Goal: Task Accomplishment & Management: Use online tool/utility

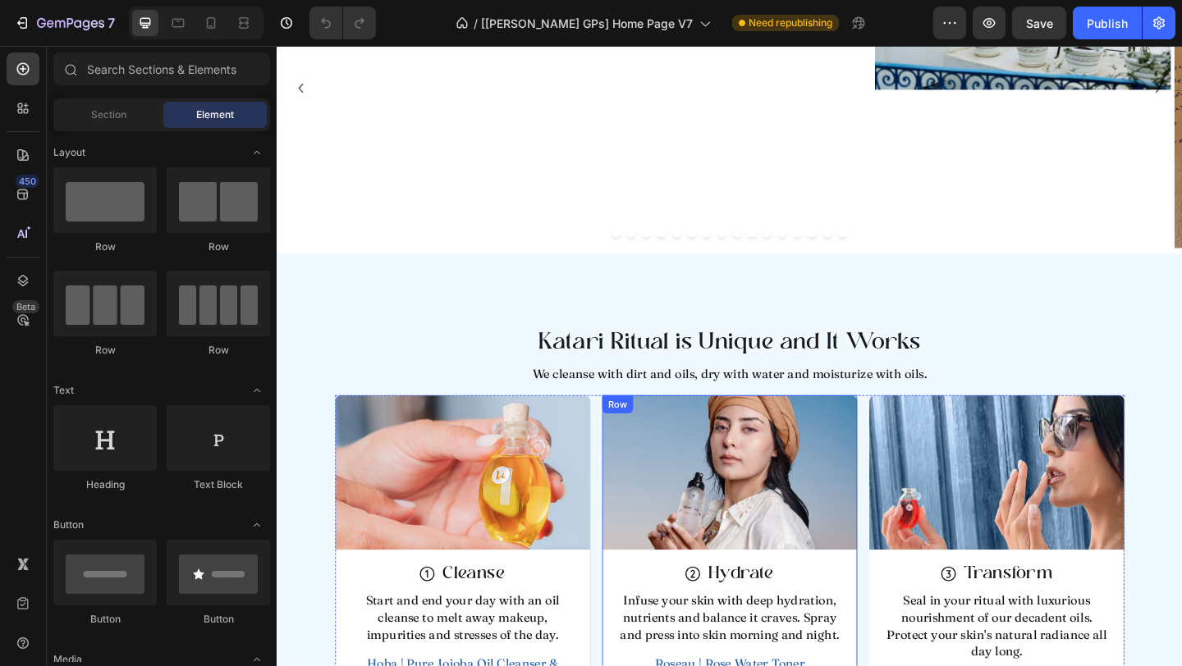
scroll to position [3762, 0]
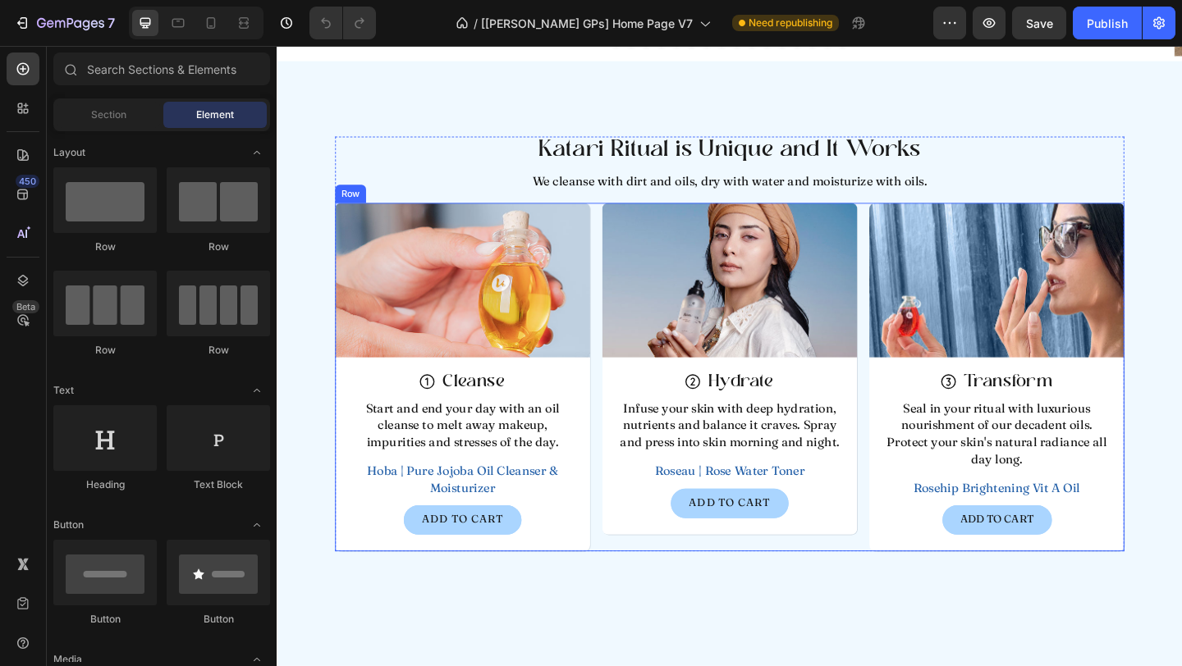
click at [620, 374] on div "Image Icon Cleanse Heading Row Start and end your day with an oil cleanse to me…" at bounding box center [769, 406] width 858 height 379
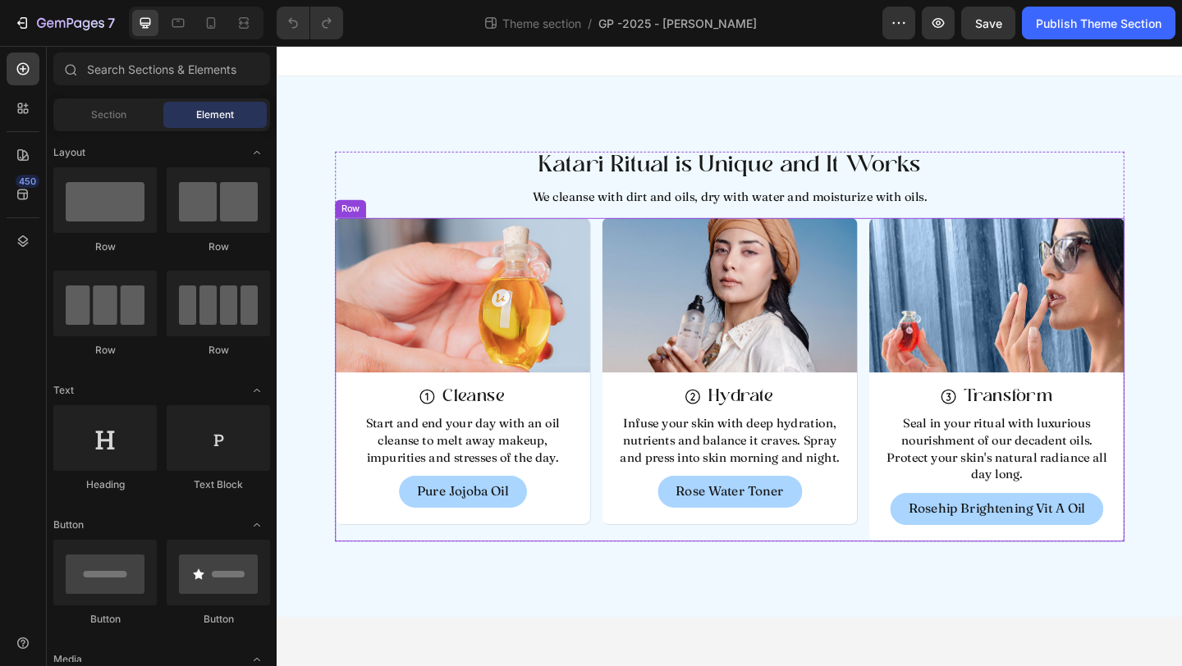
click at [619, 278] on div "Image Icon Cleanse Heading Row Start and end your day with an oil cleanse to me…" at bounding box center [769, 409] width 858 height 352
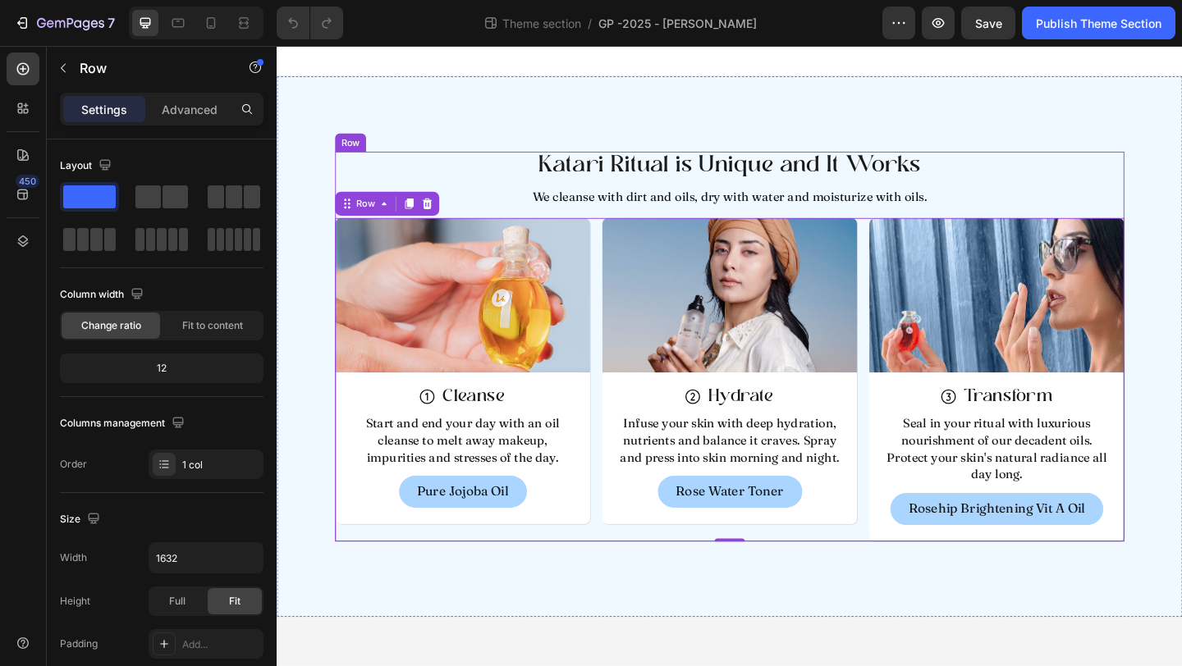
click at [623, 225] on div "Katari Ritual is Unique and It Works Heading We cleanse with dirt and oils, dry…" at bounding box center [769, 373] width 858 height 424
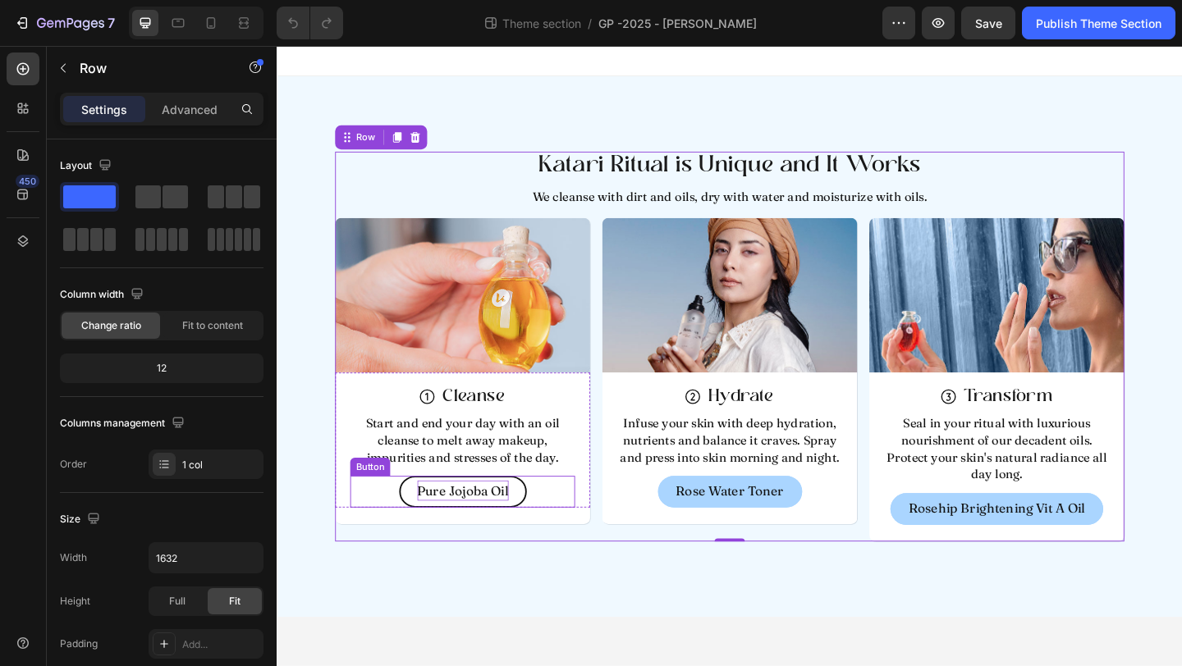
click at [457, 539] on p "Pure Jojoba Oil" at bounding box center [478, 530] width 99 height 22
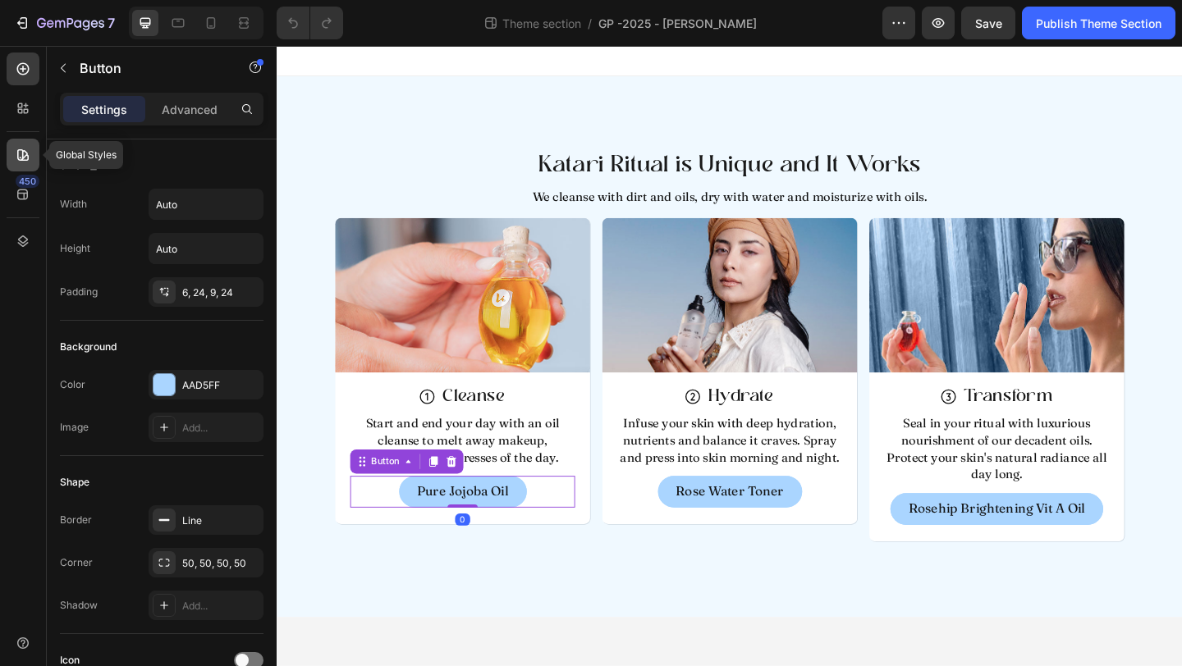
click at [25, 146] on div at bounding box center [23, 155] width 33 height 33
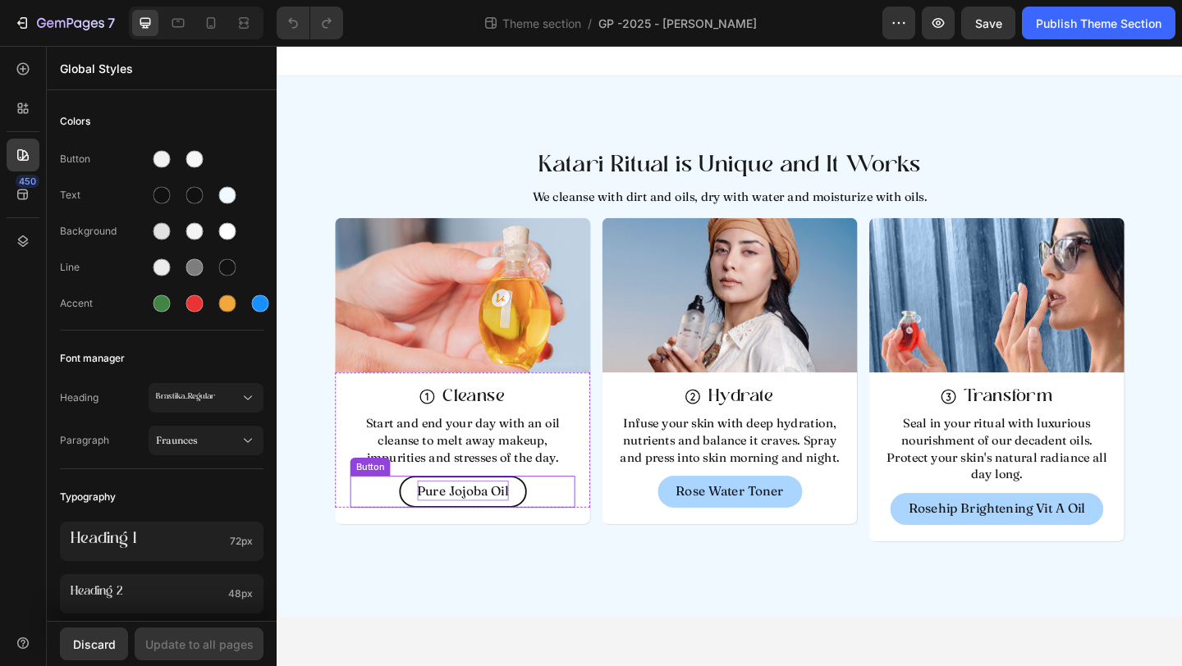
click at [508, 540] on p "Pure Jojoba Oil" at bounding box center [478, 530] width 99 height 22
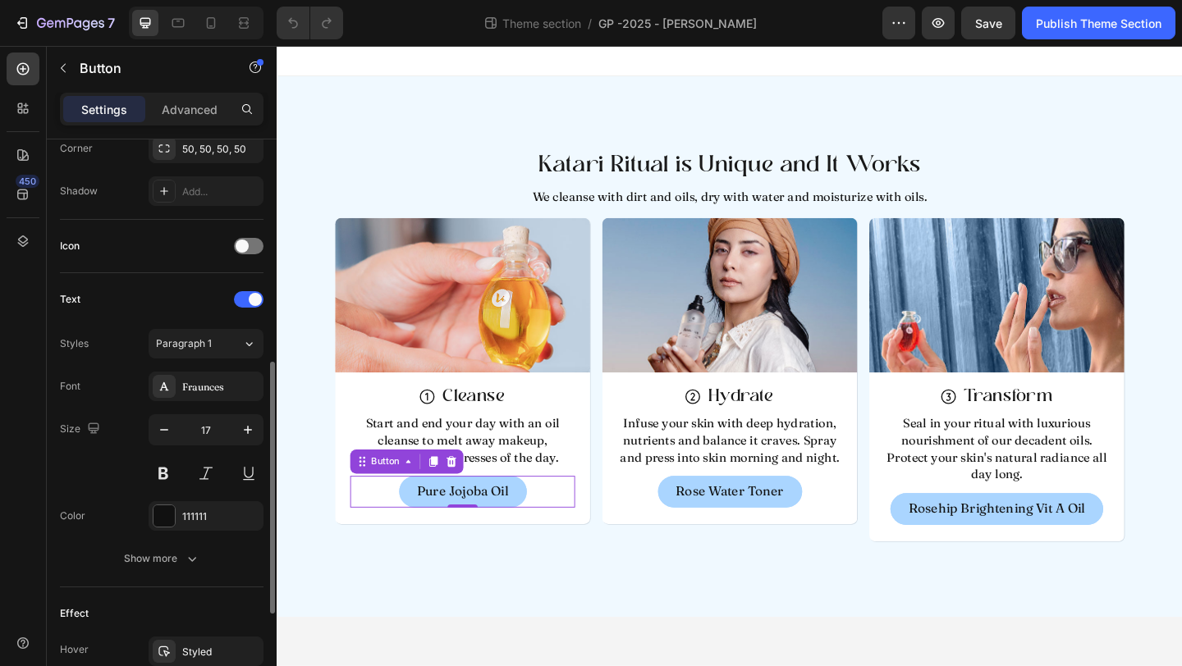
scroll to position [442, 0]
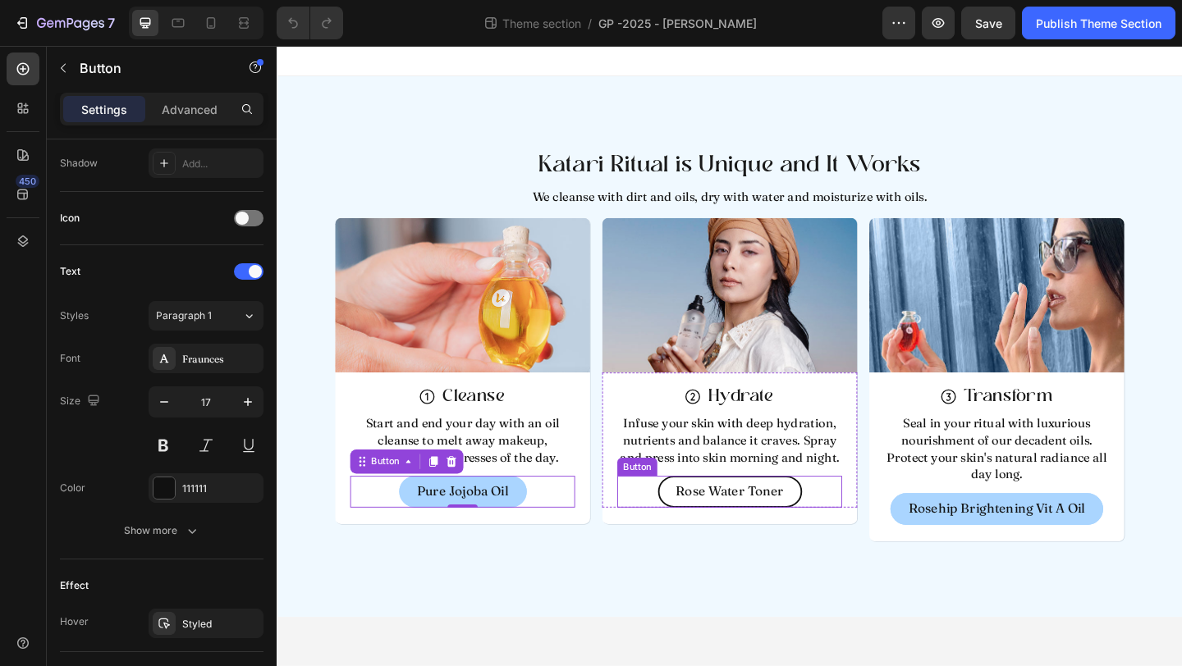
click at [709, 525] on link "Rose Water Toner" at bounding box center [769, 531] width 157 height 34
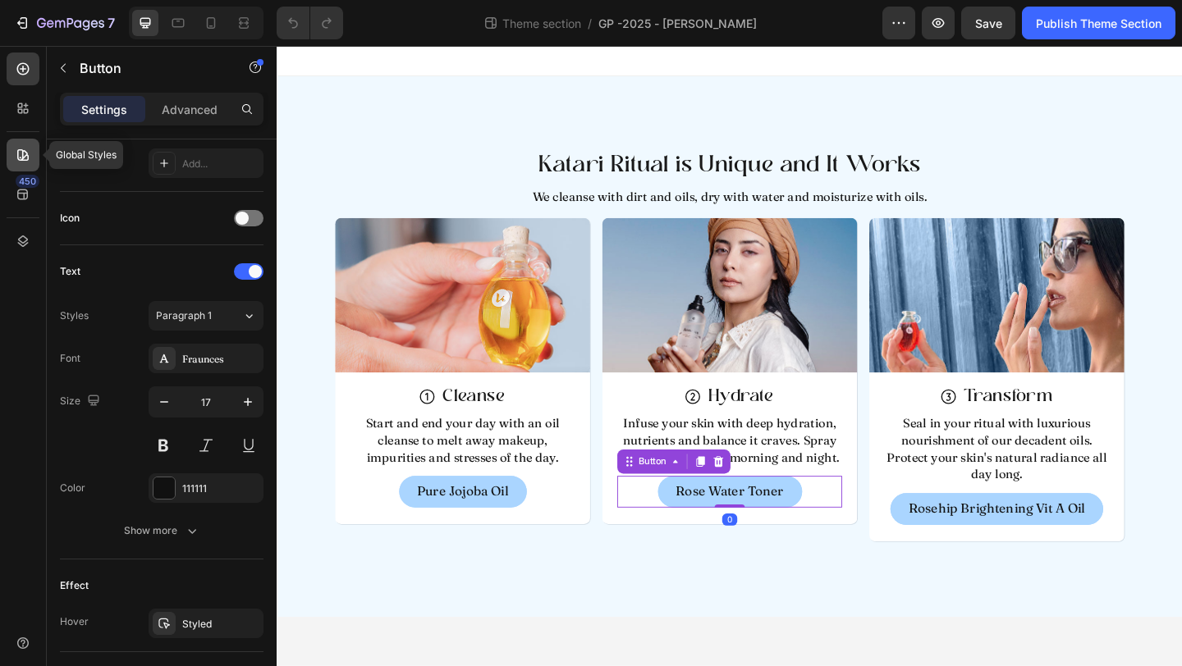
click at [28, 162] on icon at bounding box center [23, 155] width 16 height 16
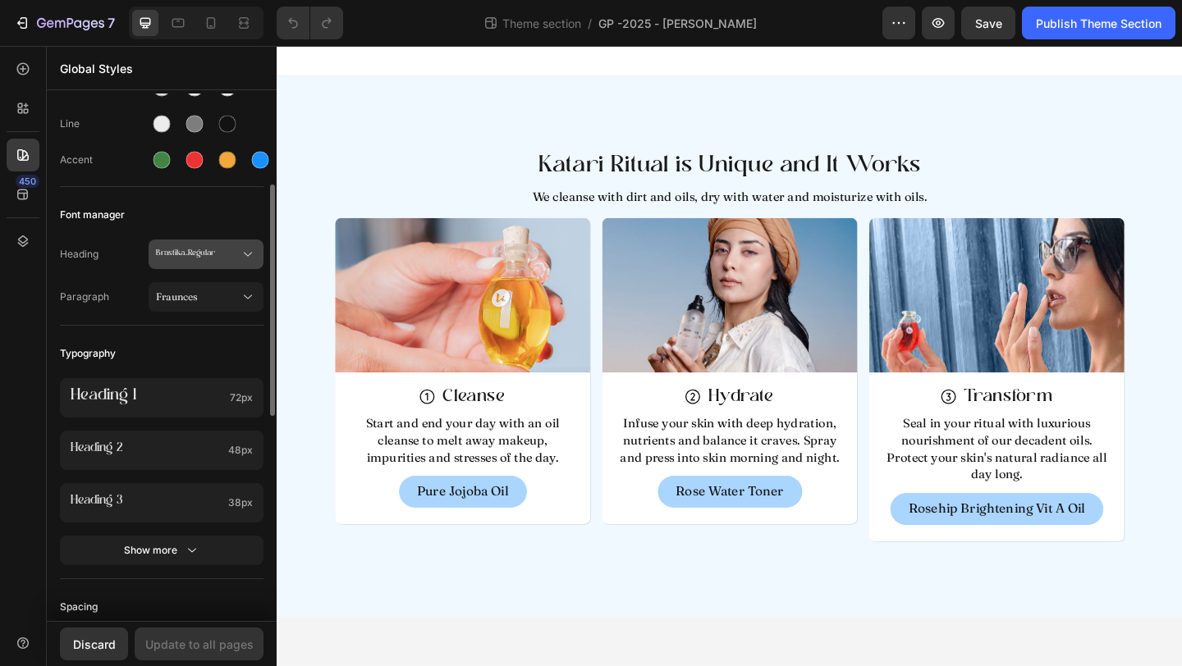
scroll to position [109, 0]
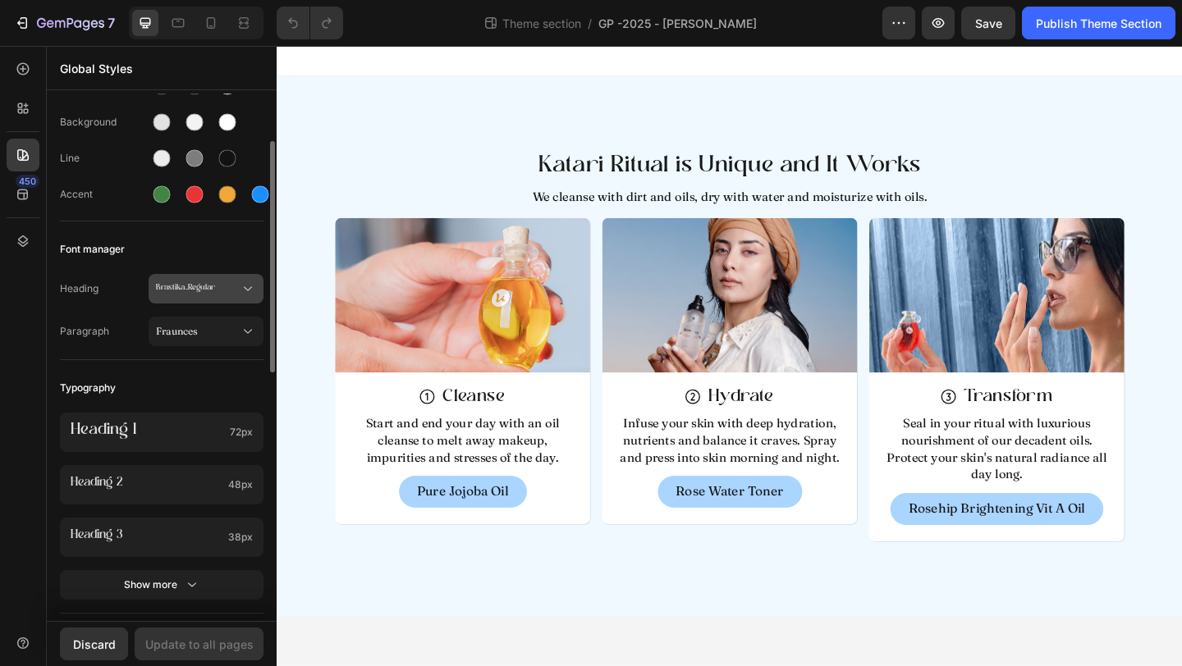
click at [216, 291] on span "Brastika_Regular" at bounding box center [198, 288] width 84 height 15
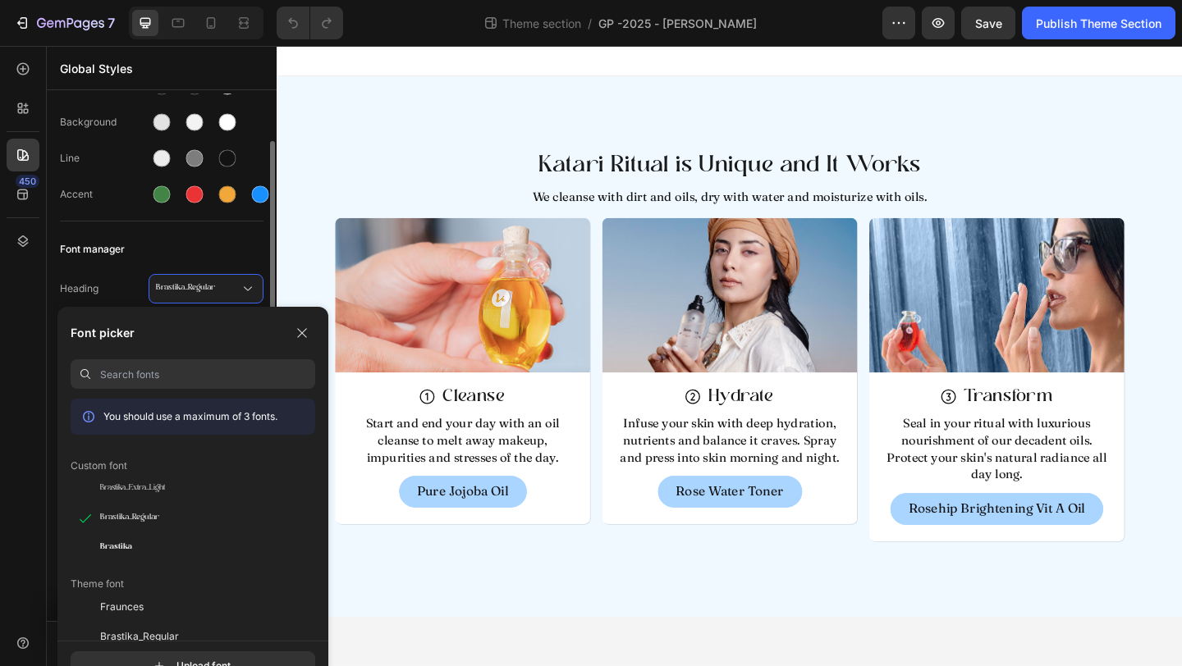
click at [186, 213] on div "Button Text Background Line Accent" at bounding box center [162, 124] width 204 height 194
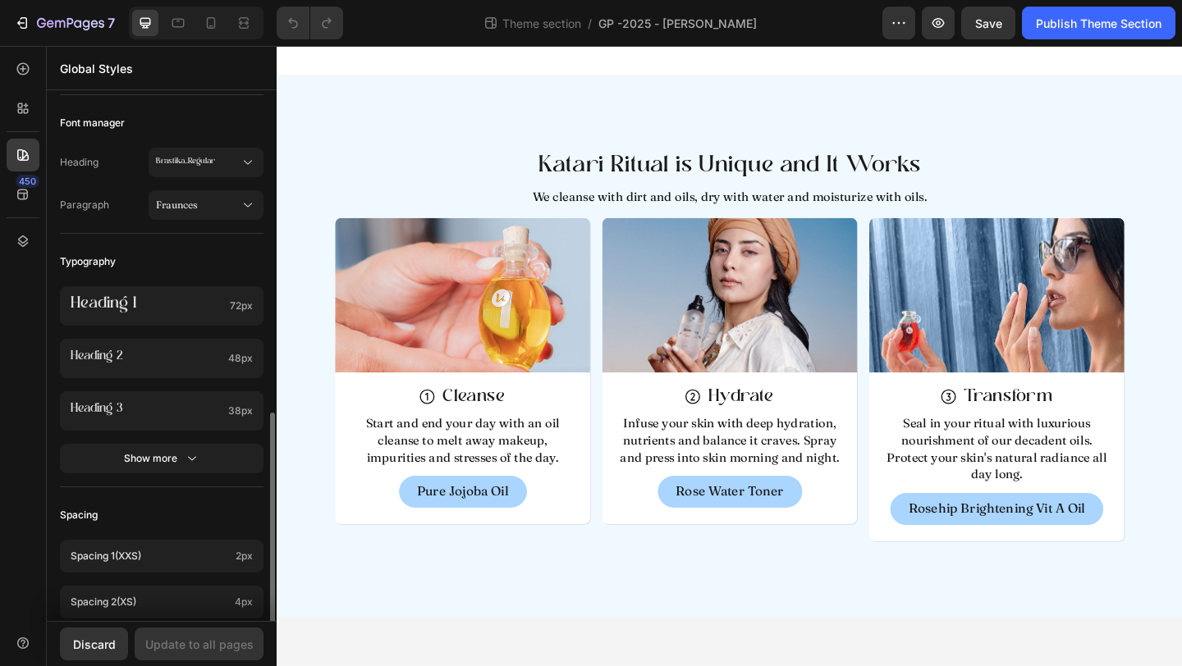
scroll to position [0, 0]
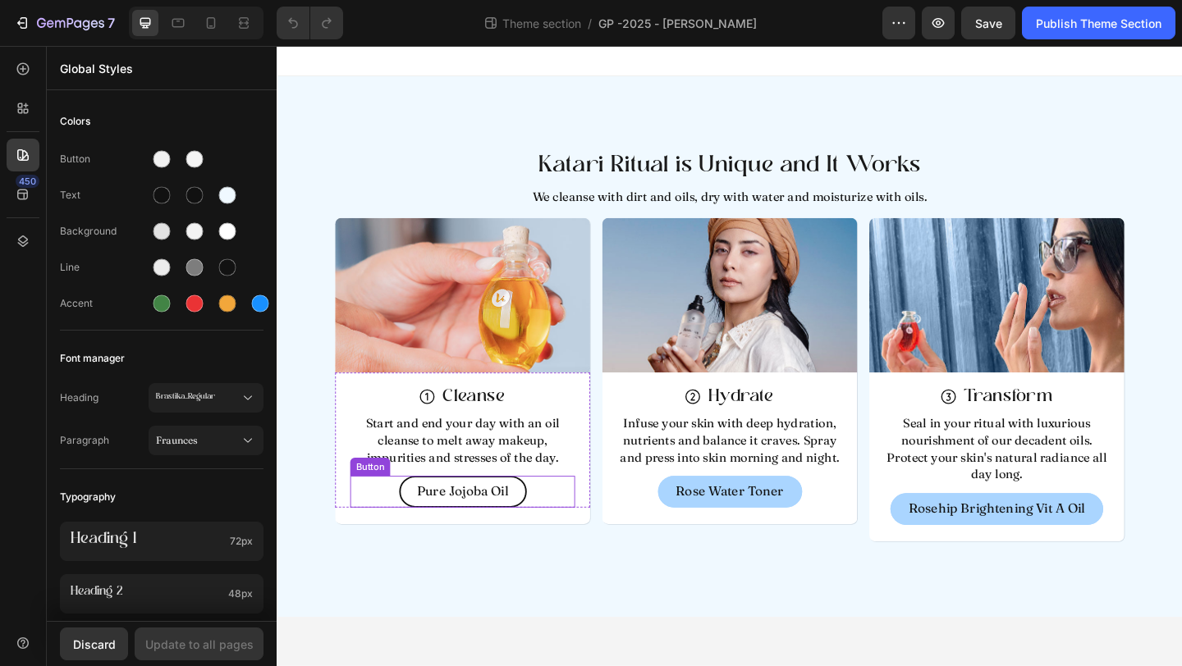
click at [424, 528] on link "Pure Jojoba Oil" at bounding box center [478, 531] width 139 height 34
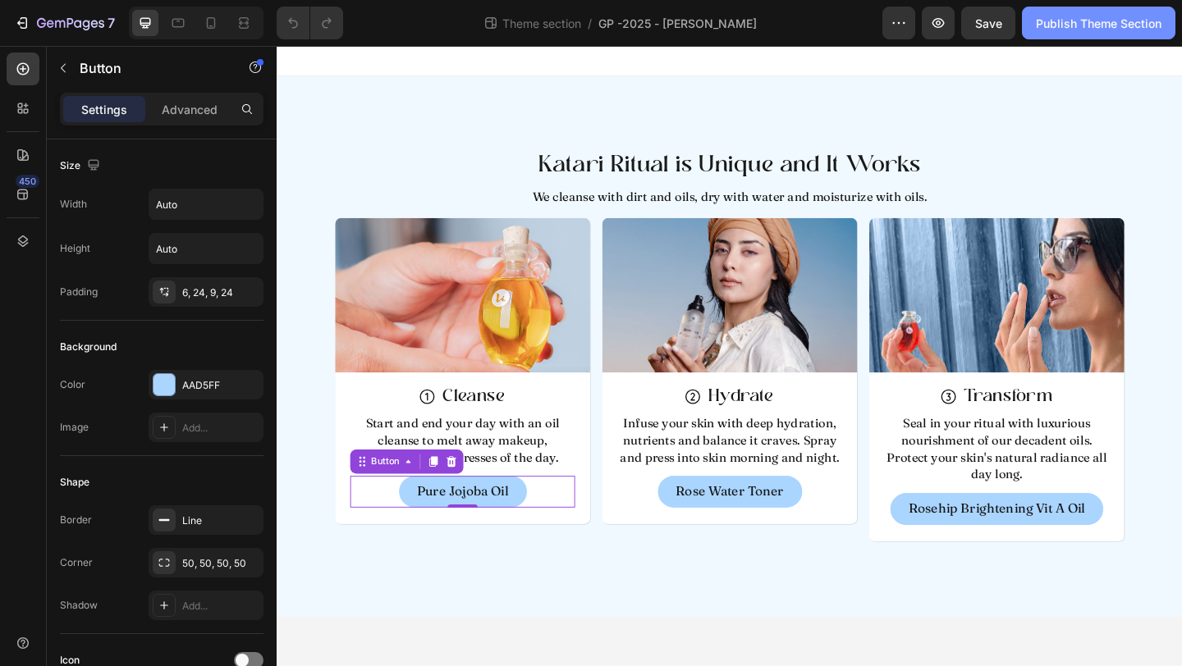
click at [1069, 15] on div "Publish Theme Section" at bounding box center [1099, 23] width 126 height 17
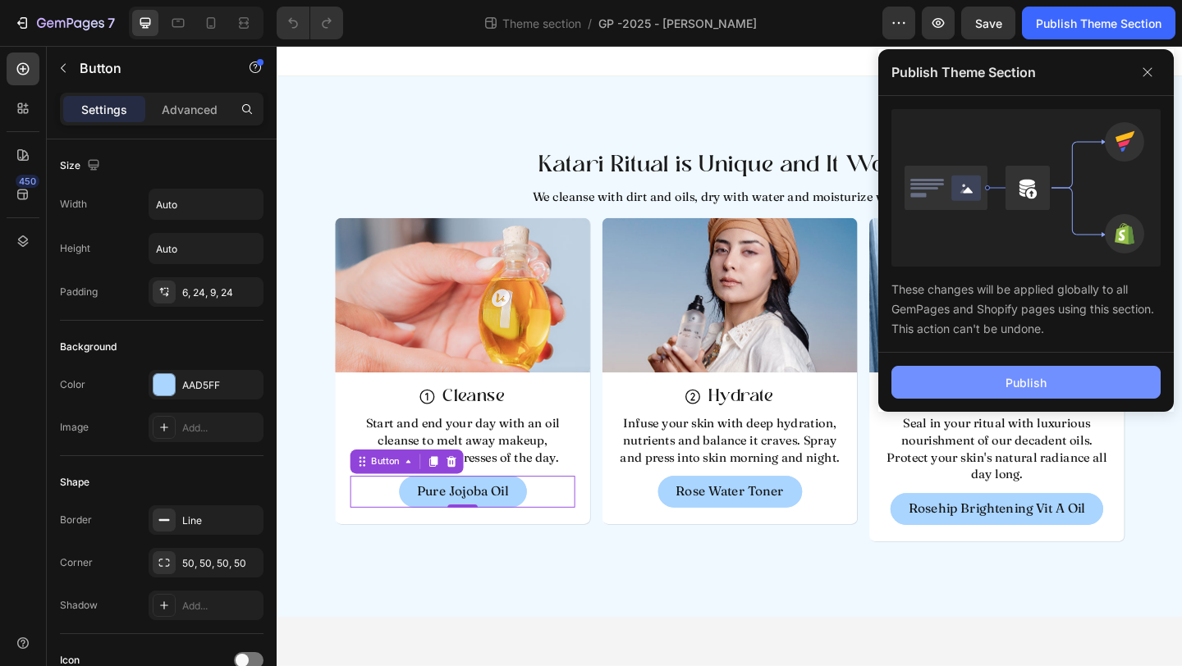
click at [954, 382] on button "Publish" at bounding box center [1025, 382] width 269 height 33
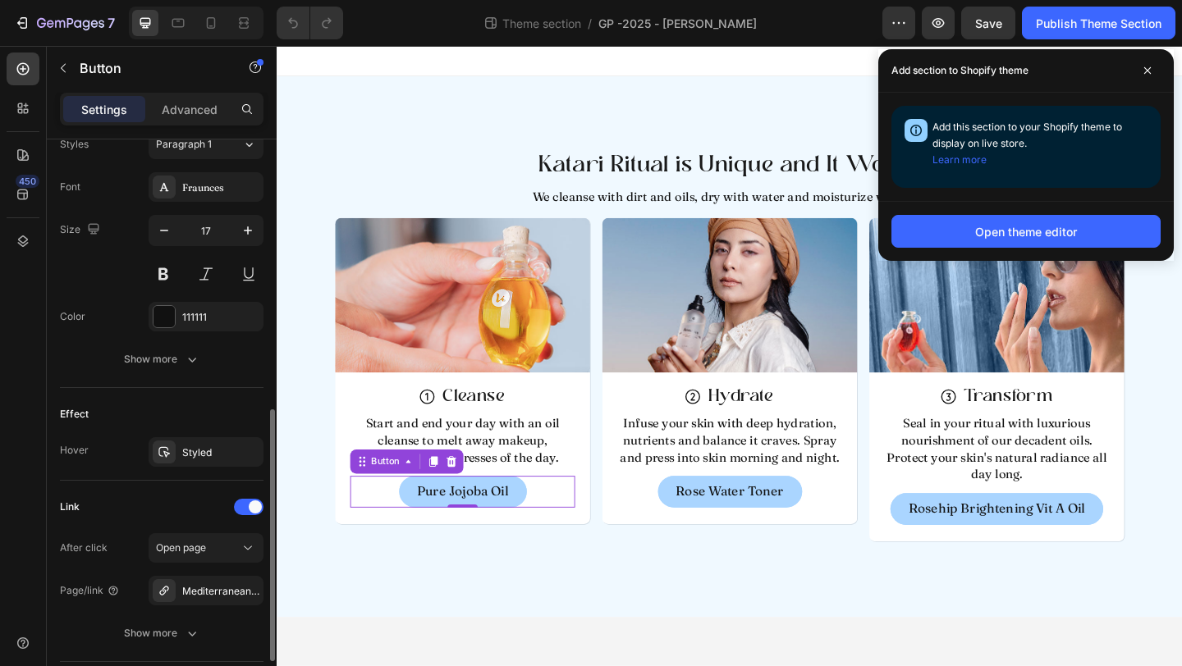
scroll to position [470, 0]
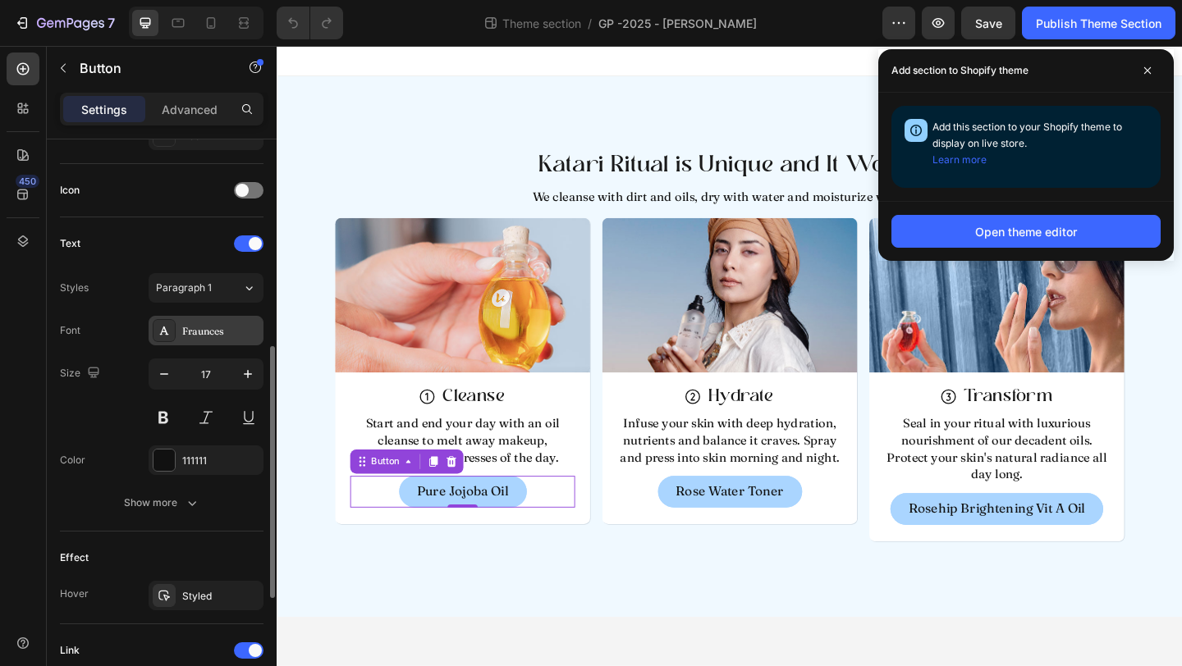
click at [213, 336] on div "Fraunces" at bounding box center [220, 331] width 77 height 15
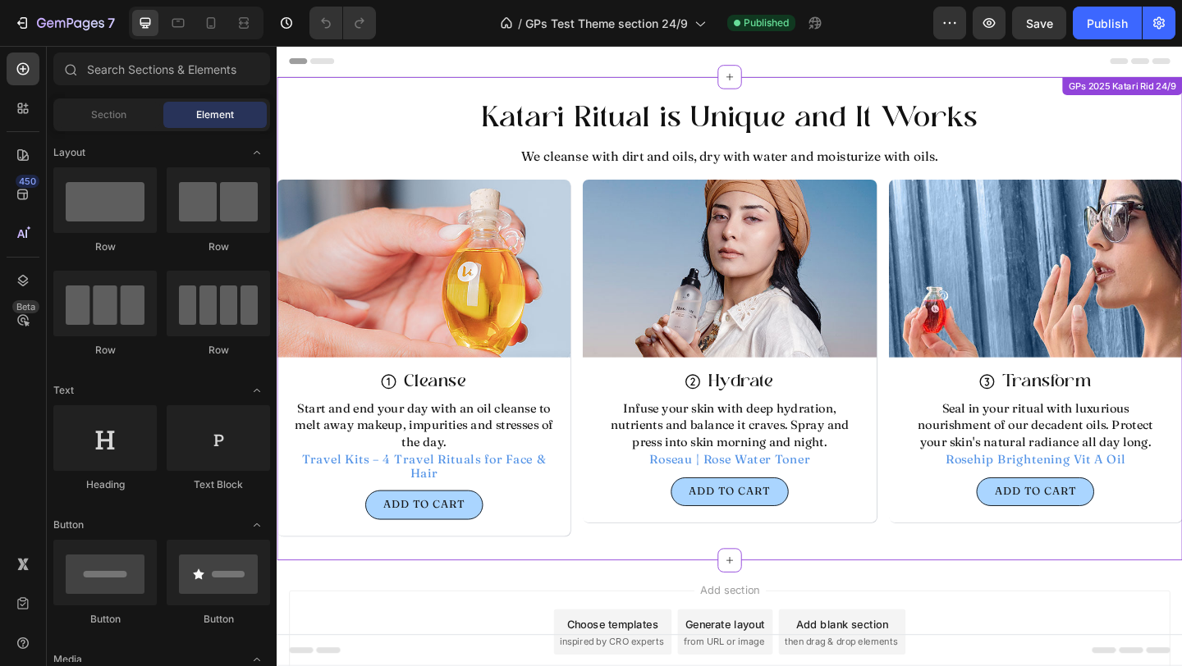
drag, startPoint x: 1088, startPoint y: 132, endPoint x: 1117, endPoint y: 115, distance: 33.5
click at [1089, 131] on h2 "Katari Ritual is Unique and It Works" at bounding box center [769, 129] width 985 height 47
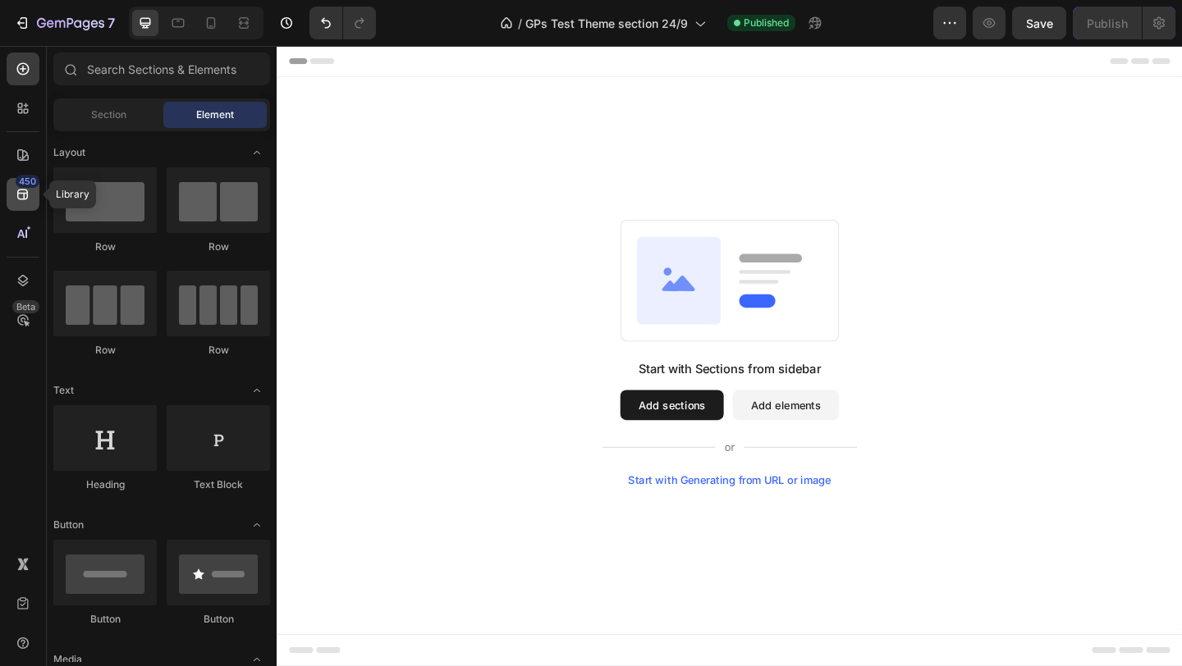
click at [10, 195] on div "450" at bounding box center [23, 194] width 33 height 33
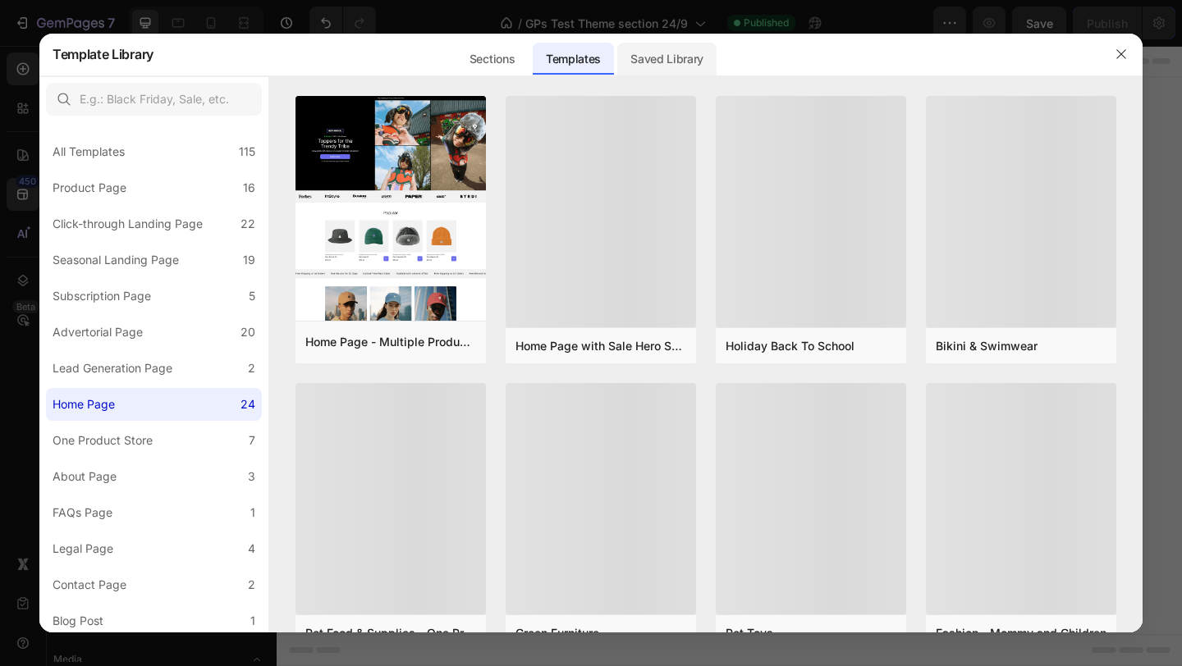
click at [683, 46] on div "Saved Library" at bounding box center [666, 59] width 99 height 33
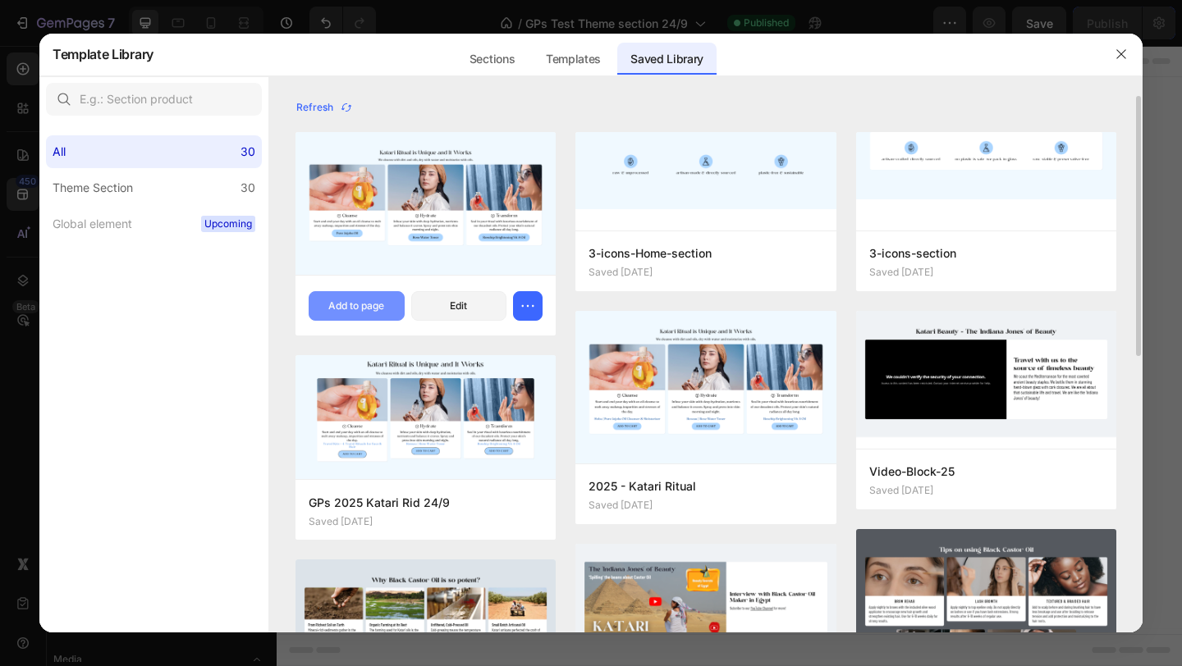
click at [364, 310] on div "Add to page" at bounding box center [356, 306] width 56 height 15
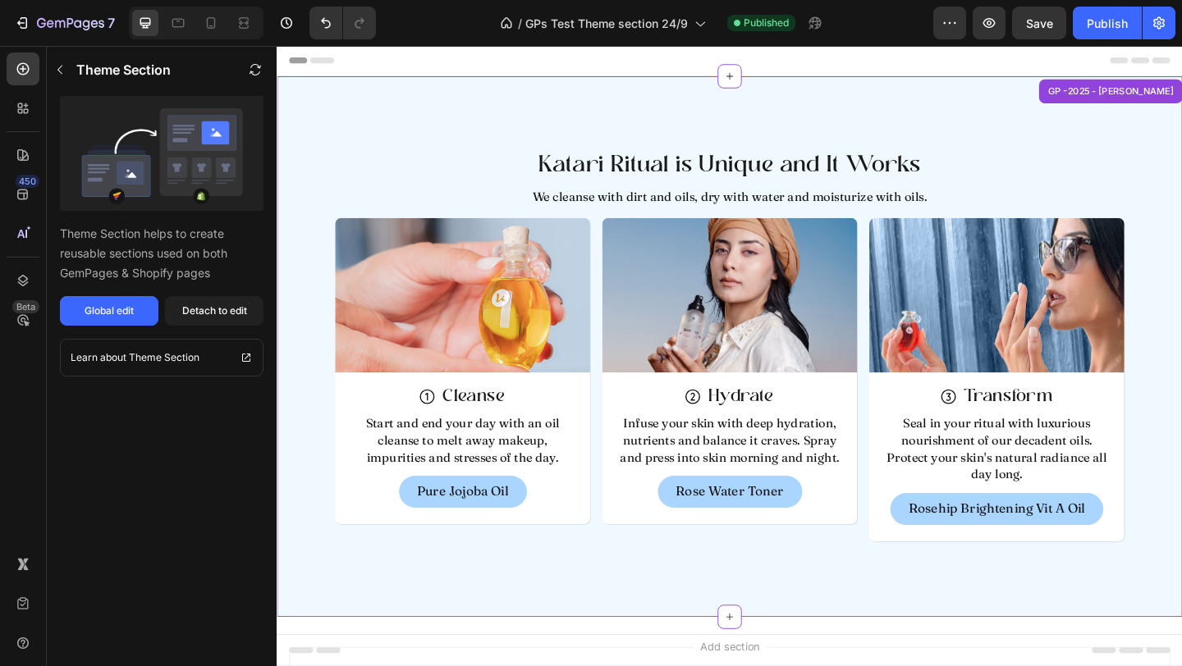
scroll to position [34, 0]
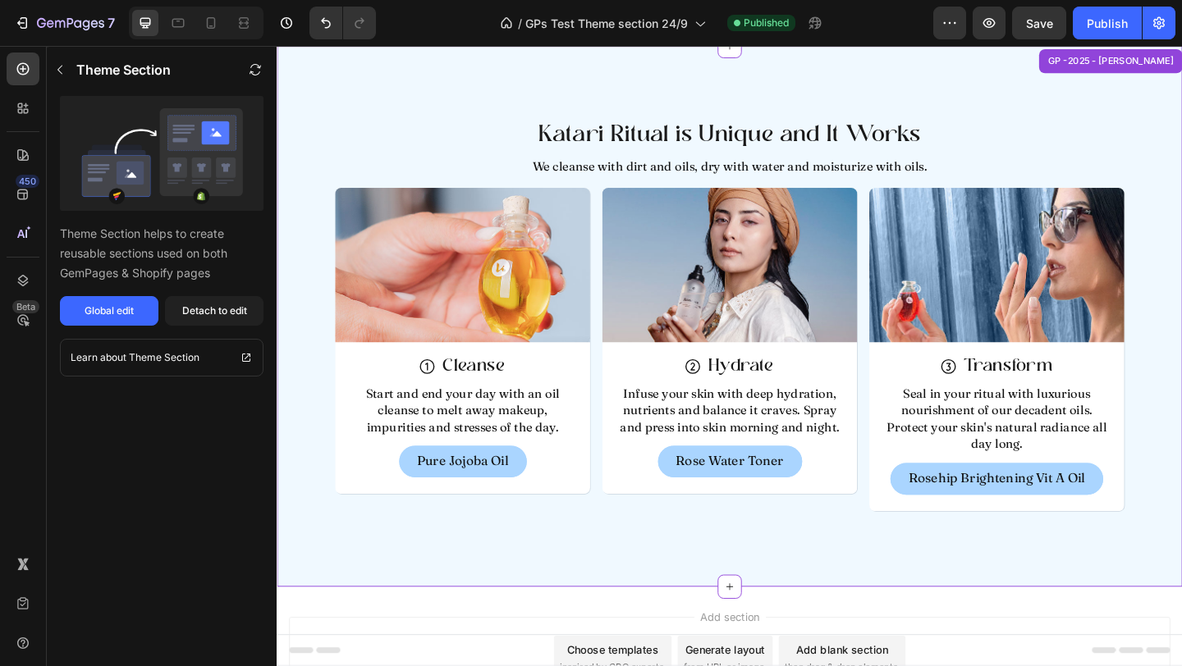
click at [1137, 88] on div "Katari Ritual is Unique and It Works Heading We cleanse with dirt and oils, dry…" at bounding box center [769, 340] width 985 height 588
click at [1114, 25] on div "Publish" at bounding box center [1106, 23] width 41 height 17
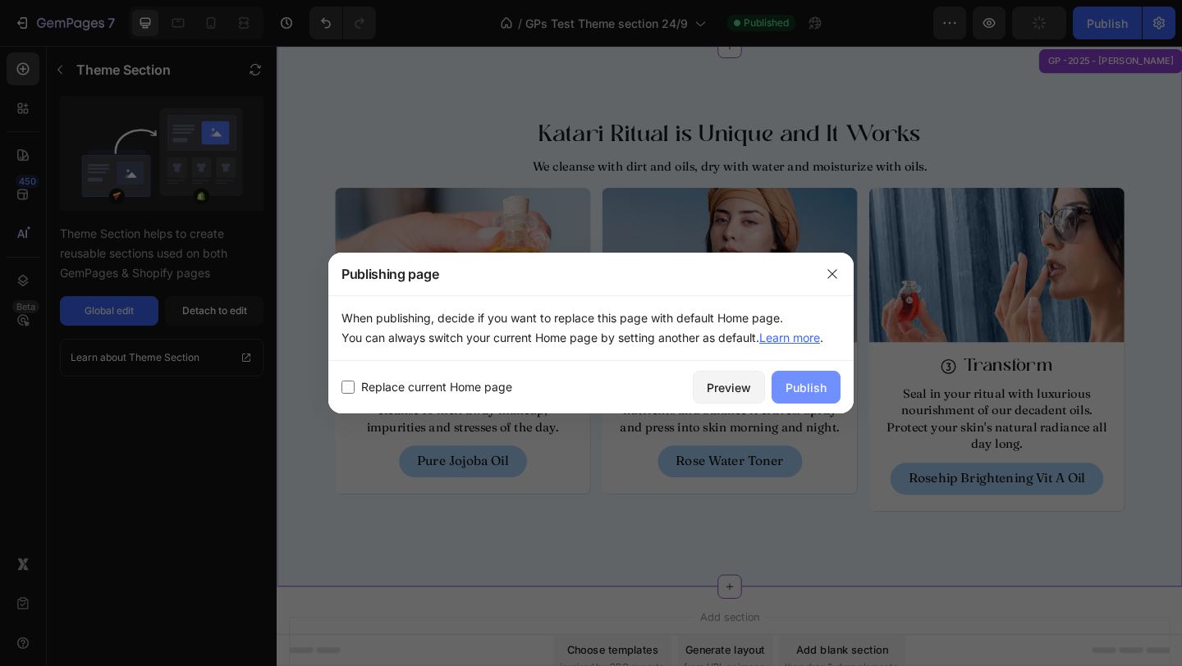
click at [812, 400] on button "Publish" at bounding box center [805, 387] width 69 height 33
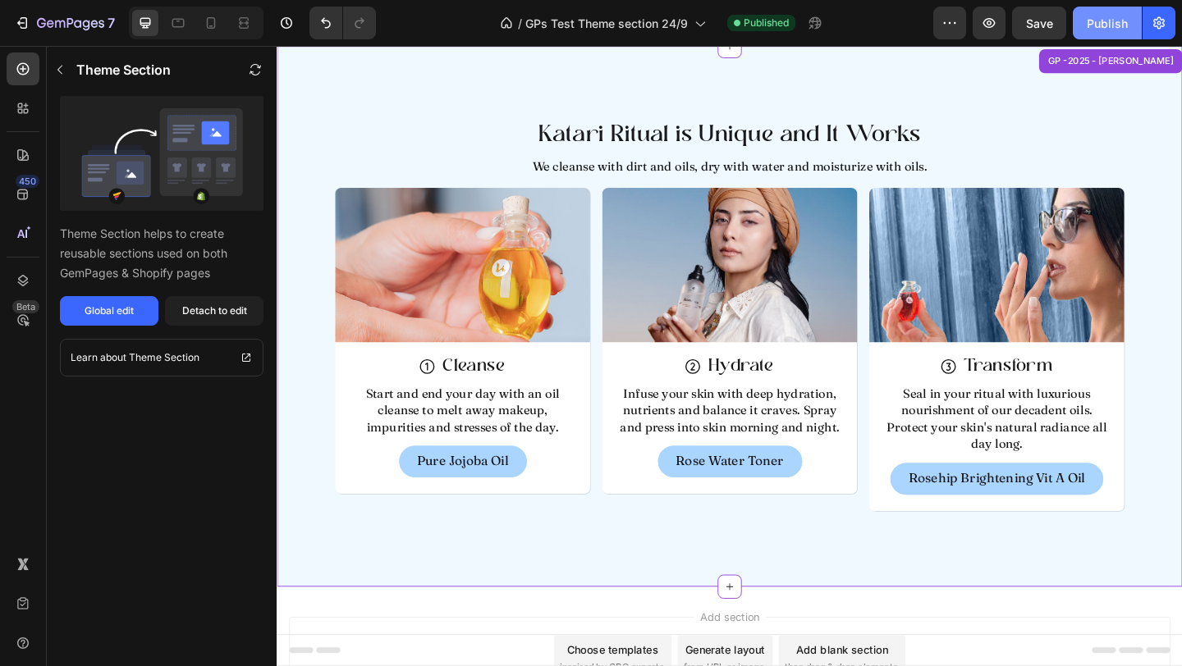
click at [1120, 25] on div "Publish" at bounding box center [1106, 23] width 41 height 17
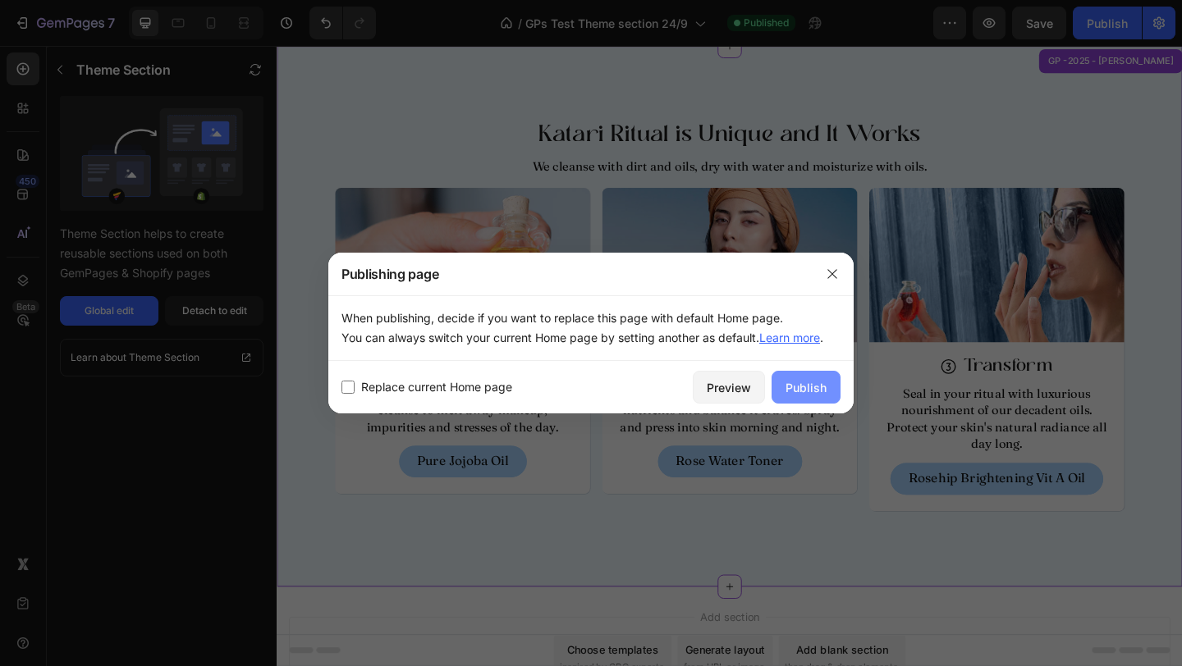
click at [817, 387] on div "Publish" at bounding box center [805, 387] width 41 height 17
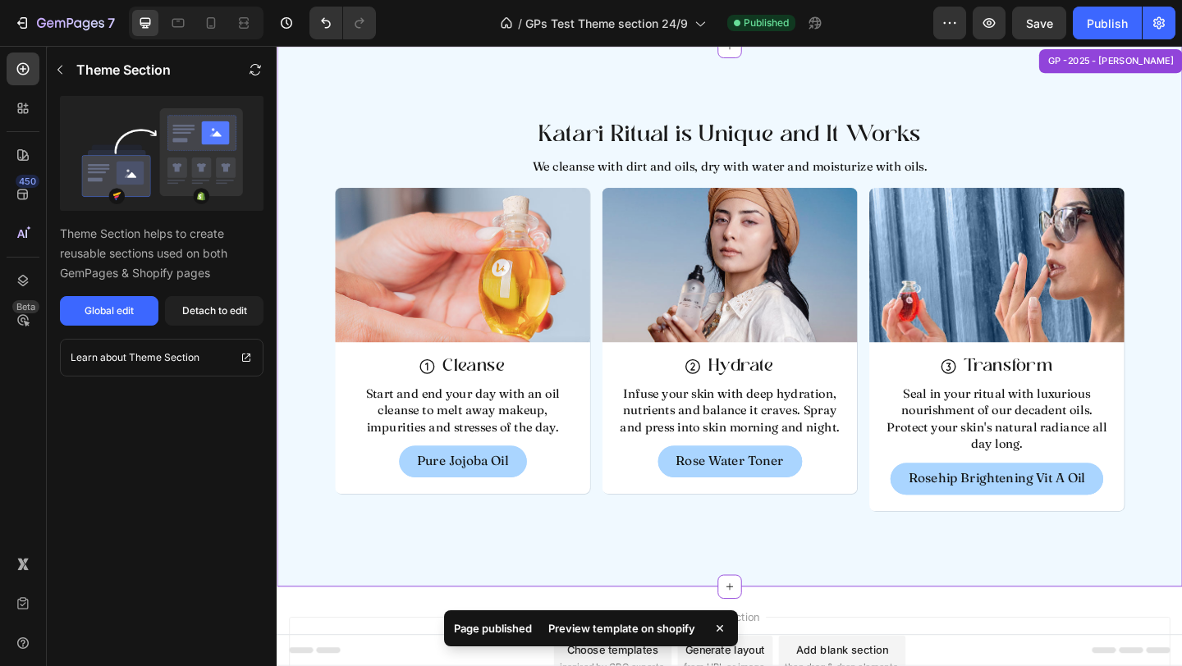
click at [625, 628] on div "Preview template on shopify" at bounding box center [621, 628] width 167 height 23
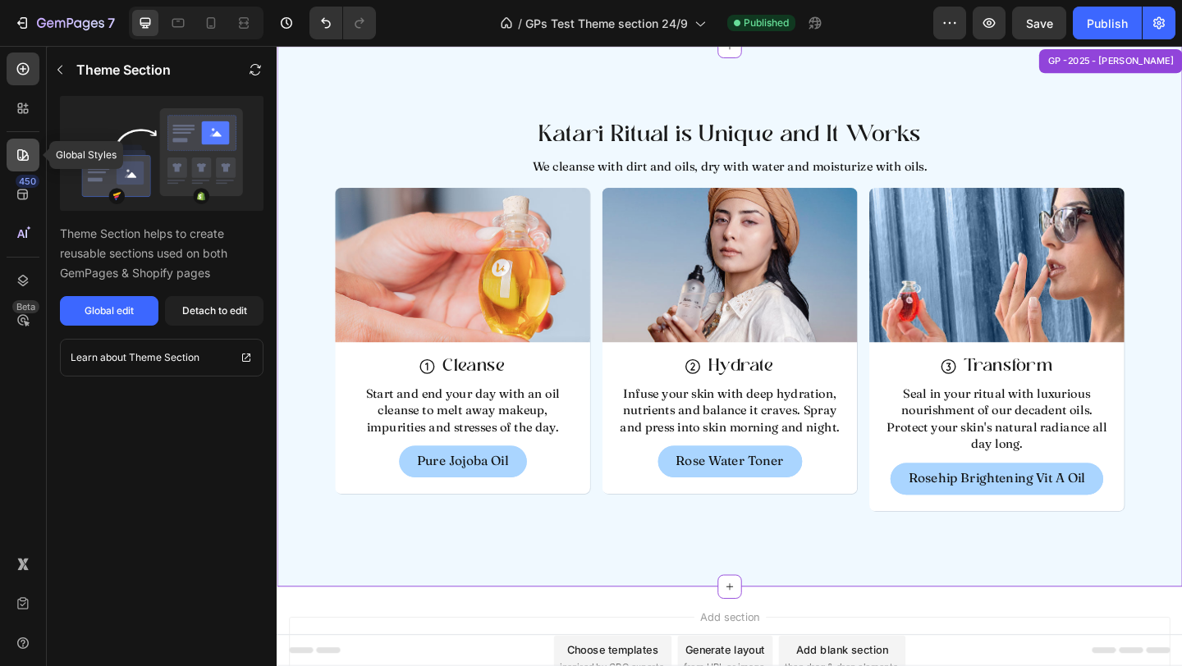
click at [22, 165] on div at bounding box center [23, 155] width 33 height 33
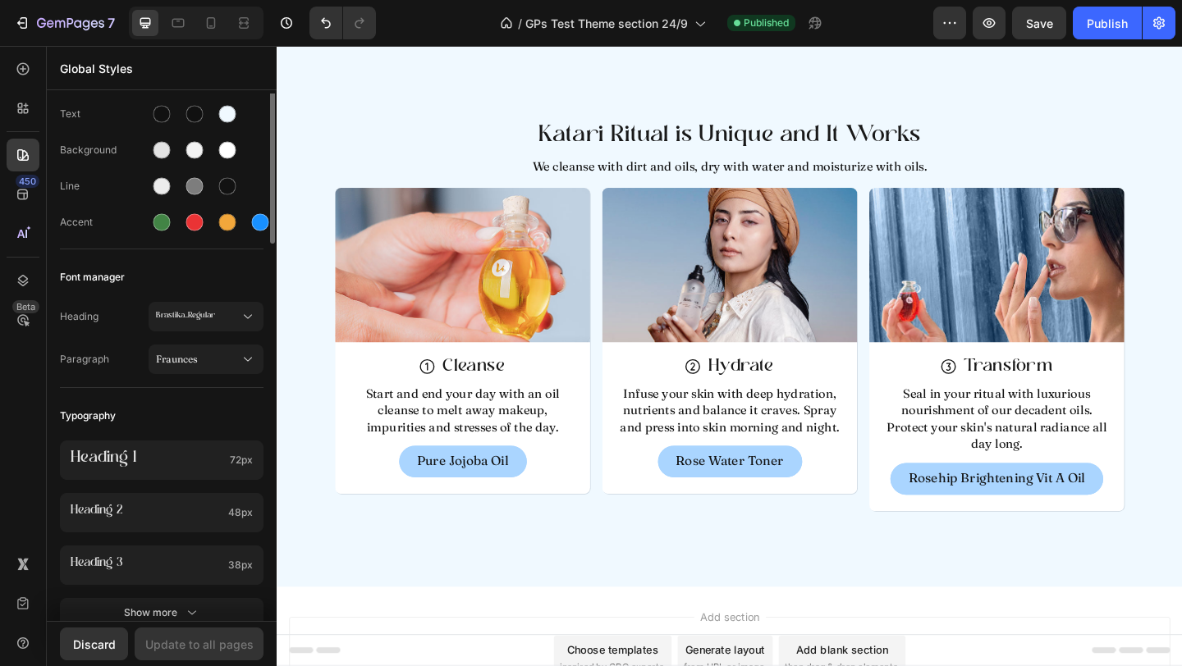
scroll to position [0, 0]
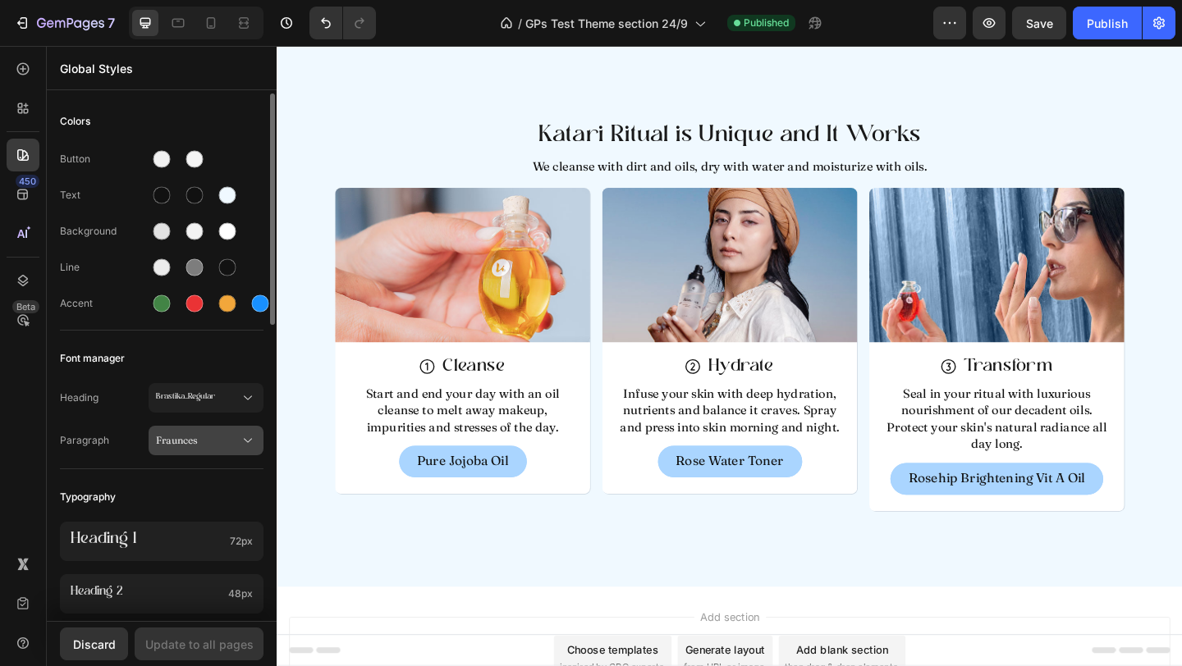
click at [201, 447] on span "Fraunces" at bounding box center [198, 440] width 84 height 15
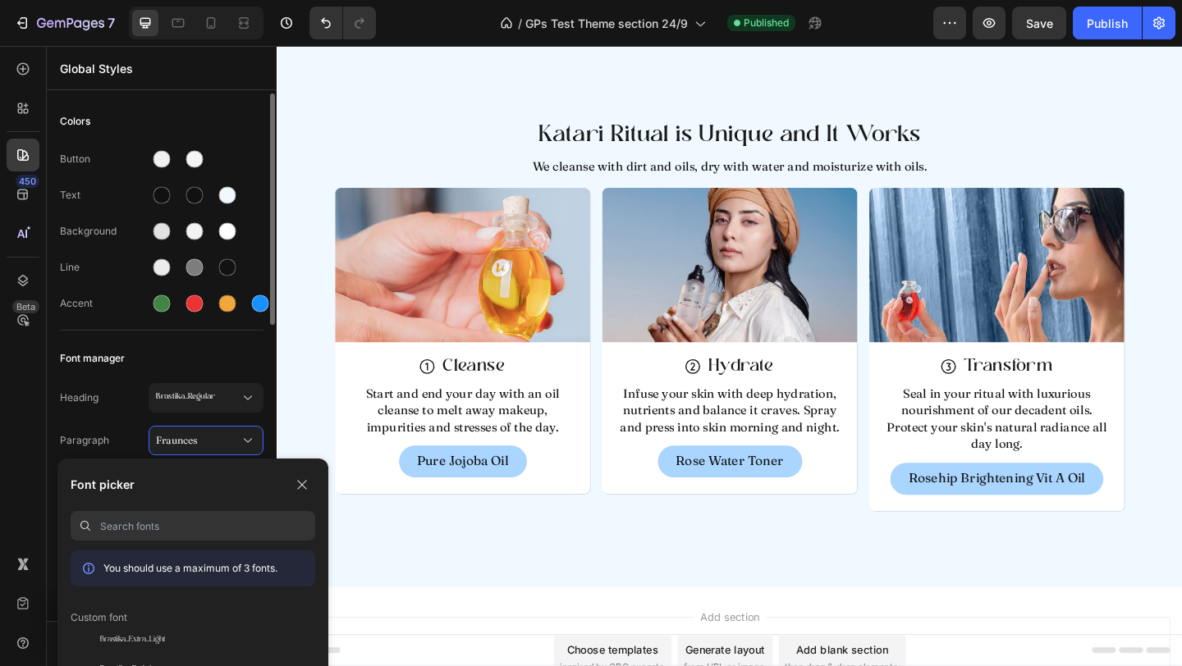
click at [157, 359] on div "Font manager" at bounding box center [162, 359] width 204 height 30
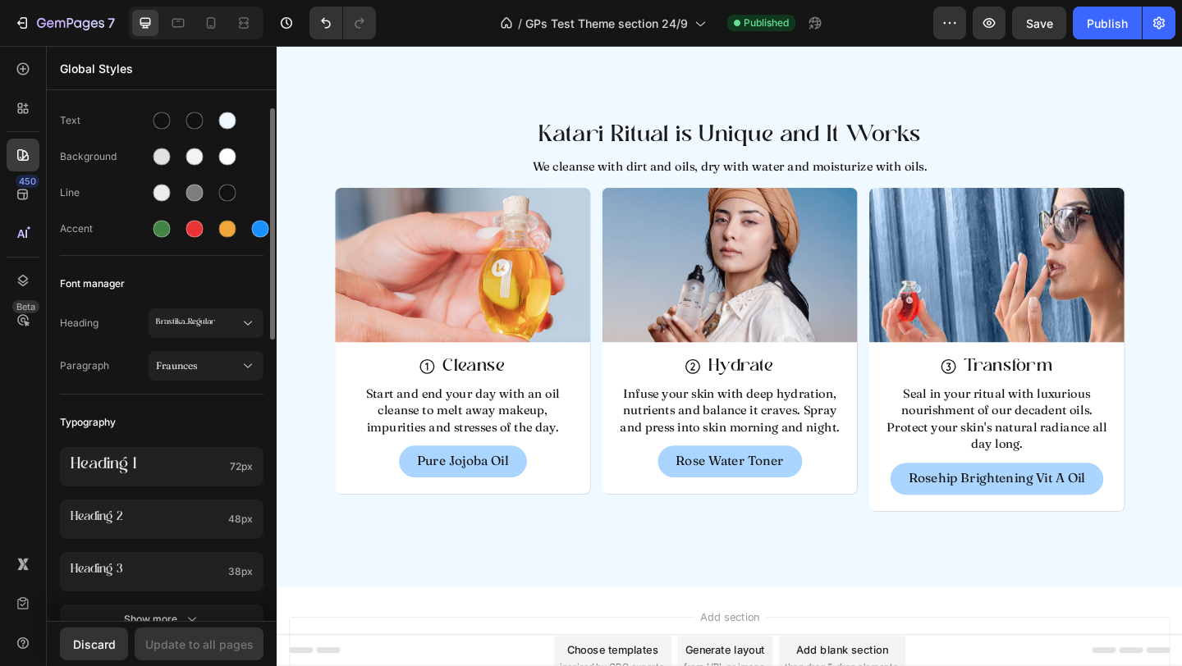
scroll to position [192, 0]
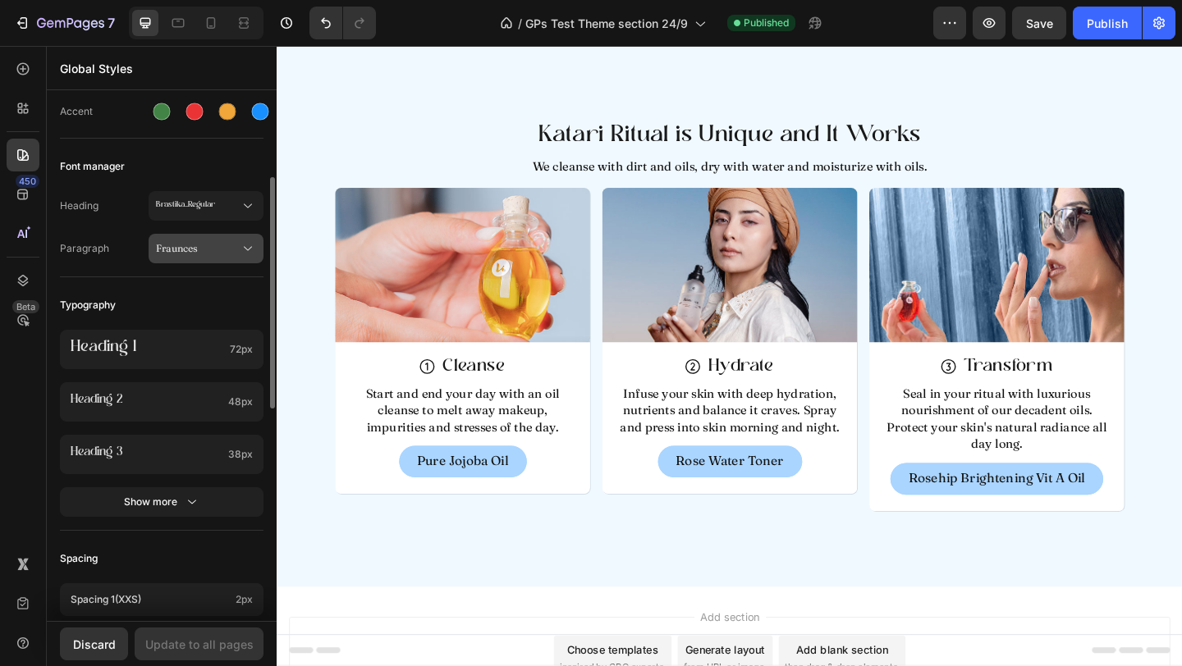
click at [205, 249] on span "Fraunces" at bounding box center [198, 248] width 84 height 15
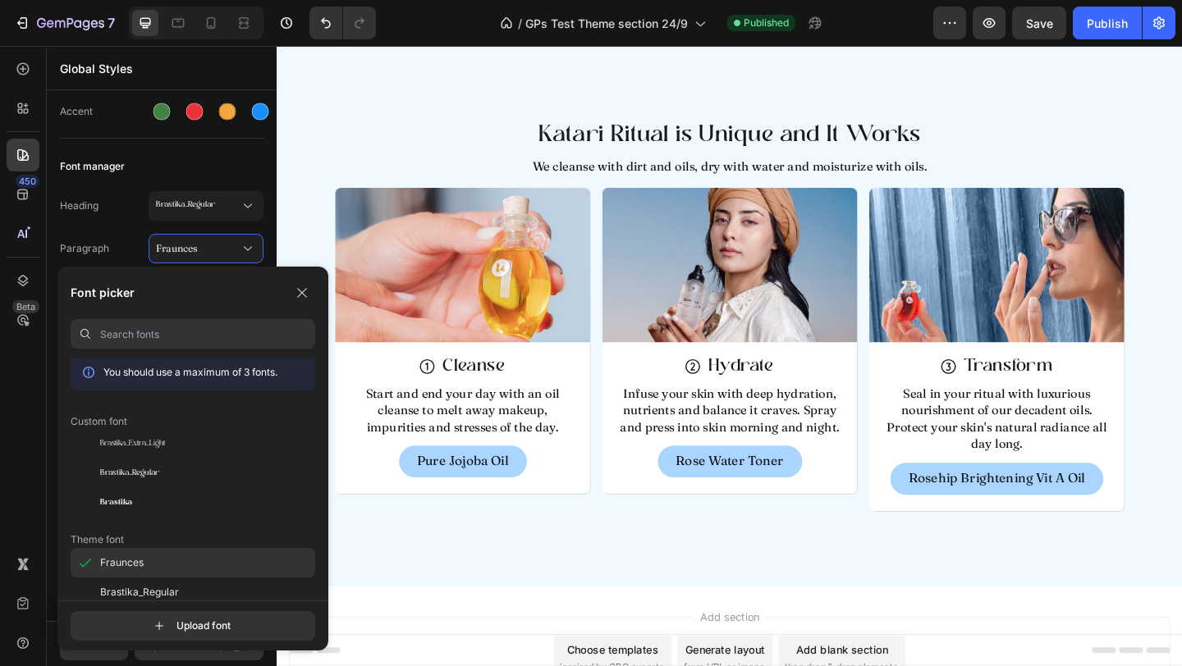
scroll to position [0, 0]
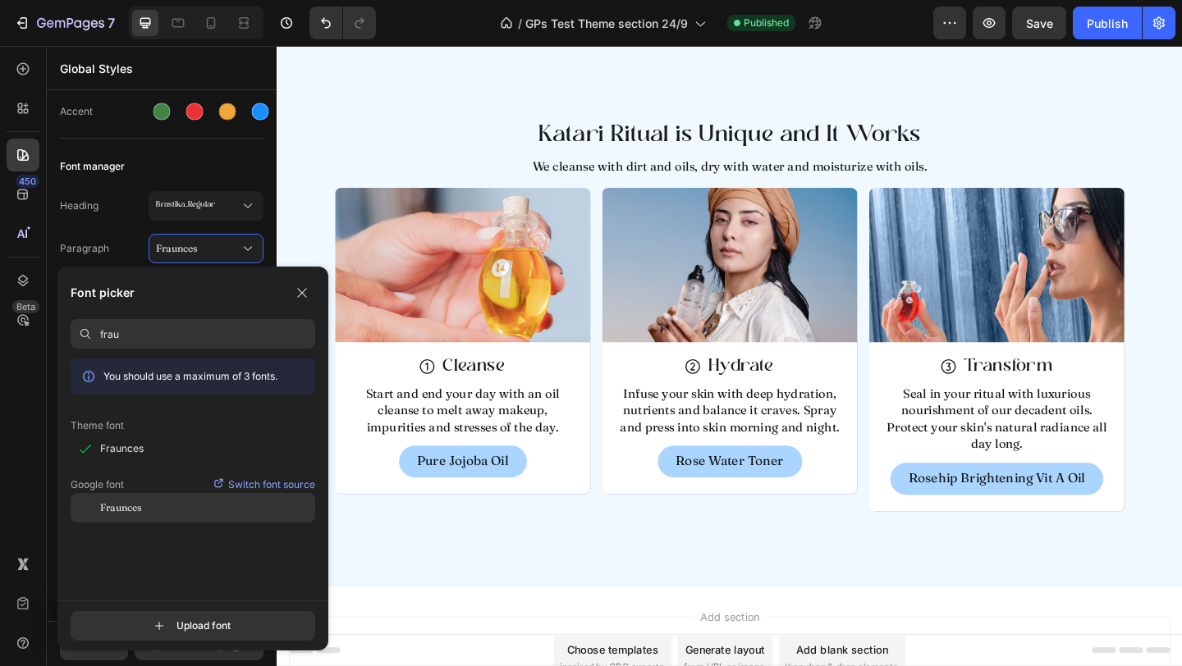
type input "frau"
click at [153, 517] on div "Fraunces" at bounding box center [193, 508] width 245 height 30
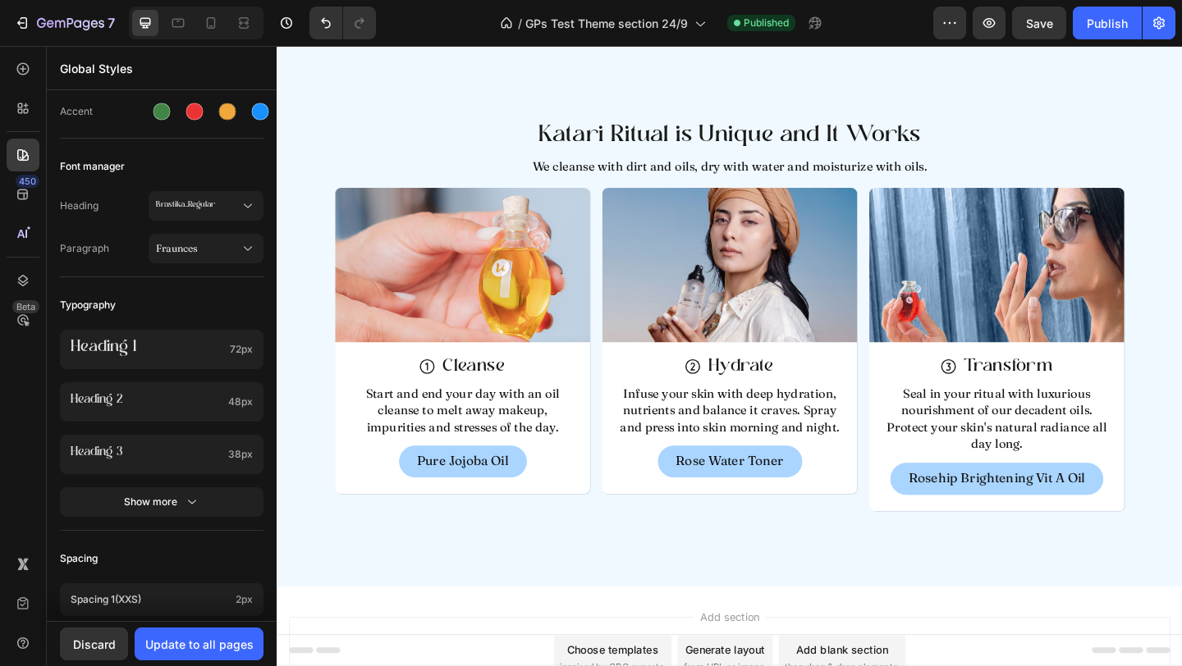
click at [204, 662] on div "Discard Update to all pages" at bounding box center [162, 643] width 230 height 45
click at [199, 657] on button "Update to all pages" at bounding box center [199, 644] width 129 height 33
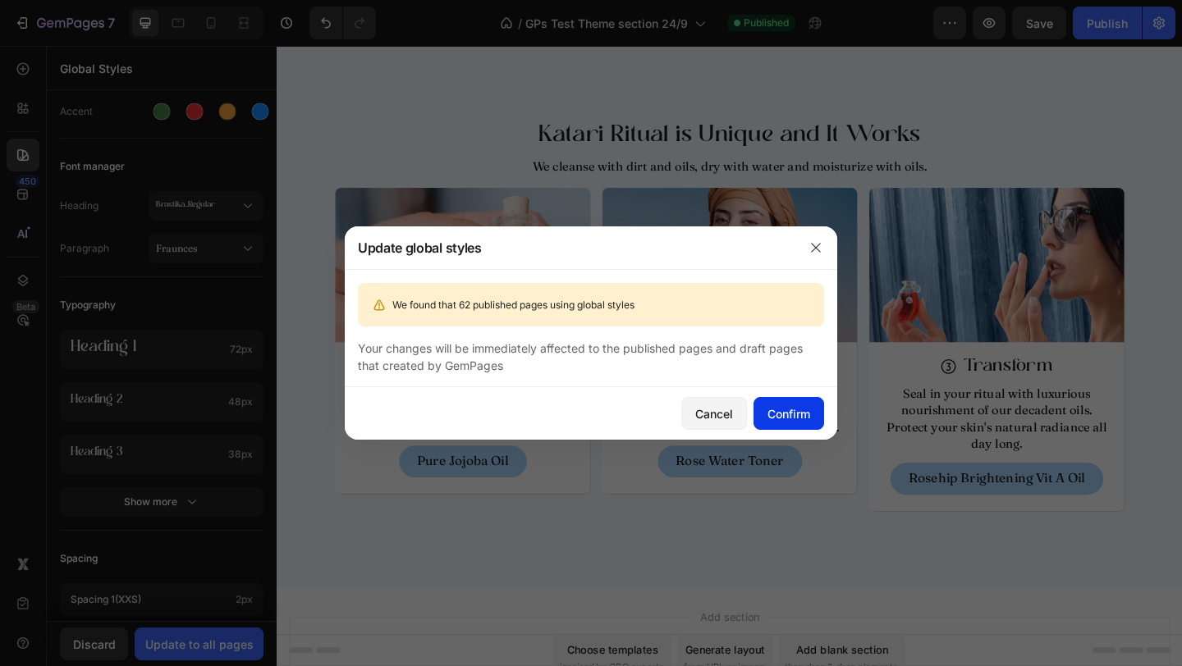
click at [796, 408] on div "Confirm" at bounding box center [788, 413] width 43 height 17
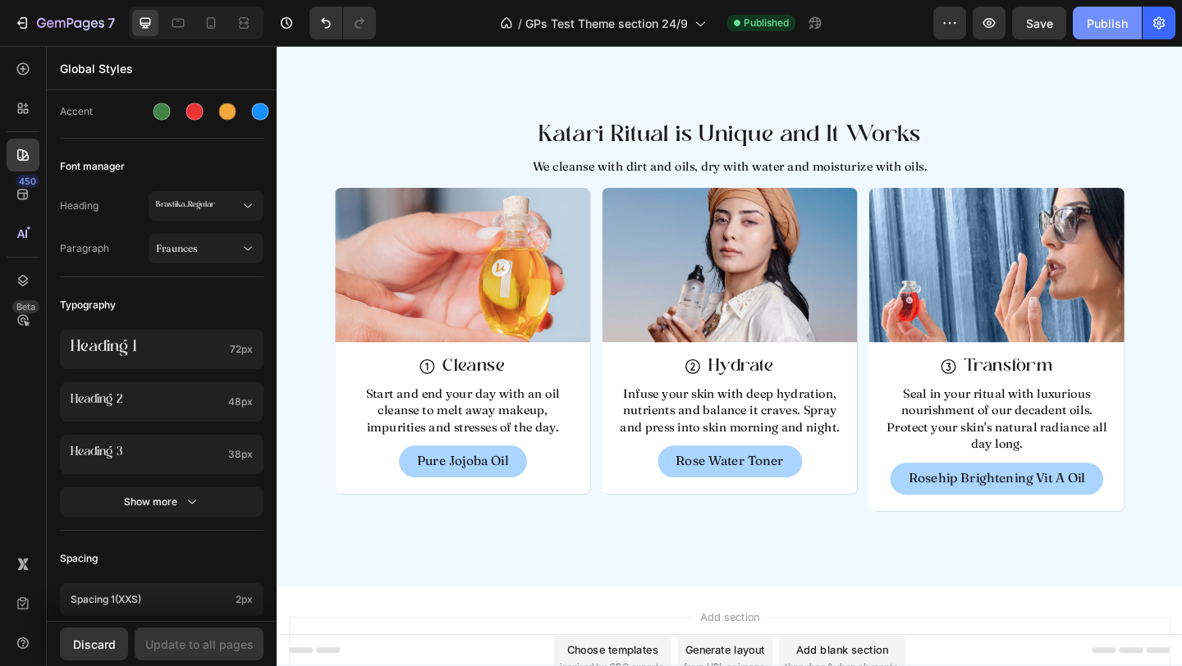
click at [1122, 25] on div "Publish" at bounding box center [1106, 23] width 41 height 17
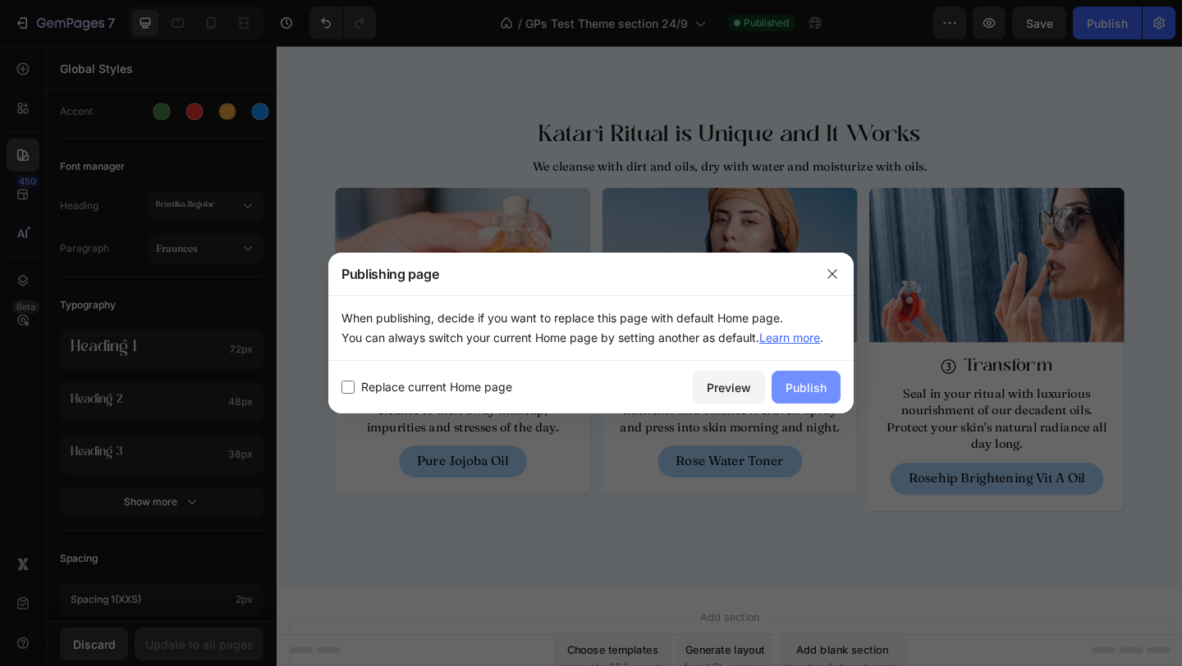
click at [806, 382] on div "Publish" at bounding box center [805, 387] width 41 height 17
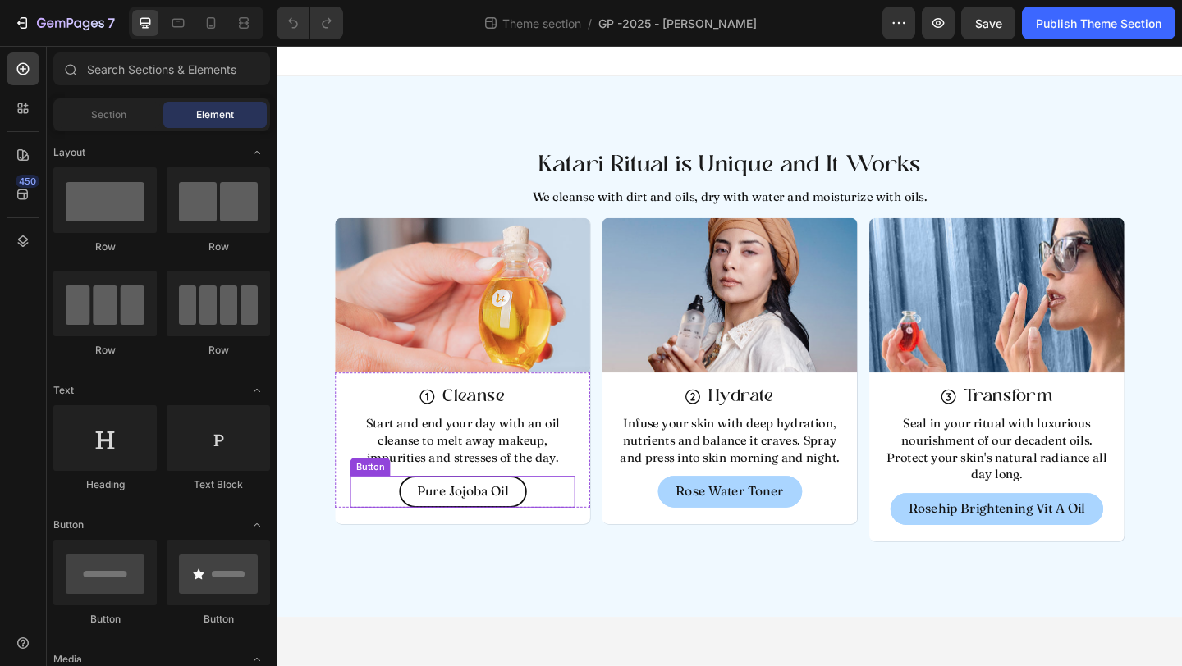
click at [427, 531] on link "Pure Jojoba Oil" at bounding box center [478, 531] width 139 height 34
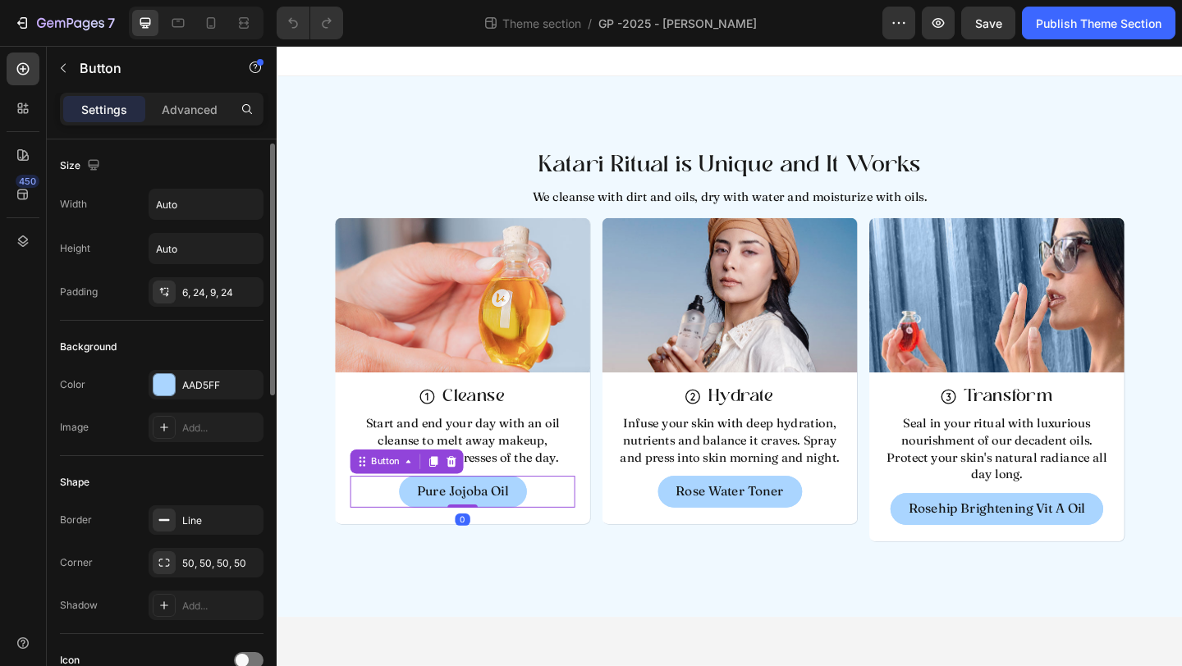
scroll to position [303, 0]
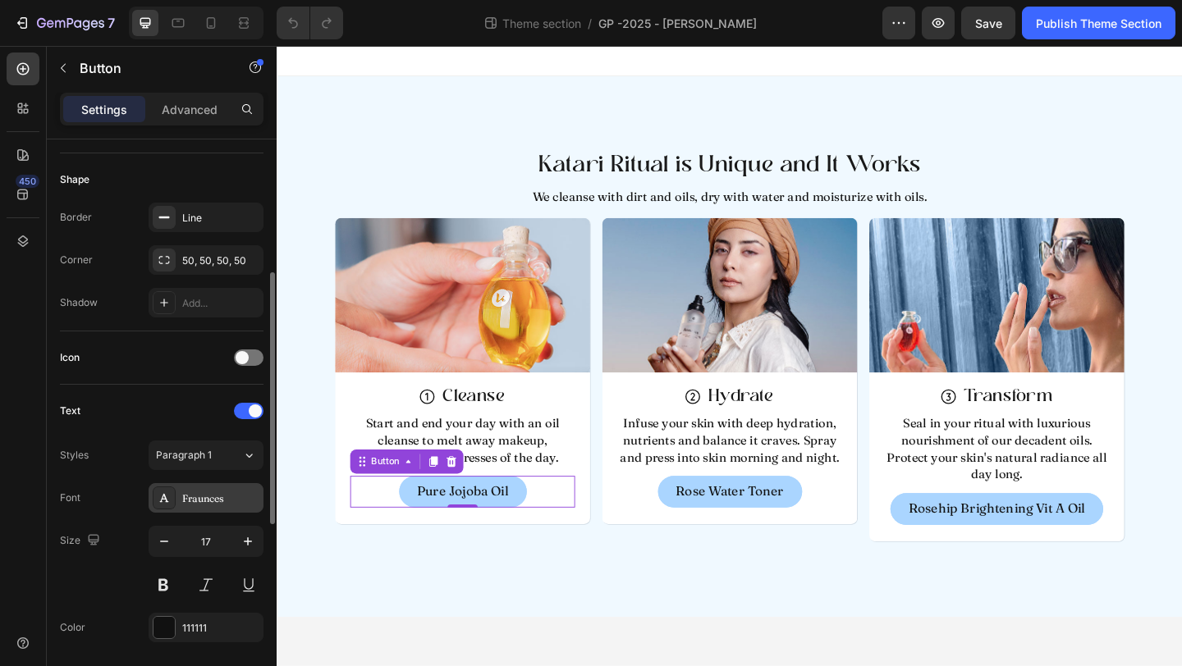
click at [201, 492] on div "Fraunces" at bounding box center [220, 499] width 77 height 15
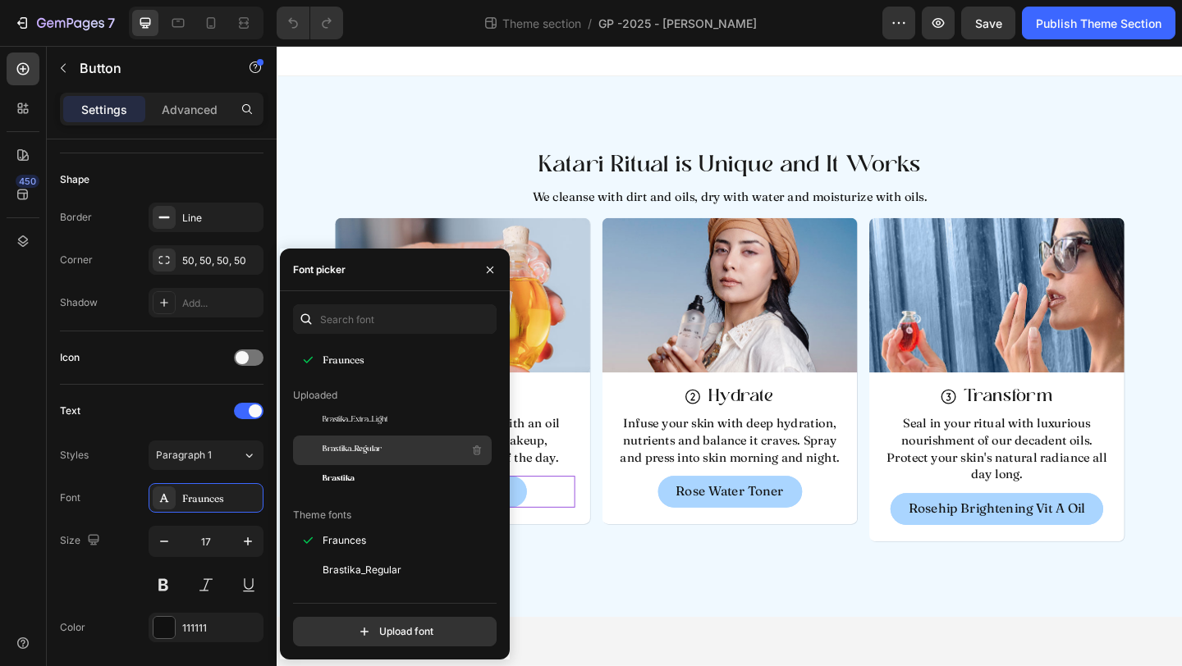
scroll to position [65, 0]
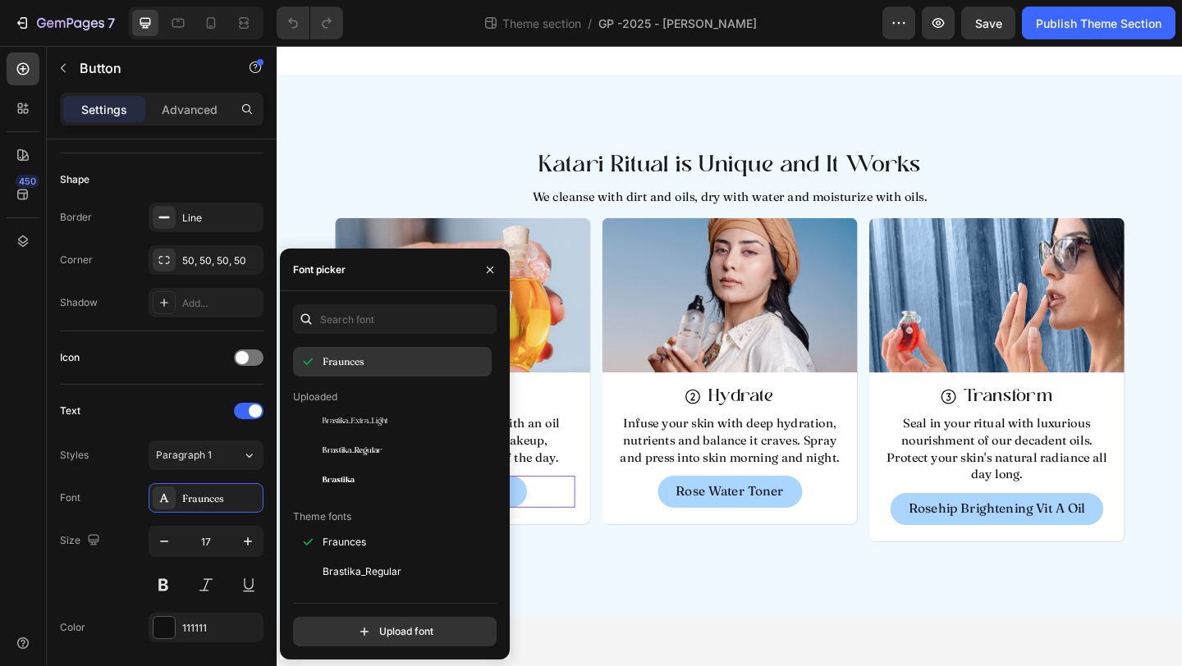
click at [363, 367] on span "Fraunces" at bounding box center [344, 362] width 42 height 15
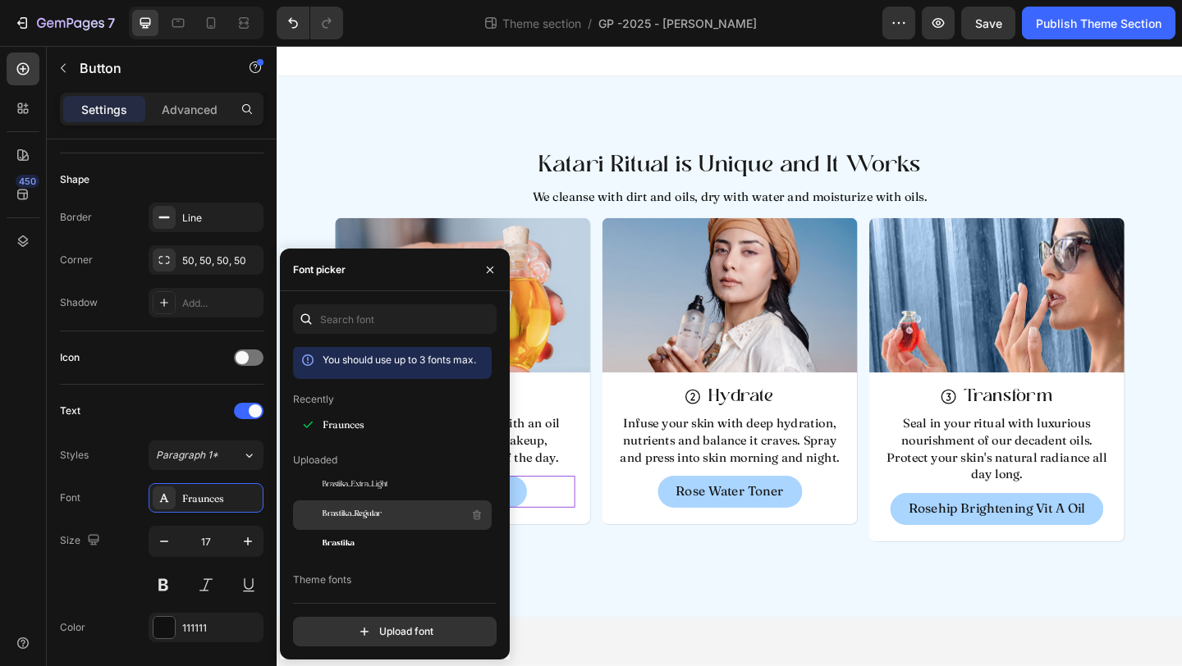
scroll to position [0, 0]
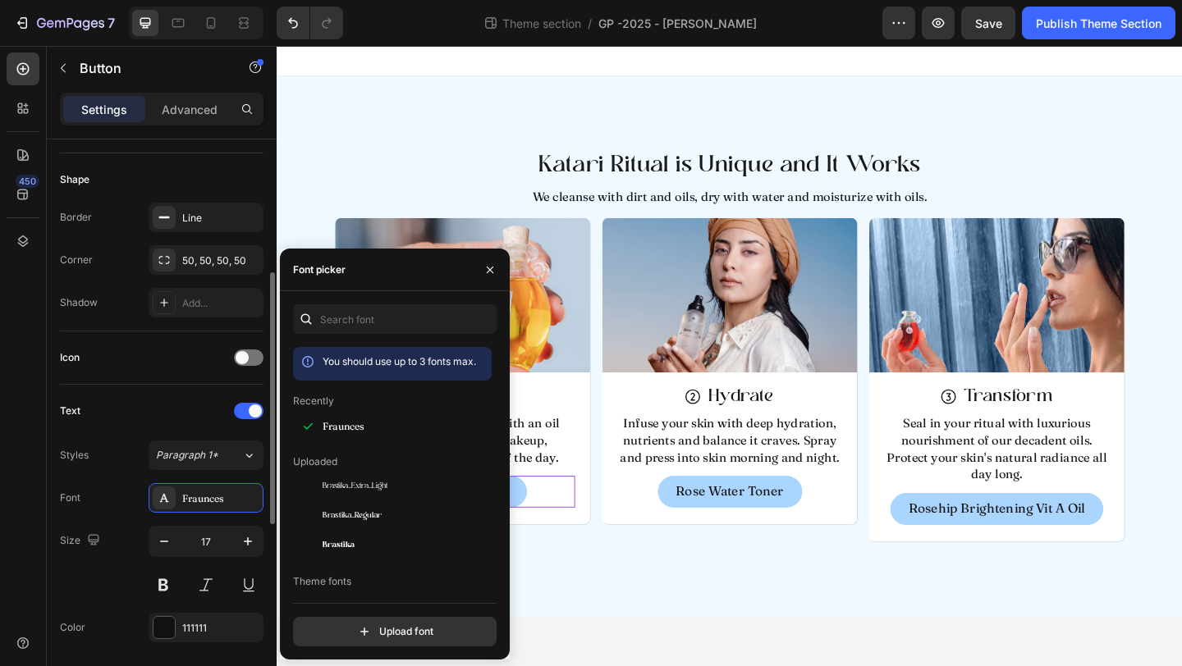
click at [178, 387] on div "Text Styles Paragraph 1* Font Fraunces Size 17 Color 111111 Show more" at bounding box center [162, 542] width 204 height 314
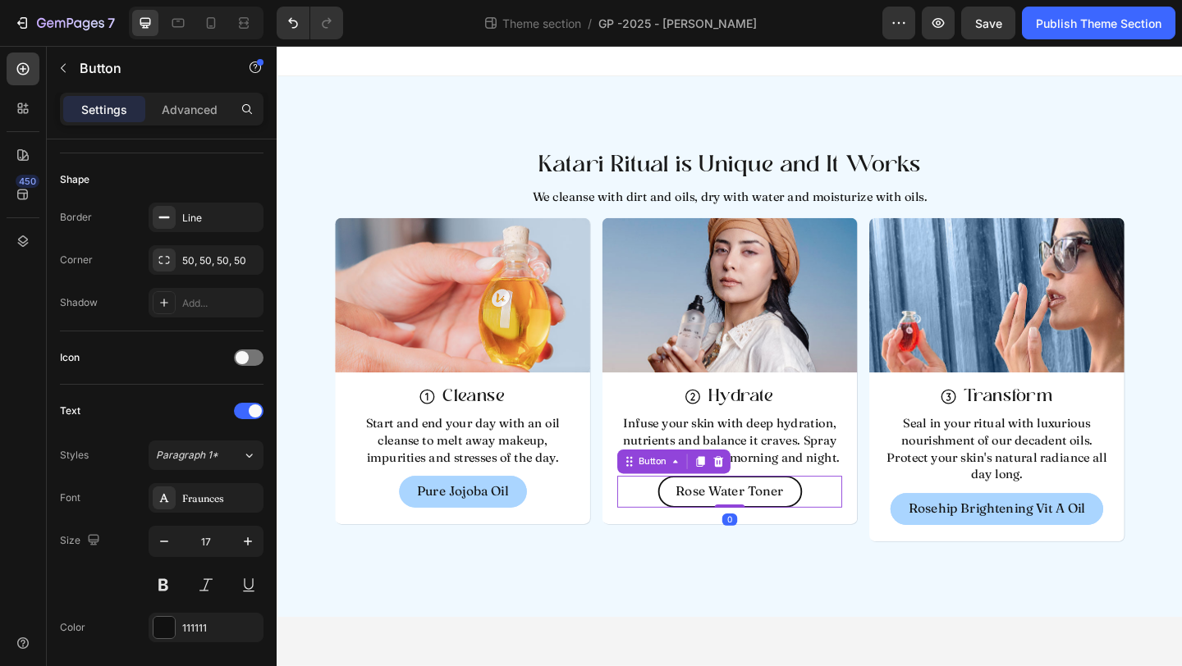
click at [705, 525] on link "Rose Water Toner" at bounding box center [769, 531] width 157 height 34
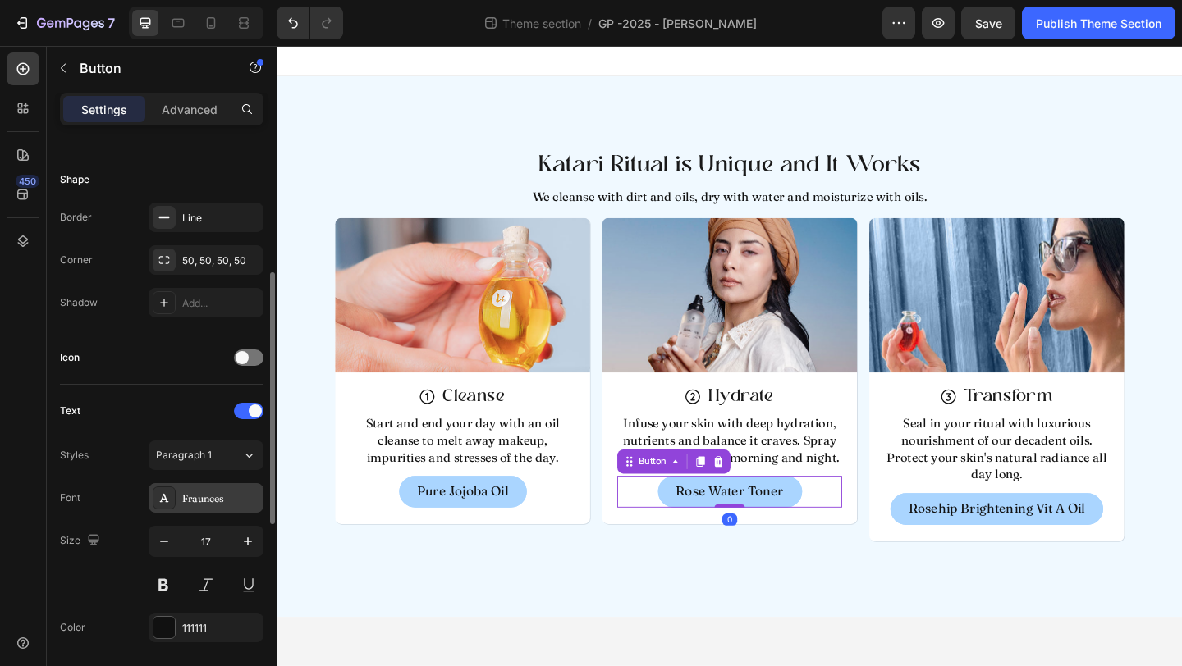
click at [209, 495] on div "Fraunces" at bounding box center [220, 499] width 77 height 15
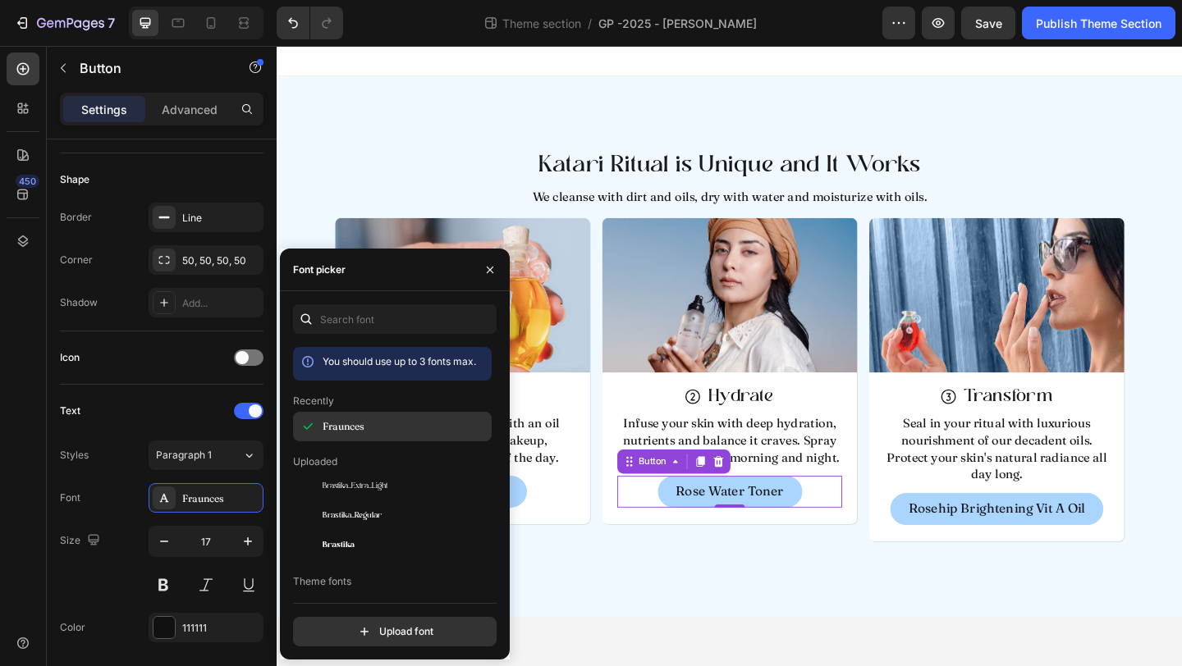
click at [365, 431] on div "Fraunces" at bounding box center [406, 426] width 166 height 15
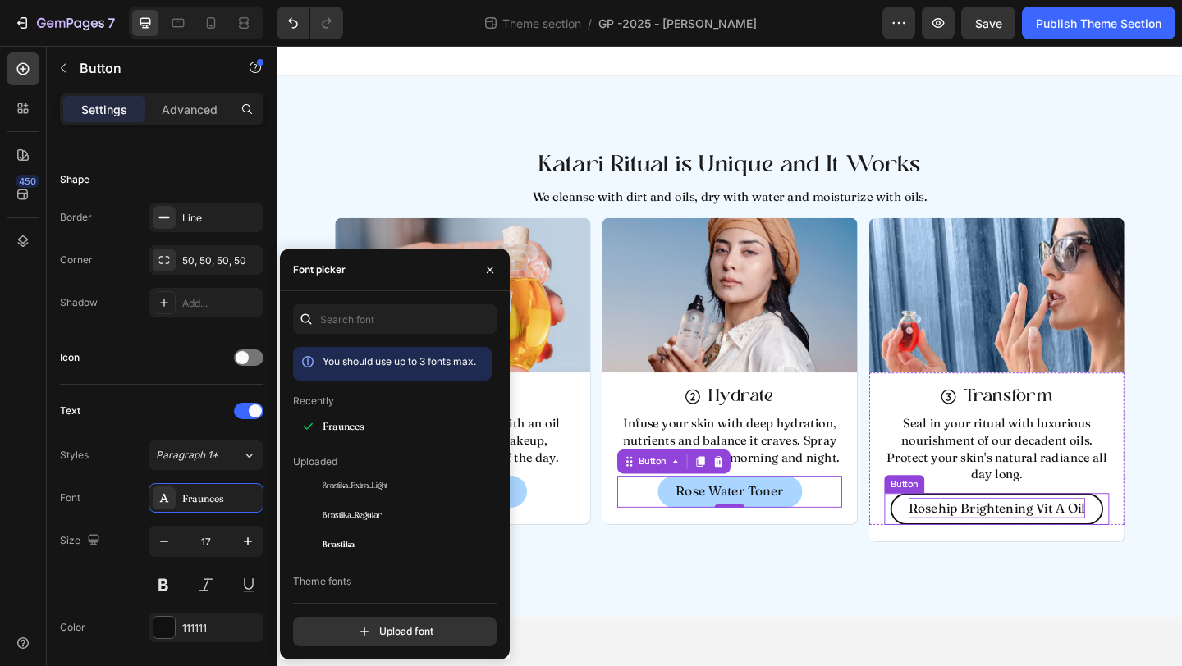
click at [1005, 544] on p "Rosehip Brightening Vit A Oil" at bounding box center [1059, 549] width 192 height 22
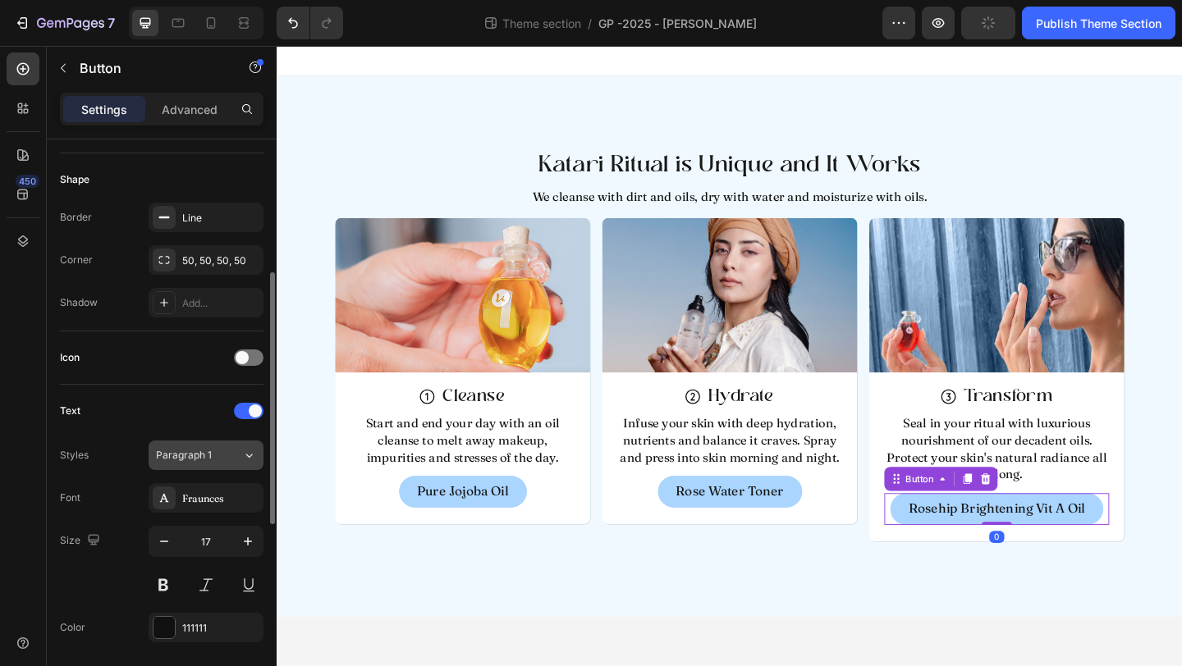
click at [210, 460] on span "Paragraph 1" at bounding box center [184, 455] width 56 height 15
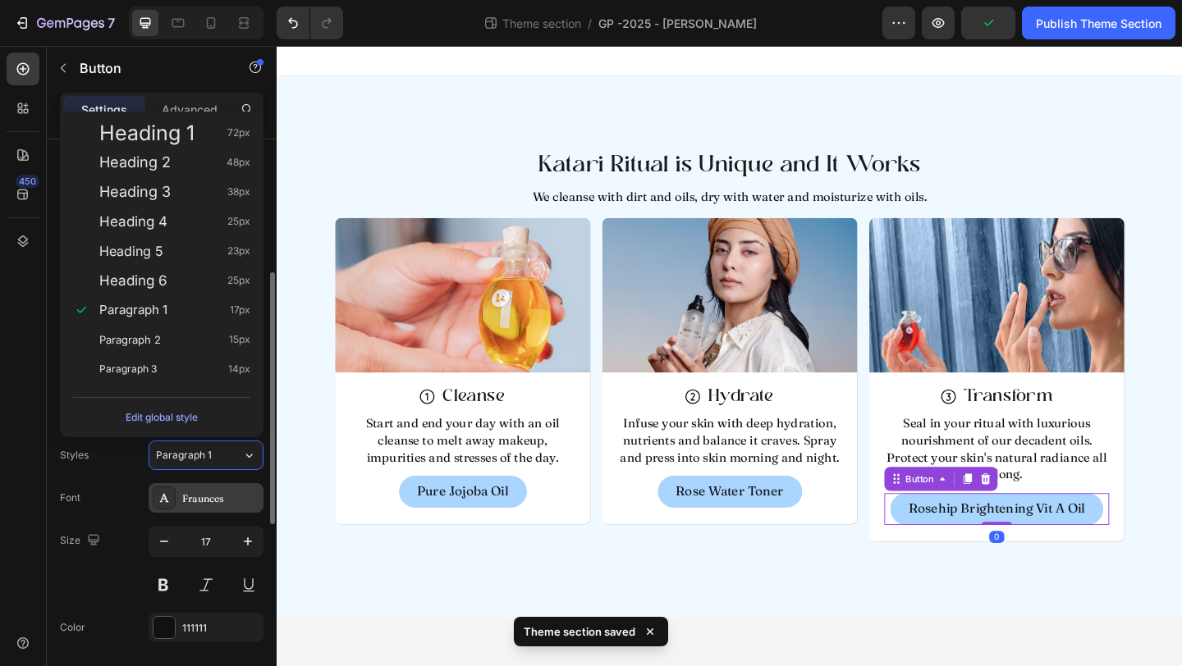
click at [198, 492] on div "Fraunces" at bounding box center [220, 499] width 77 height 15
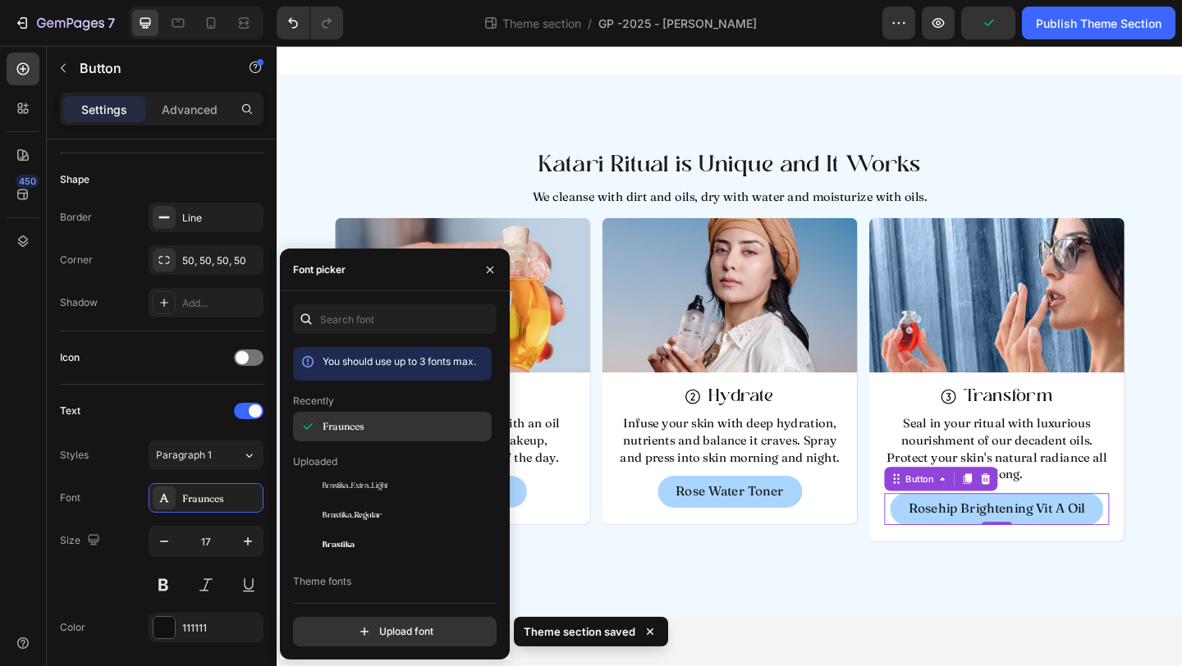
click at [354, 423] on span "Fraunces" at bounding box center [344, 426] width 42 height 15
click at [356, 429] on span "Fraunces" at bounding box center [344, 426] width 42 height 15
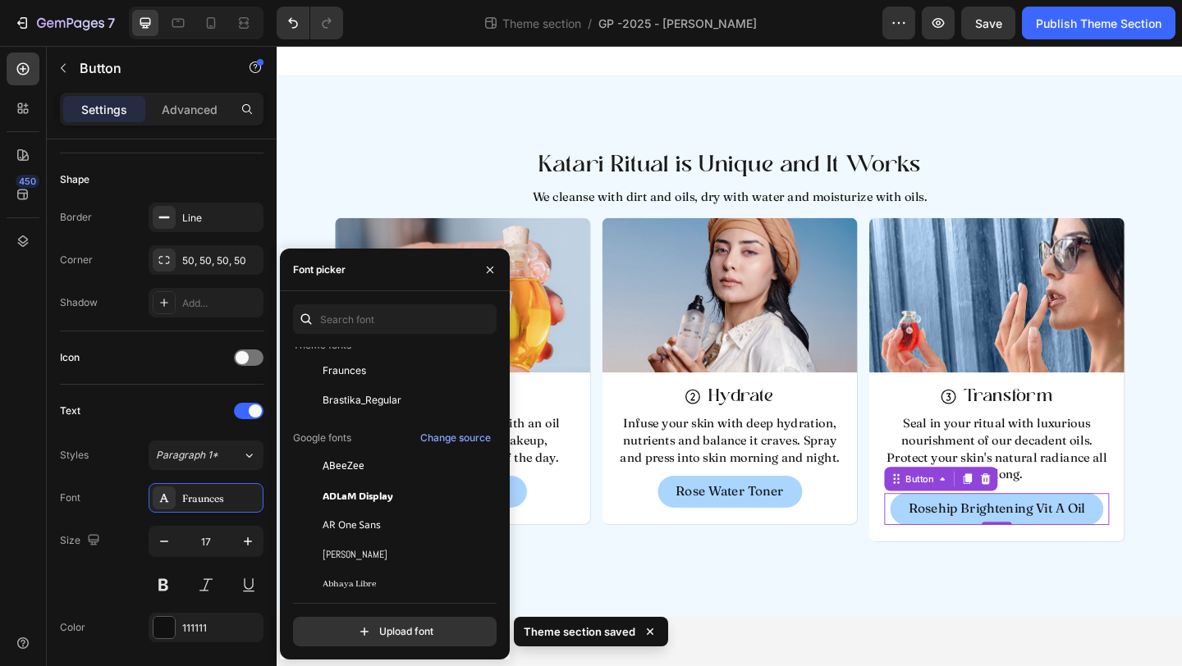
scroll to position [252, 0]
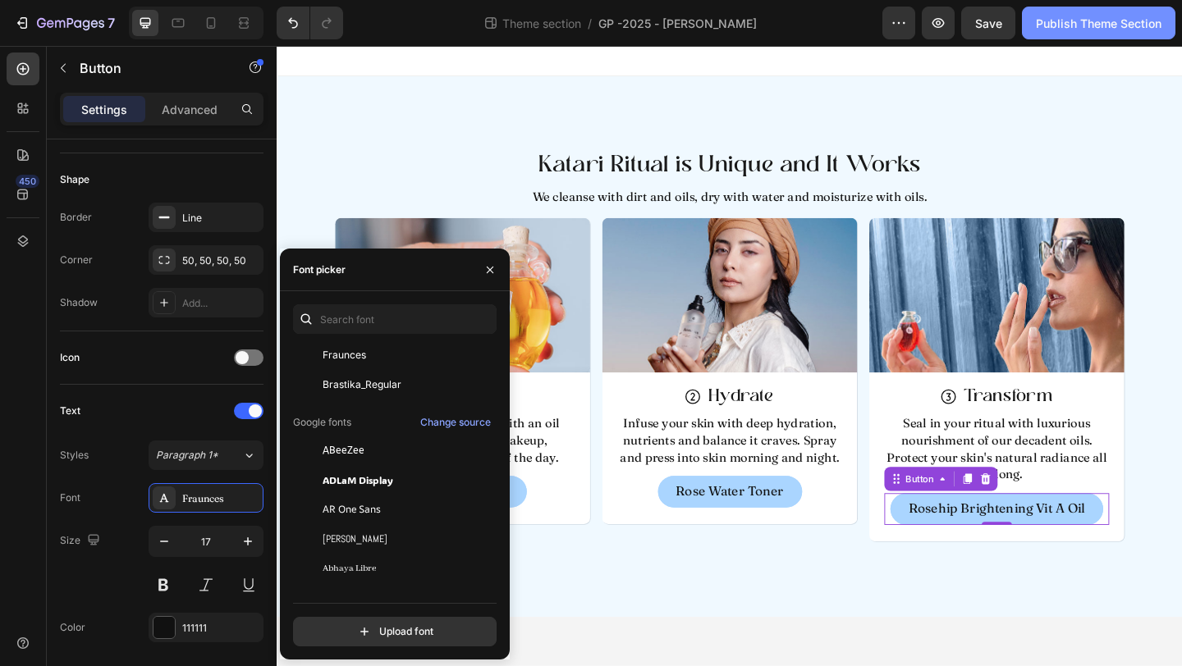
click at [1091, 25] on div "Publish Theme Section" at bounding box center [1099, 23] width 126 height 17
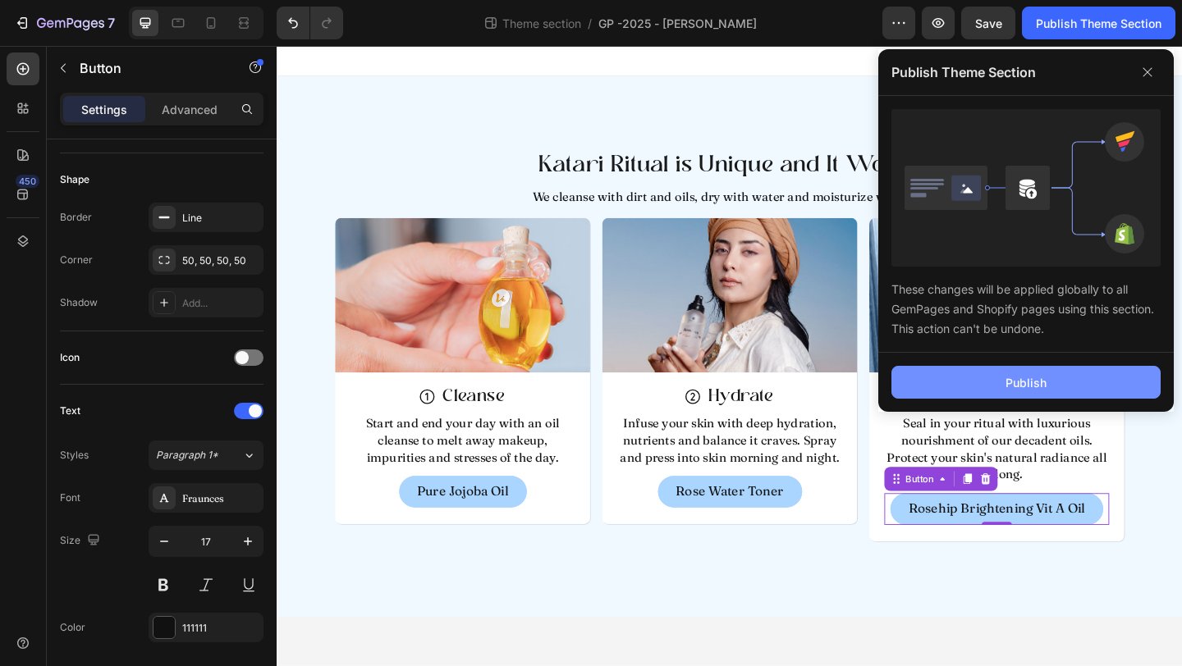
click at [987, 391] on button "Publish" at bounding box center [1025, 382] width 269 height 33
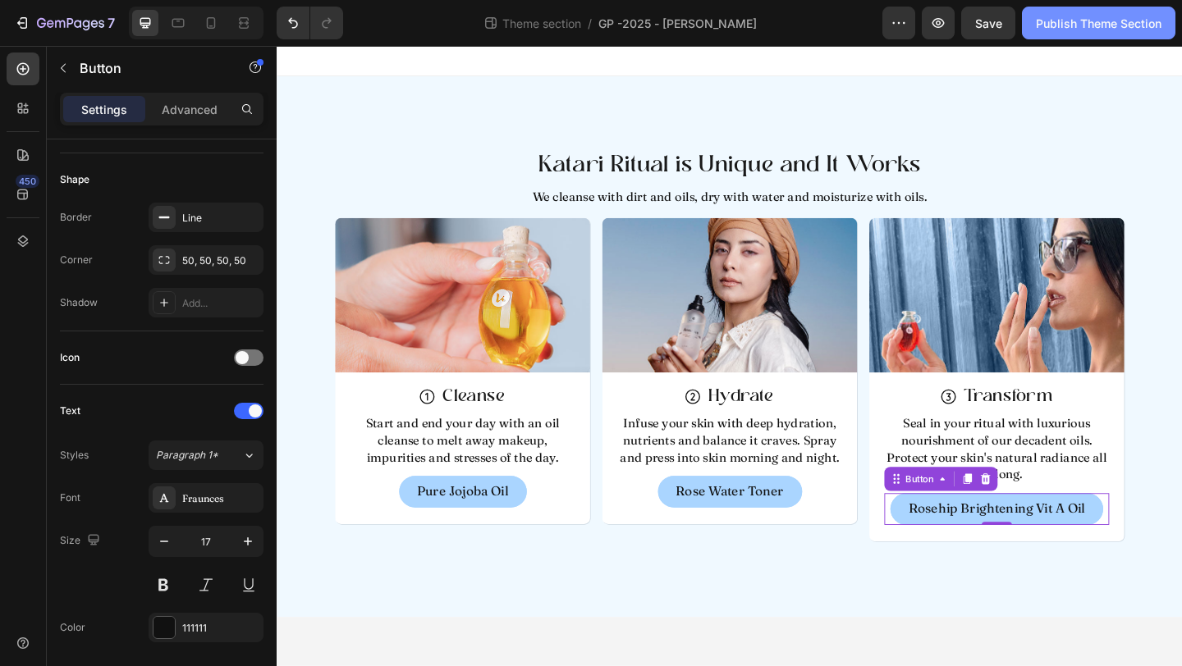
click at [1068, 24] on div "Publish Theme Section" at bounding box center [1099, 23] width 126 height 17
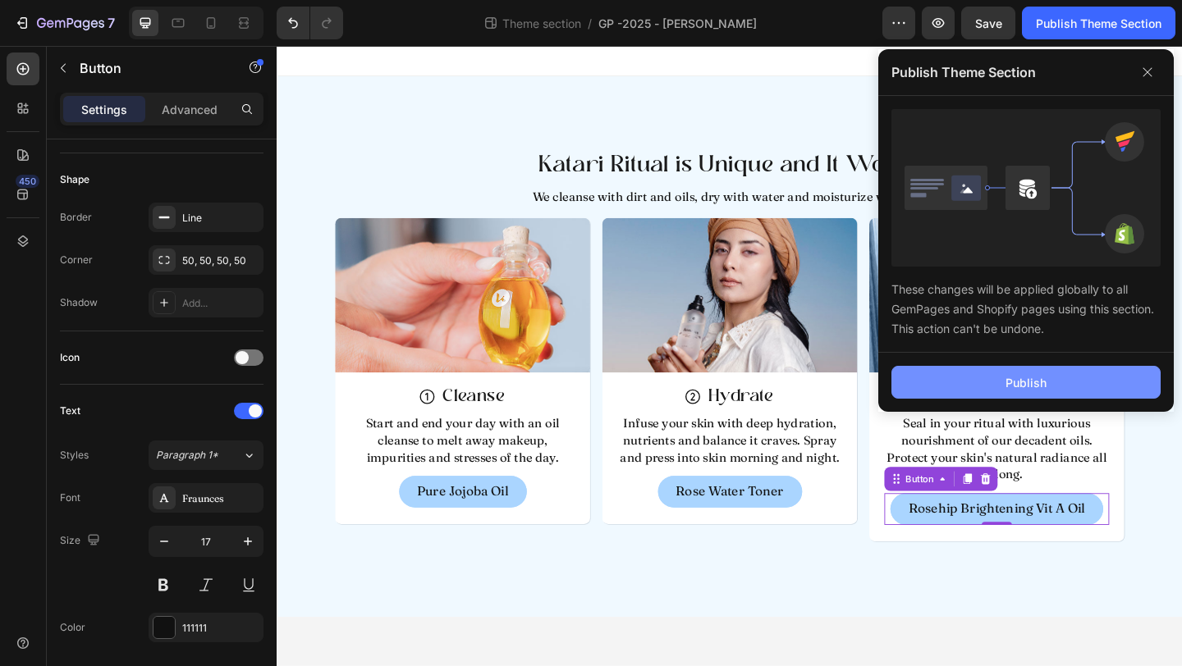
click at [922, 389] on button "Publish" at bounding box center [1025, 382] width 269 height 33
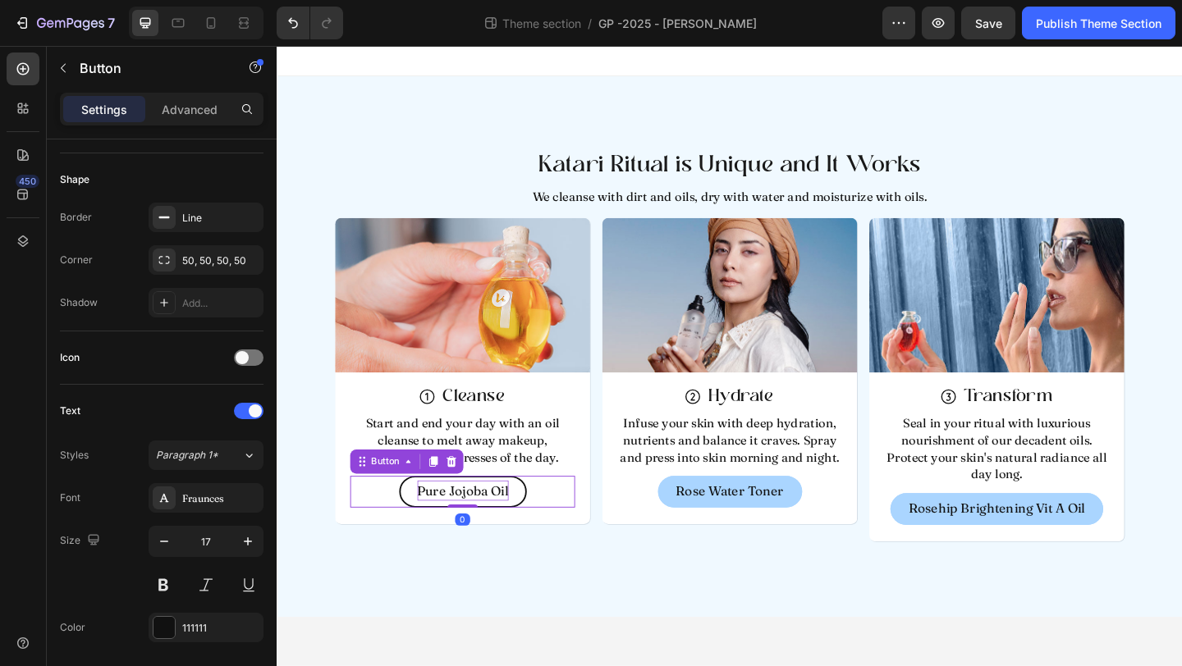
click at [446, 529] on p "Pure Jojoba Oil" at bounding box center [478, 530] width 99 height 22
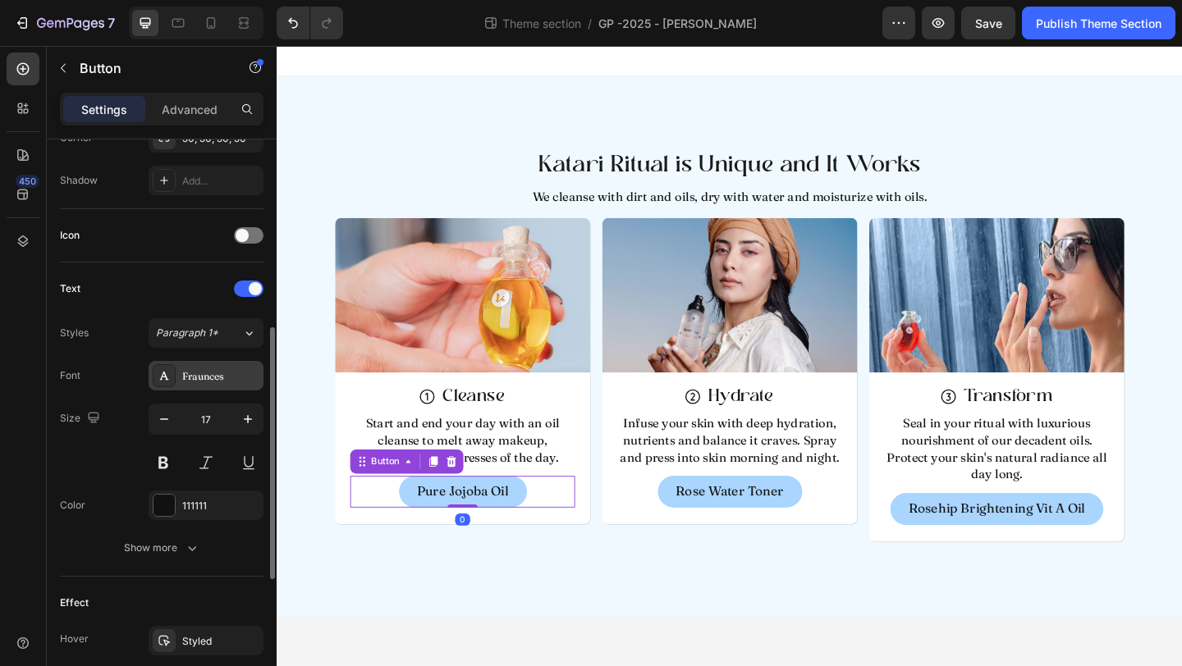
scroll to position [424, 0]
click at [190, 377] on div "Fraunces" at bounding box center [220, 377] width 77 height 15
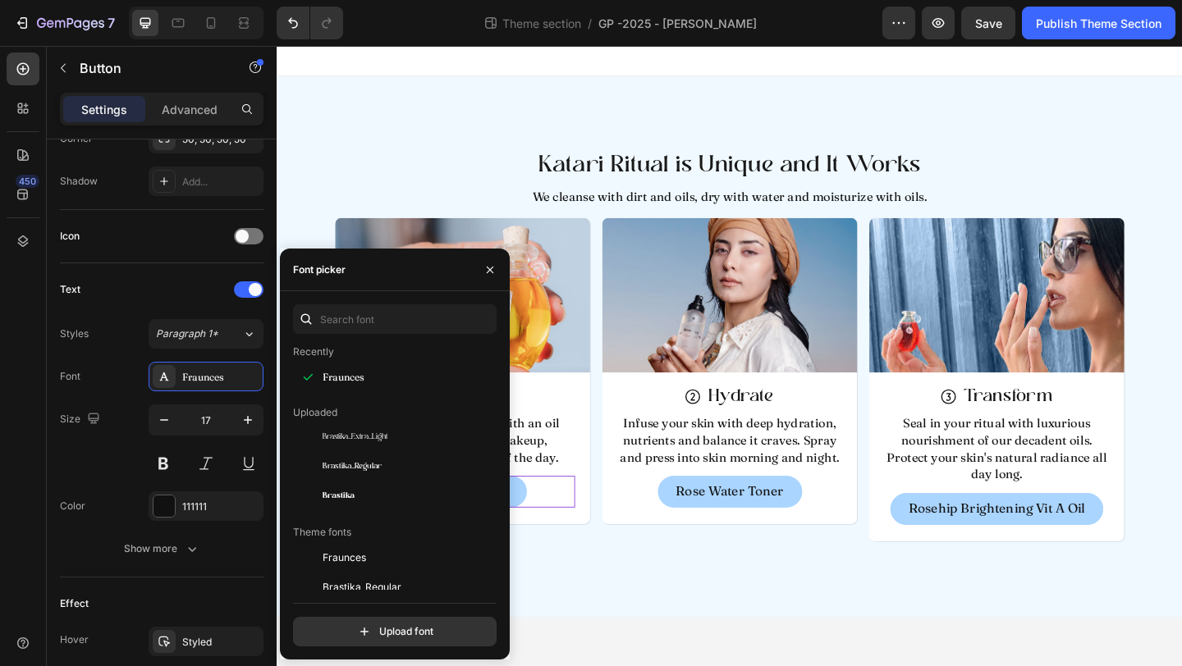
scroll to position [59, 0]
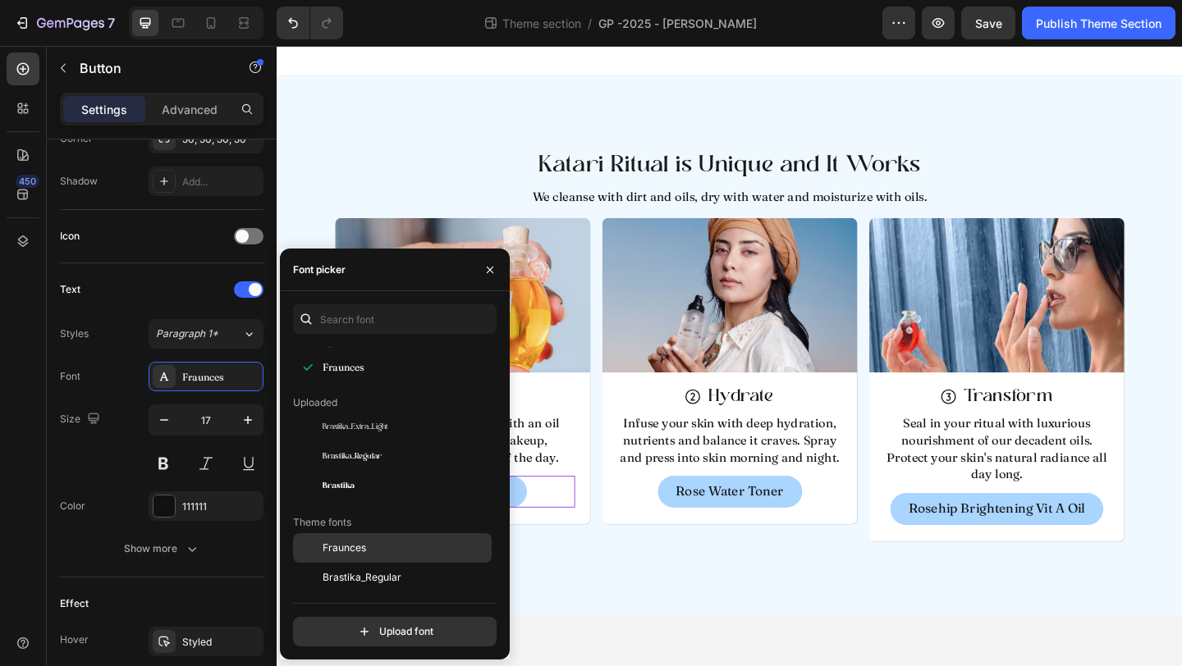
click at [355, 557] on div "Fraunces" at bounding box center [392, 548] width 199 height 30
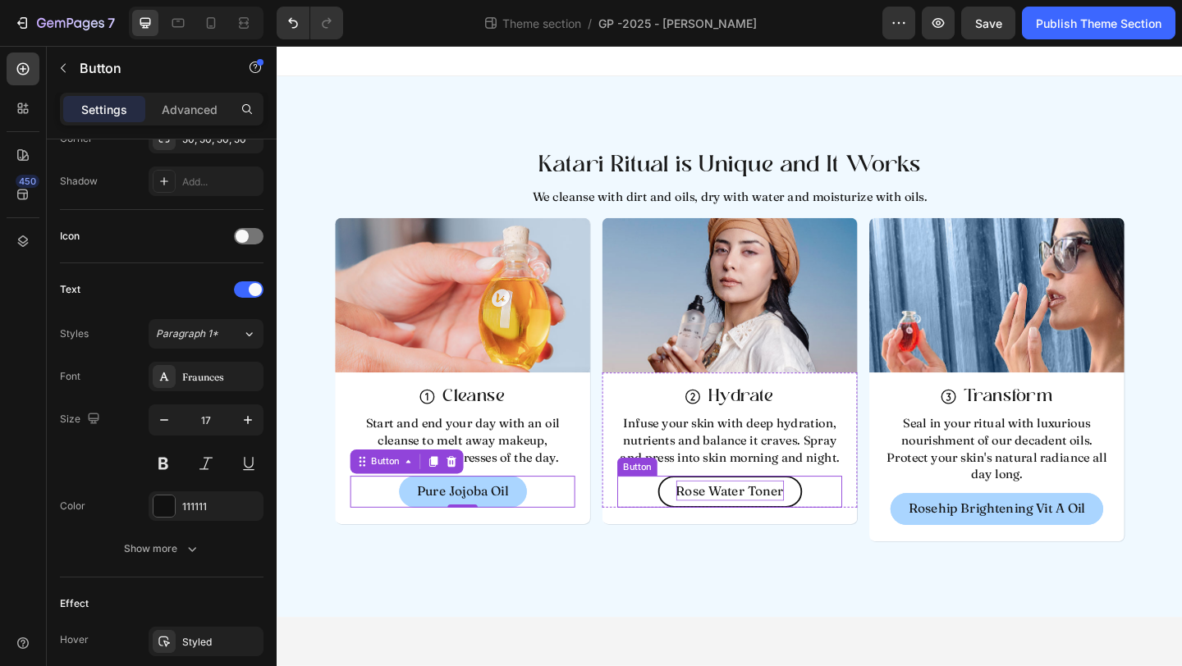
click at [725, 535] on p "Rose Water Toner" at bounding box center [769, 530] width 117 height 22
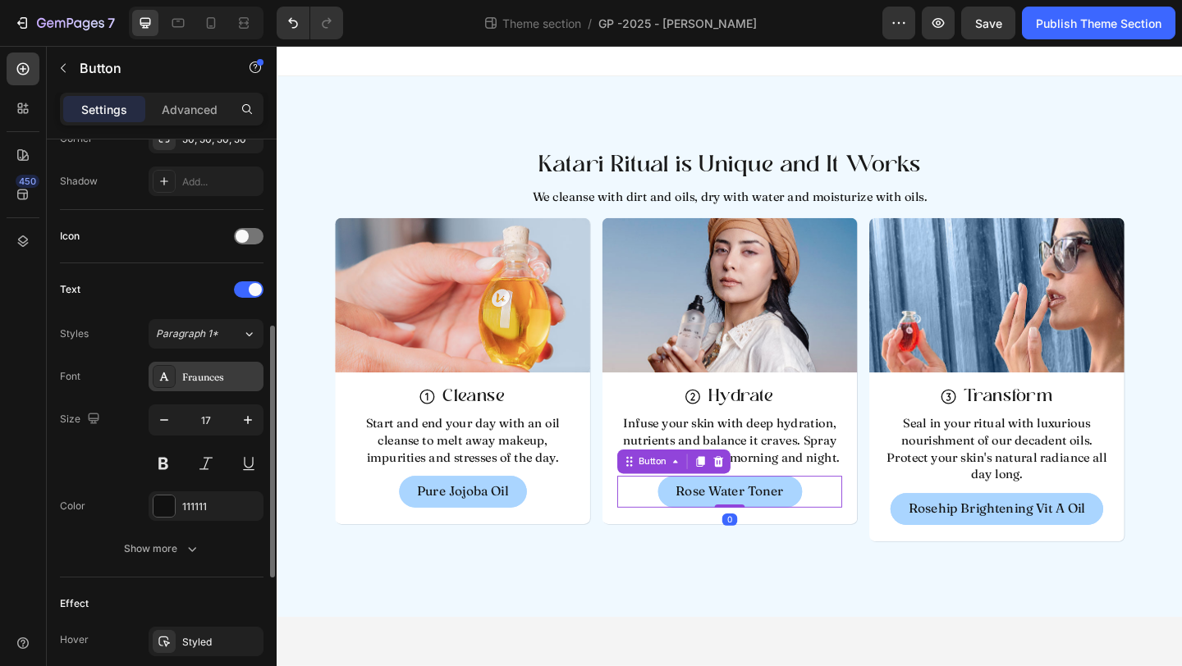
click at [199, 379] on div "Fraunces" at bounding box center [220, 377] width 77 height 15
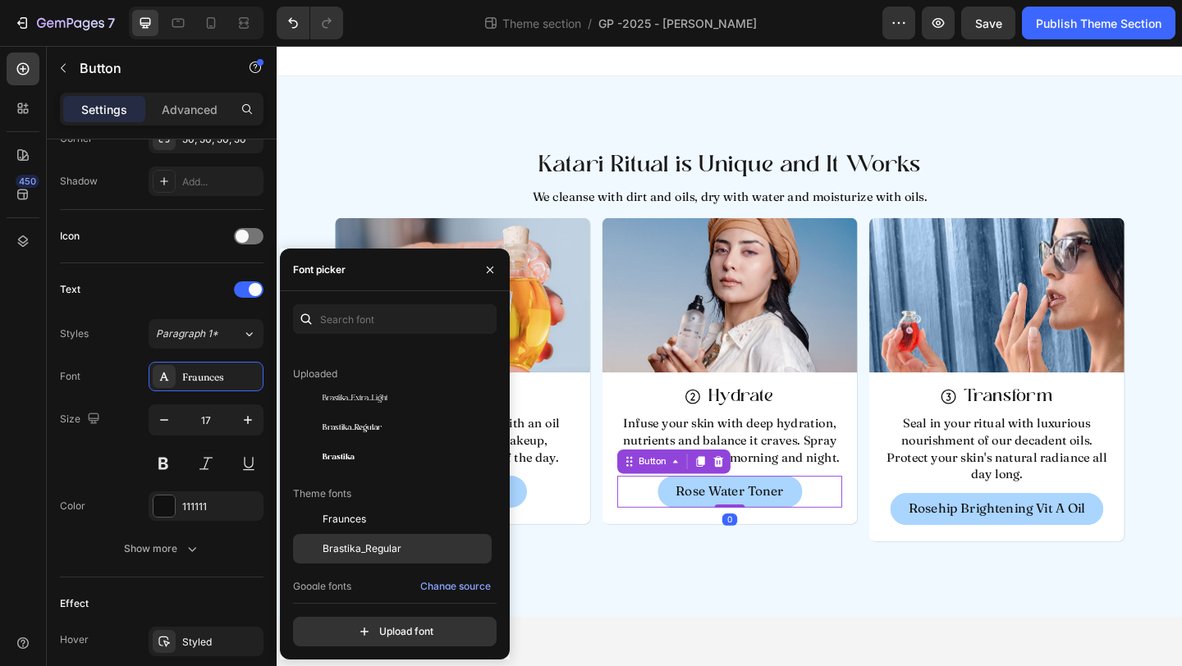
scroll to position [141, 0]
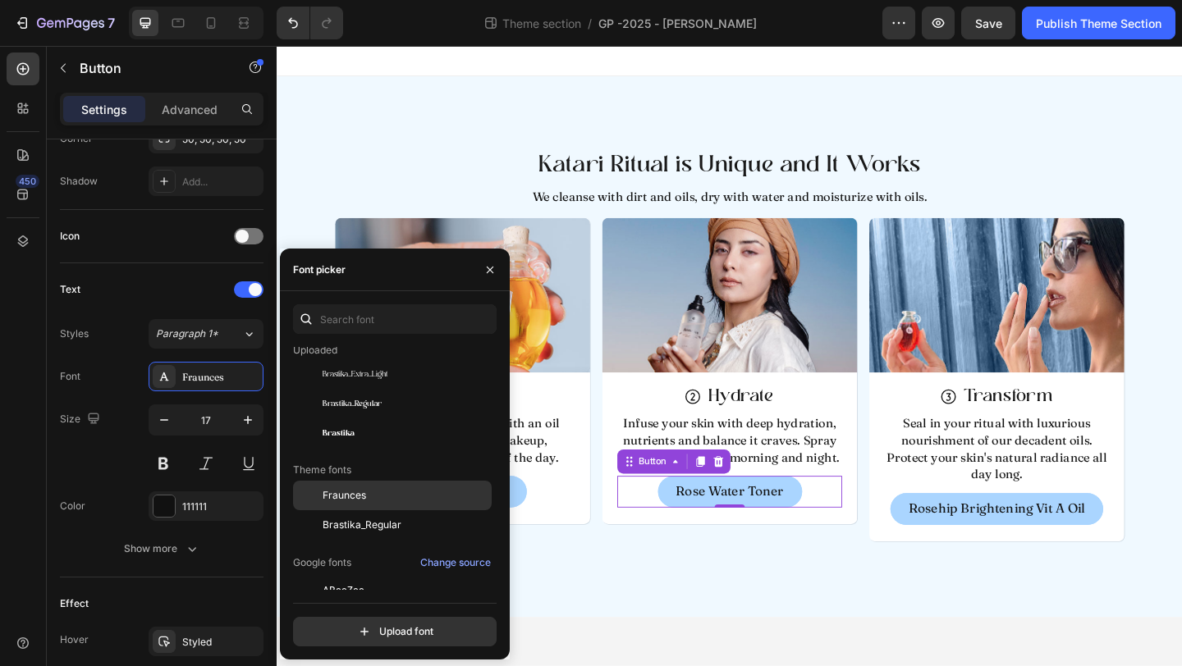
click at [391, 499] on div "Fraunces" at bounding box center [406, 495] width 166 height 15
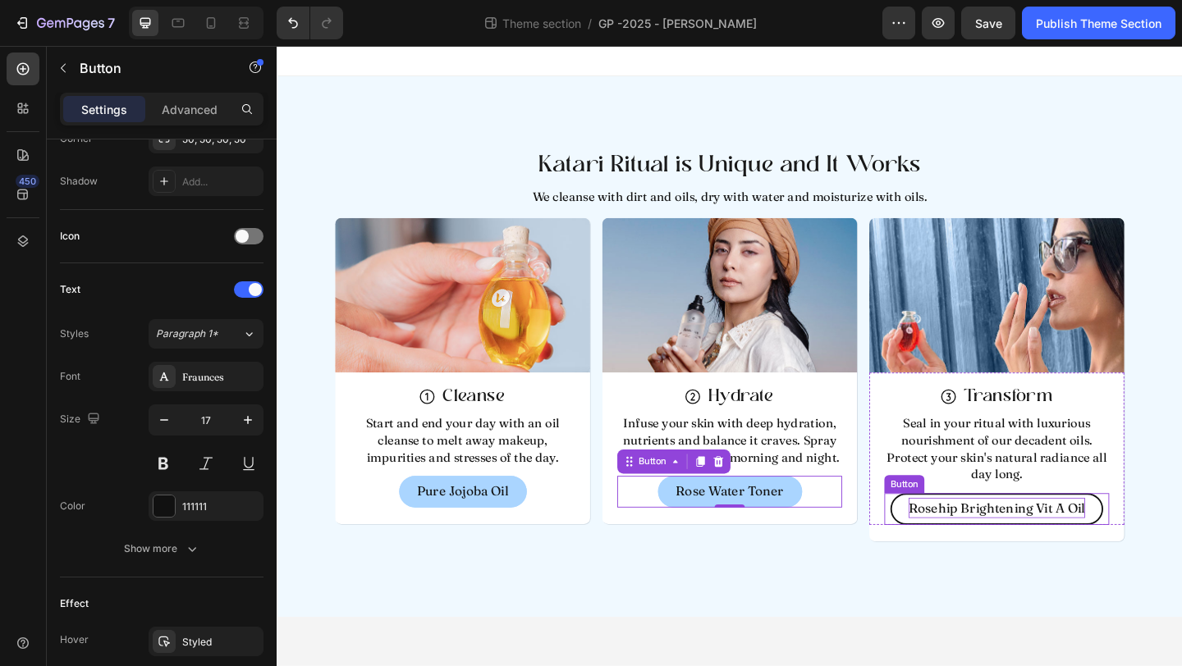
click at [1024, 552] on p "Rosehip Brightening Vit A Oil" at bounding box center [1059, 549] width 192 height 22
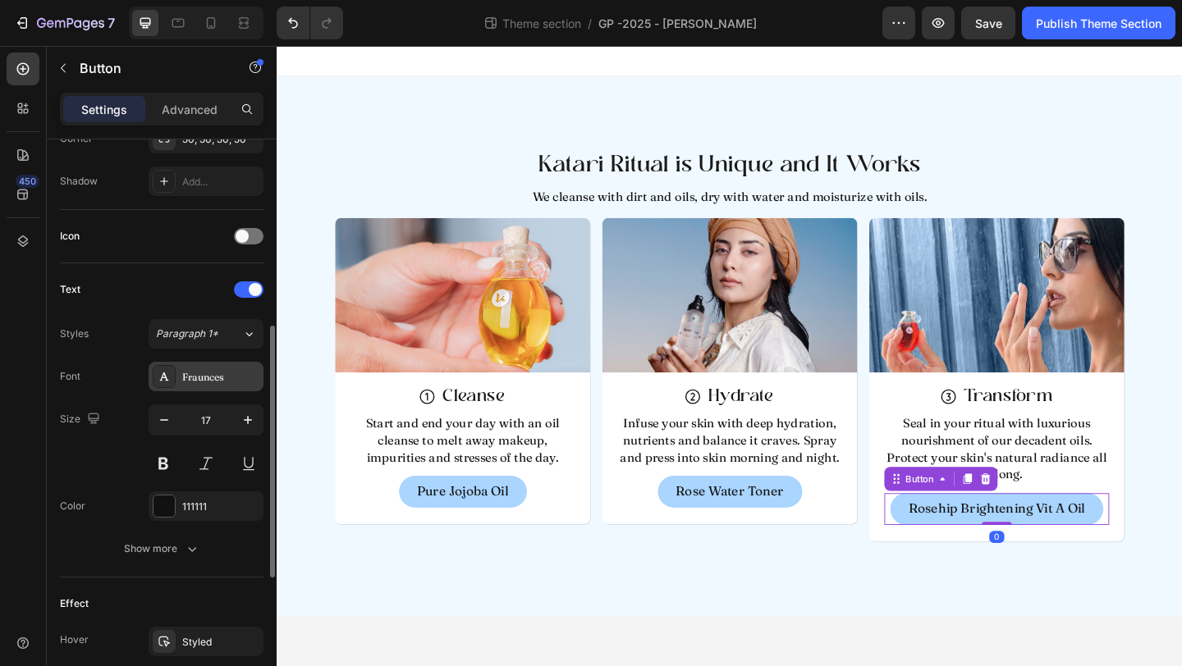
click at [191, 377] on div "Fraunces" at bounding box center [220, 377] width 77 height 15
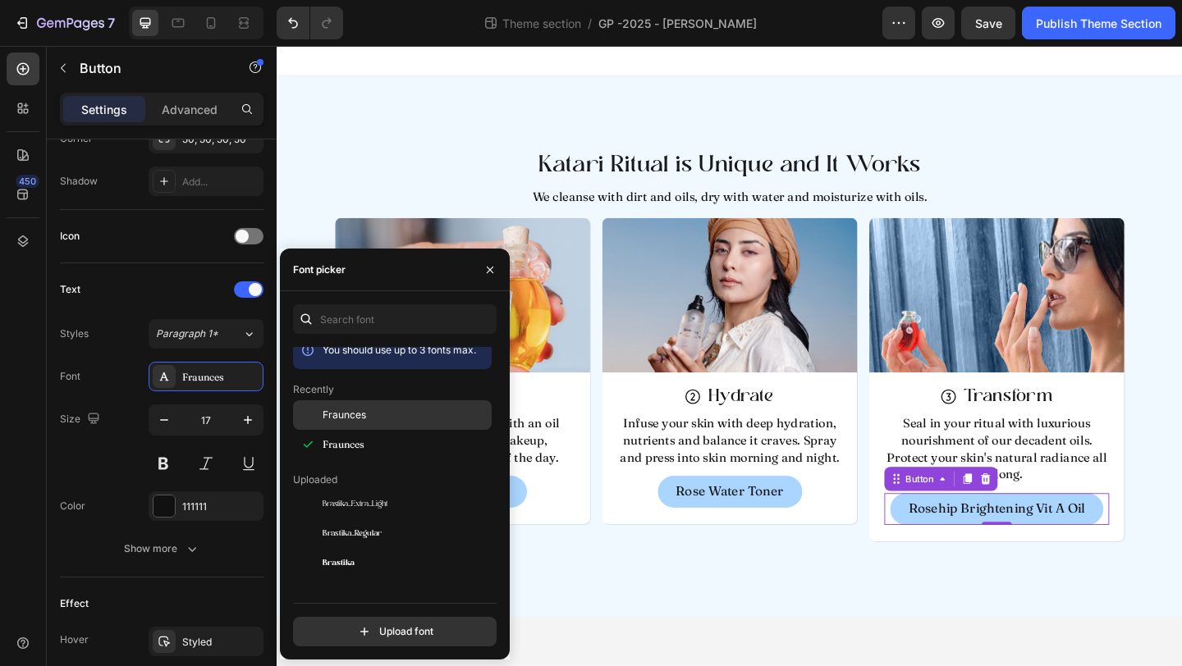
scroll to position [0, 0]
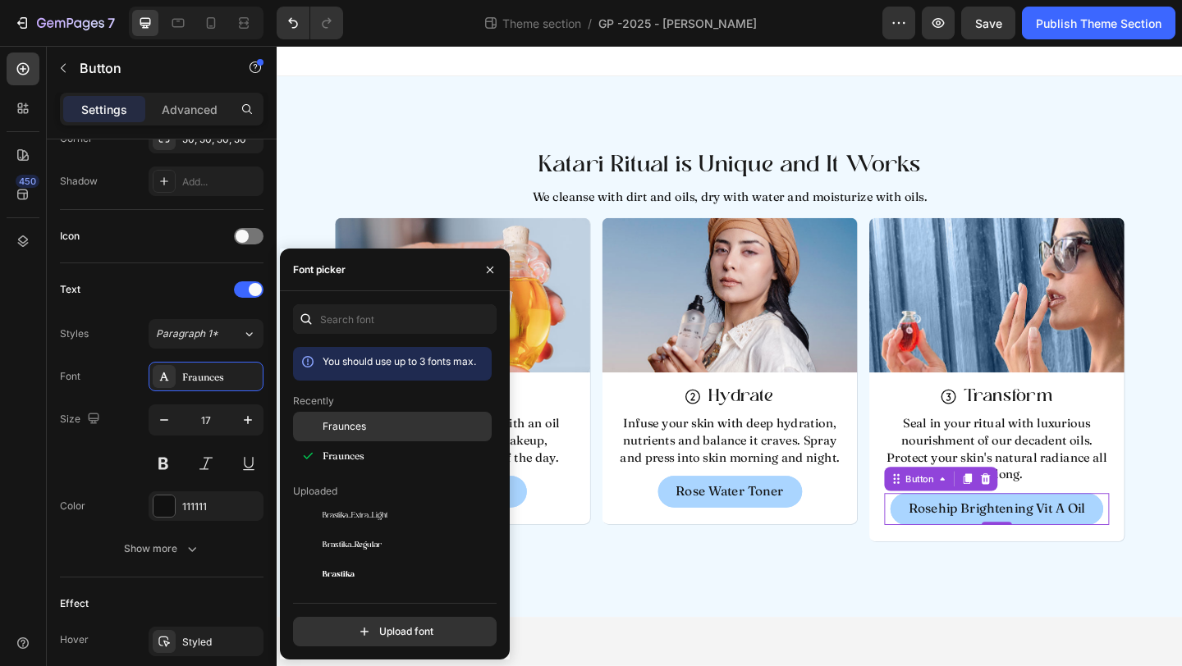
click at [379, 436] on div "Fraunces" at bounding box center [392, 427] width 199 height 30
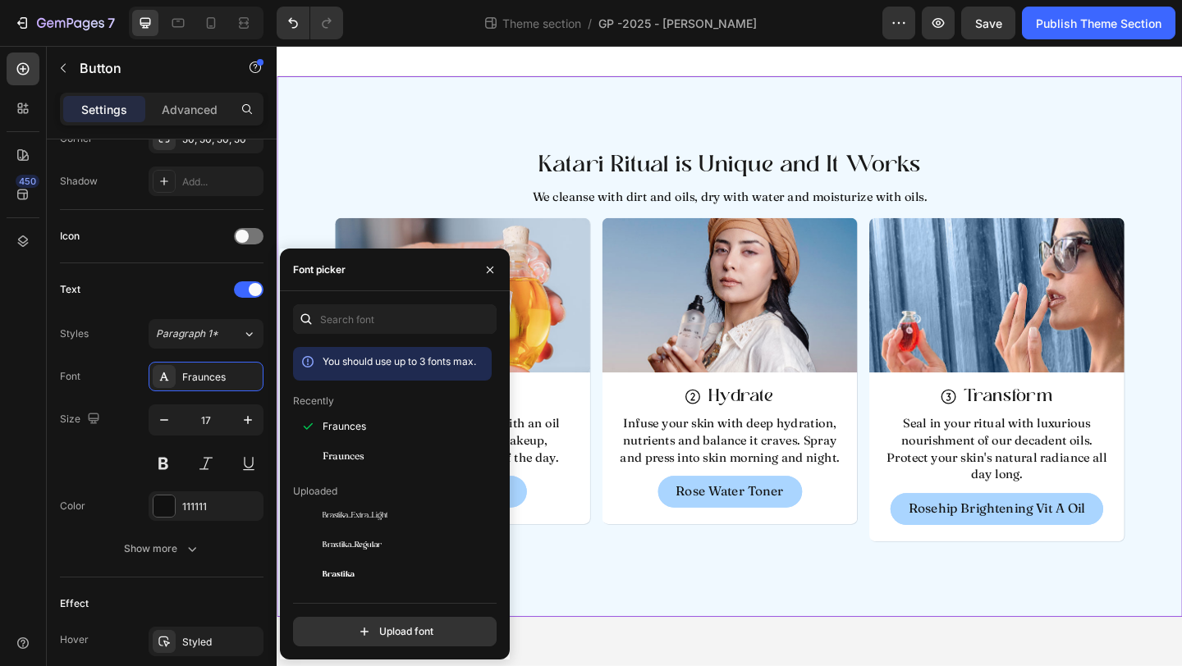
click at [775, 594] on div "Katari Ritual is Unique and It Works Heading We cleanse with dirt and oils, dry…" at bounding box center [769, 373] width 985 height 588
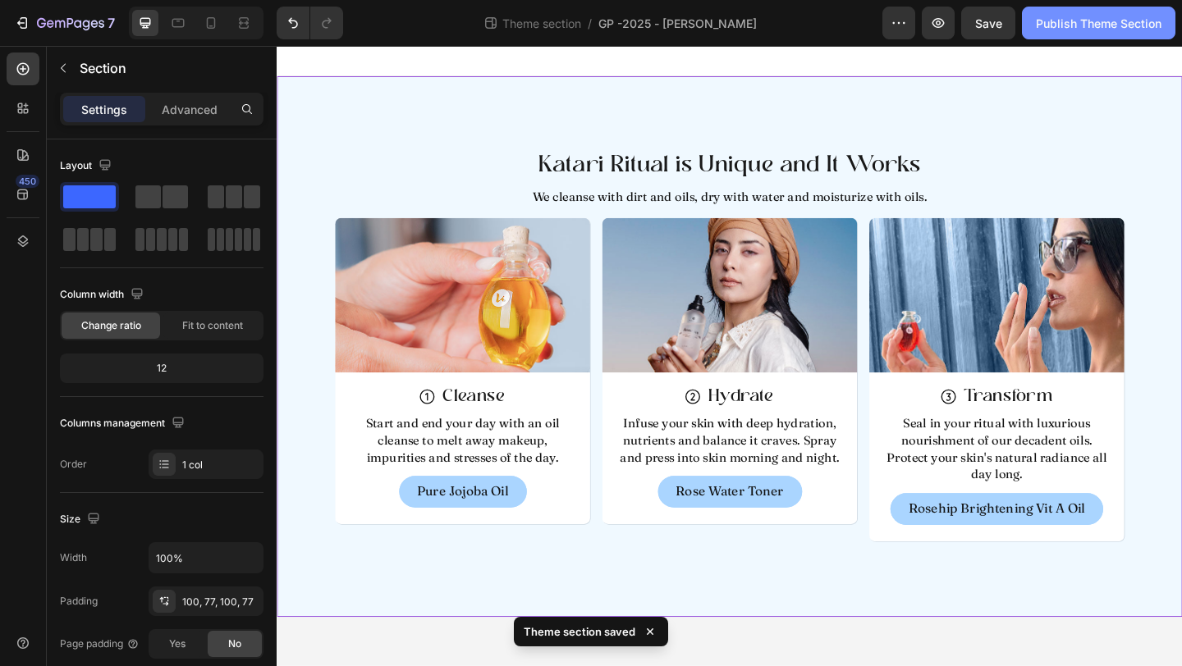
click at [1127, 36] on button "Publish Theme Section" at bounding box center [1098, 23] width 153 height 33
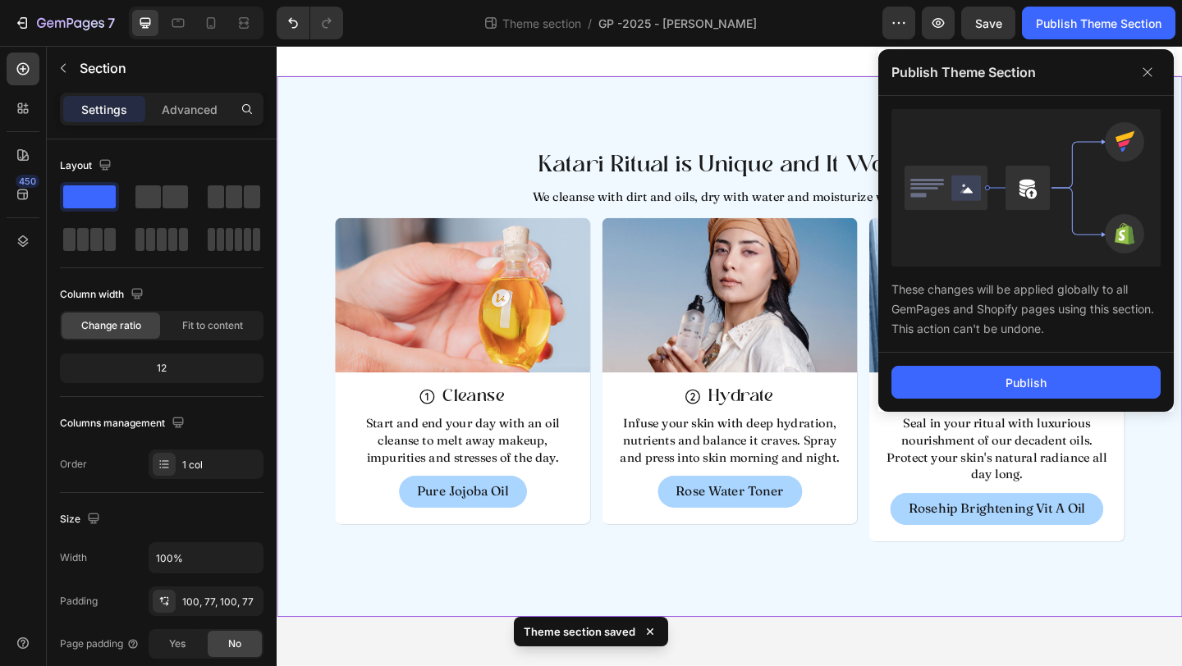
click at [962, 360] on div "Publish" at bounding box center [1025, 382] width 295 height 59
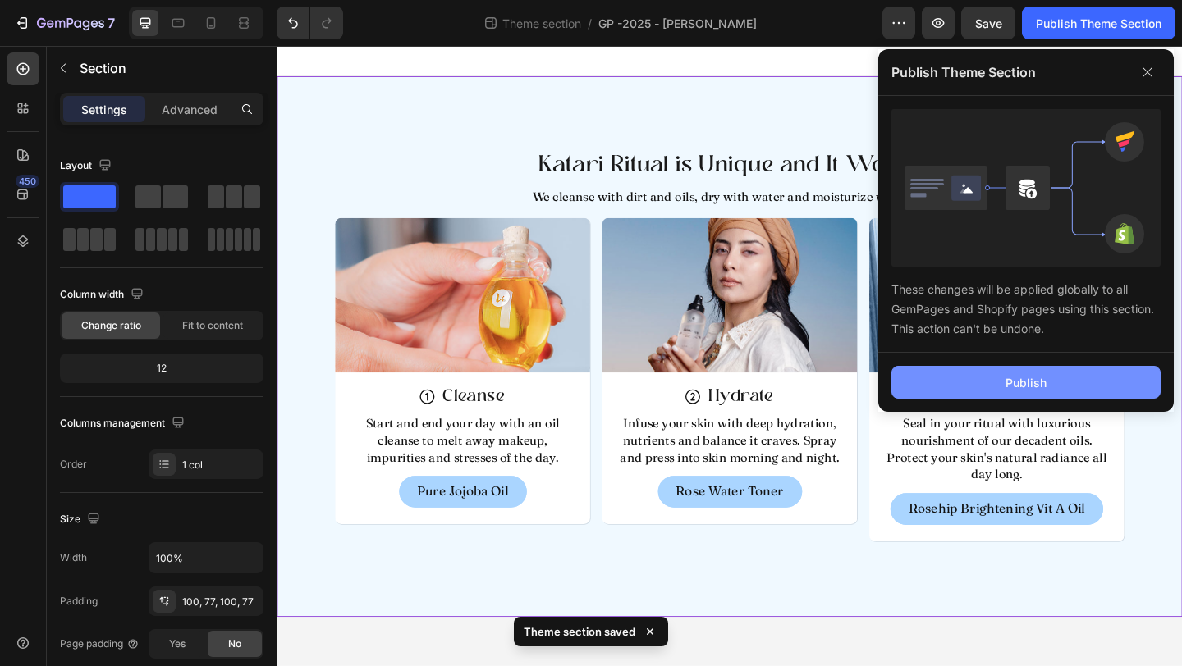
click at [970, 374] on button "Publish" at bounding box center [1025, 382] width 269 height 33
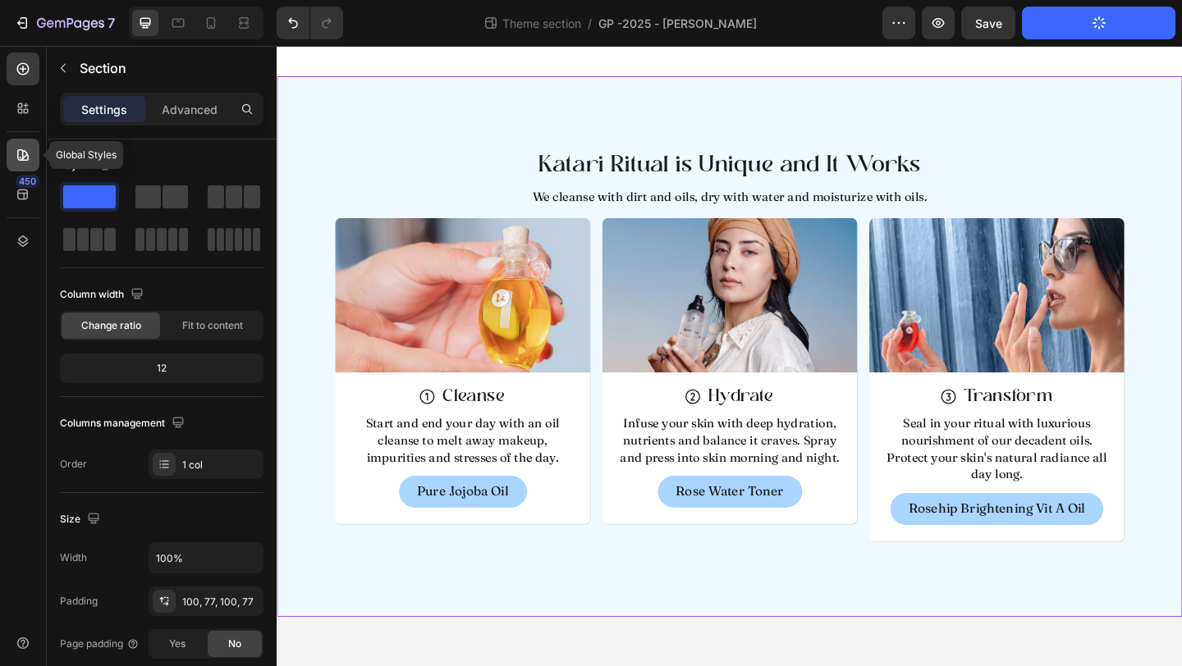
click at [17, 153] on icon at bounding box center [22, 154] width 11 height 11
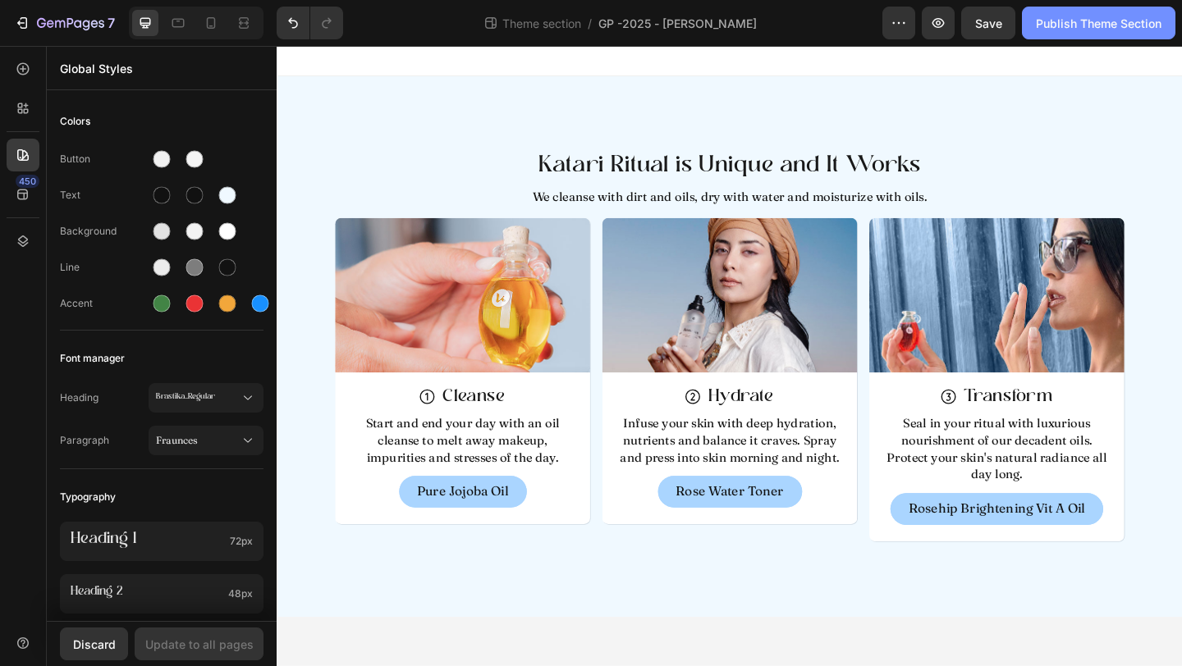
click at [1099, 24] on div "Publish Theme Section" at bounding box center [1099, 23] width 126 height 17
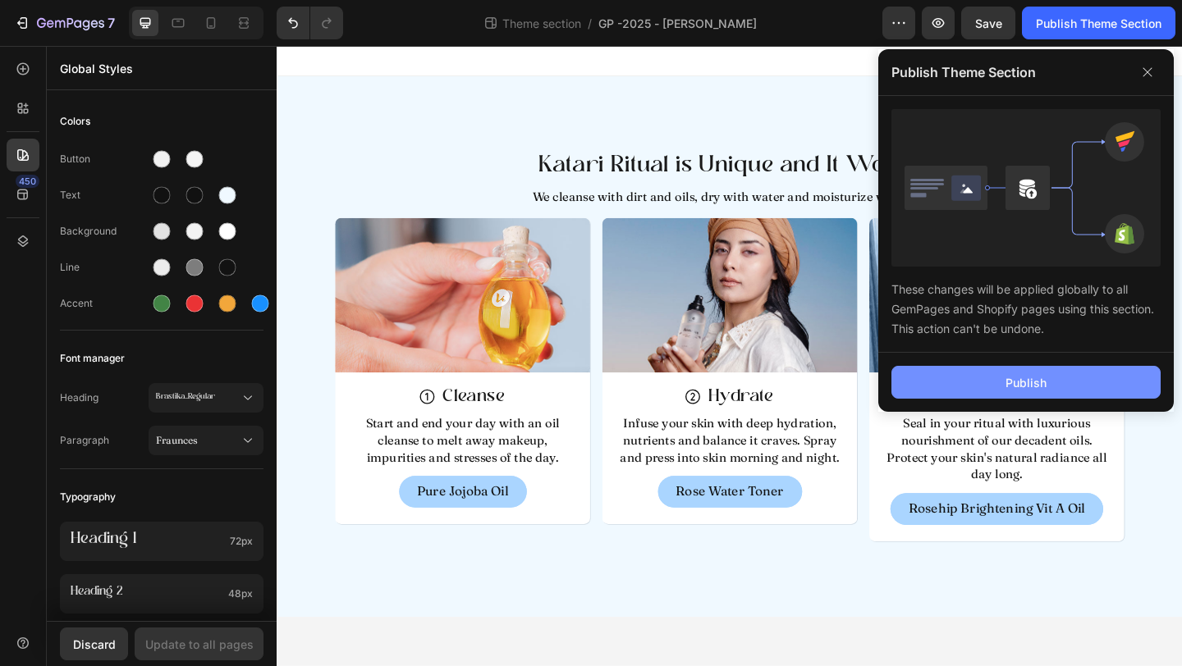
click at [995, 372] on button "Publish" at bounding box center [1025, 382] width 269 height 33
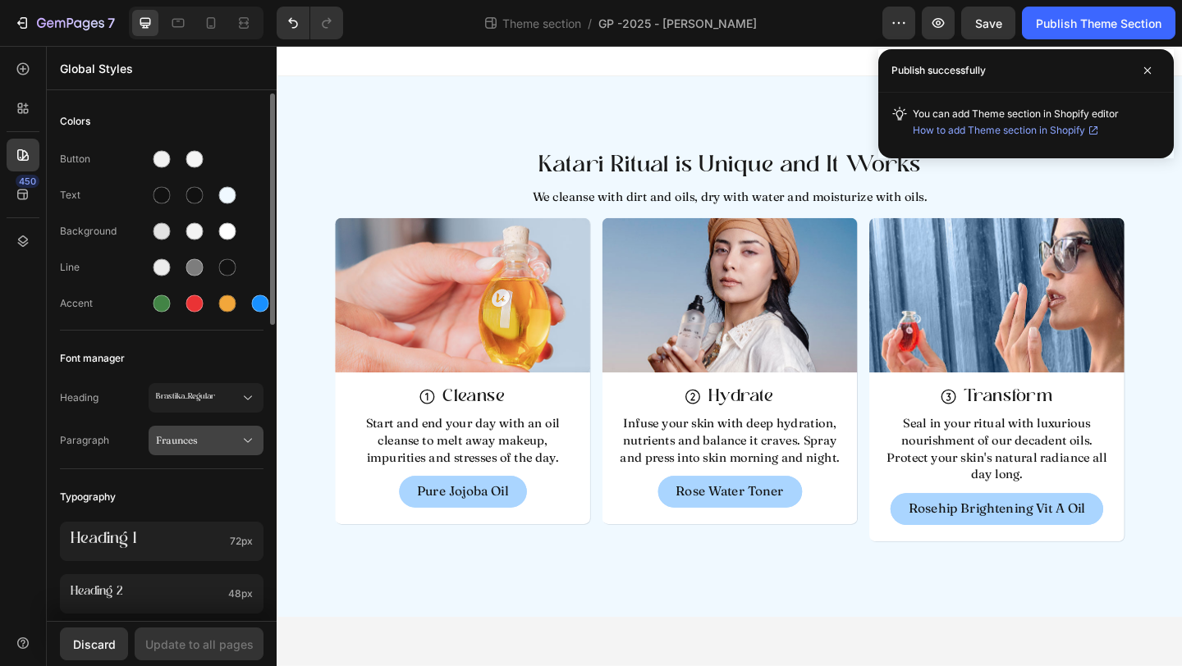
click at [215, 452] on button "Fraunces" at bounding box center [206, 441] width 115 height 30
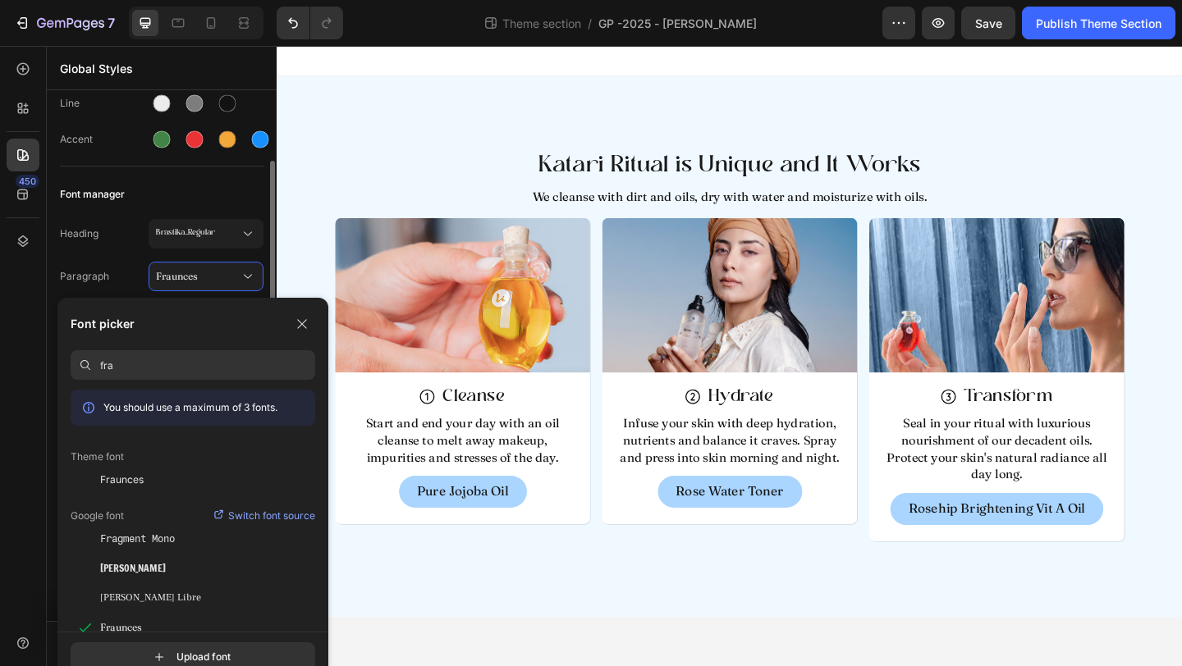
scroll to position [167, 0]
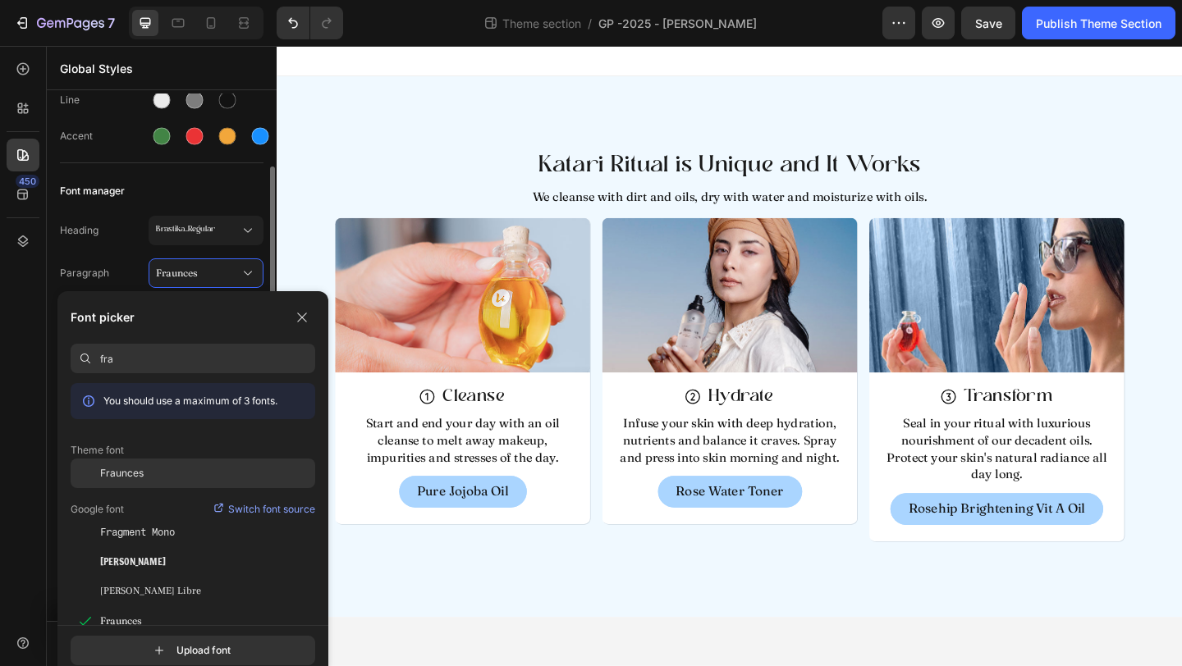
type input "fra"
click at [149, 483] on div "Fraunces" at bounding box center [193, 474] width 245 height 30
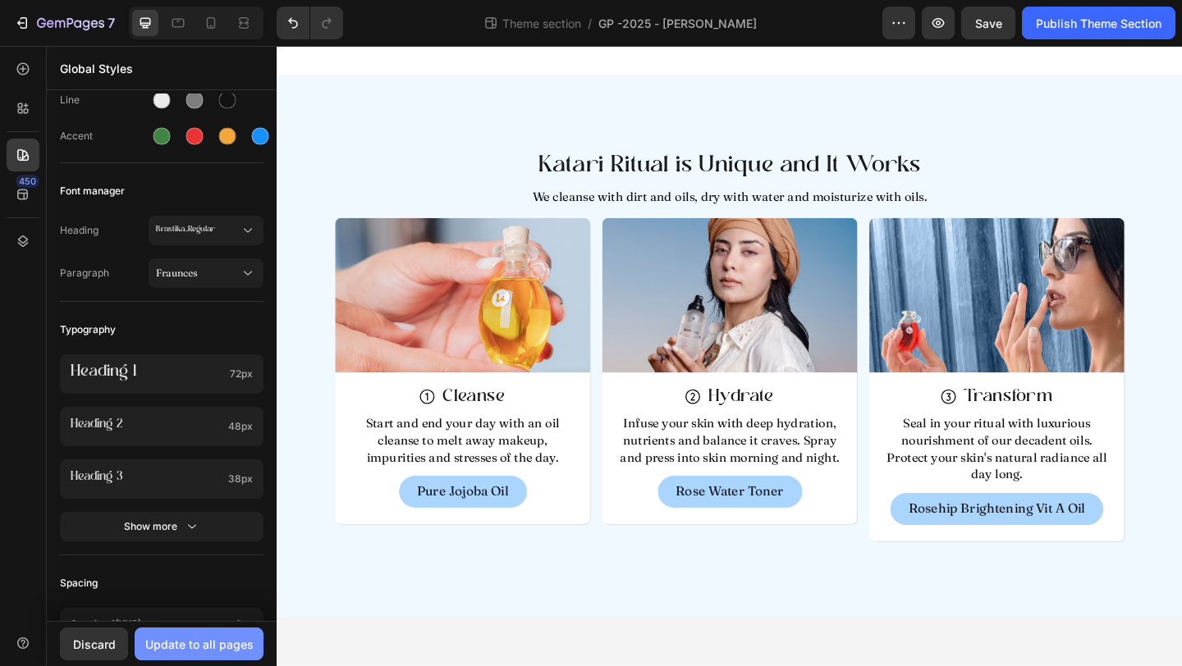
click at [185, 647] on div "Update to all pages" at bounding box center [199, 644] width 108 height 17
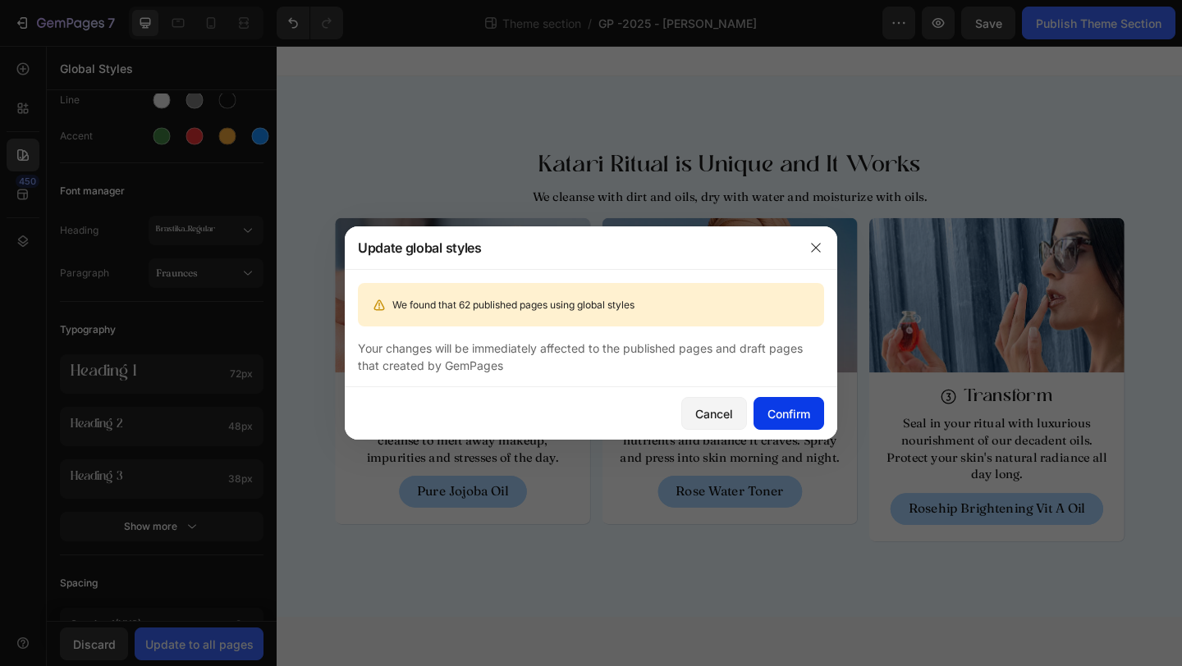
click at [785, 417] on div "Confirm" at bounding box center [788, 413] width 43 height 17
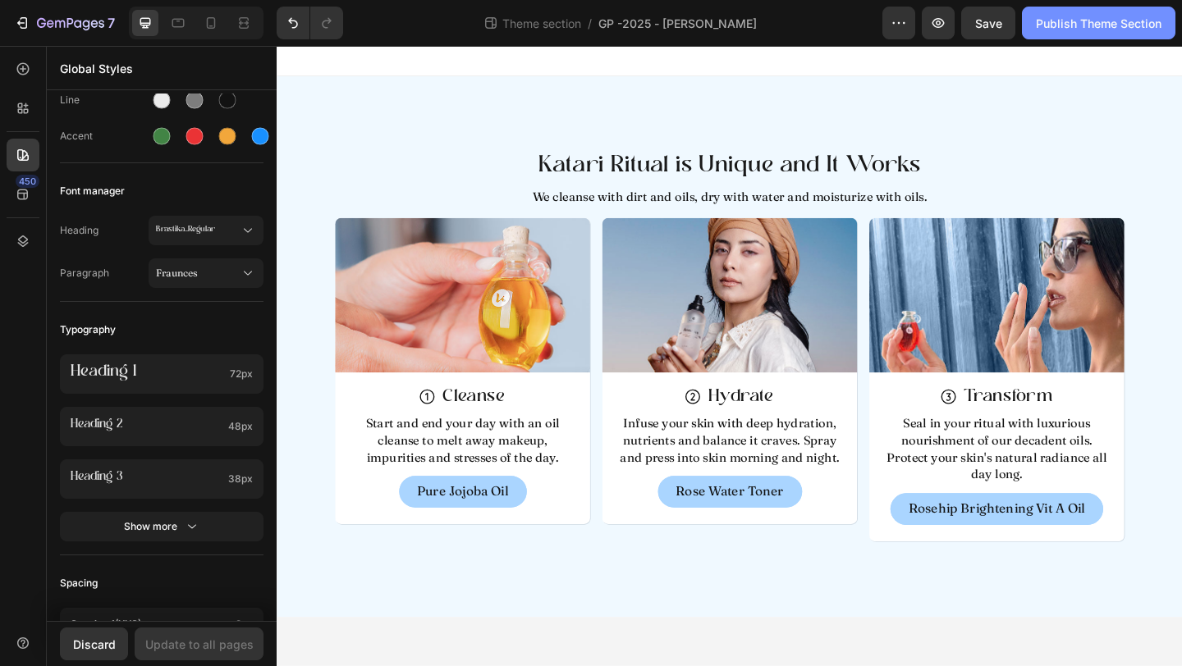
click at [1070, 22] on div "Publish Theme Section" at bounding box center [1099, 23] width 126 height 17
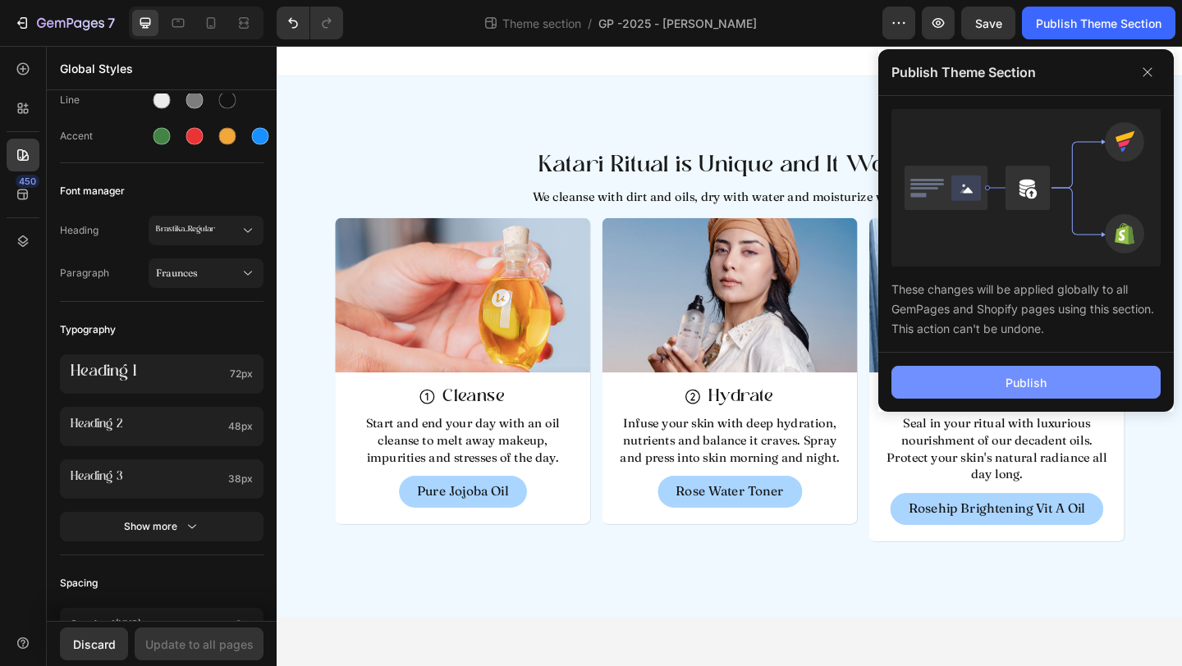
click at [1011, 380] on div "Publish" at bounding box center [1025, 382] width 41 height 17
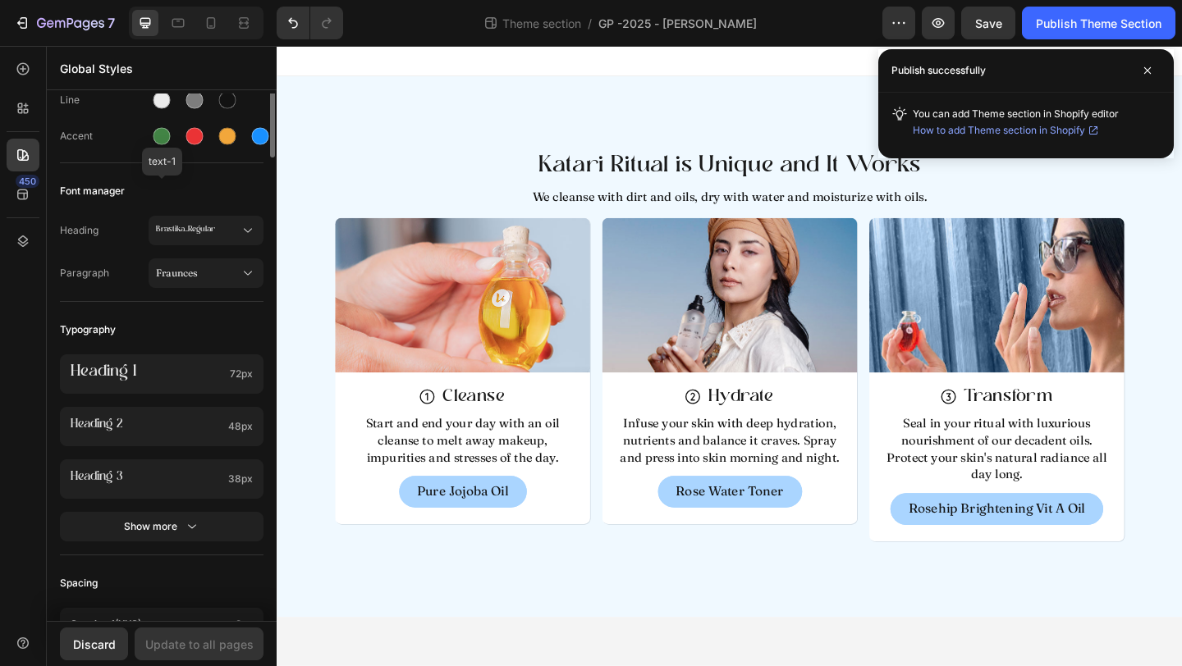
scroll to position [0, 0]
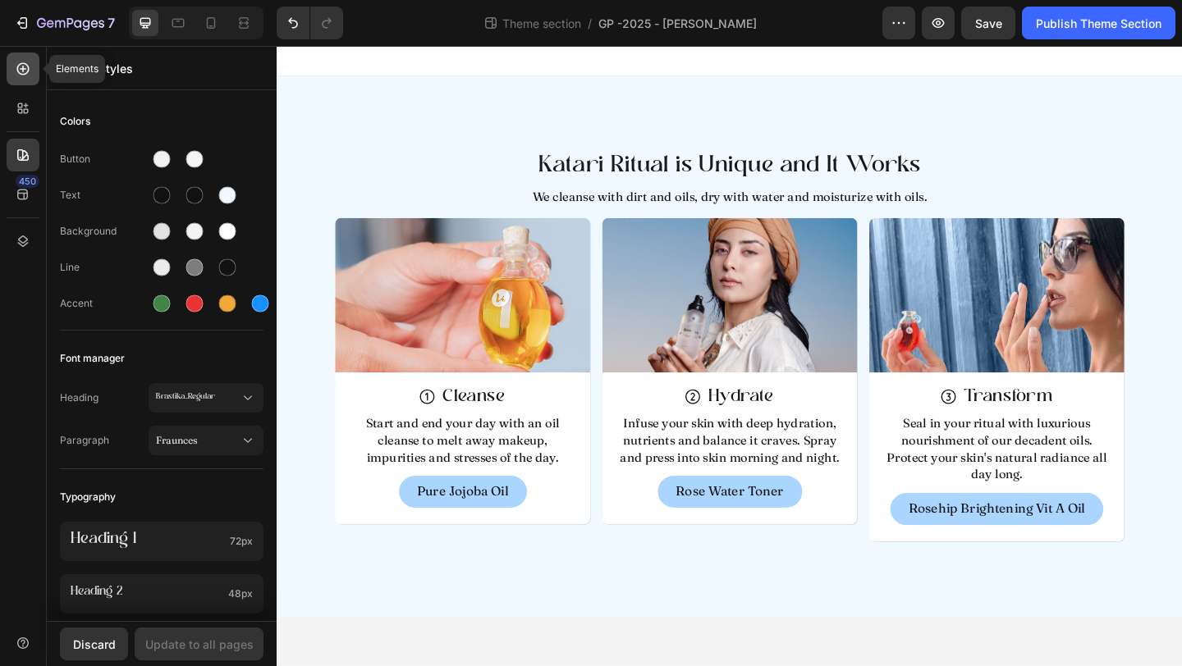
click at [21, 77] on div at bounding box center [23, 69] width 33 height 33
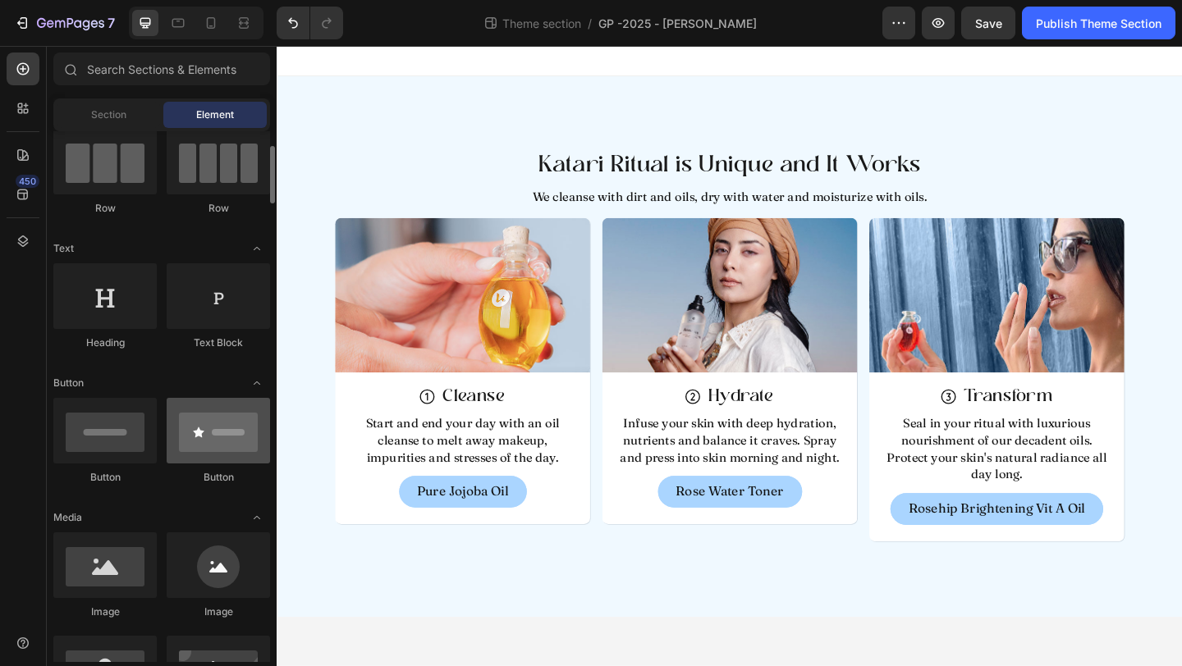
scroll to position [270, 0]
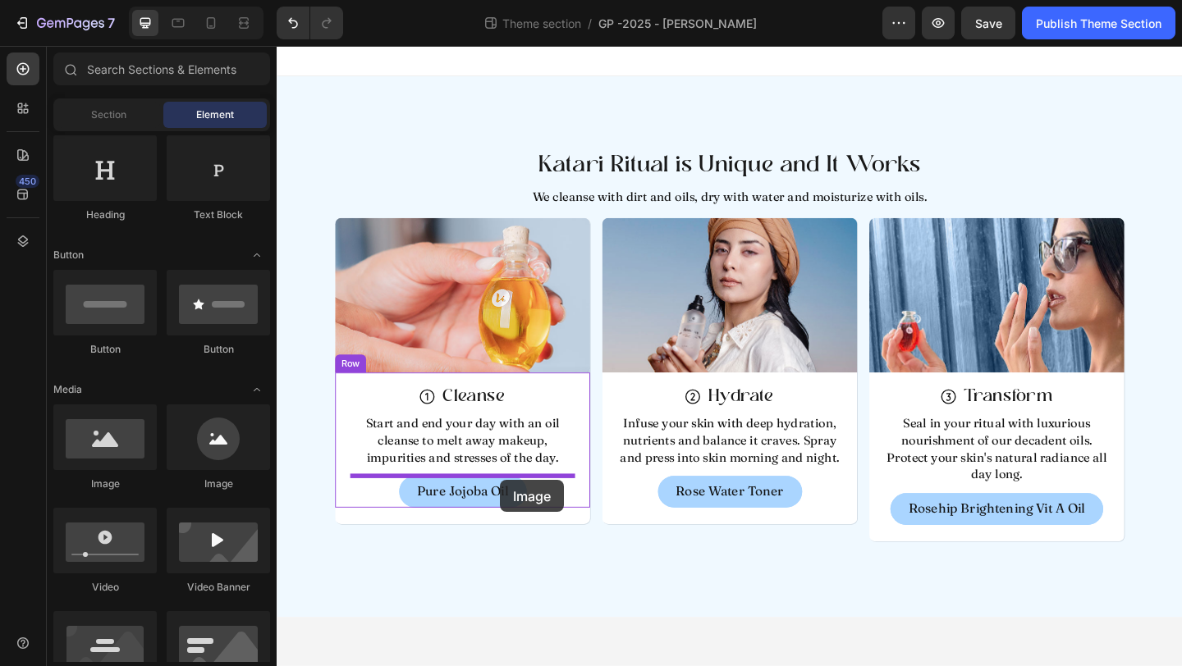
drag, startPoint x: 394, startPoint y: 474, endPoint x: 519, endPoint y: 519, distance: 133.1
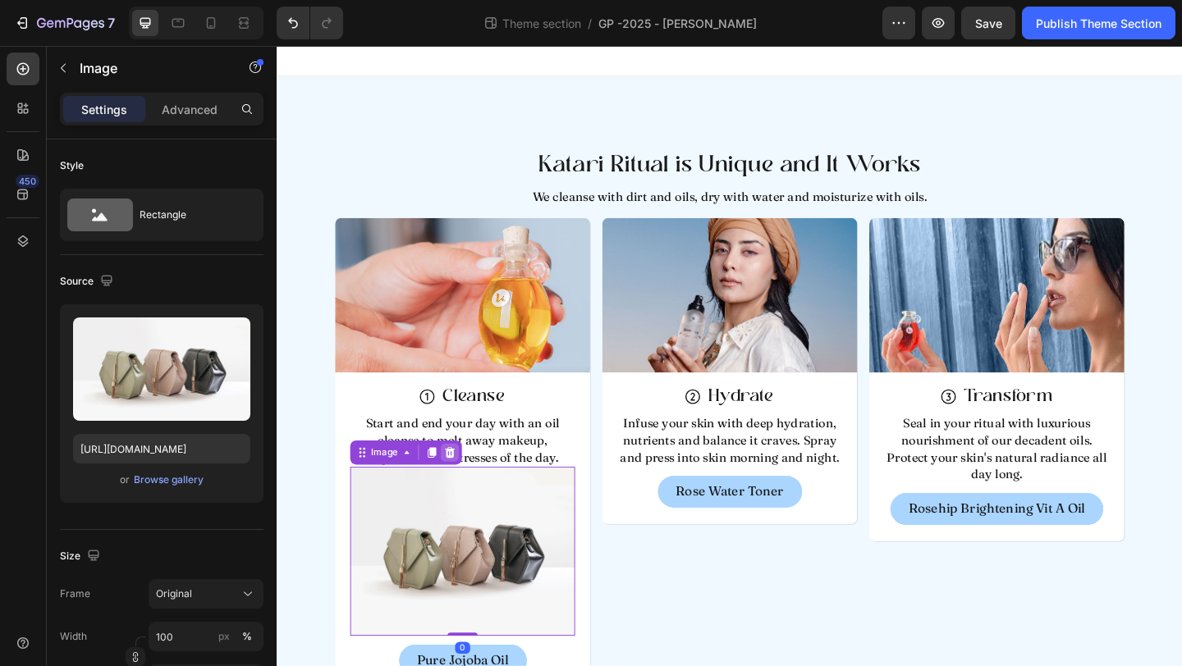
click at [458, 485] on div at bounding box center [465, 488] width 20 height 20
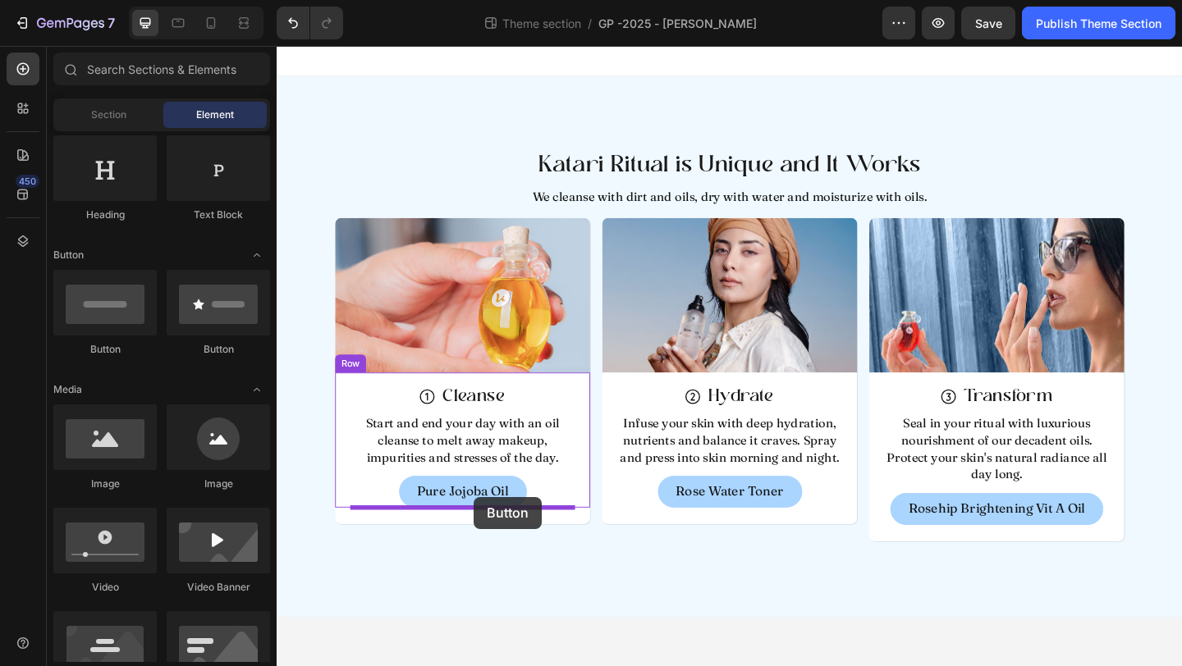
drag, startPoint x: 408, startPoint y: 358, endPoint x: 491, endPoint y: 537, distance: 197.2
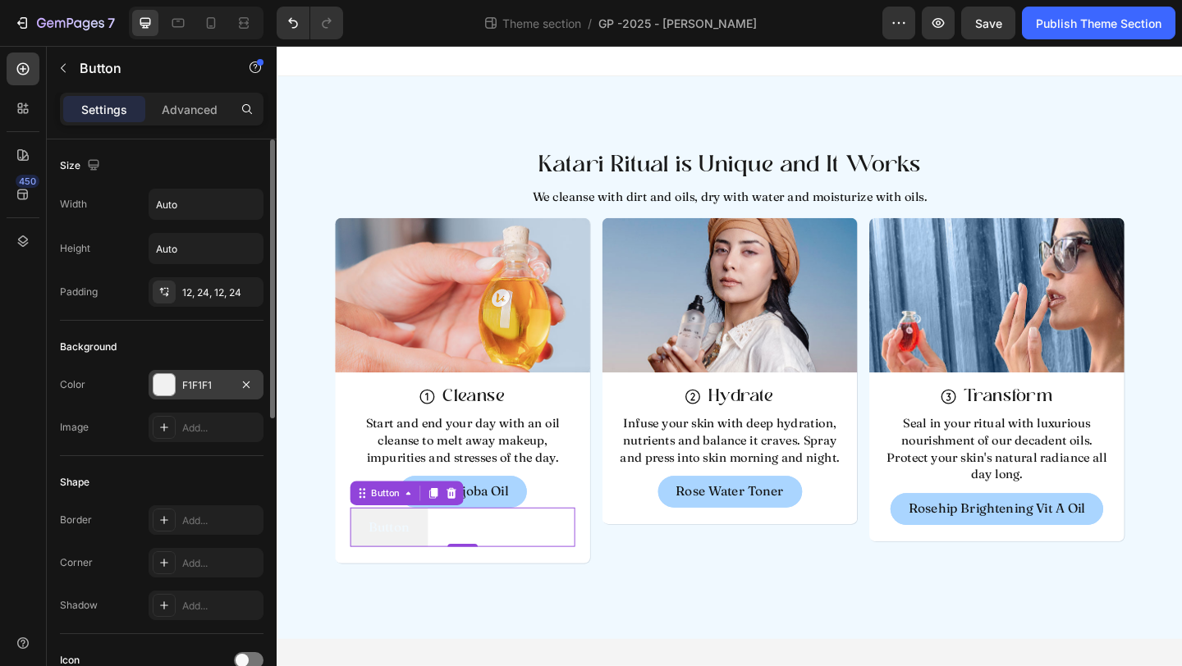
click at [199, 386] on div "F1F1F1" at bounding box center [206, 385] width 48 height 15
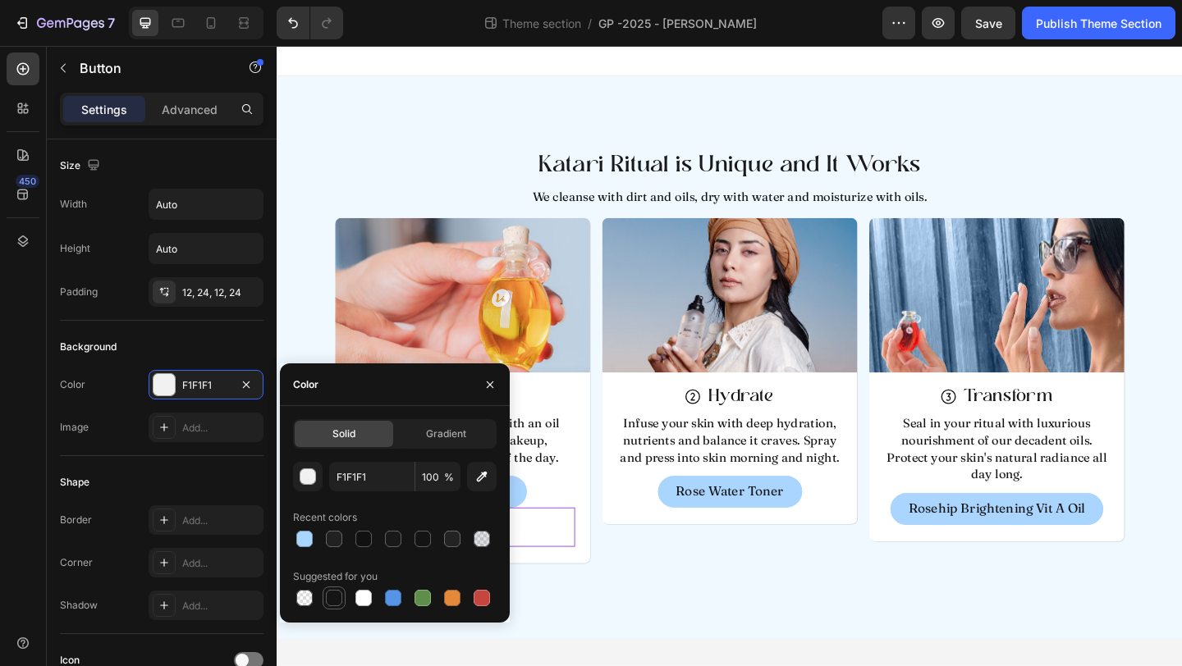
click at [341, 601] on div at bounding box center [334, 598] width 16 height 16
type input "151515"
click at [184, 341] on div "Background" at bounding box center [162, 347] width 204 height 26
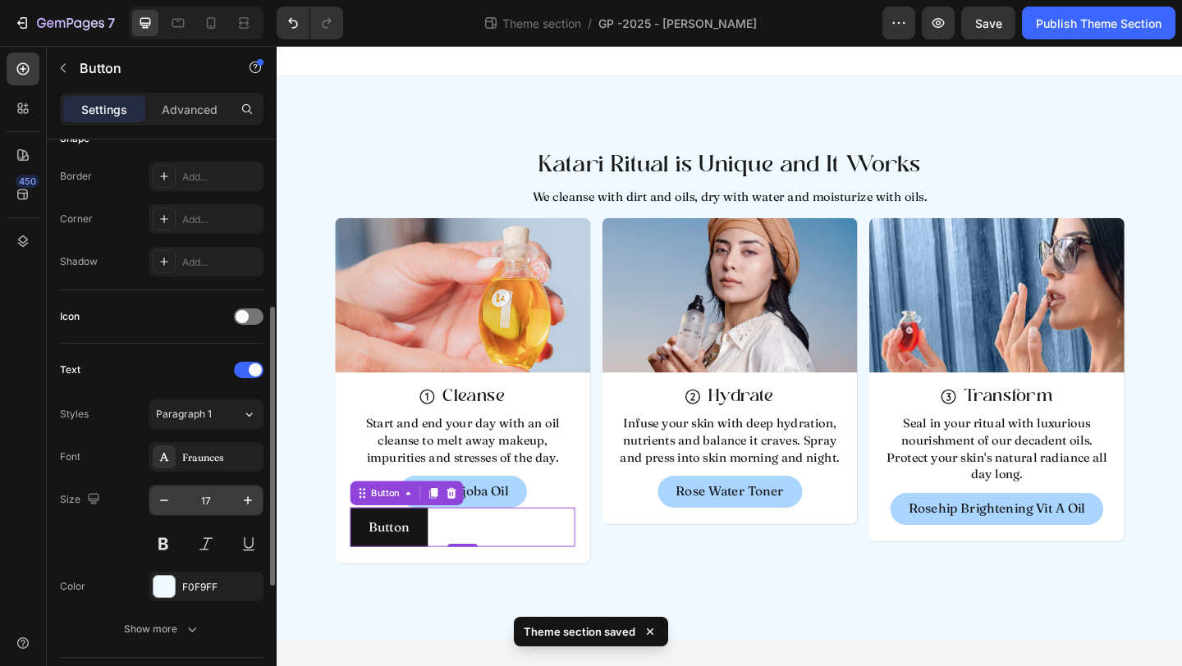
scroll to position [347, 0]
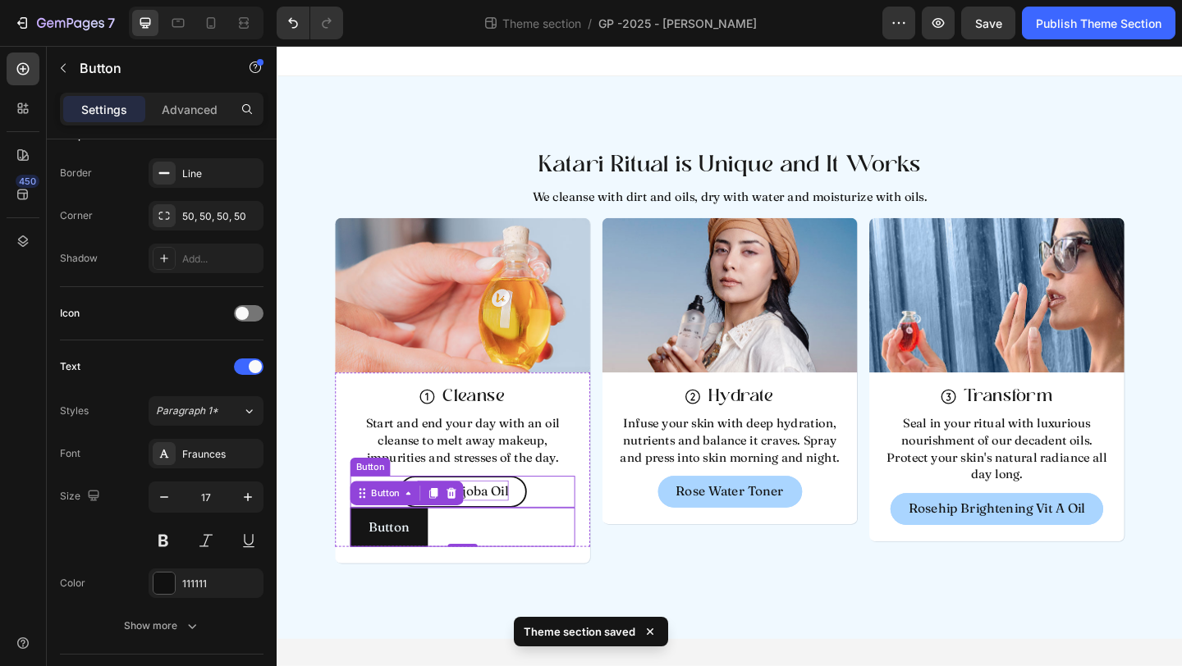
click at [505, 533] on p "Pure Jojoba Oil" at bounding box center [478, 530] width 99 height 22
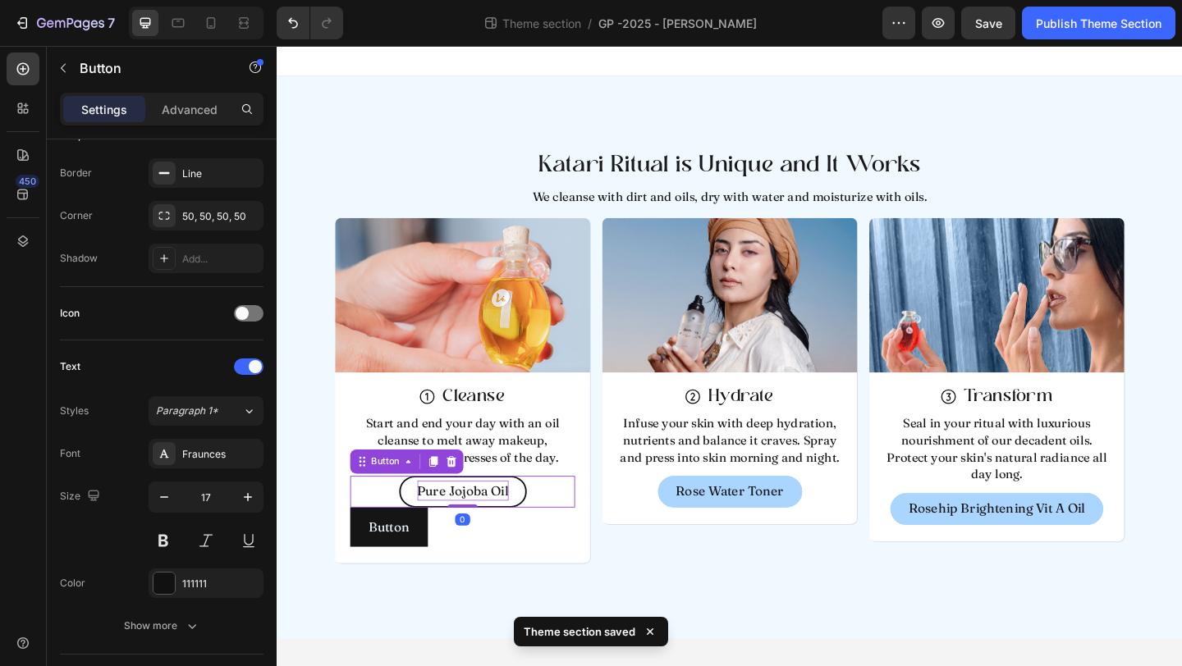
click at [502, 530] on p "Pure Jojoba Oil" at bounding box center [478, 530] width 99 height 22
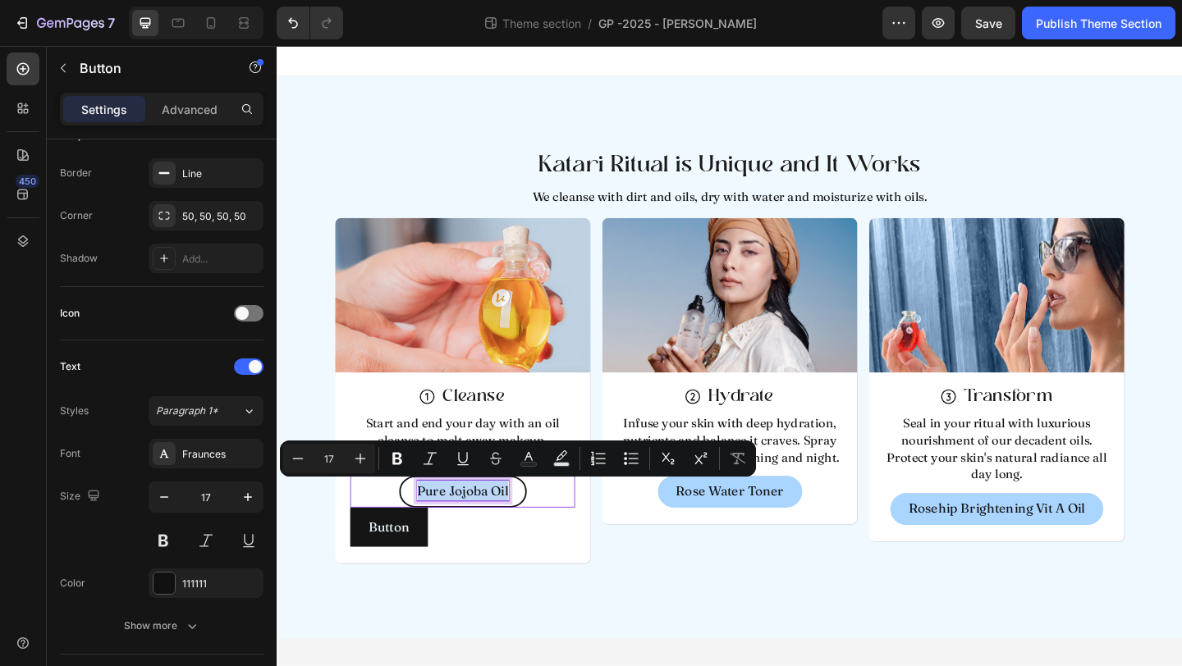
copy p "Pure Jojoba Oil"
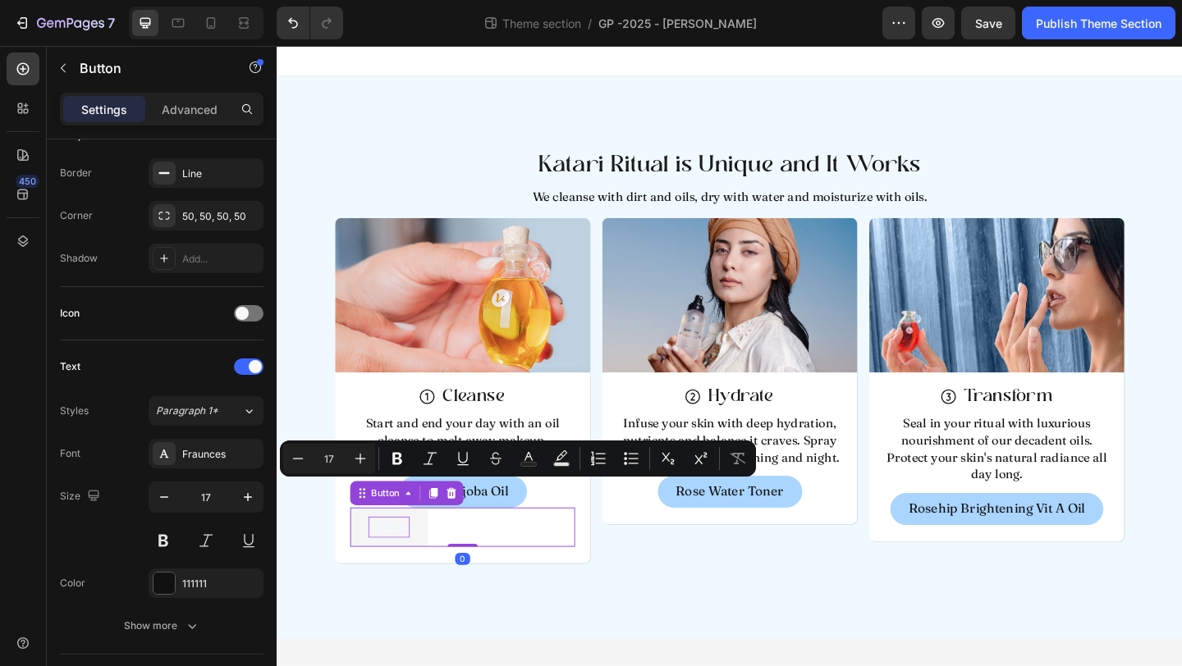
click at [404, 565] on p "Button" at bounding box center [398, 569] width 45 height 22
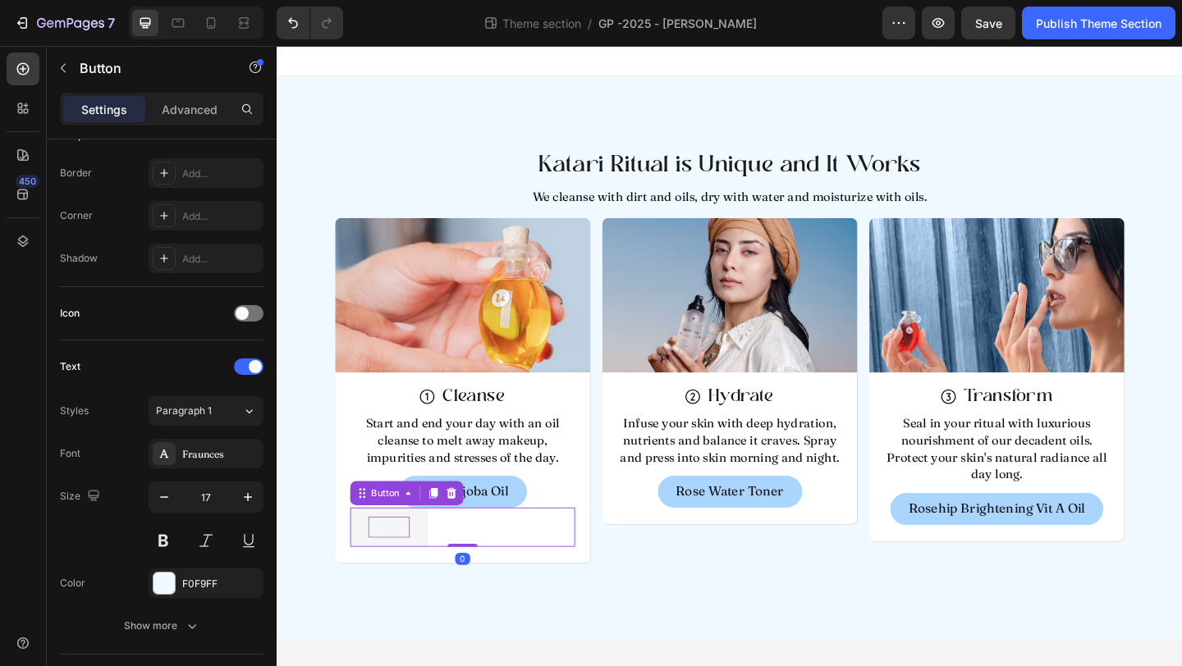
click at [400, 573] on p "Button" at bounding box center [398, 569] width 45 height 22
click at [401, 570] on p "Button" at bounding box center [398, 569] width 45 height 22
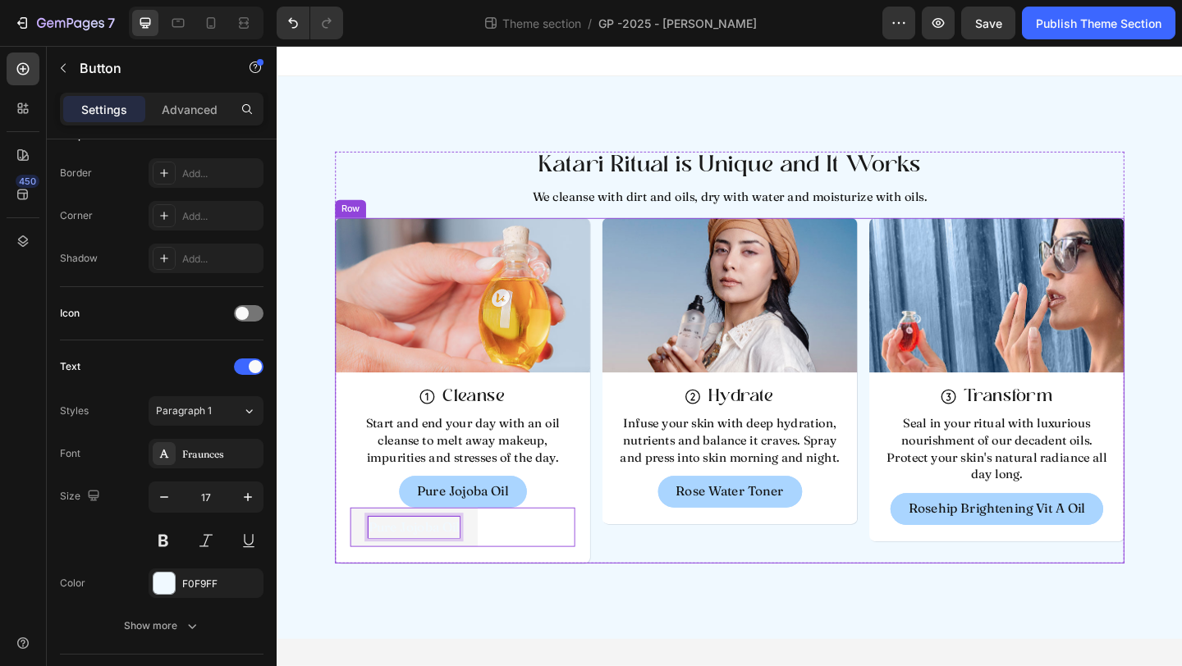
click at [717, 608] on div "Image Icon Hydrate Heading Row Infuse your skin with deep hydration, nutrients …" at bounding box center [768, 420] width 277 height 375
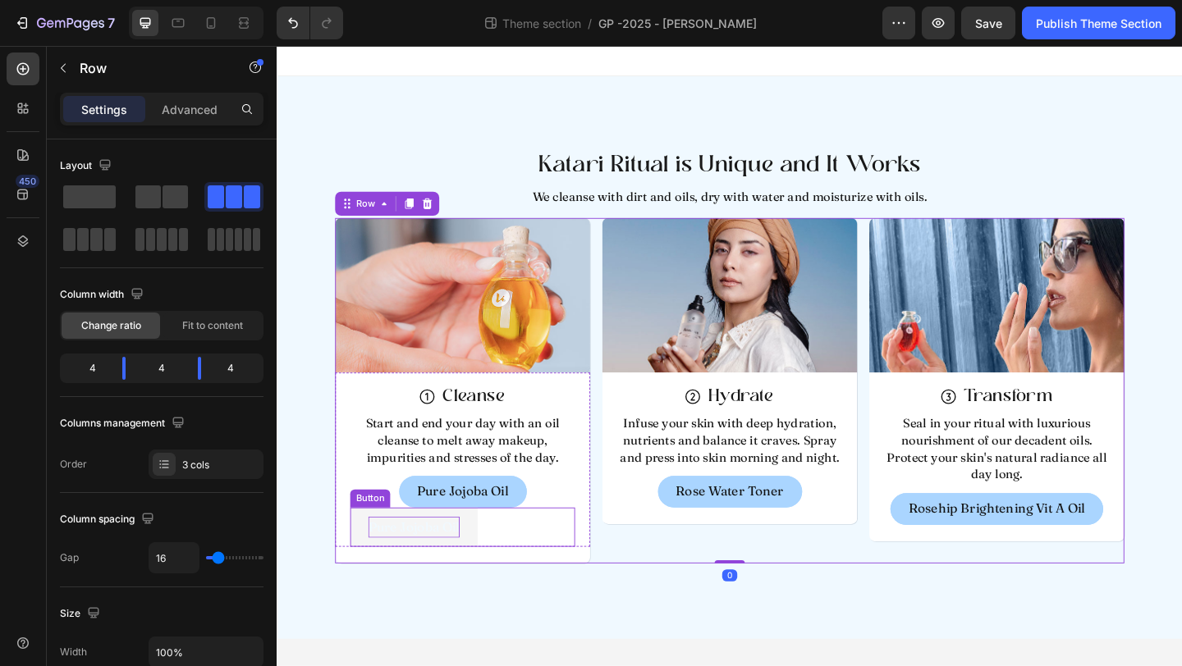
click at [510, 554] on div "Pure Jojoba Oil Button" at bounding box center [478, 569] width 245 height 42
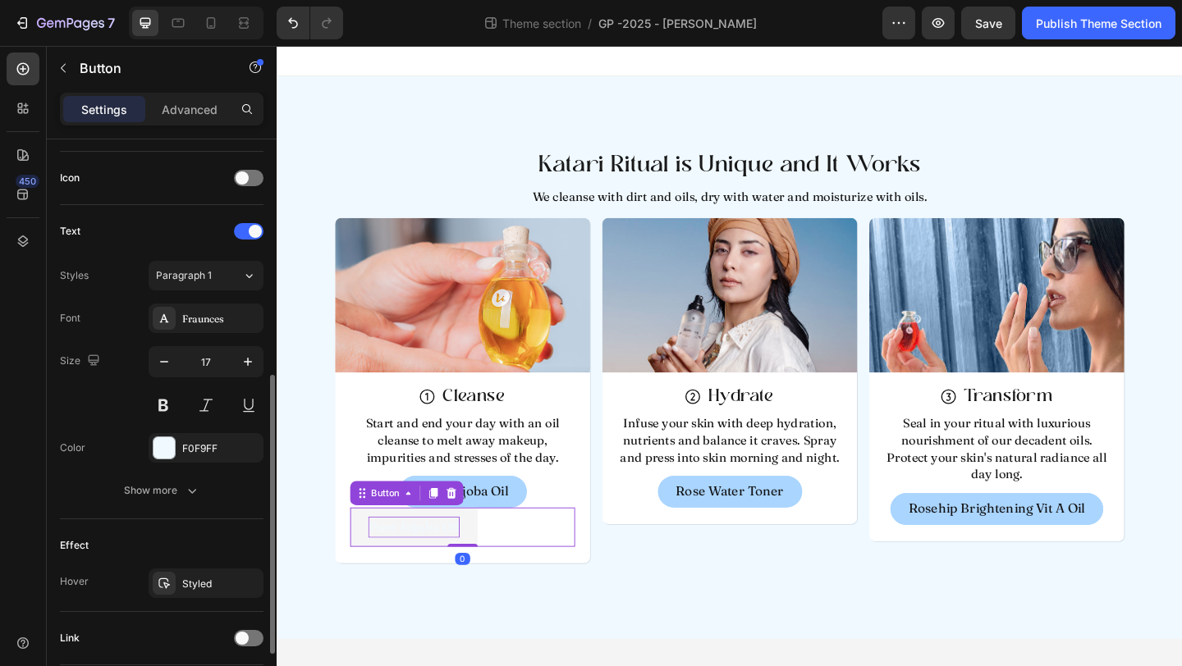
scroll to position [603, 0]
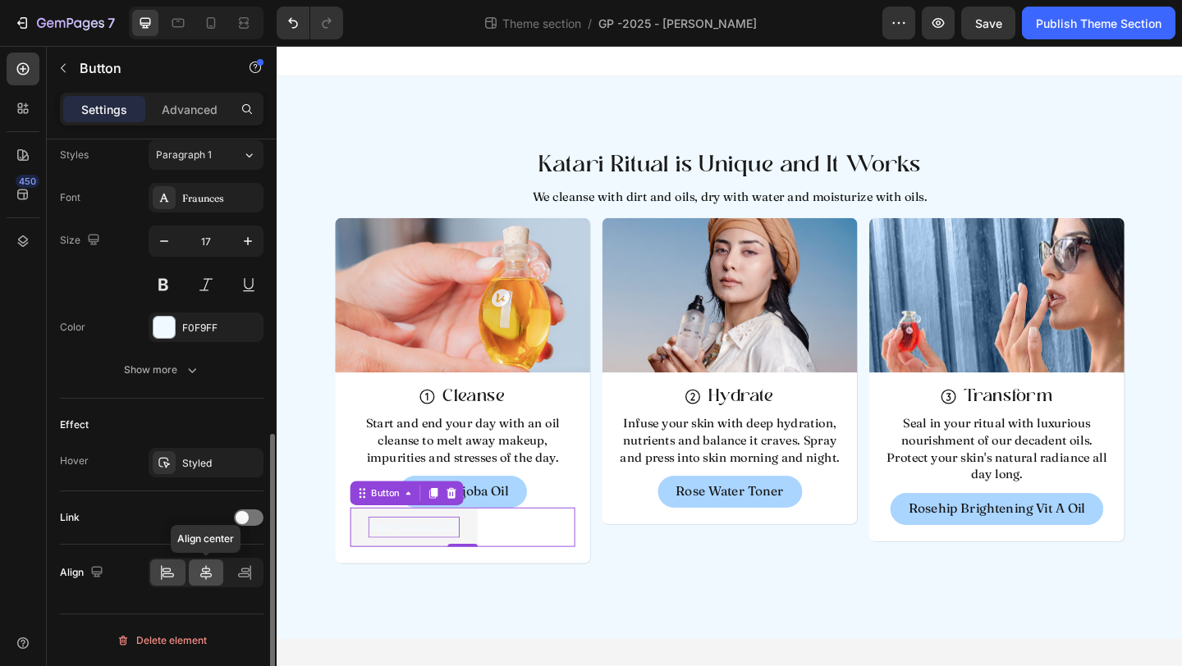
click at [206, 569] on icon at bounding box center [206, 573] width 16 height 16
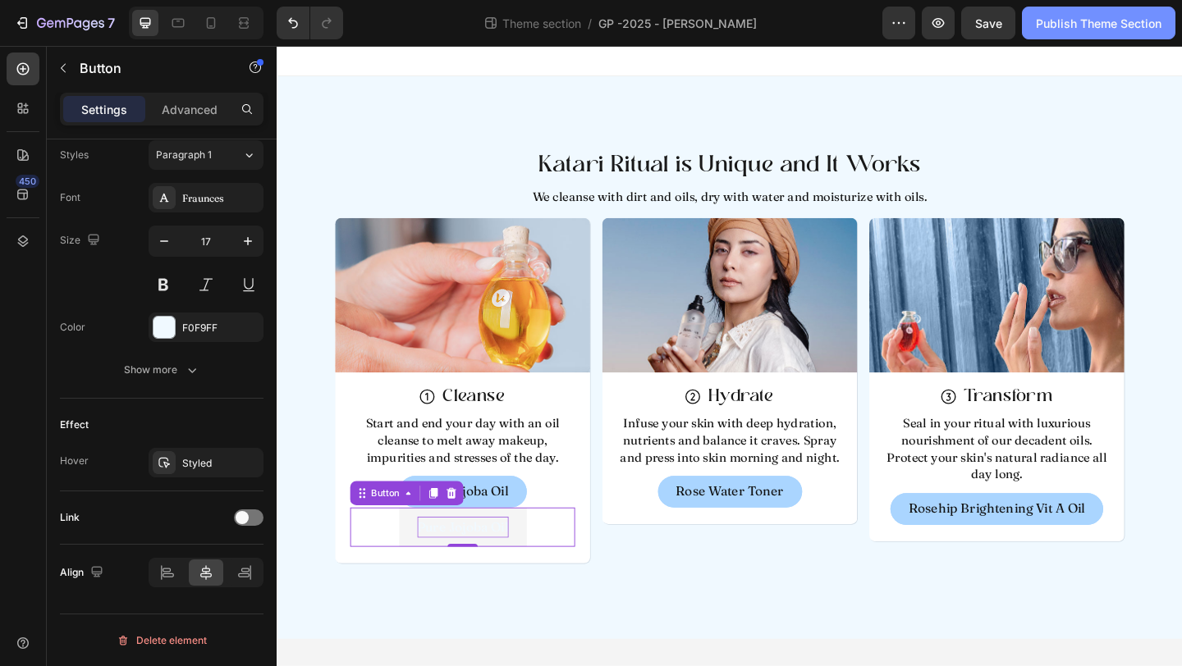
click at [1067, 16] on div "Publish Theme Section" at bounding box center [1099, 23] width 126 height 17
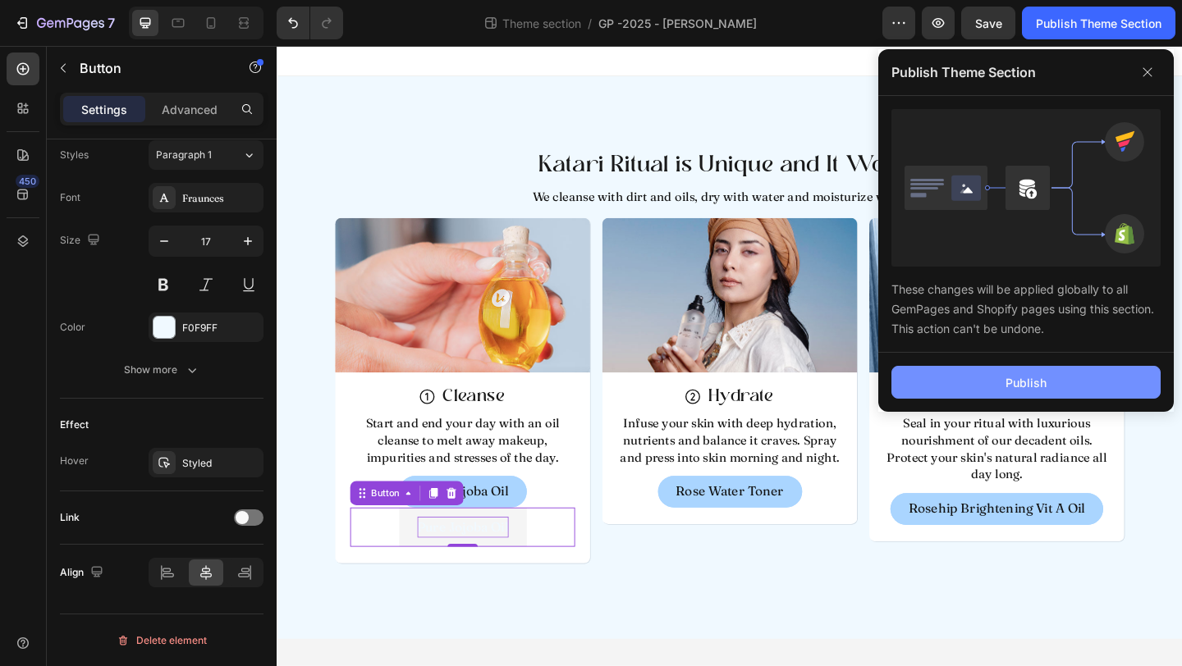
click at [990, 370] on button "Publish" at bounding box center [1025, 382] width 269 height 33
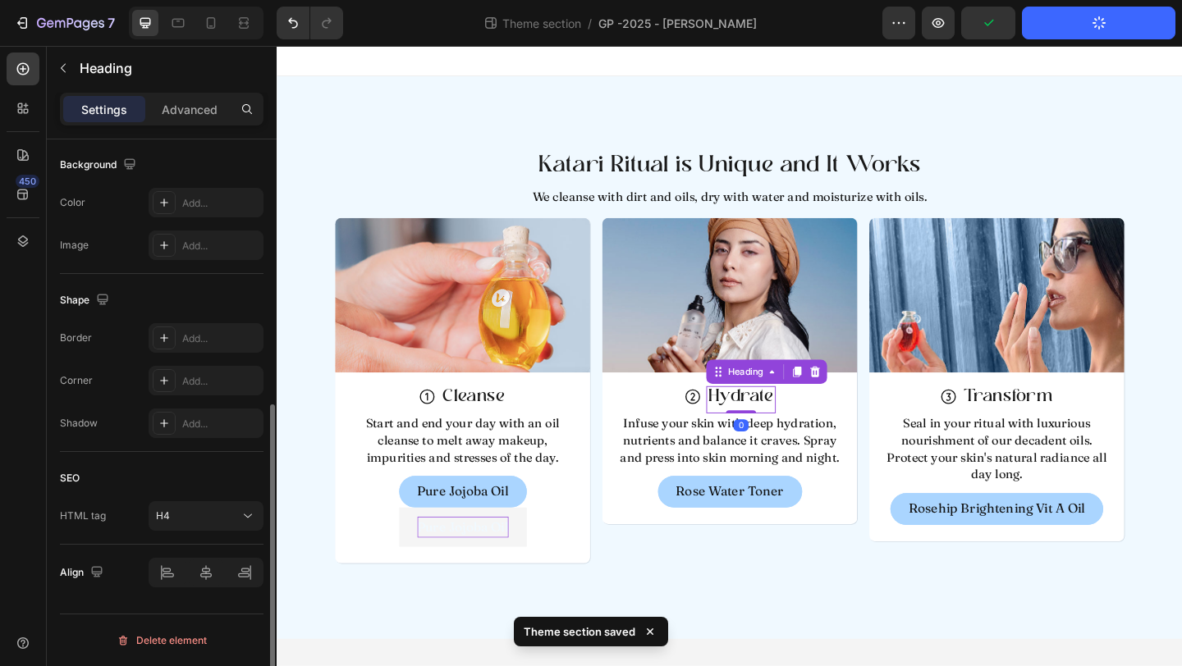
click at [746, 435] on h4 "Hydrate" at bounding box center [780, 431] width 75 height 30
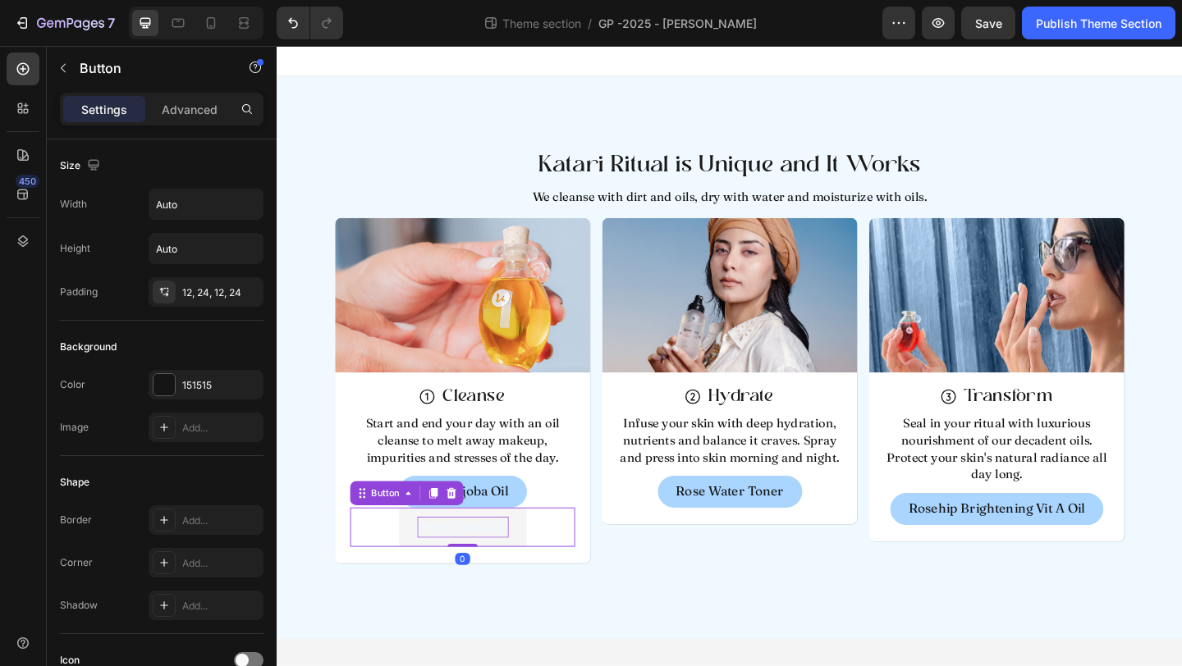
click at [483, 571] on p "Pure Jojoba Oil" at bounding box center [478, 569] width 99 height 22
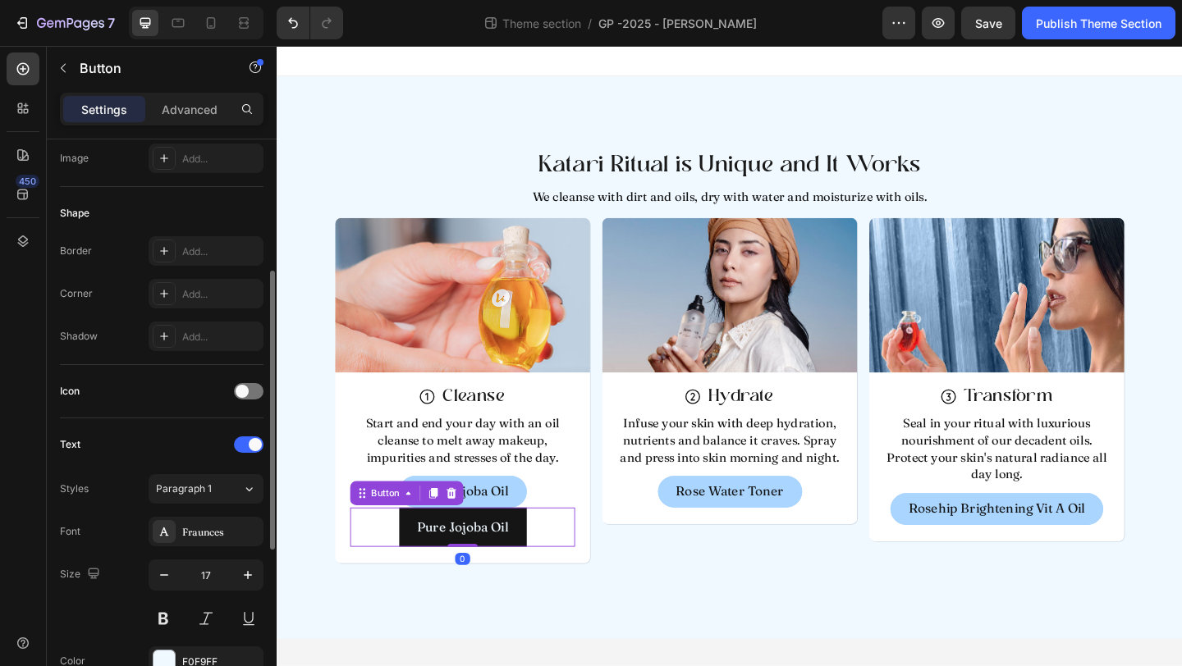
scroll to position [380, 0]
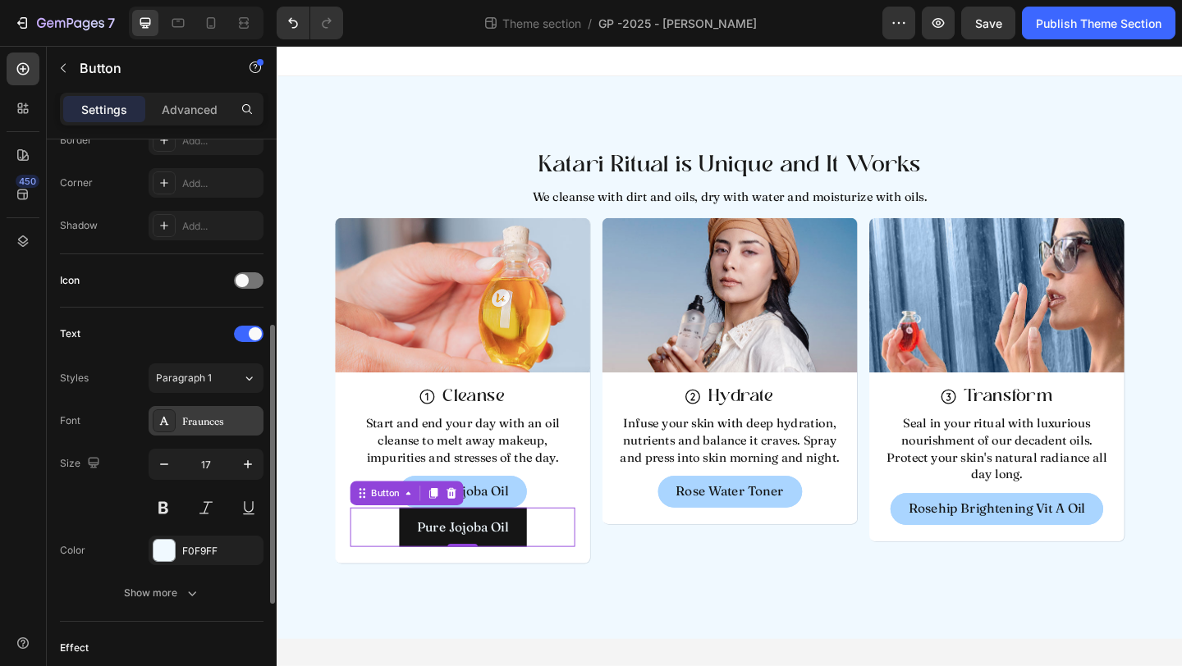
click at [200, 432] on div "Fraunces" at bounding box center [206, 421] width 115 height 30
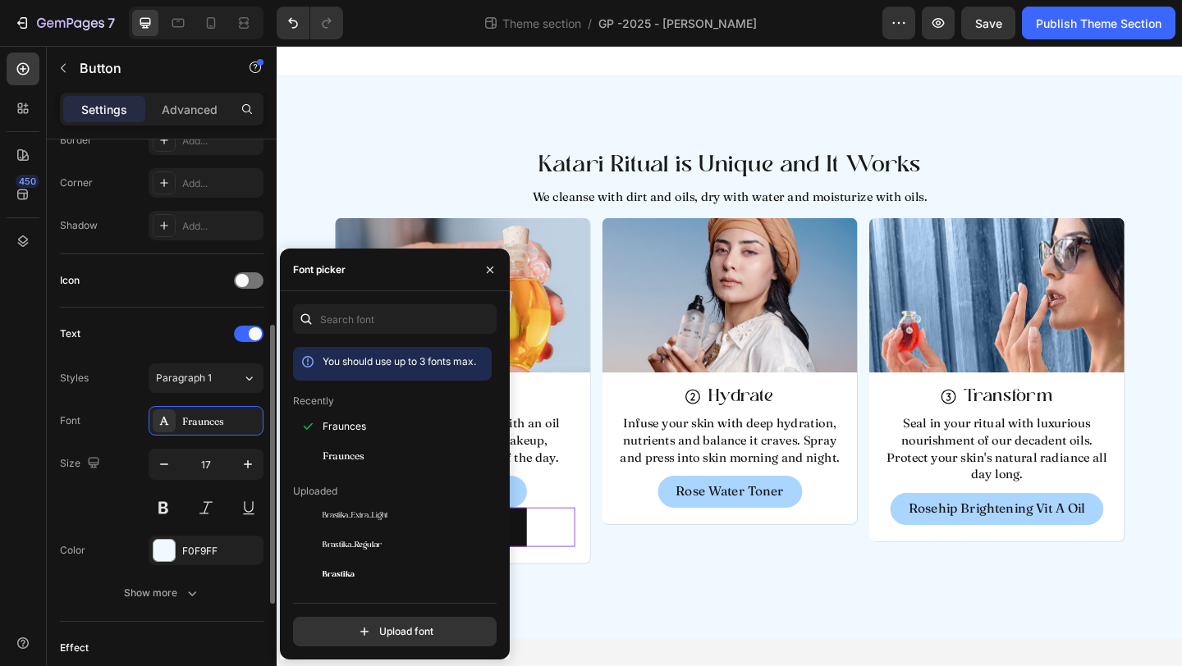
scroll to position [350, 0]
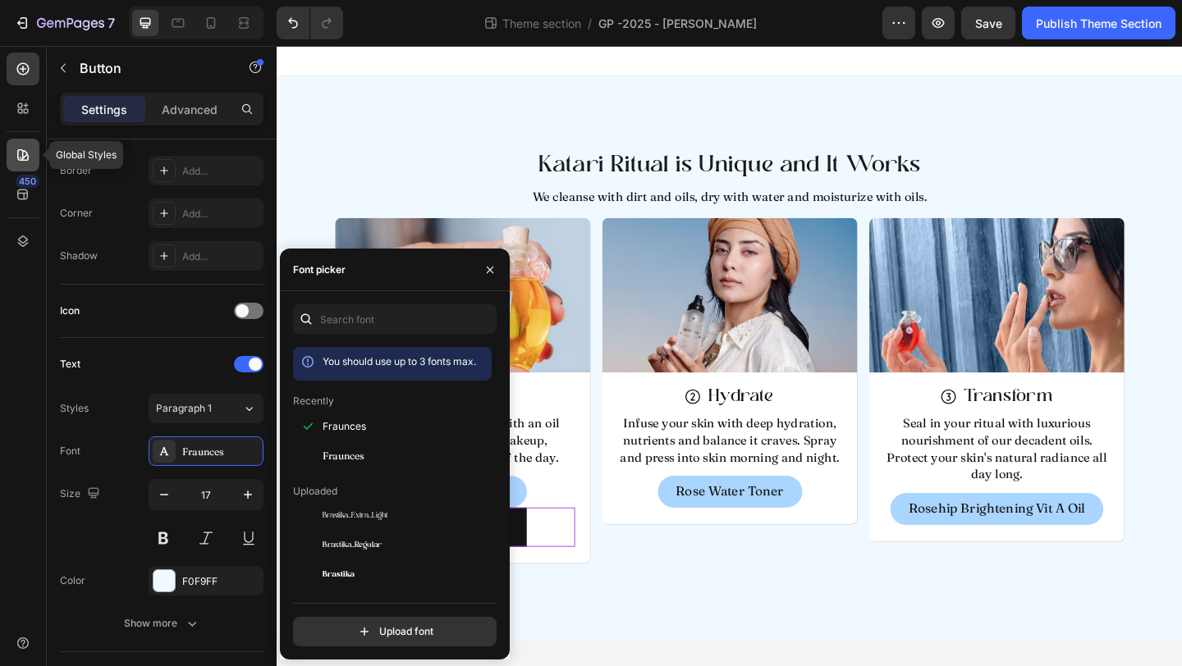
click at [22, 155] on icon at bounding box center [22, 154] width 11 height 11
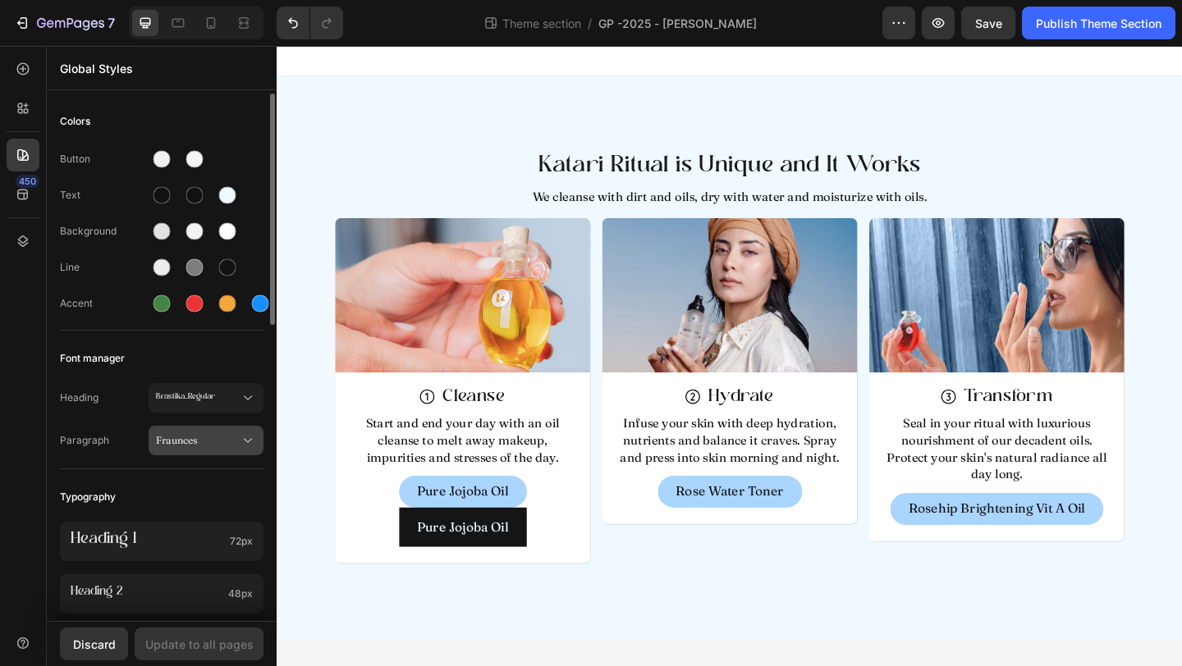
click at [180, 436] on span "Fraunces" at bounding box center [198, 440] width 84 height 15
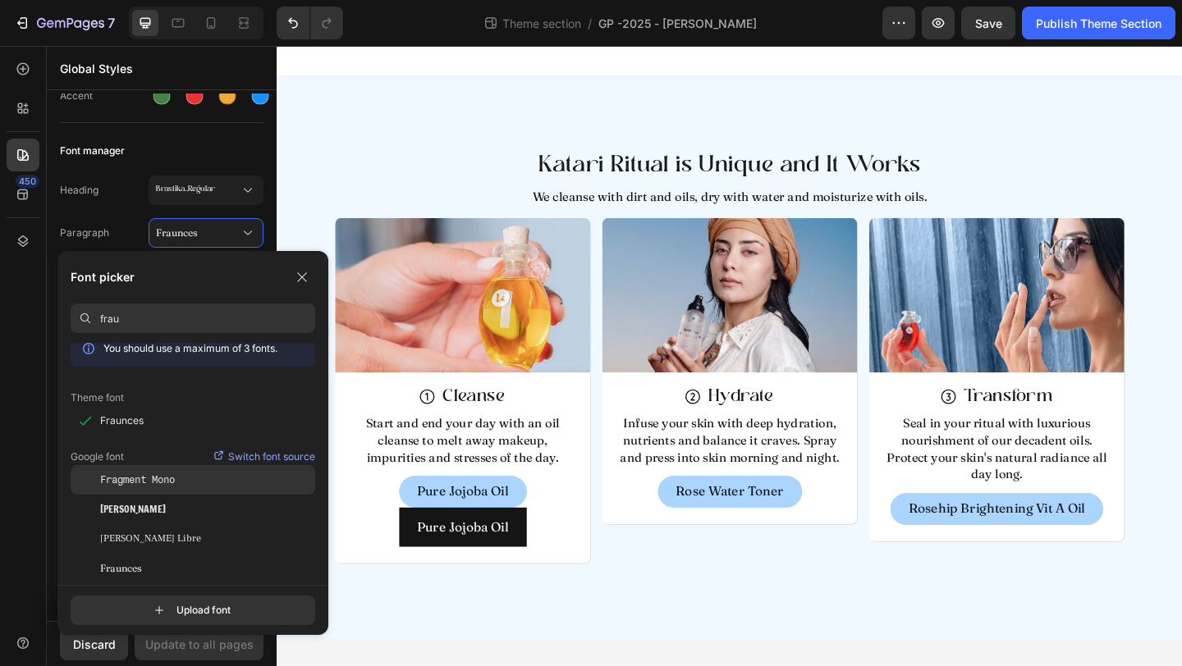
scroll to position [0, 0]
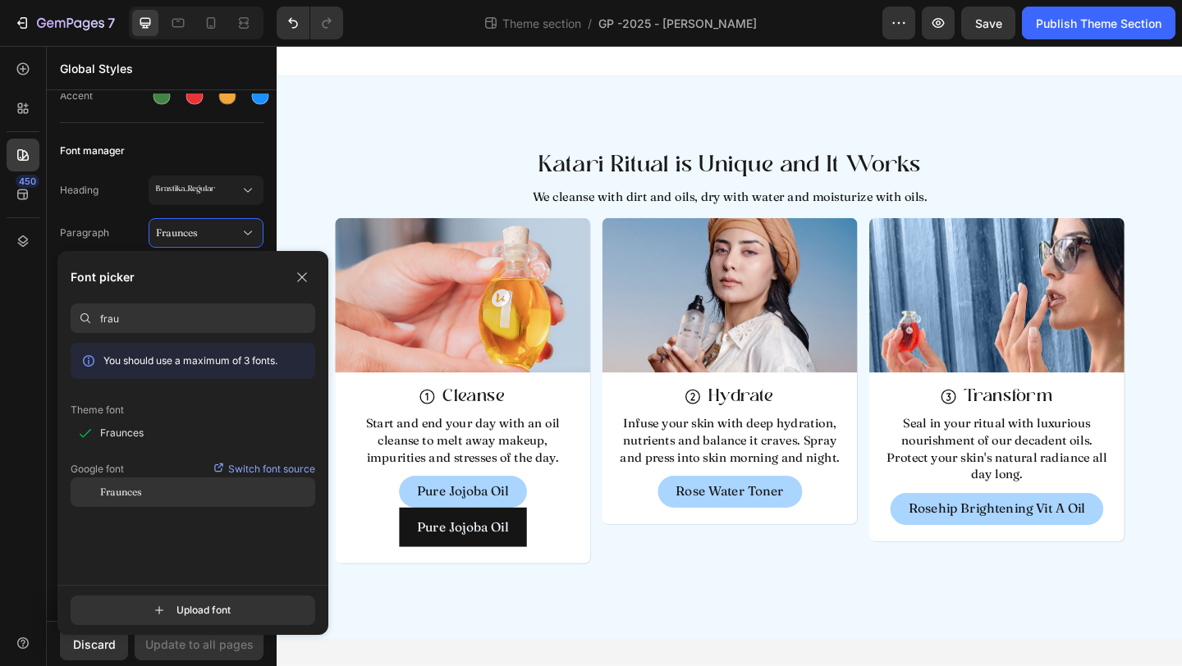
type input "frau"
click at [129, 491] on span "Fraunces" at bounding box center [121, 492] width 42 height 15
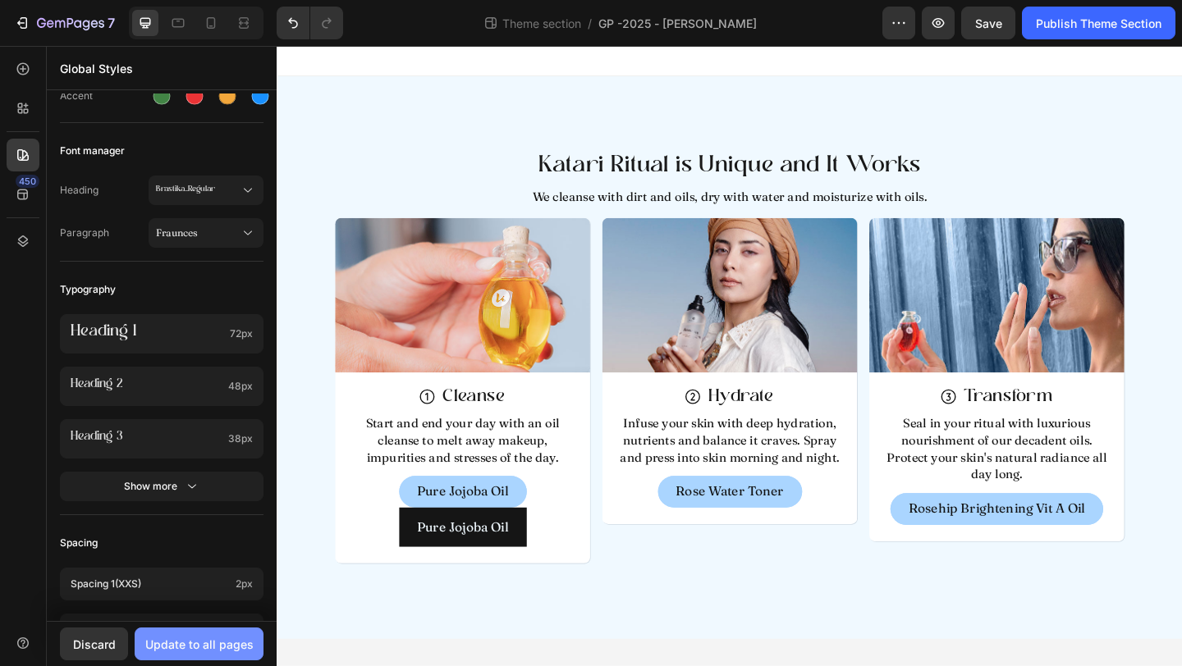
click at [197, 652] on div "Update to all pages" at bounding box center [199, 644] width 108 height 17
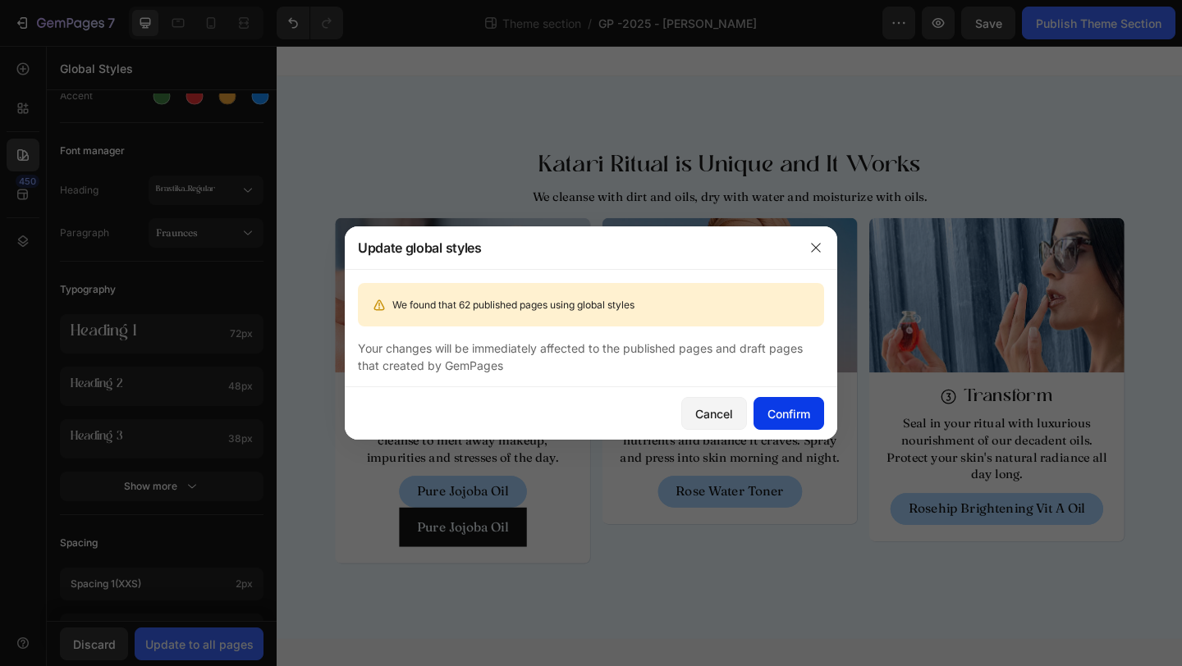
click at [769, 404] on button "Confirm" at bounding box center [788, 413] width 71 height 33
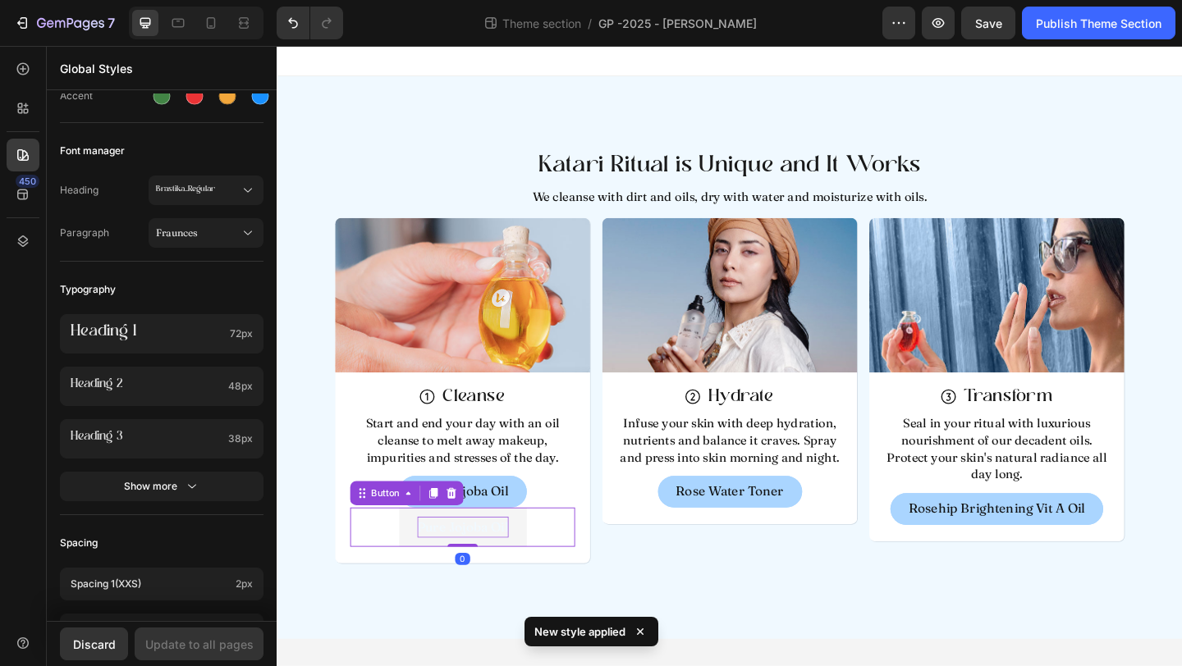
click at [455, 567] on p "Pure Jojoba Oil" at bounding box center [478, 569] width 99 height 22
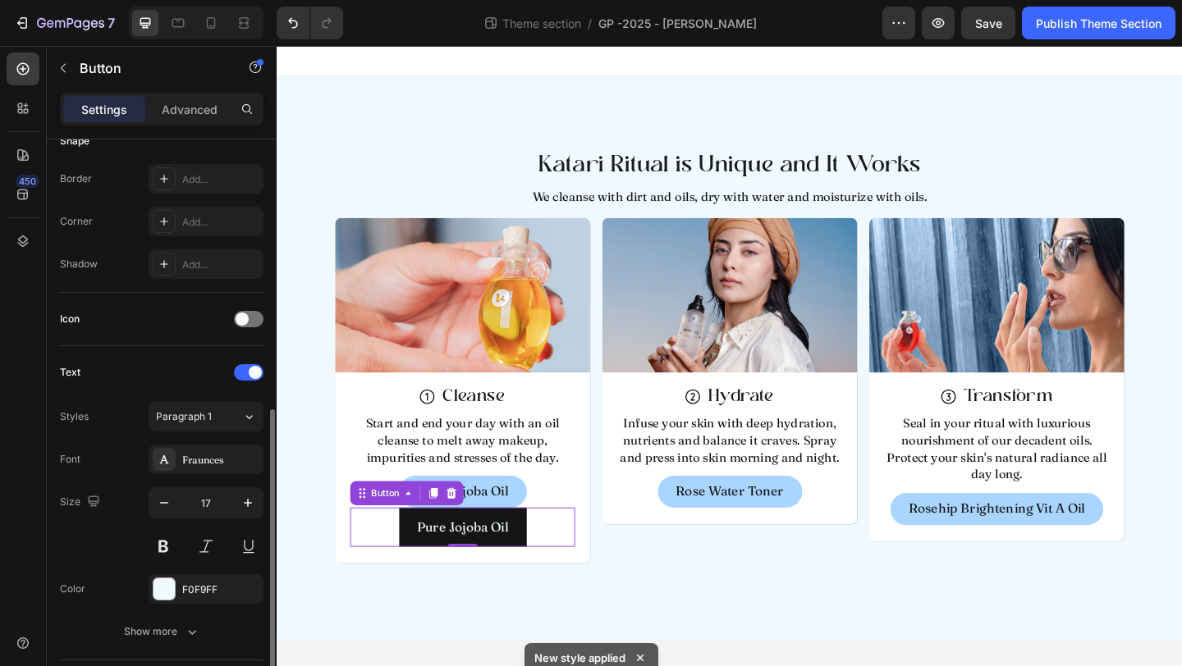
scroll to position [411, 0]
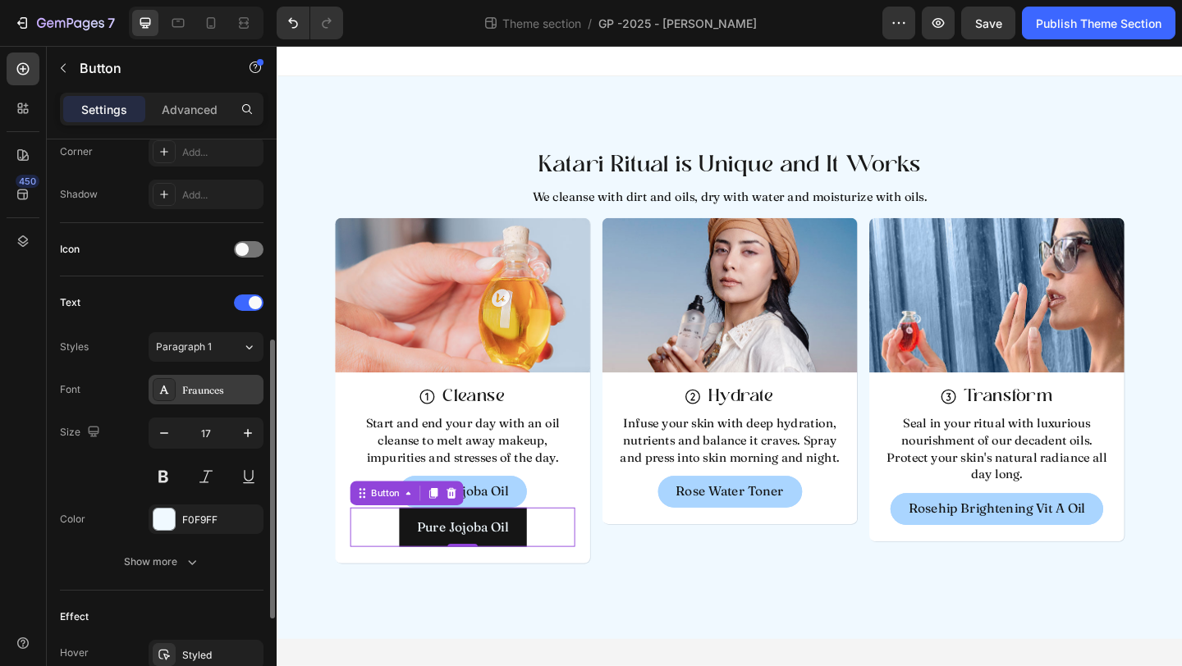
click at [207, 392] on div "Fraunces" at bounding box center [220, 390] width 77 height 15
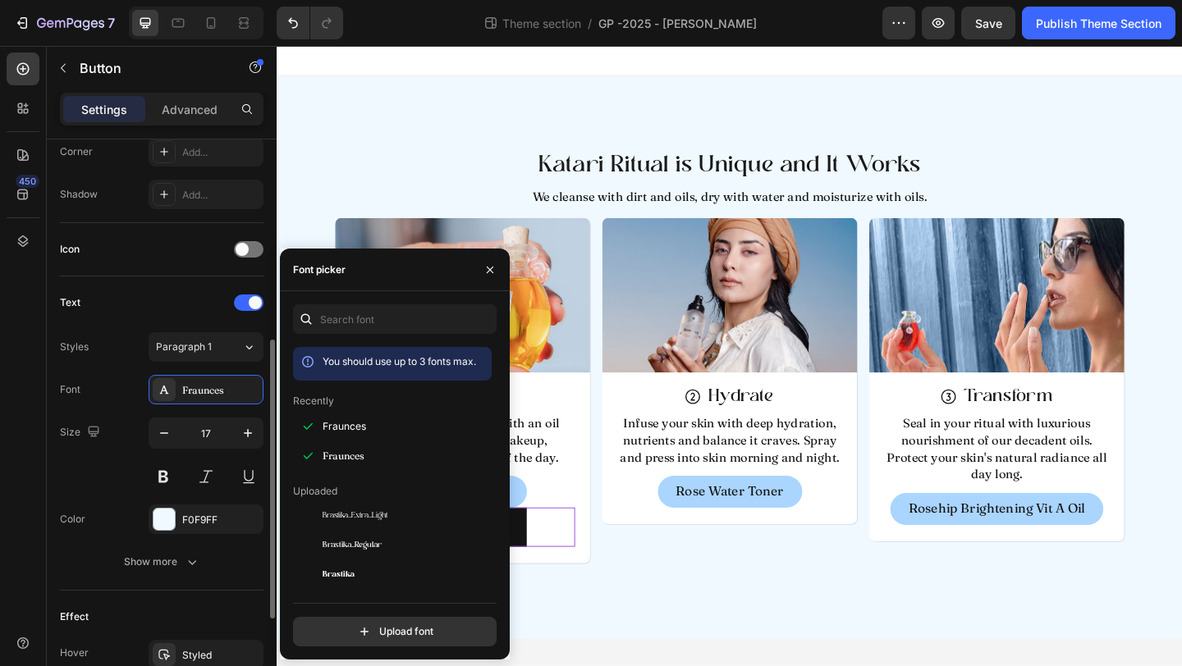
click at [188, 319] on div "Text Styles Paragraph 1 Font Fraunces Size 17 Color F0F9FF Show more" at bounding box center [162, 433] width 204 height 287
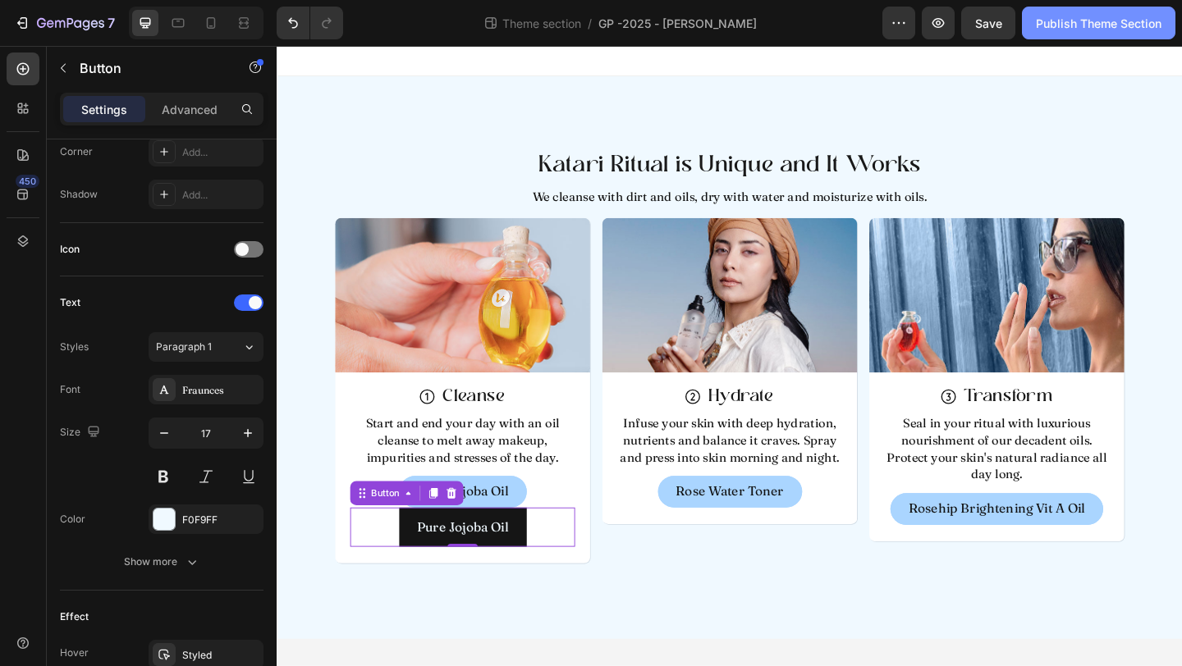
click at [1096, 20] on div "Publish Theme Section" at bounding box center [1099, 23] width 126 height 17
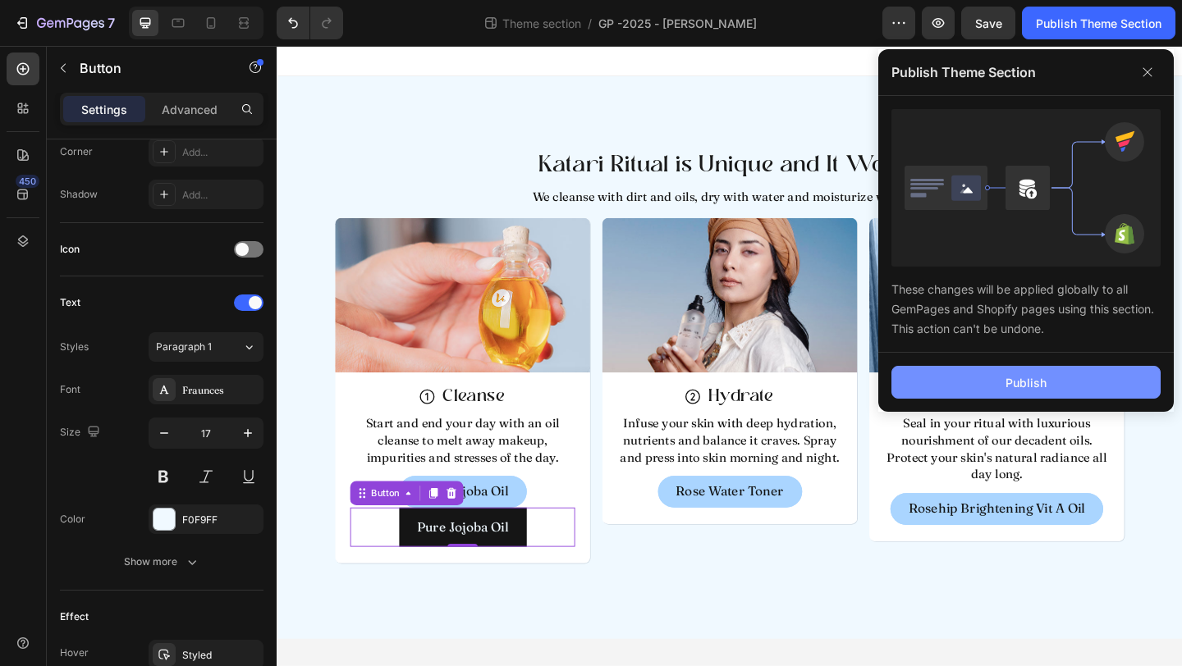
click at [1024, 382] on div "Publish" at bounding box center [1025, 382] width 41 height 17
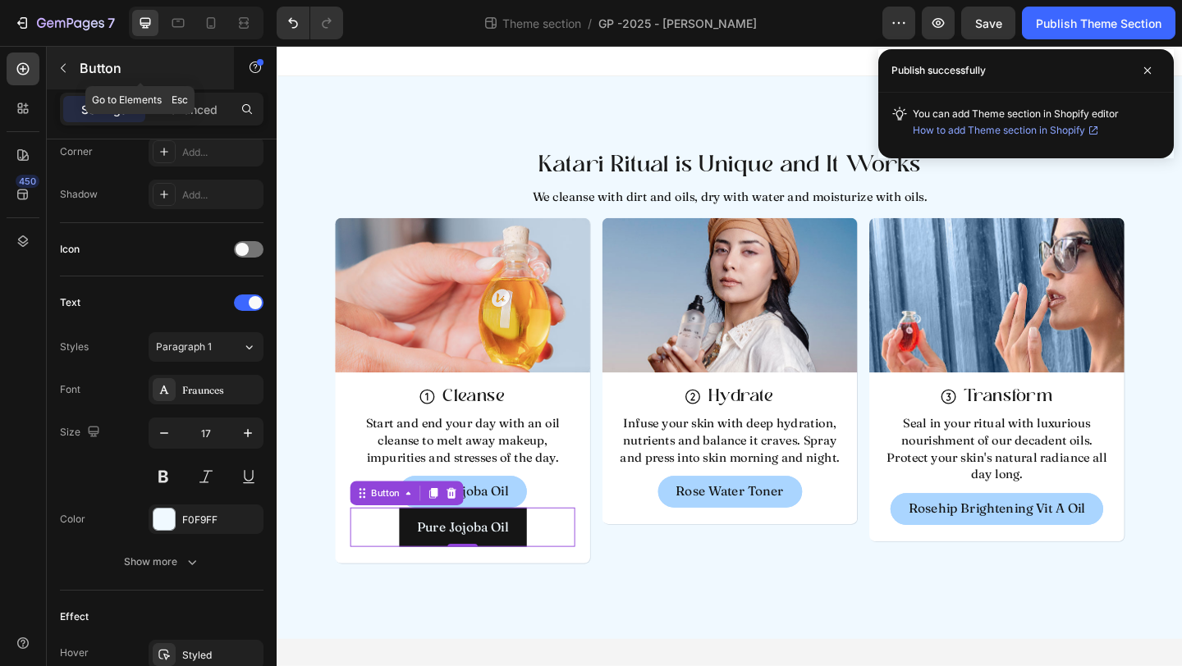
click at [74, 65] on button "button" at bounding box center [63, 68] width 26 height 26
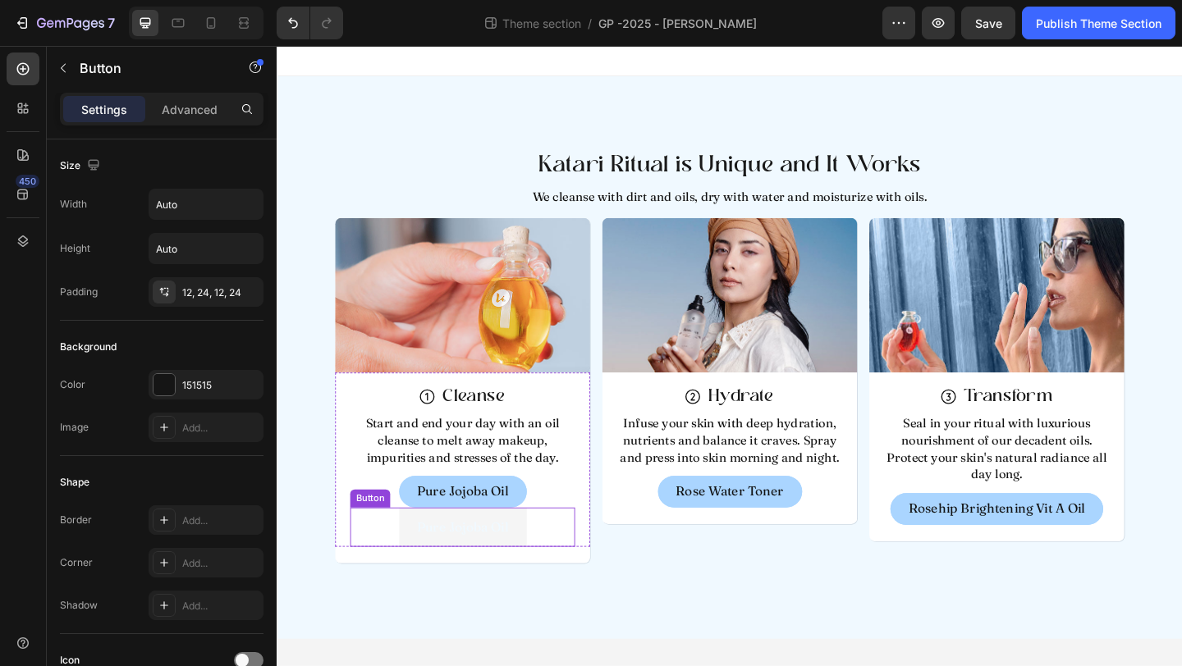
click at [536, 579] on button "Pure Jojoba Oil" at bounding box center [478, 569] width 139 height 42
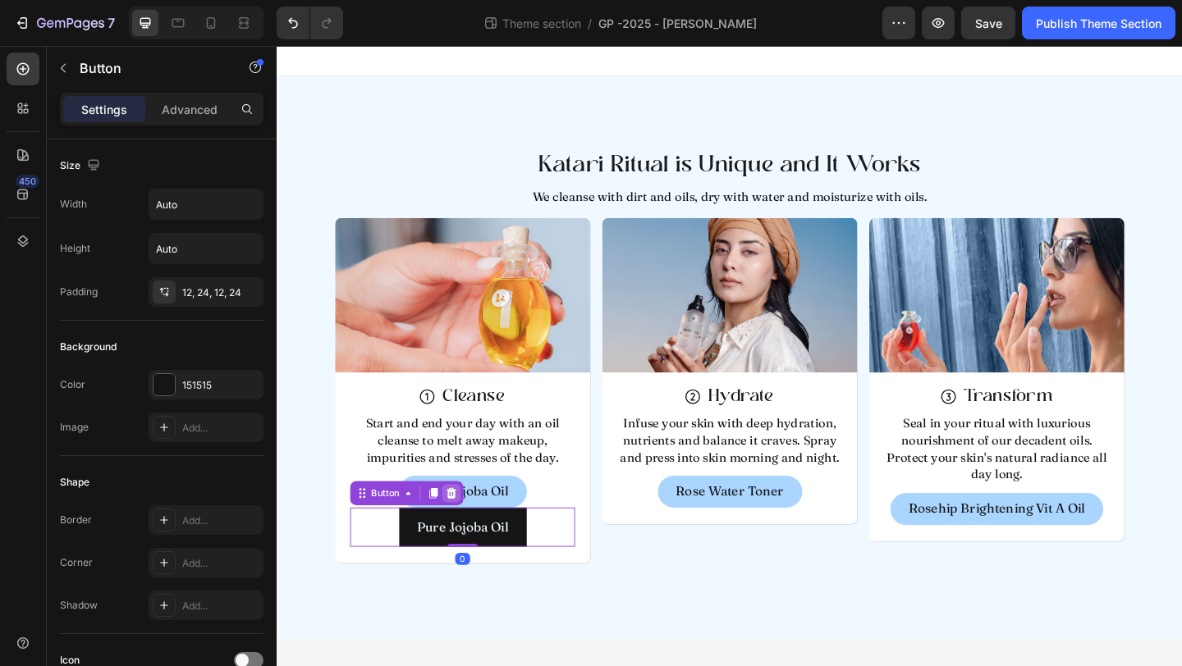
click at [469, 528] on icon at bounding box center [466, 532] width 13 height 13
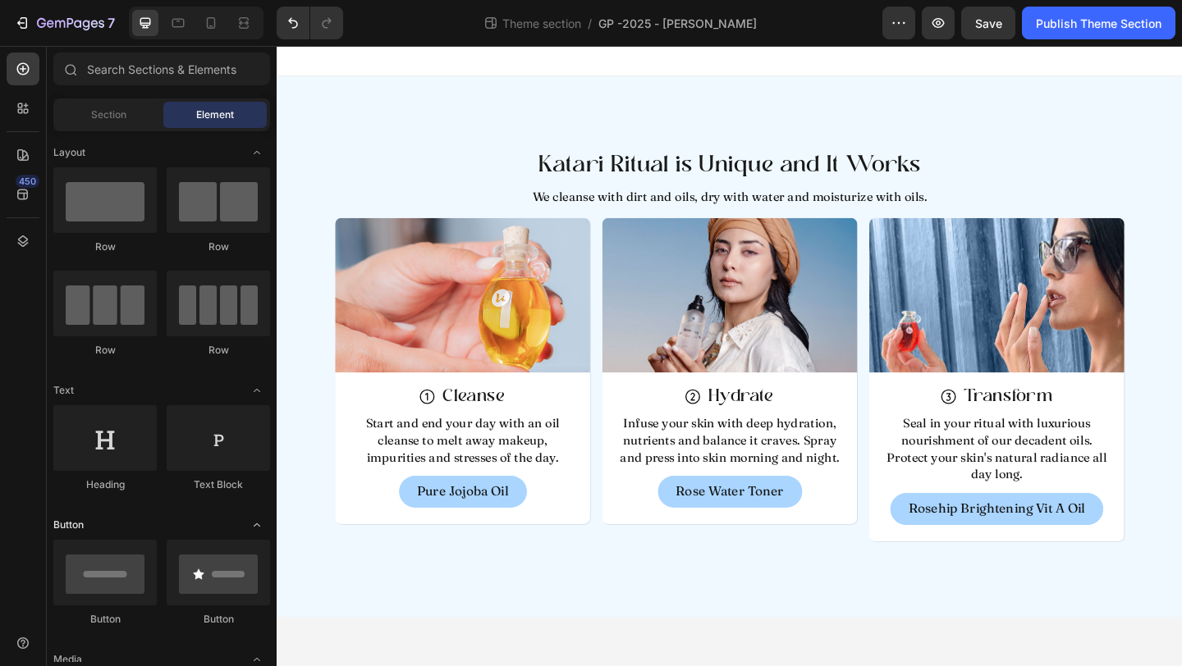
scroll to position [26, 0]
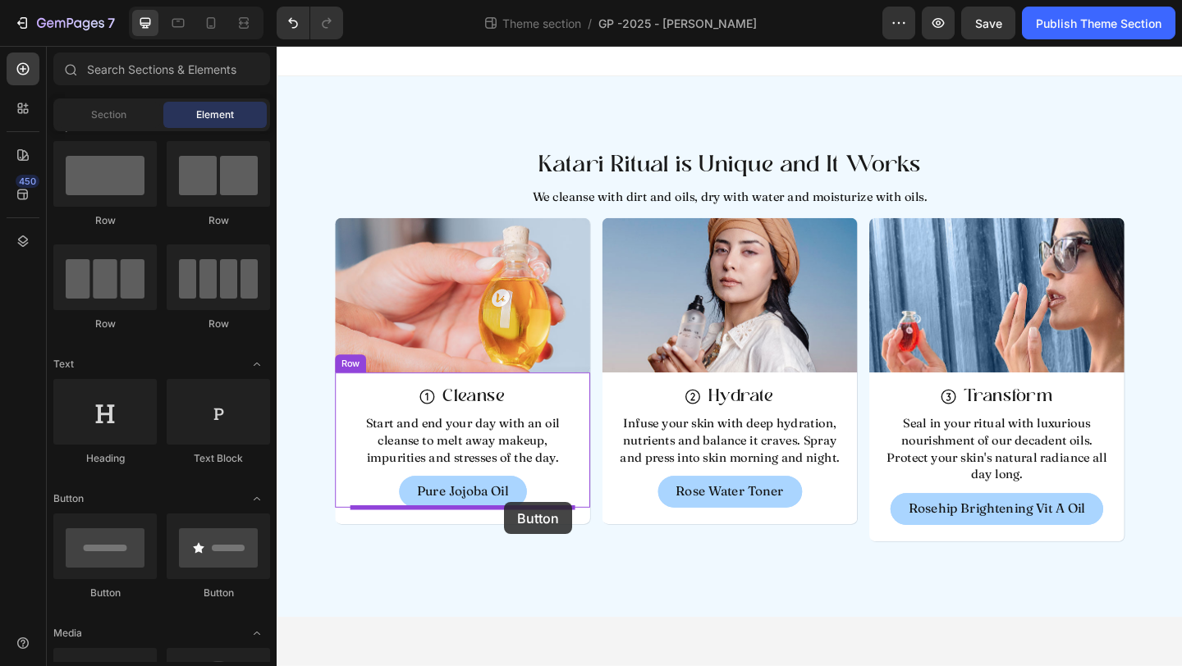
drag, startPoint x: 375, startPoint y: 586, endPoint x: 524, endPoint y: 542, distance: 154.8
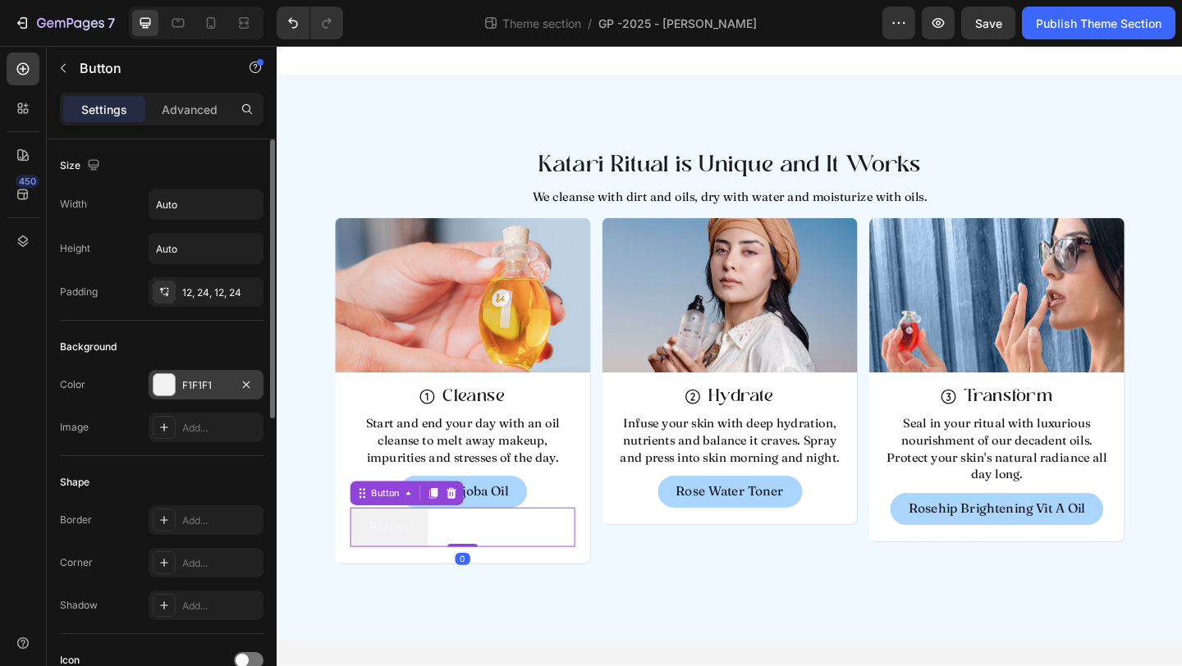
click at [197, 390] on div "F1F1F1" at bounding box center [206, 385] width 48 height 15
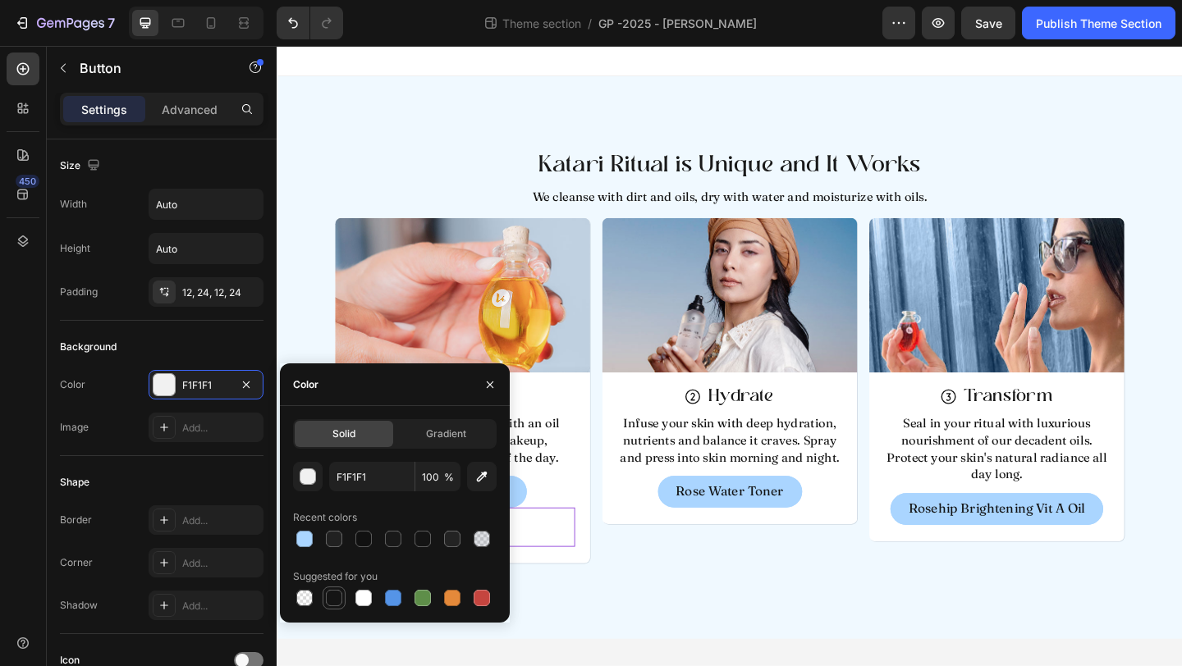
click at [333, 590] on div at bounding box center [334, 598] width 16 height 16
type input "151515"
click at [160, 444] on div "Background Color 151515 Image Add..." at bounding box center [162, 388] width 204 height 135
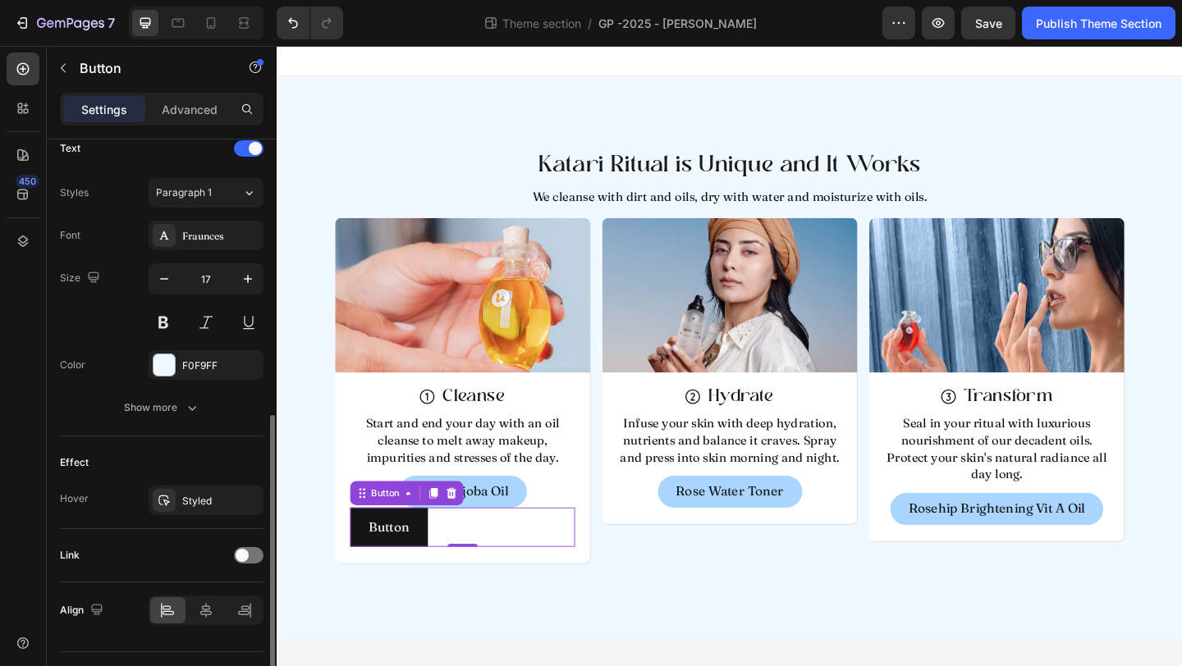
scroll to position [603, 0]
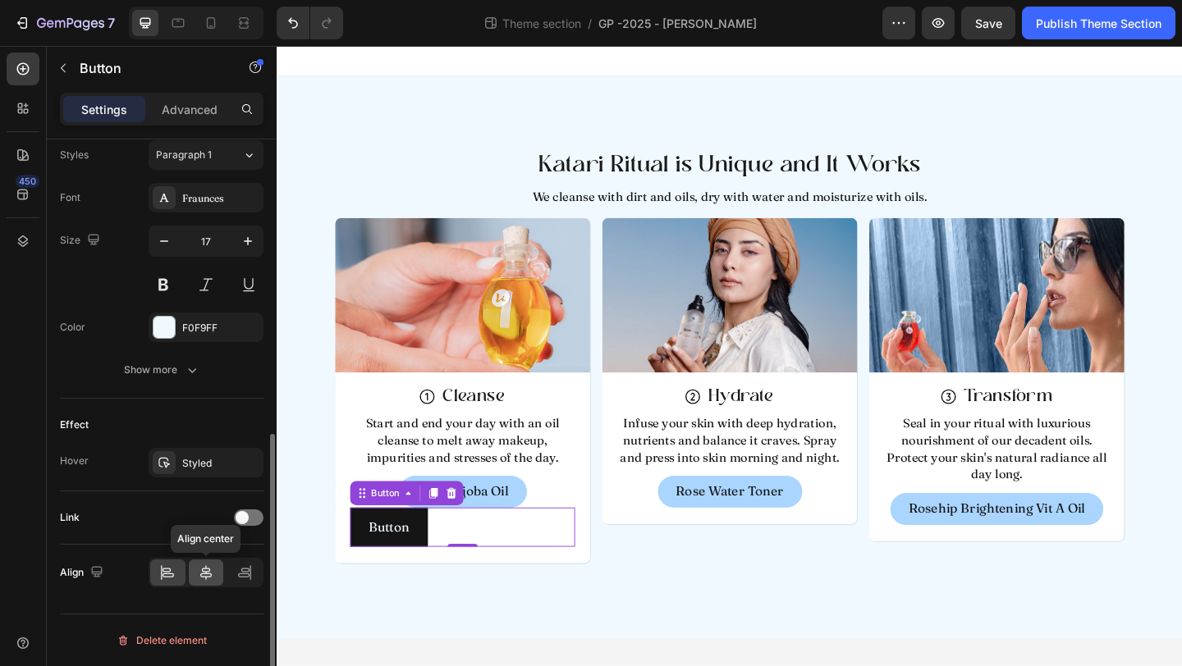
click at [209, 574] on icon at bounding box center [205, 572] width 11 height 15
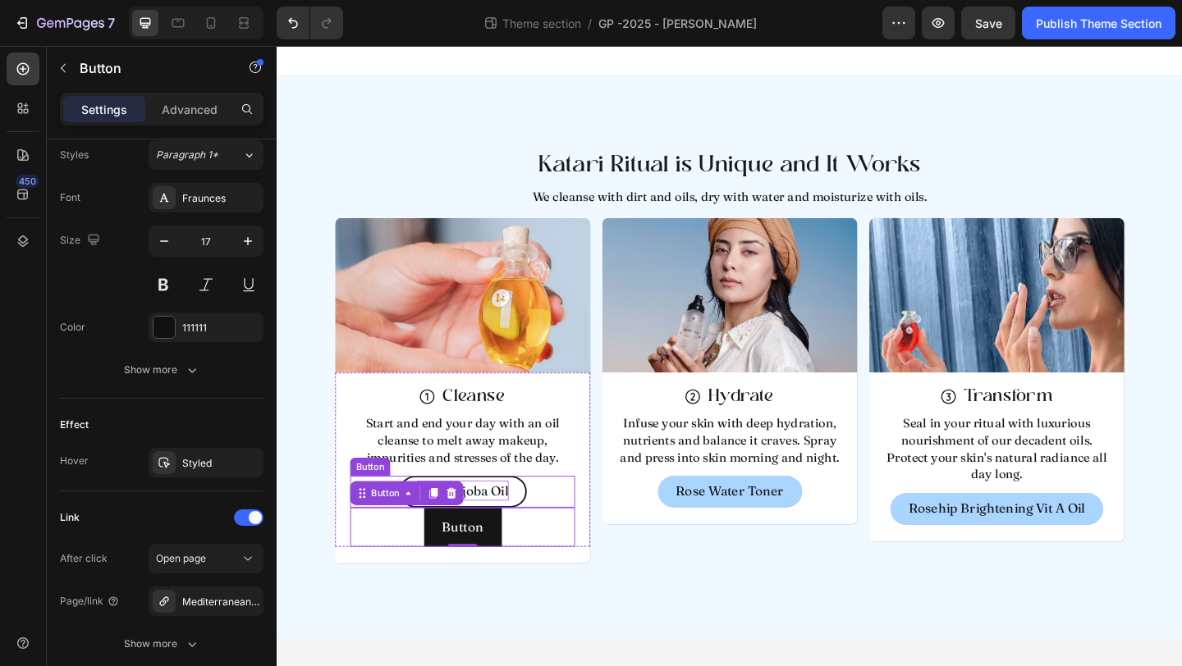
click at [517, 529] on p "Pure Jojoba Oil" at bounding box center [478, 530] width 99 height 22
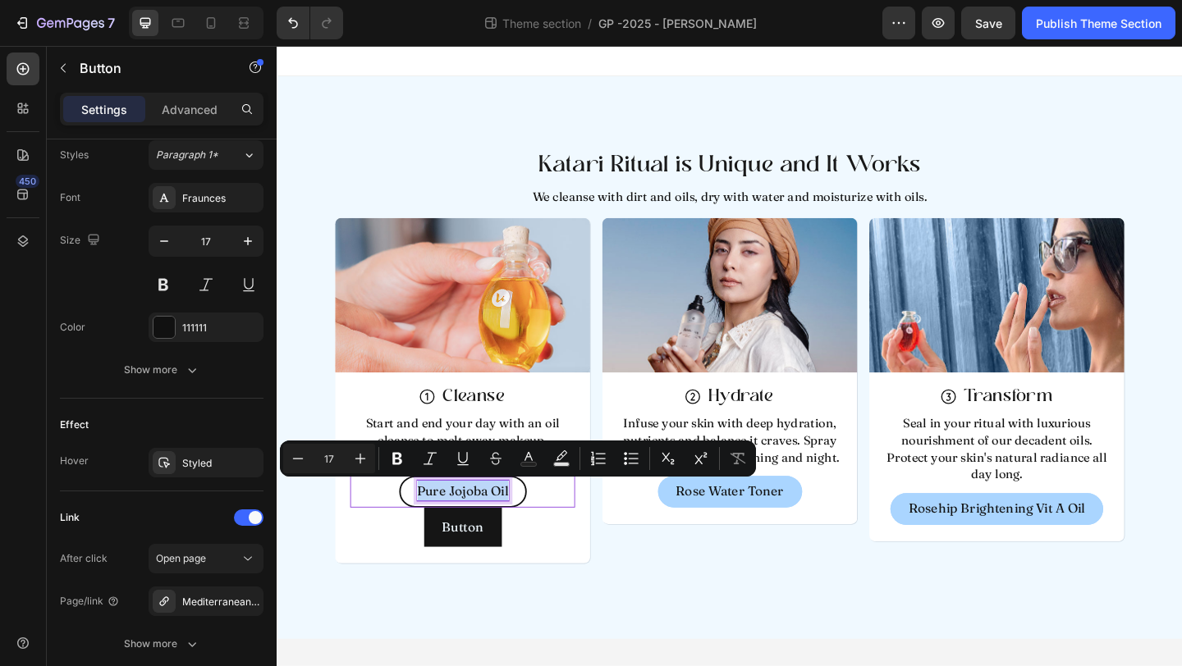
copy p "Pure Jojoba Oil"
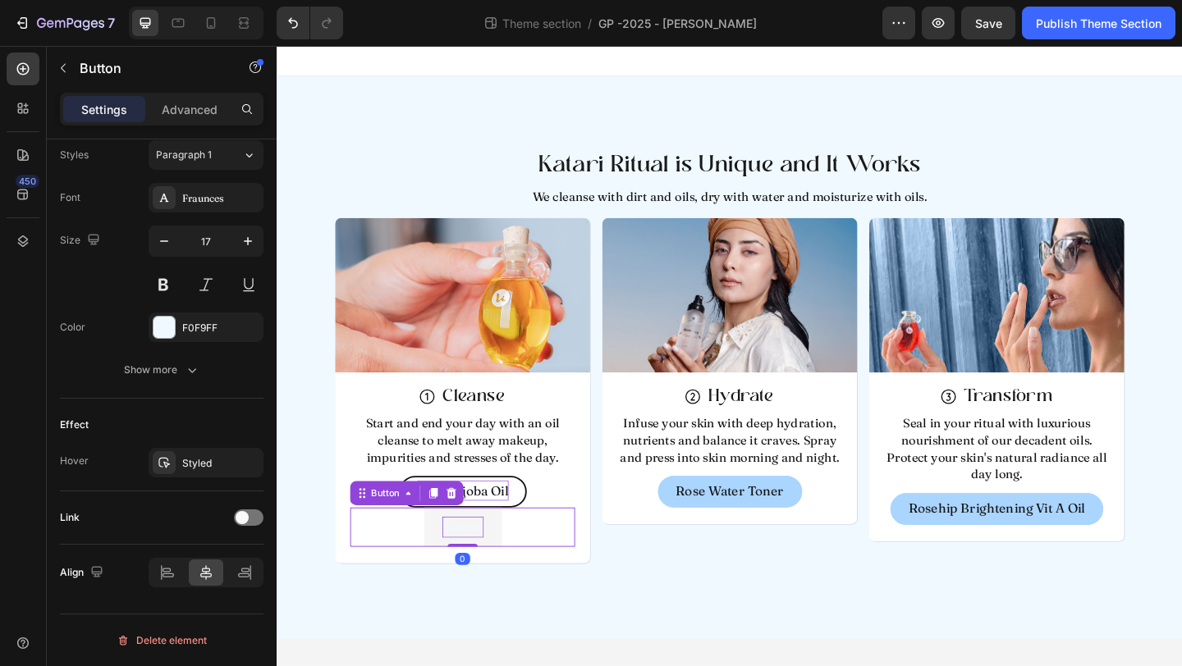
click at [482, 577] on p "Button" at bounding box center [478, 569] width 45 height 22
click at [478, 574] on p "Button" at bounding box center [478, 569] width 45 height 22
click at [478, 572] on p "Button" at bounding box center [478, 569] width 45 height 22
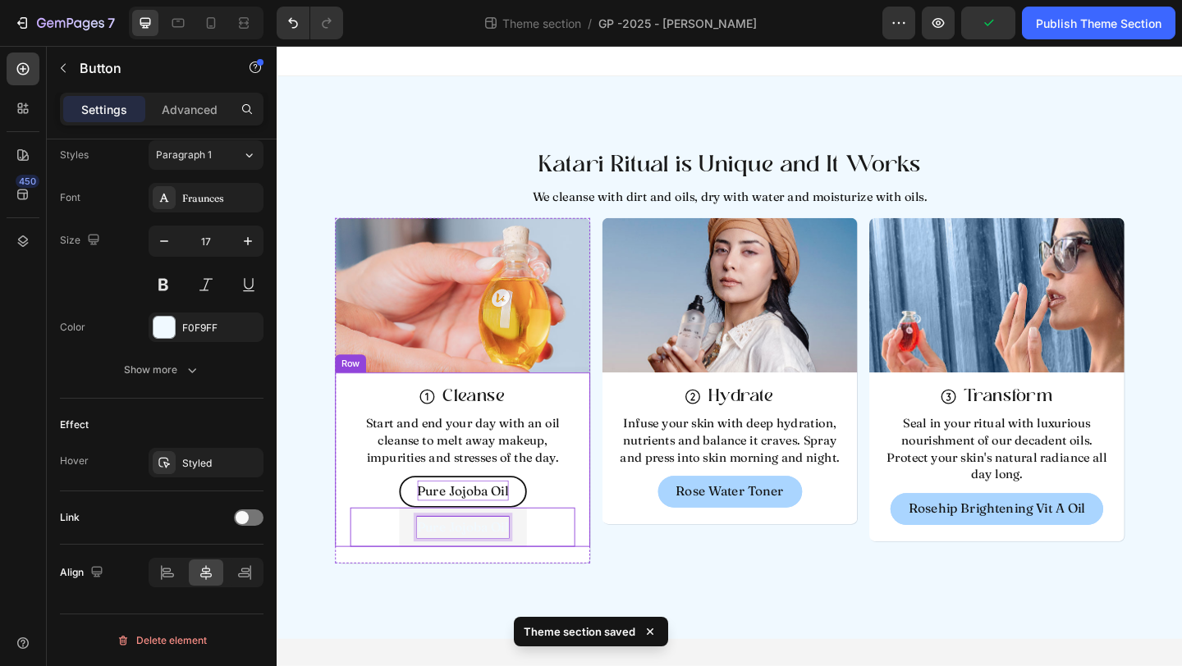
click at [645, 577] on div "Image Icon Hydrate Heading Row Infuse your skin with deep hydration, nutrients …" at bounding box center [768, 420] width 277 height 375
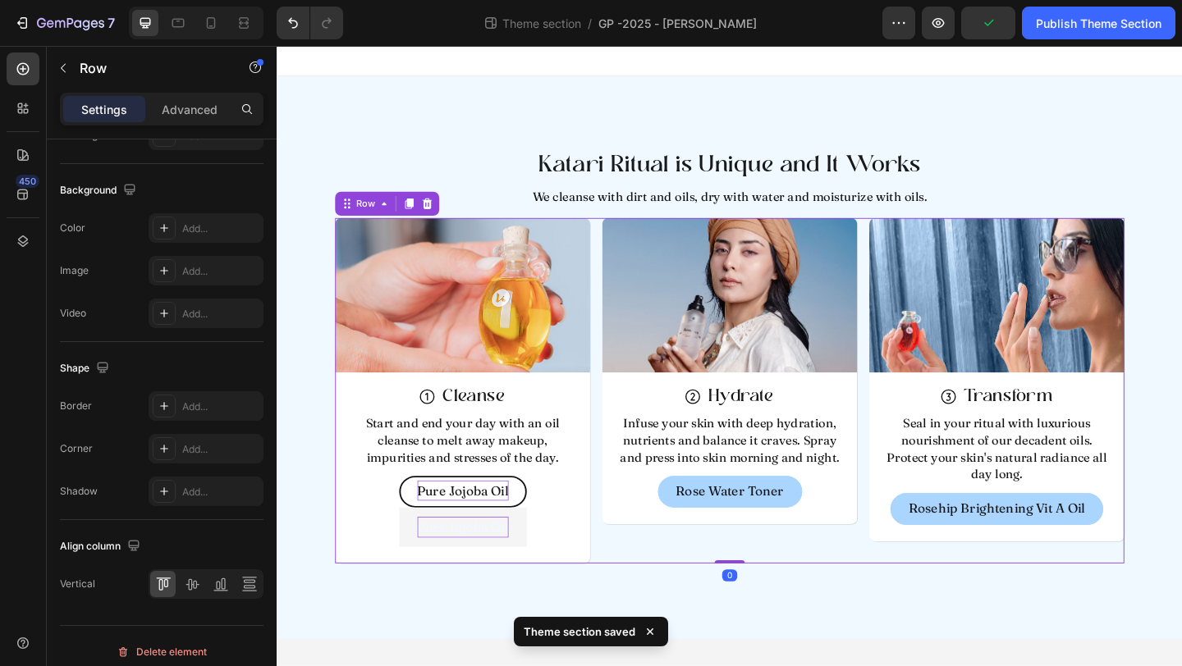
scroll to position [0, 0]
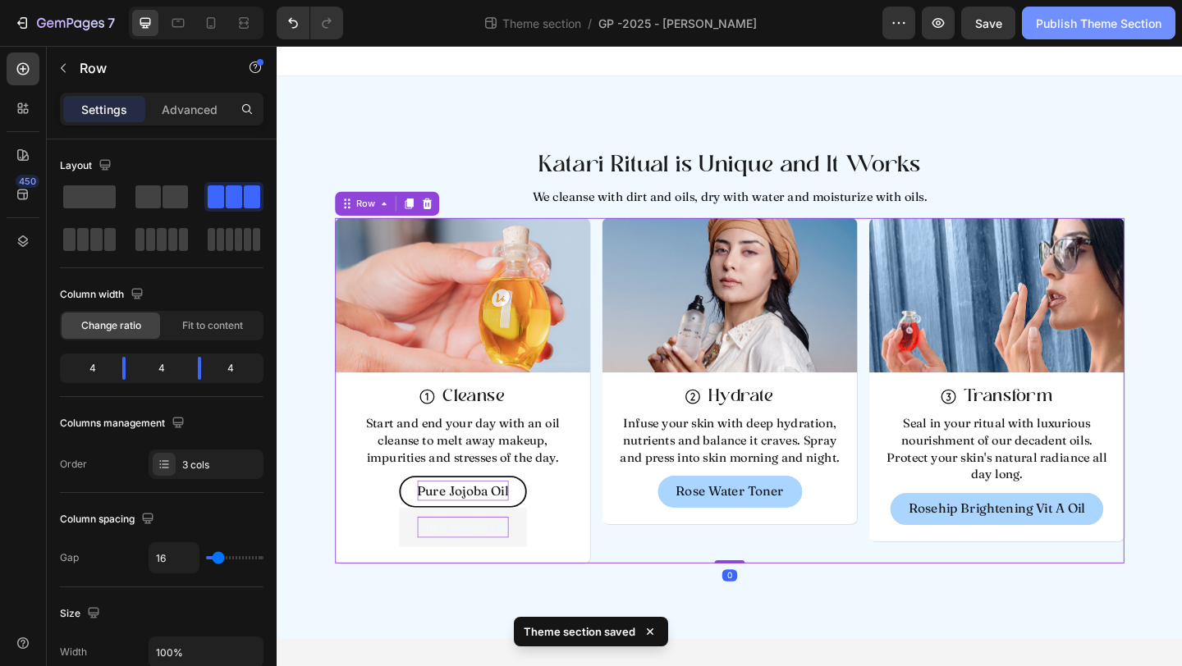
click at [1096, 28] on div "Publish Theme Section" at bounding box center [1099, 23] width 126 height 17
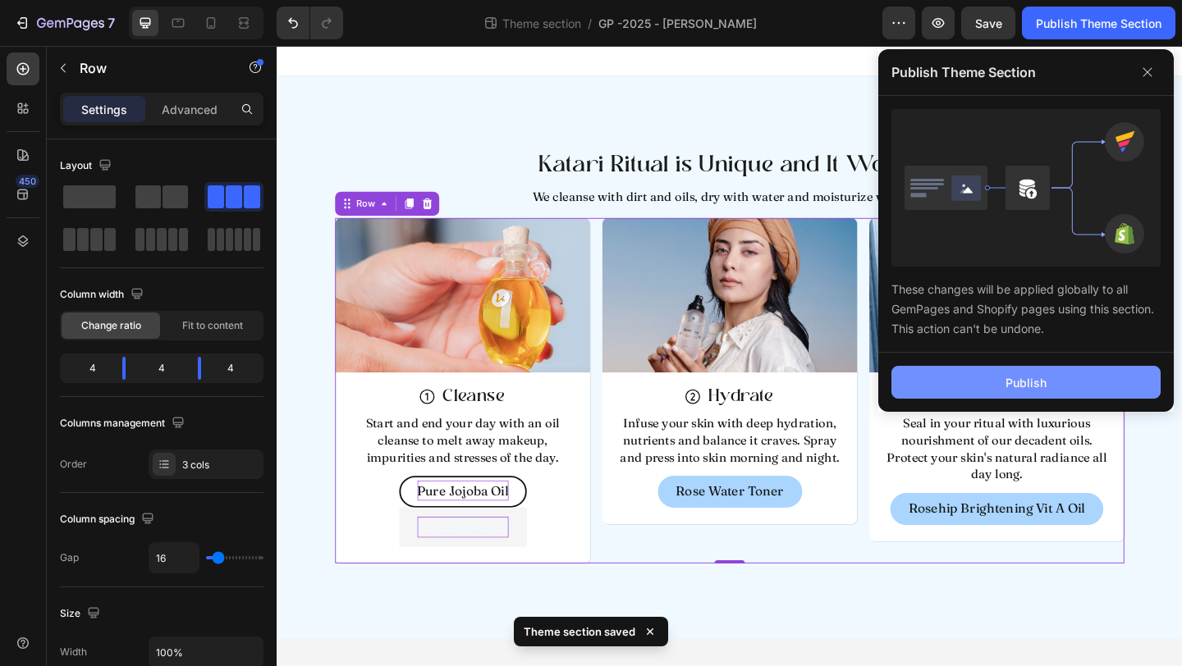
click at [999, 376] on button "Publish" at bounding box center [1025, 382] width 269 height 33
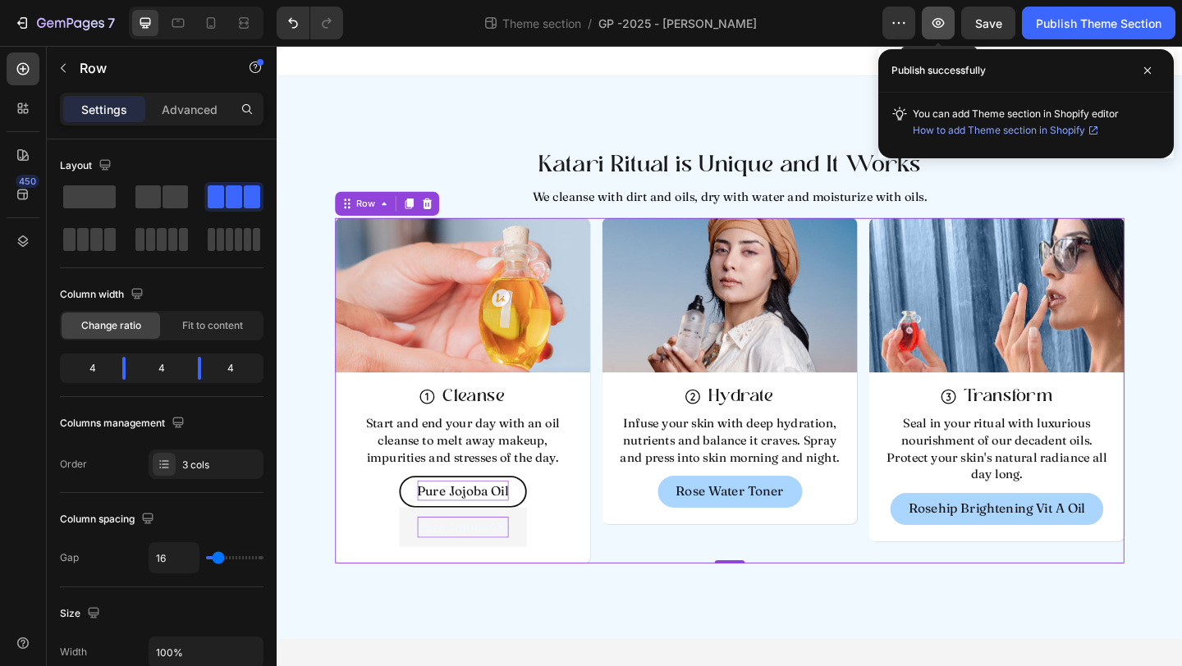
click at [941, 25] on icon "button" at bounding box center [938, 23] width 12 height 10
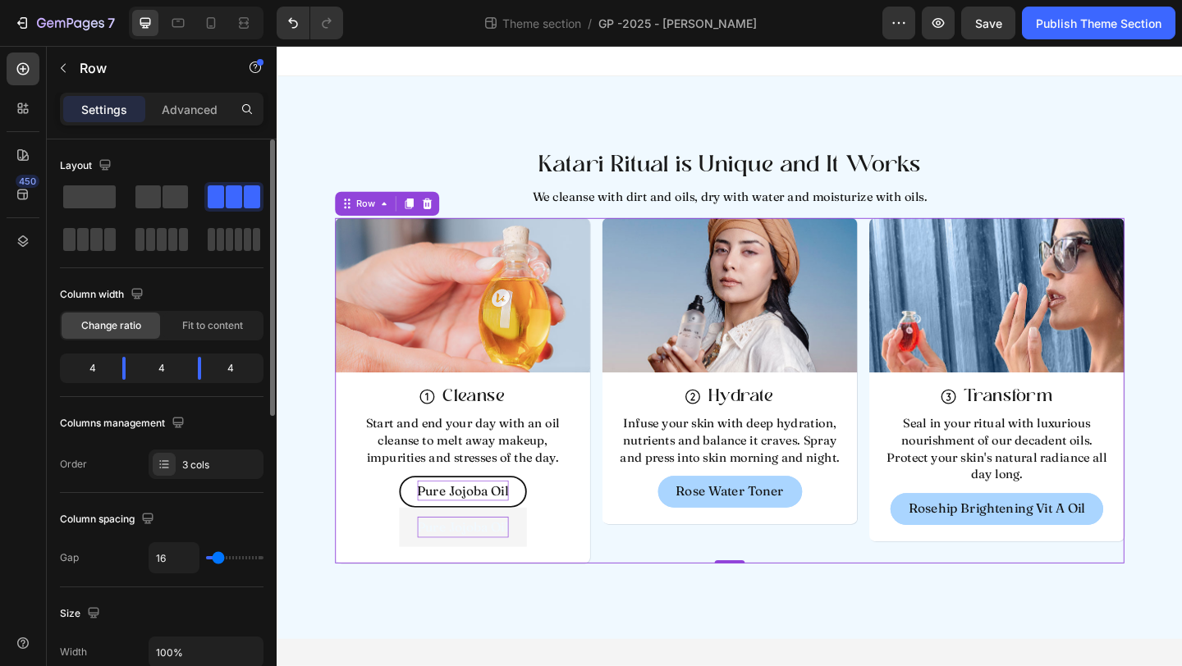
scroll to position [132, 0]
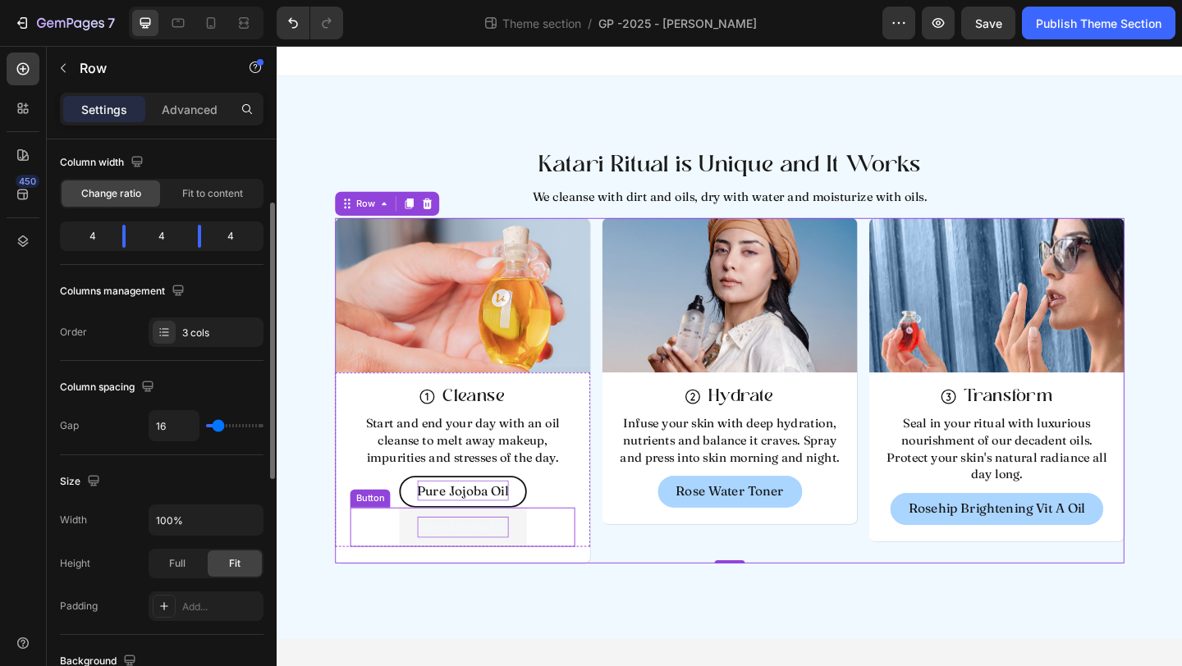
click at [469, 579] on p "Pure Jojoba Oil" at bounding box center [478, 569] width 99 height 22
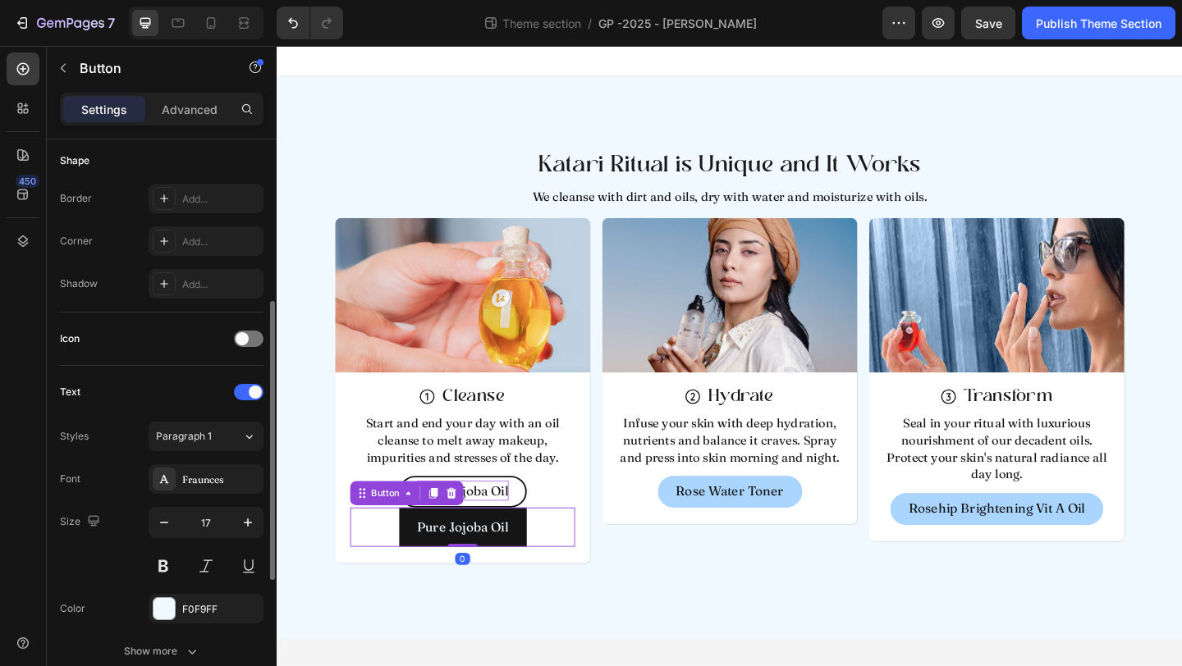
scroll to position [446, 0]
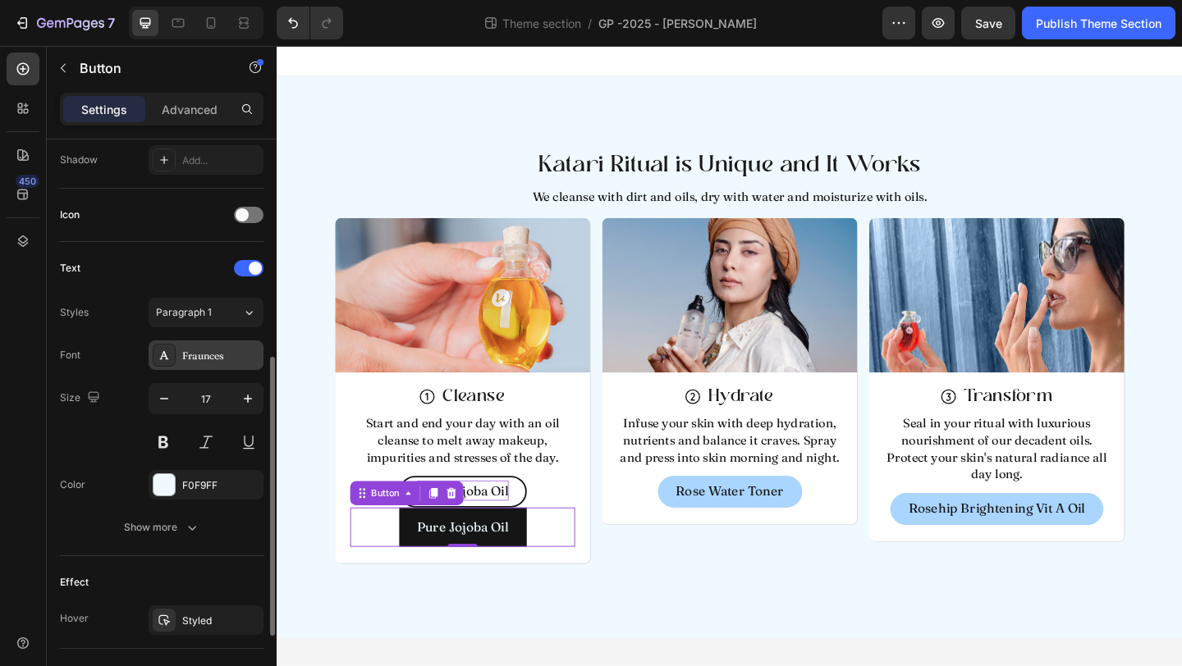
click at [205, 362] on div "Fraunces" at bounding box center [220, 356] width 77 height 15
click at [129, 253] on div "Text Styles Paragraph 1 Font Fraunces Size 17 Color F0F9FF Show more" at bounding box center [162, 399] width 204 height 314
click at [469, 537] on icon at bounding box center [466, 532] width 11 height 11
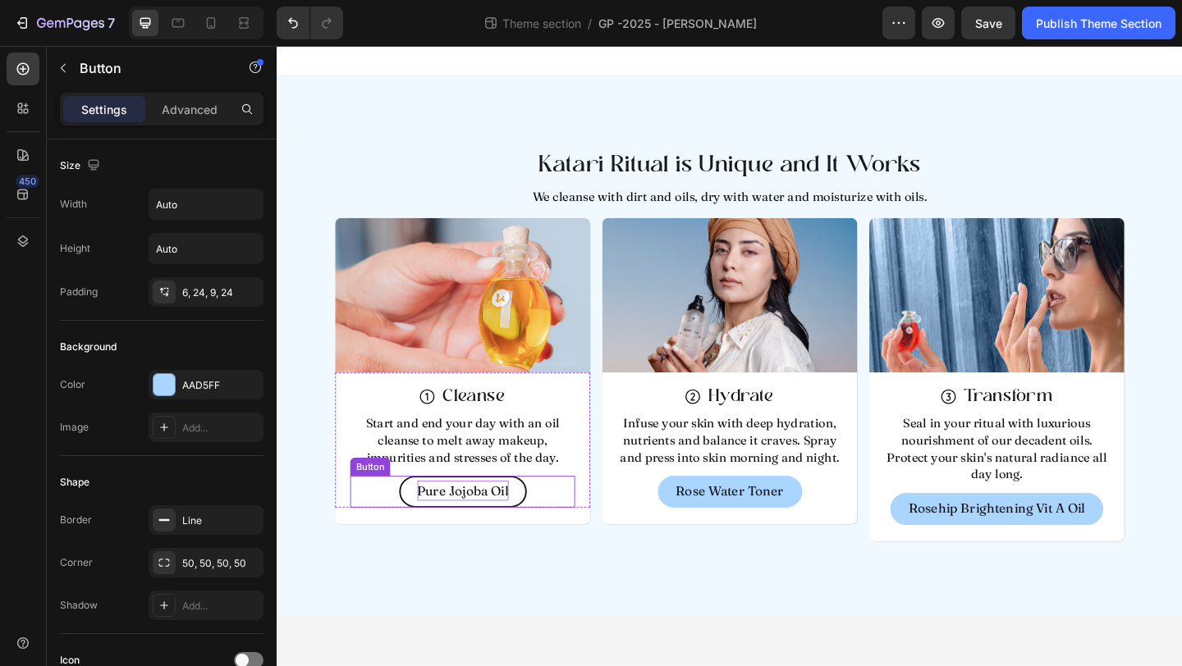
click at [396, 526] on div "Pure Jojoba Oil Button" at bounding box center [478, 531] width 245 height 34
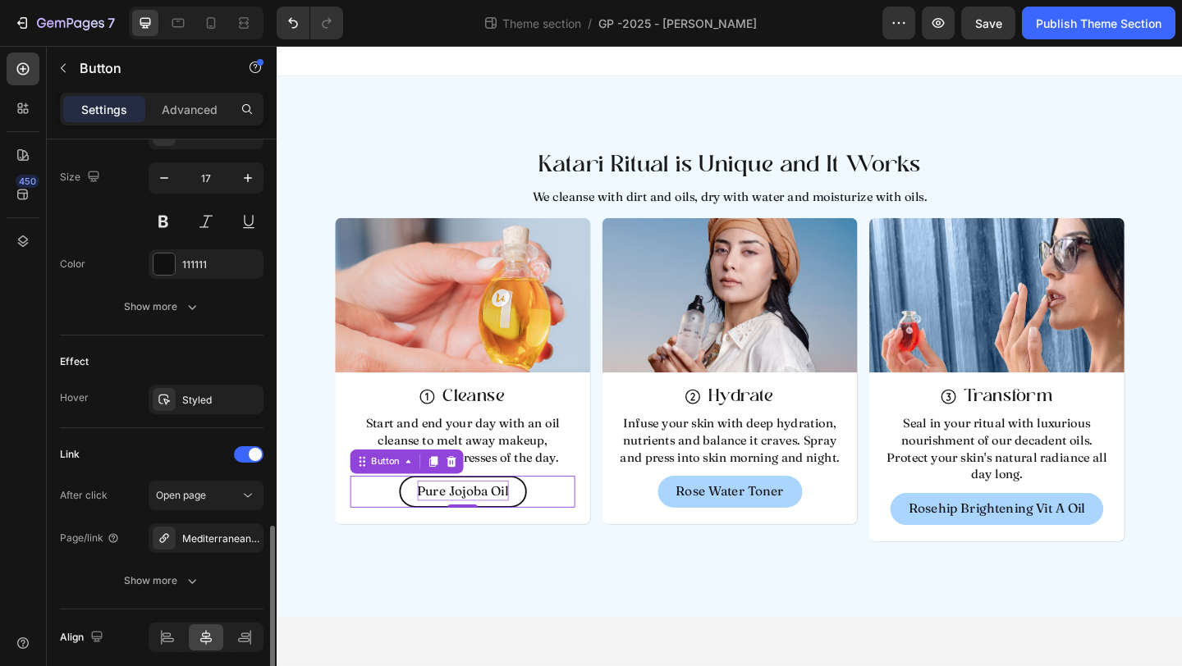
scroll to position [731, 0]
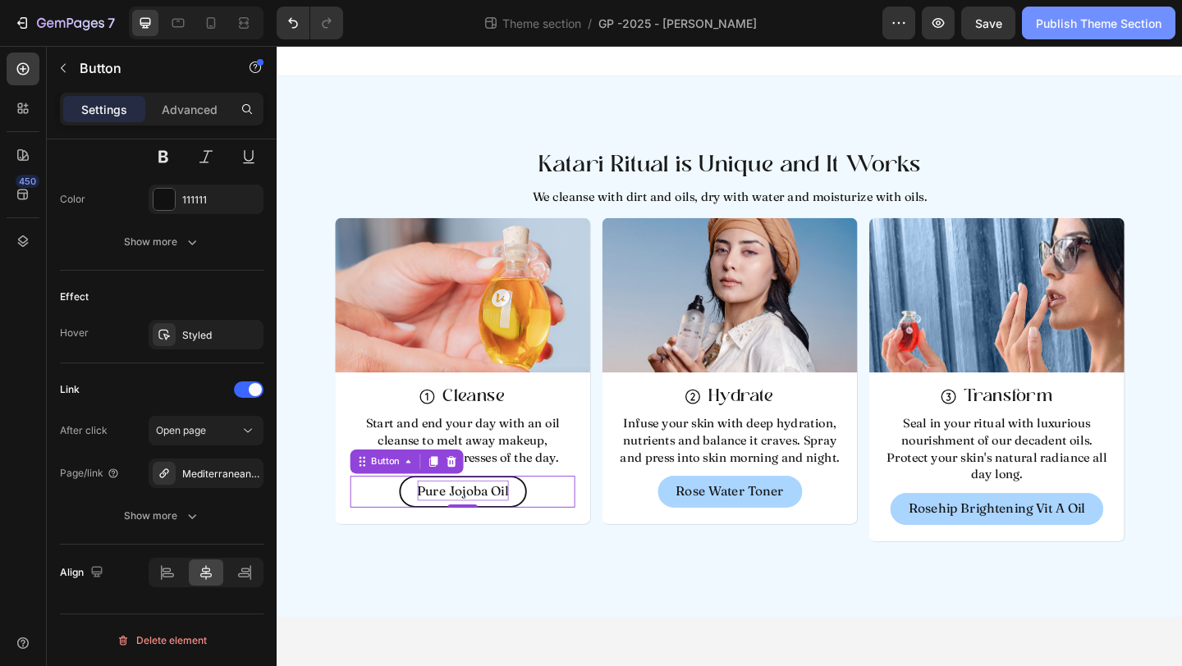
click at [1079, 25] on div "Publish Theme Section" at bounding box center [1099, 23] width 126 height 17
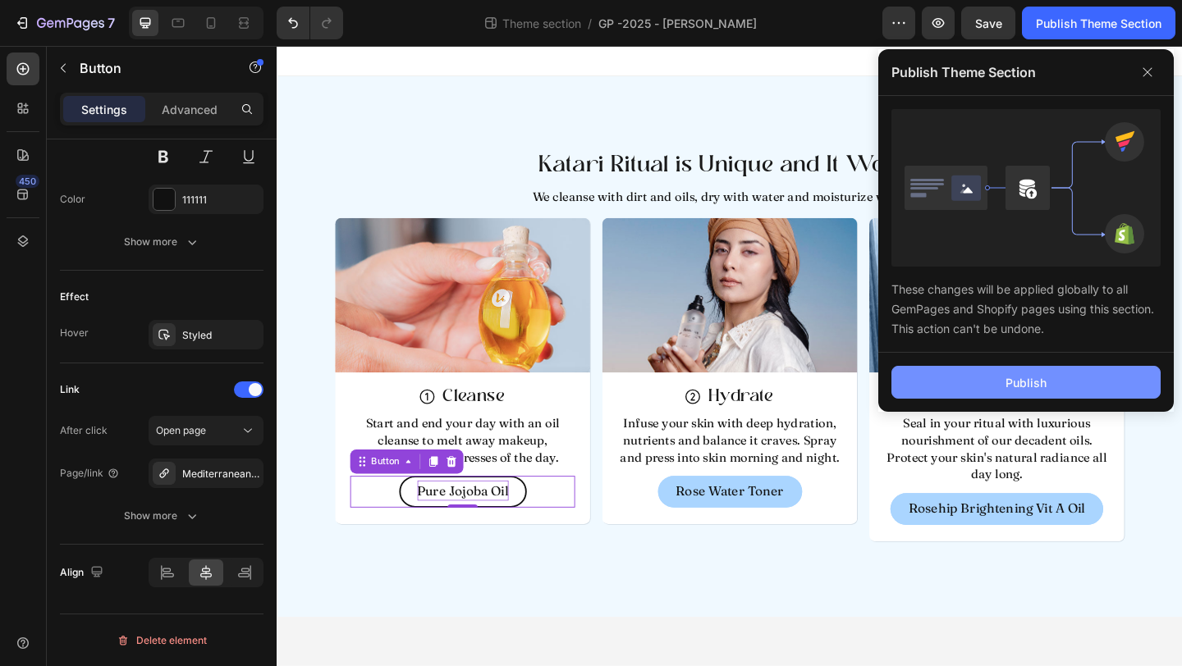
click at [1014, 366] on button "Publish" at bounding box center [1025, 382] width 269 height 33
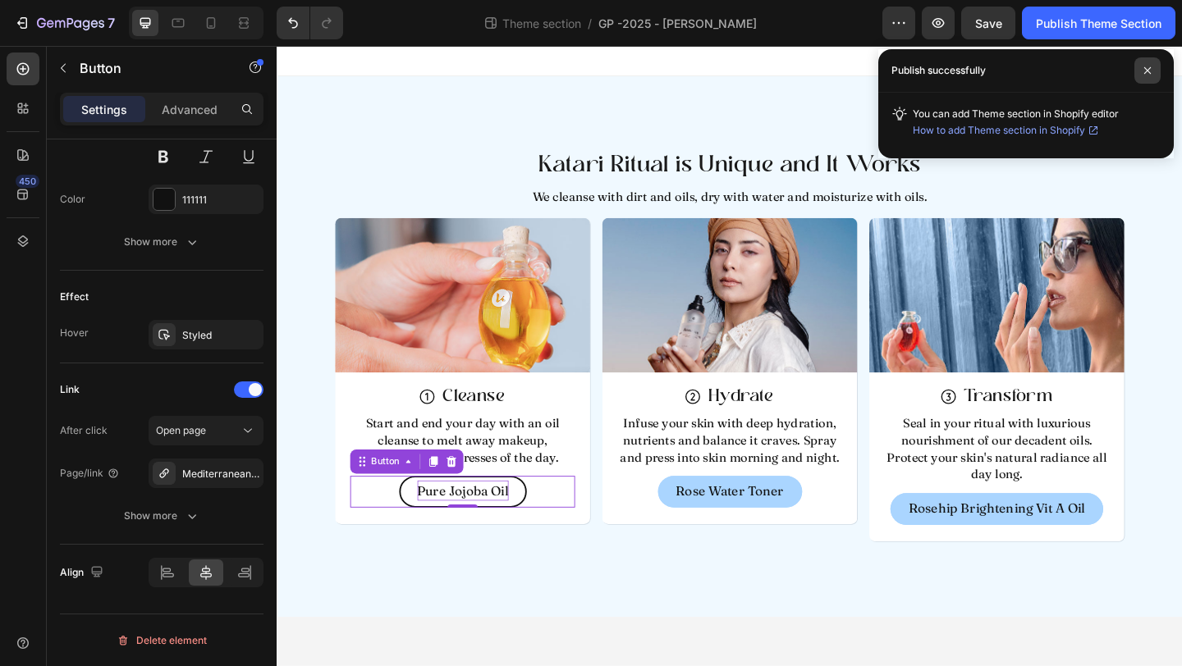
click at [1148, 71] on icon at bounding box center [1147, 70] width 8 height 8
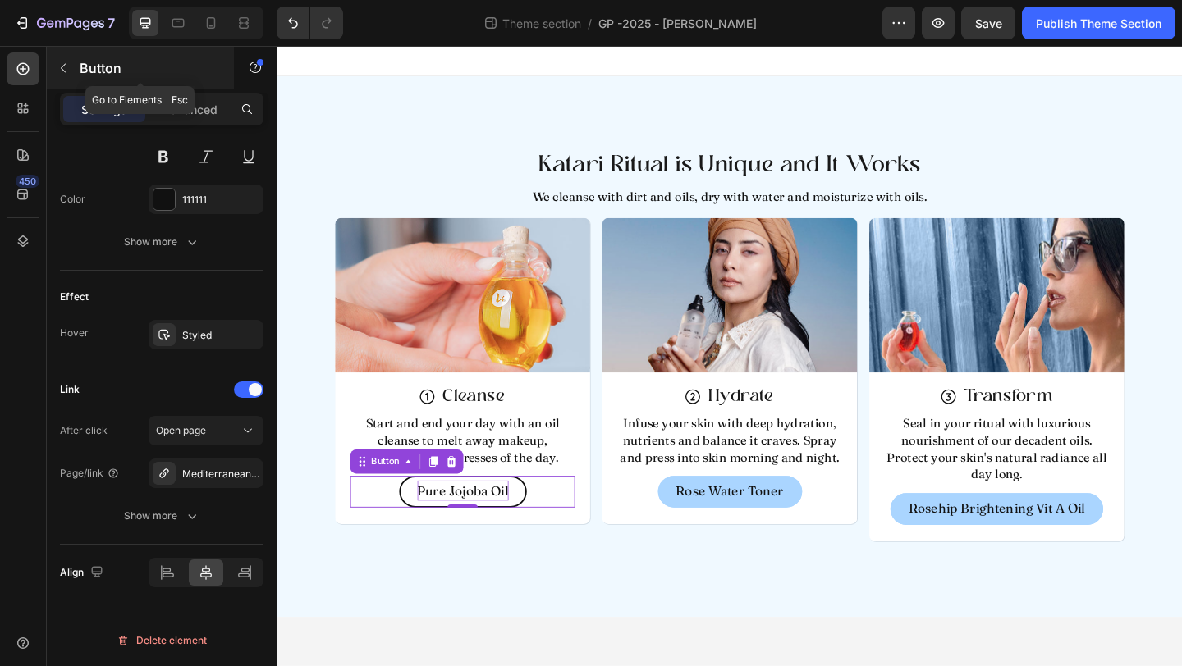
click at [57, 70] on icon "button" at bounding box center [63, 68] width 13 height 13
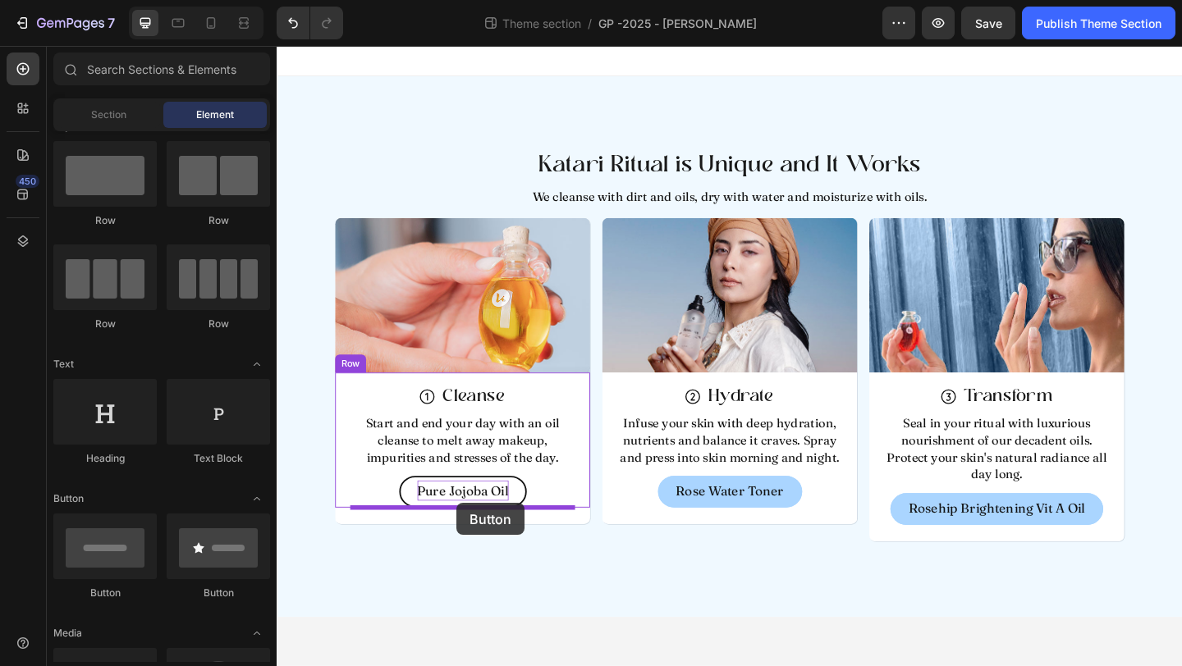
drag, startPoint x: 381, startPoint y: 600, endPoint x: 472, endPoint y: 543, distance: 107.3
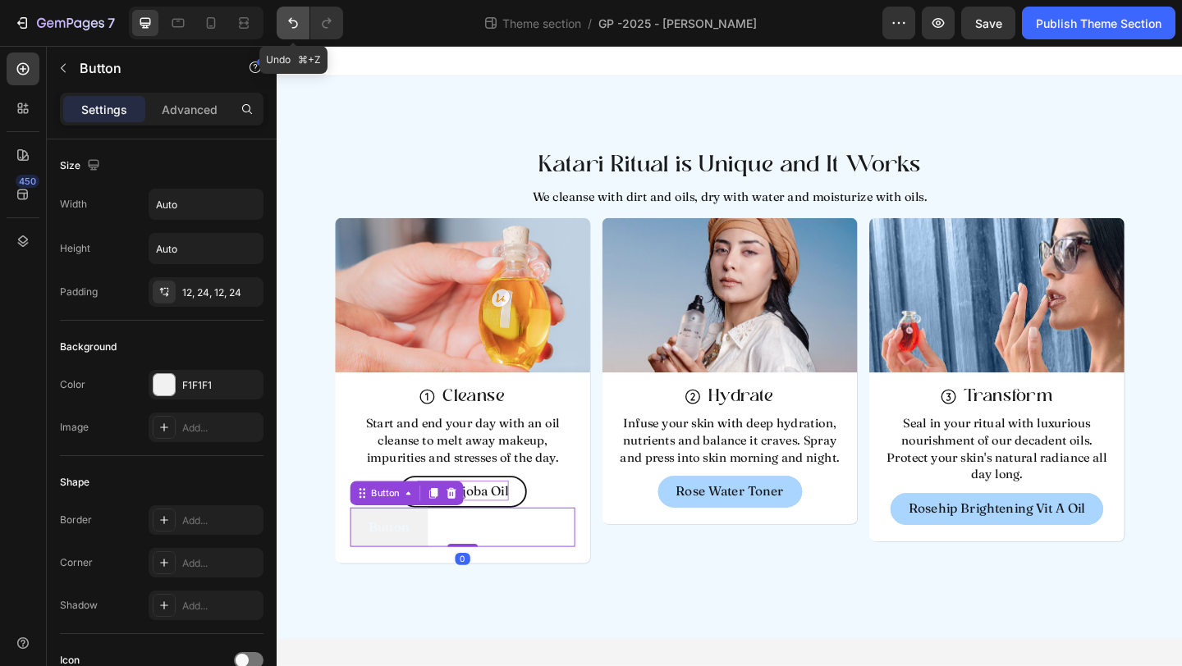
click at [291, 17] on icon "Undo/Redo" at bounding box center [293, 23] width 16 height 16
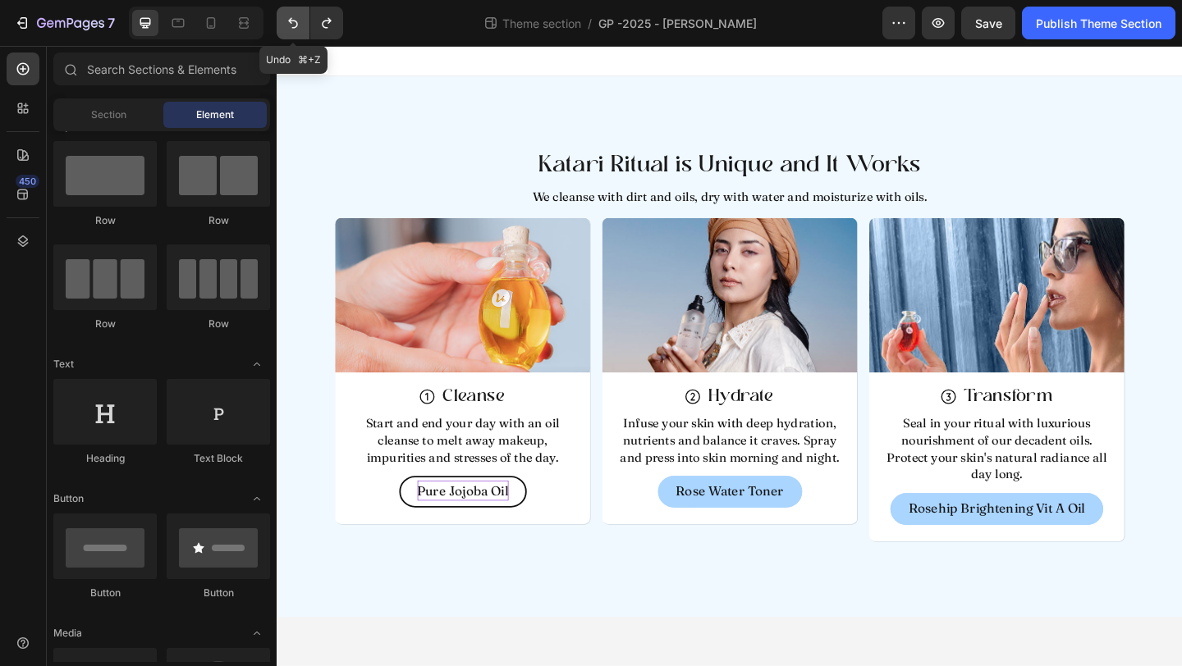
click at [291, 17] on icon "Undo/Redo" at bounding box center [293, 23] width 16 height 16
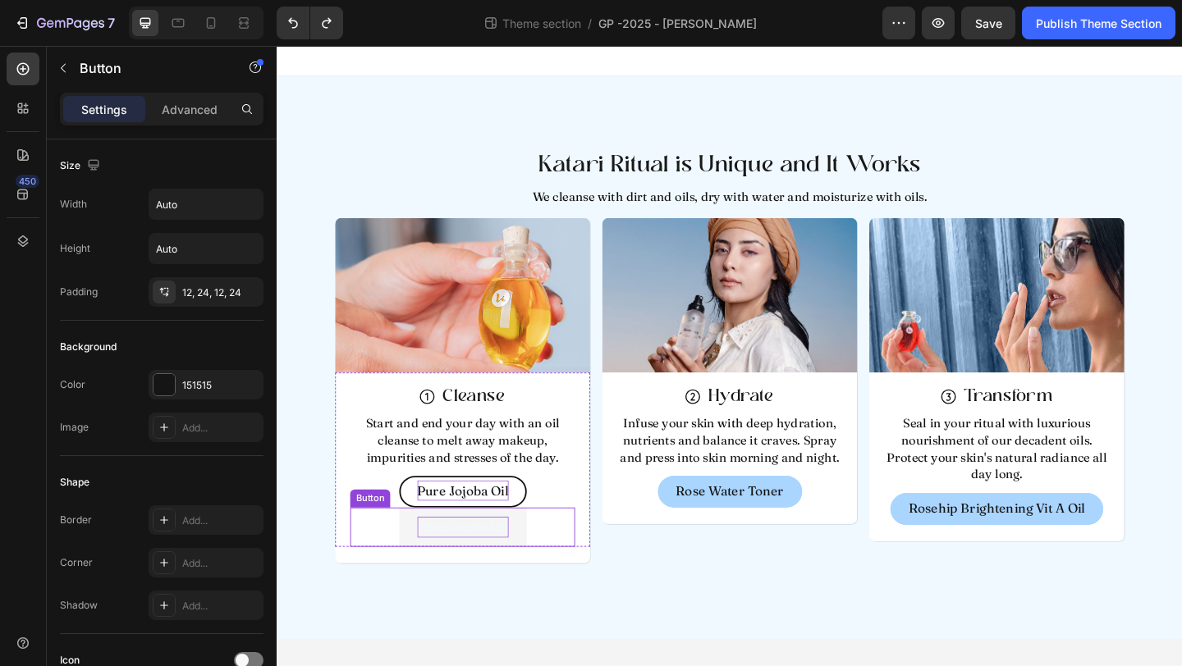
click at [448, 570] on p "Pure Jojoba Oil" at bounding box center [478, 569] width 99 height 22
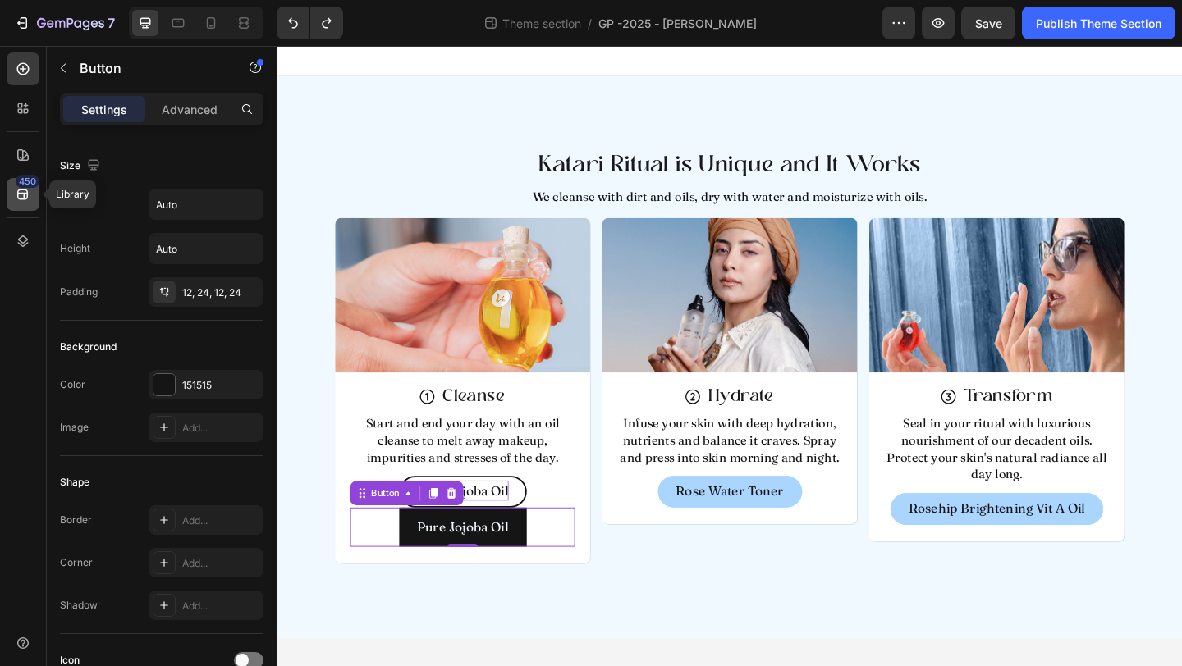
click at [17, 197] on icon at bounding box center [22, 195] width 11 height 11
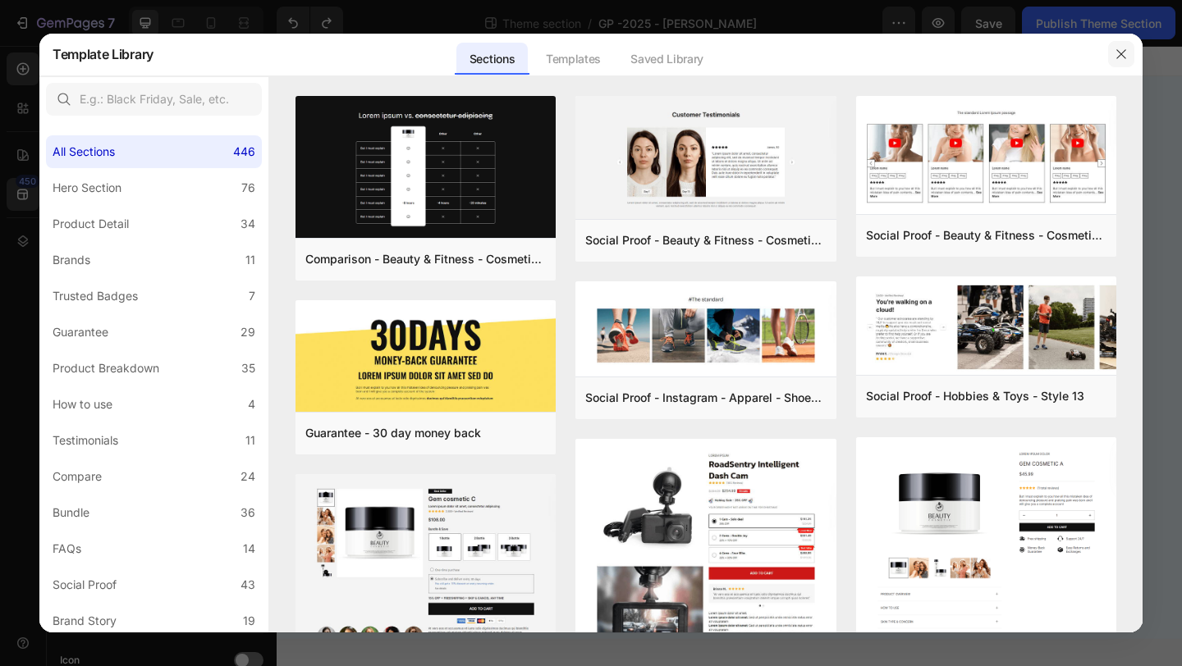
click at [1120, 47] on button "button" at bounding box center [1121, 54] width 26 height 26
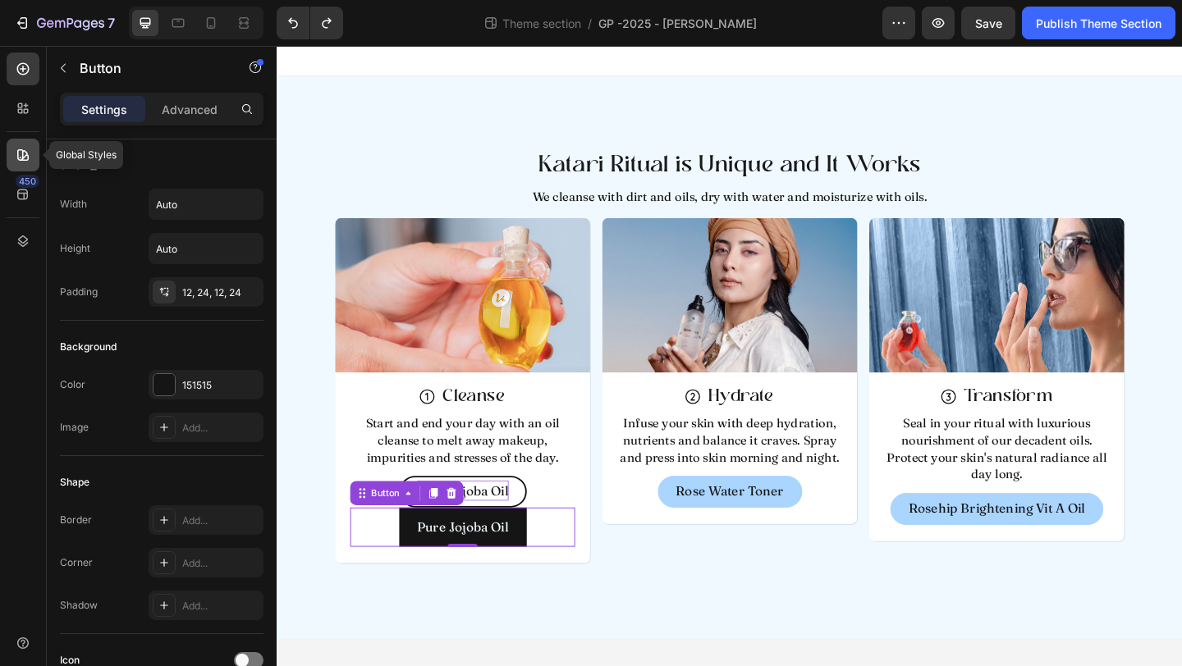
click at [14, 152] on div at bounding box center [23, 155] width 33 height 33
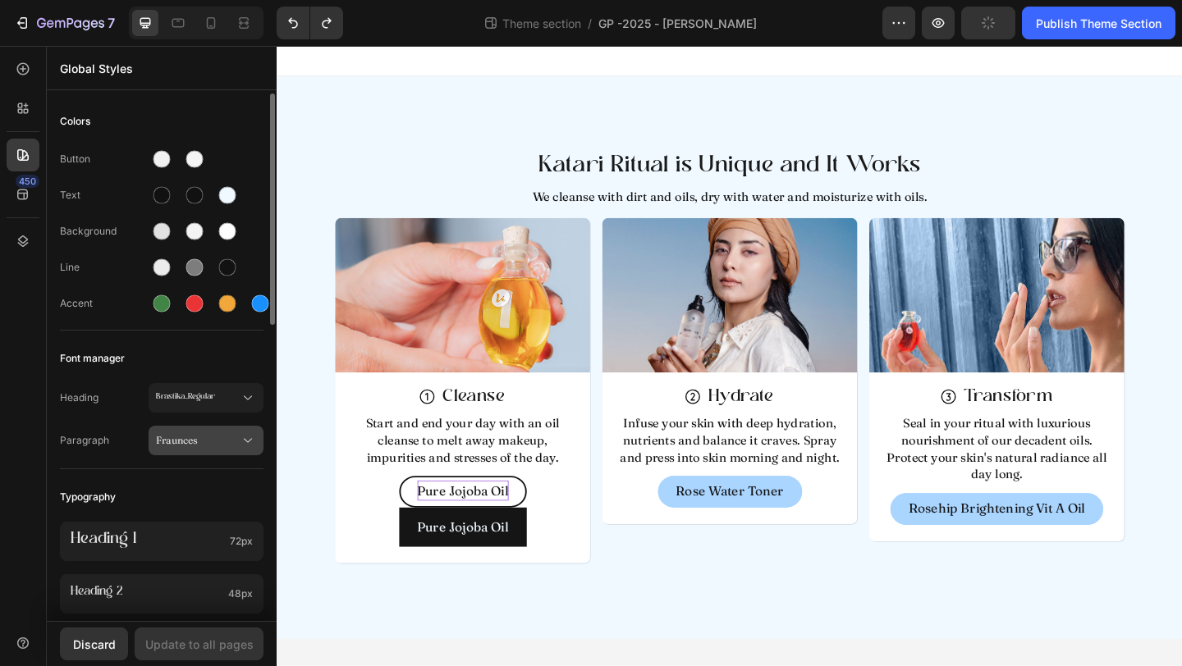
click at [195, 446] on span "Fraunces" at bounding box center [198, 440] width 84 height 15
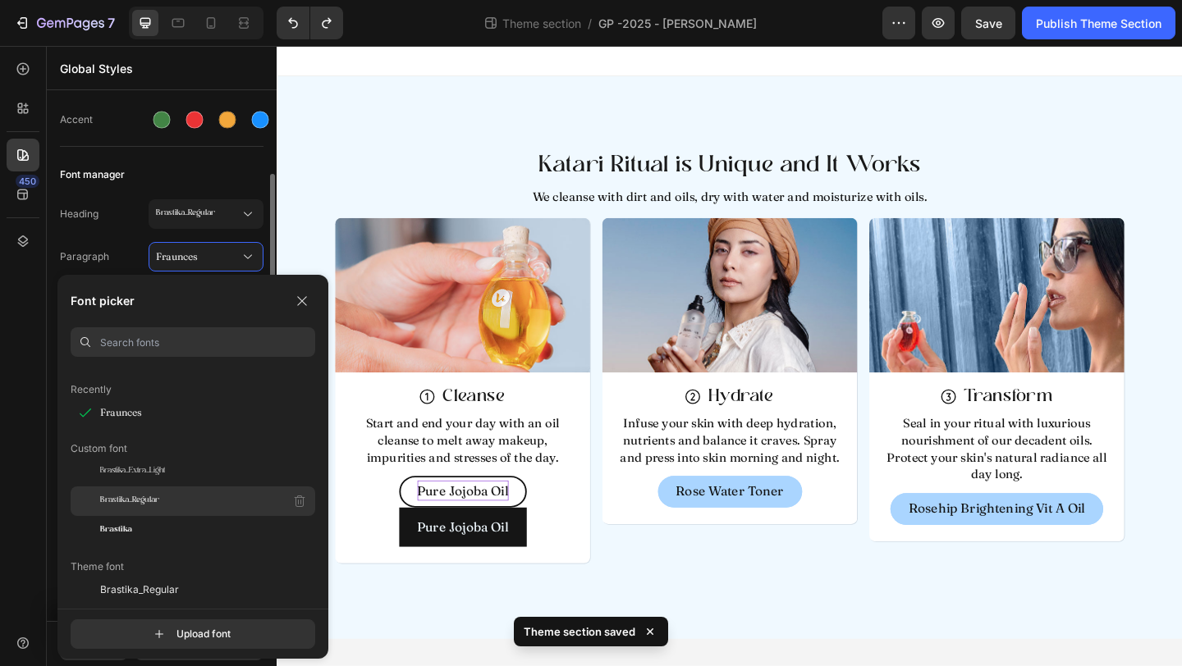
scroll to position [61, 0]
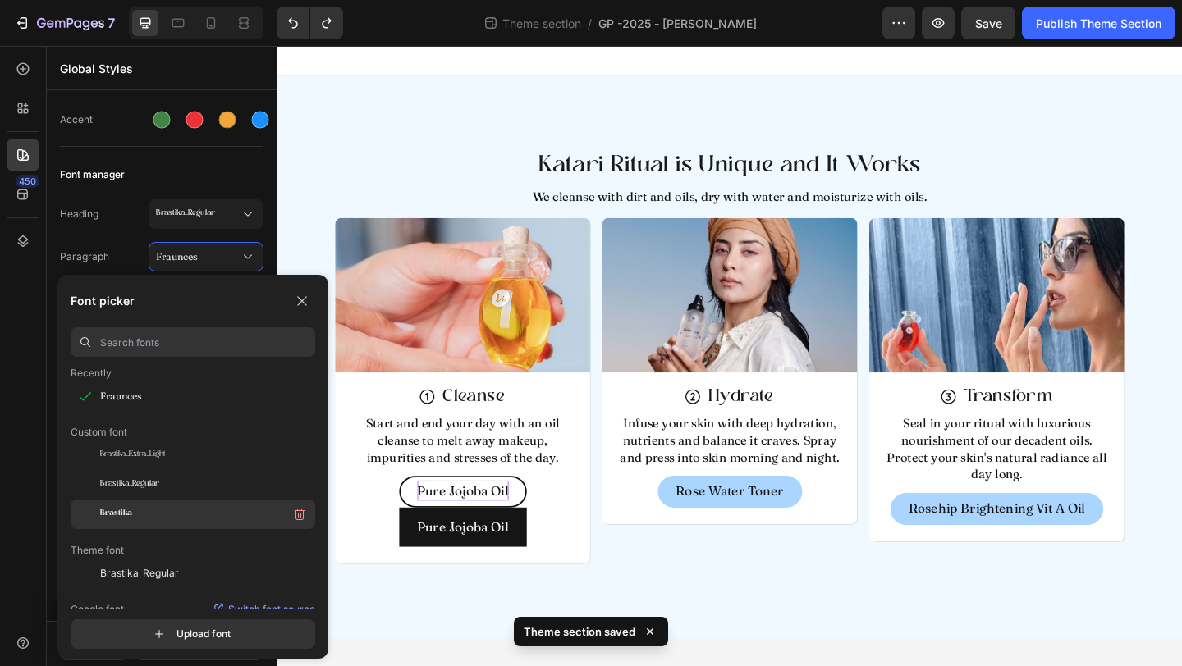
click at [129, 523] on div "Brastika" at bounding box center [207, 515] width 215 height 30
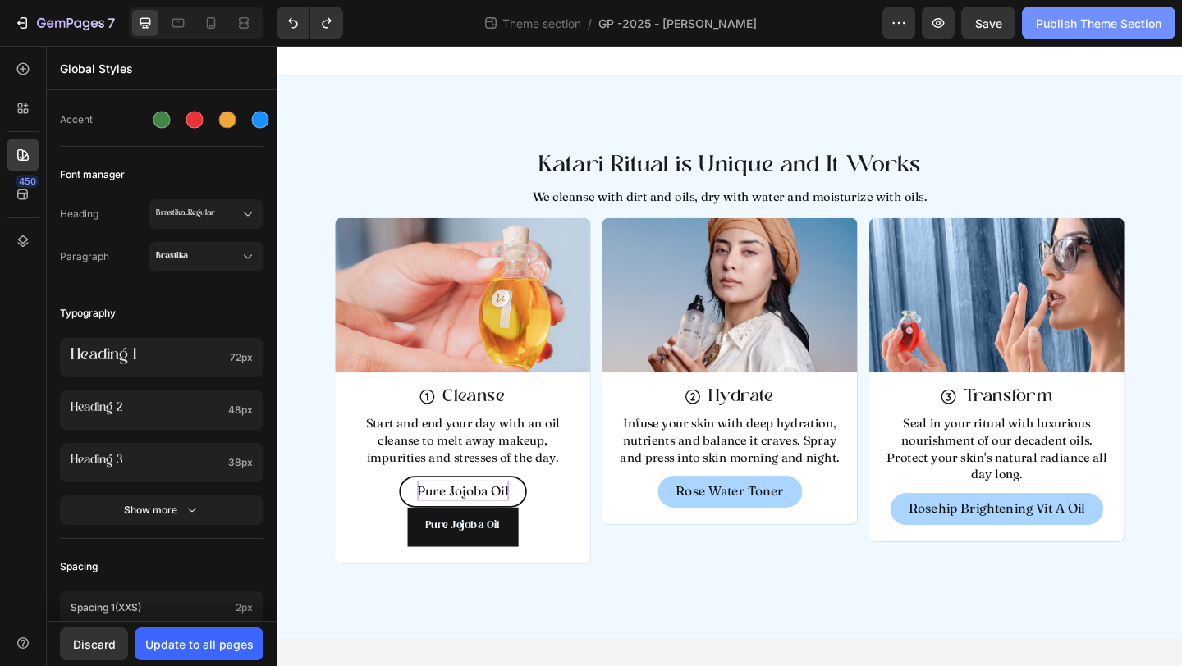
click at [1096, 29] on div "Publish Theme Section" at bounding box center [1099, 23] width 126 height 17
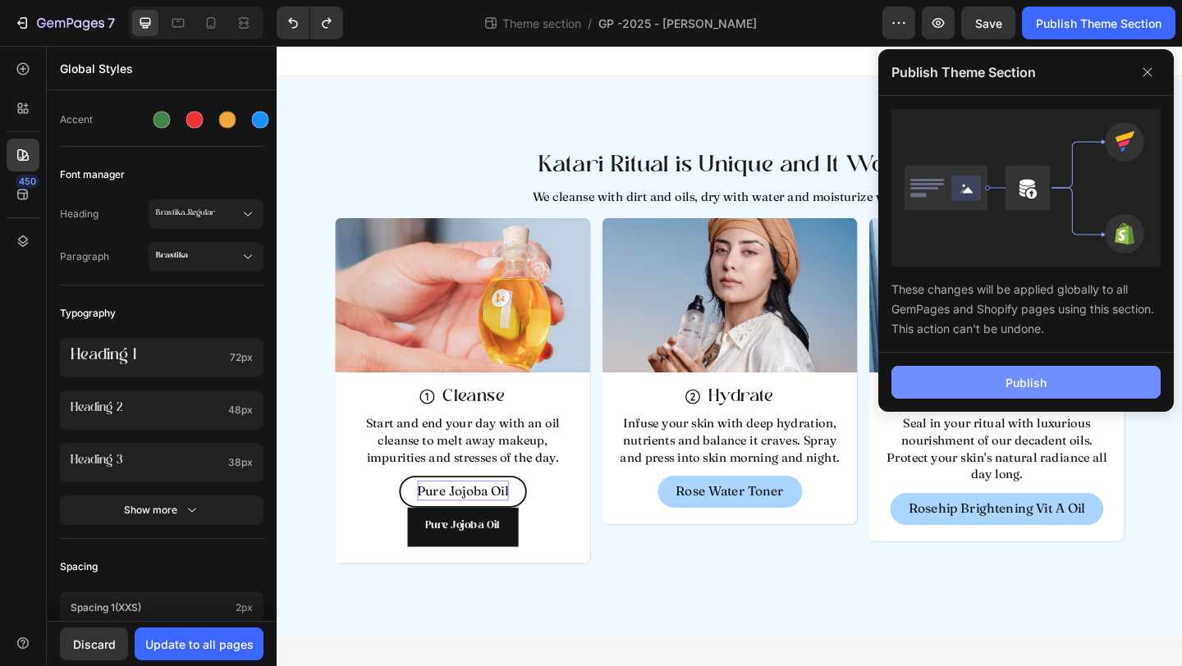
click at [954, 394] on button "Publish" at bounding box center [1025, 382] width 269 height 33
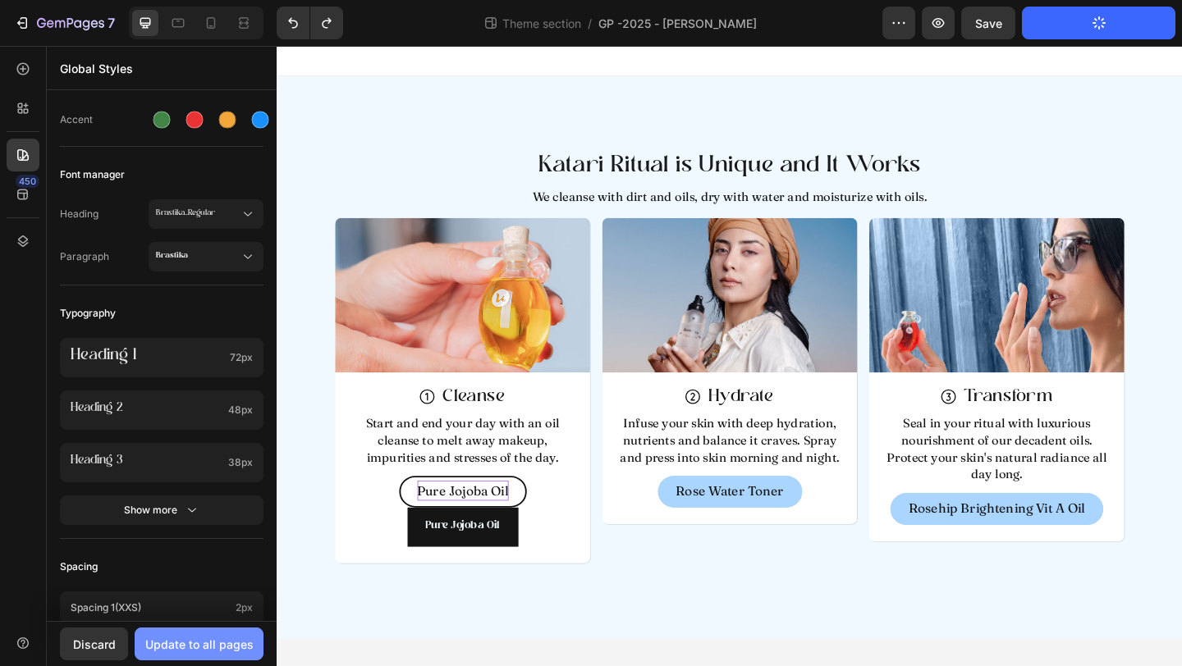
click at [179, 650] on div "Update to all pages" at bounding box center [199, 644] width 108 height 17
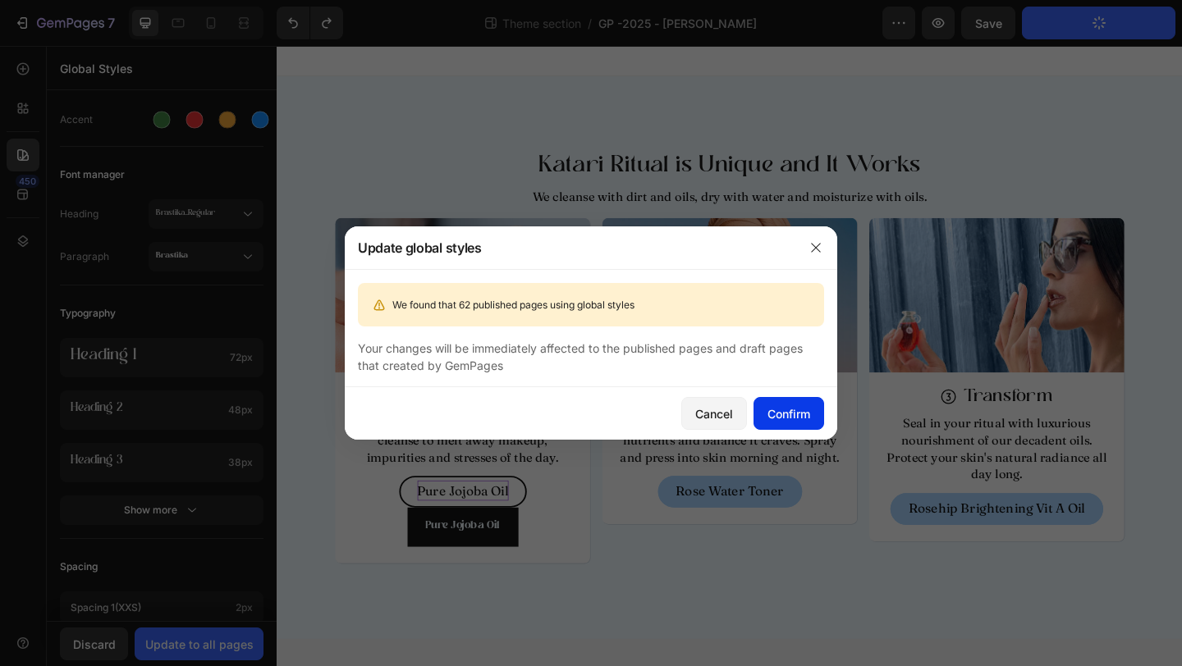
click at [775, 412] on div "Confirm" at bounding box center [788, 413] width 43 height 17
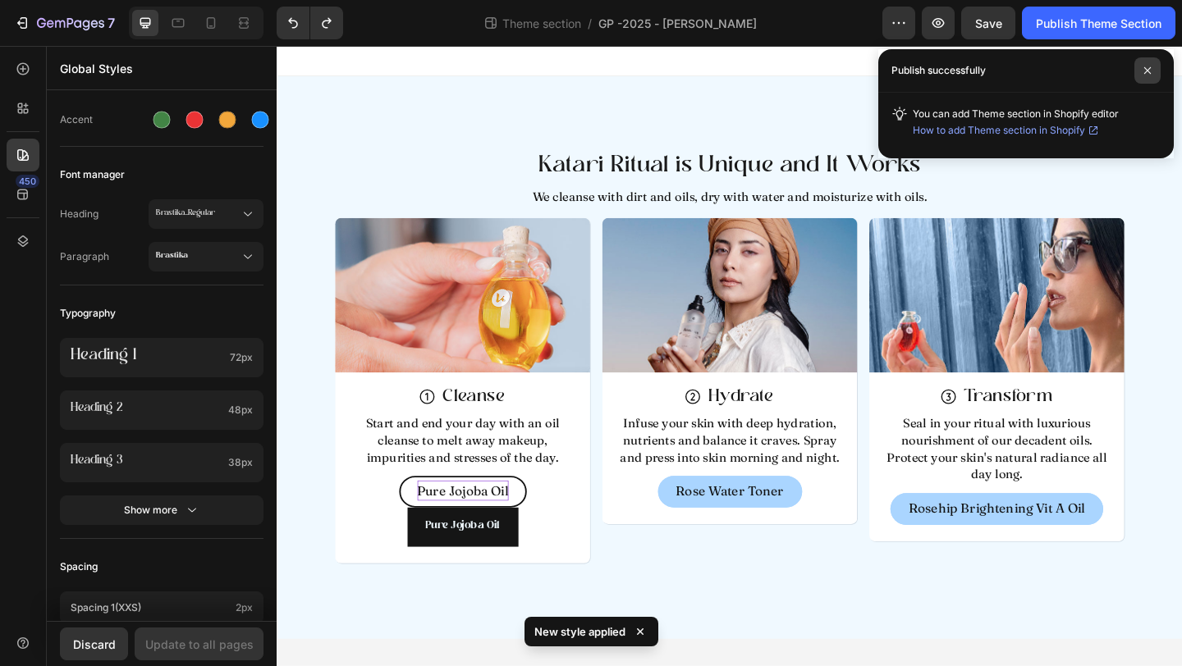
click at [1152, 64] on span at bounding box center [1147, 70] width 26 height 26
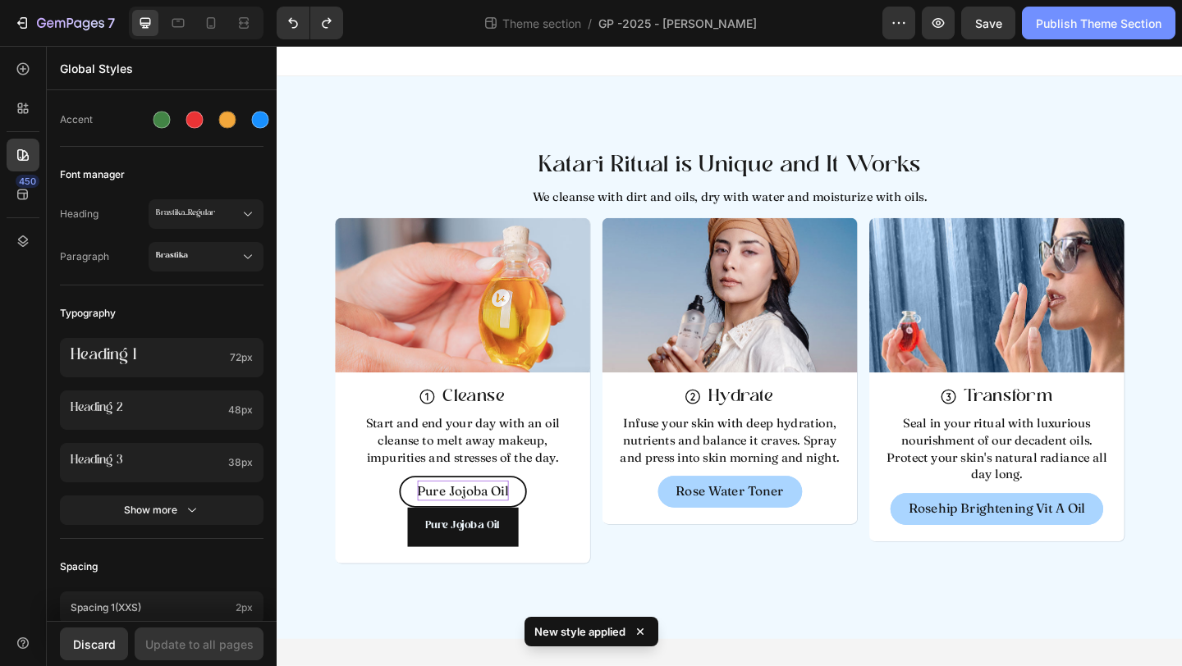
click at [1096, 25] on div "Publish Theme Section" at bounding box center [1099, 23] width 126 height 17
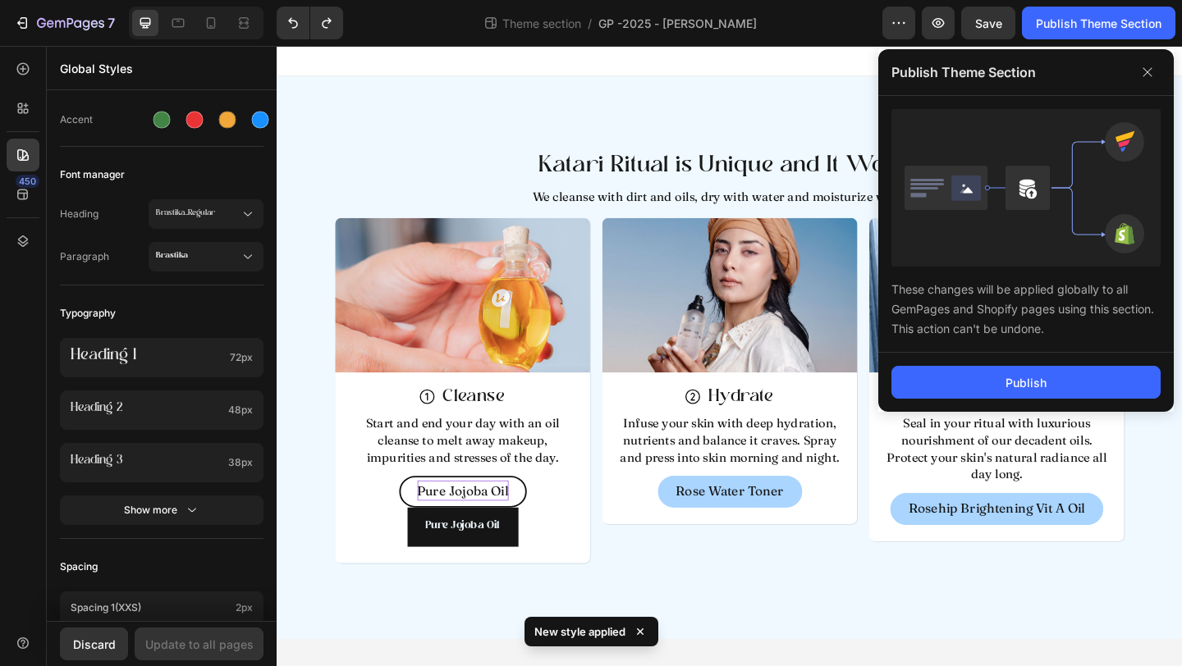
click at [995, 364] on div "Publish" at bounding box center [1025, 382] width 295 height 59
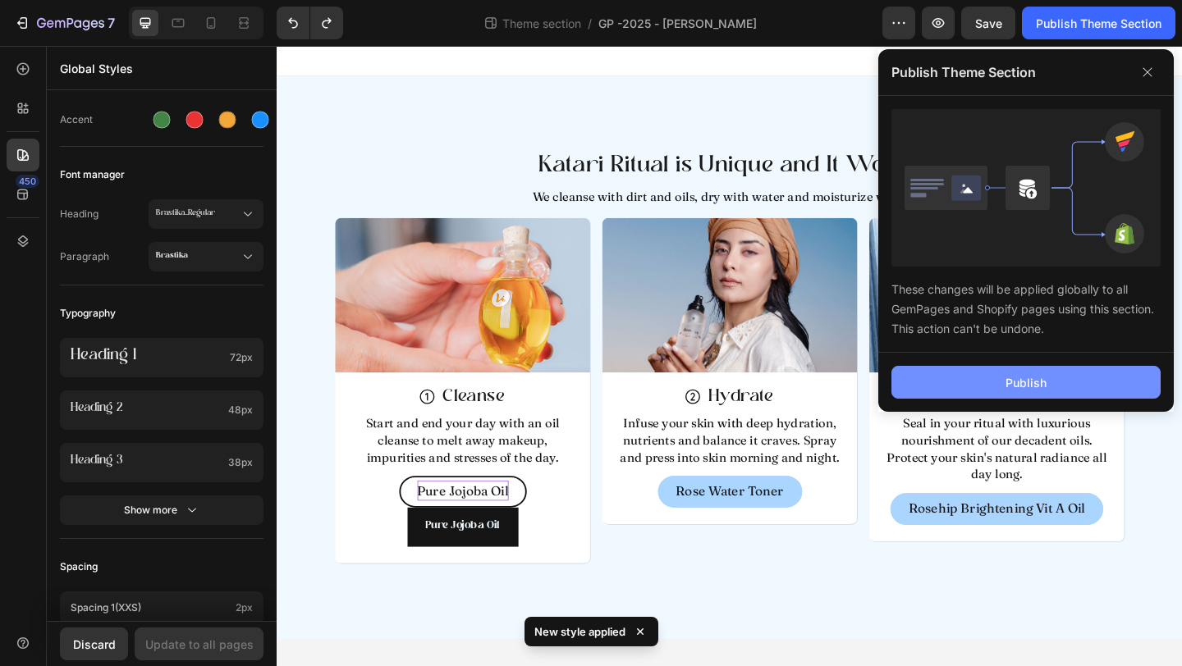
click at [995, 372] on button "Publish" at bounding box center [1025, 382] width 269 height 33
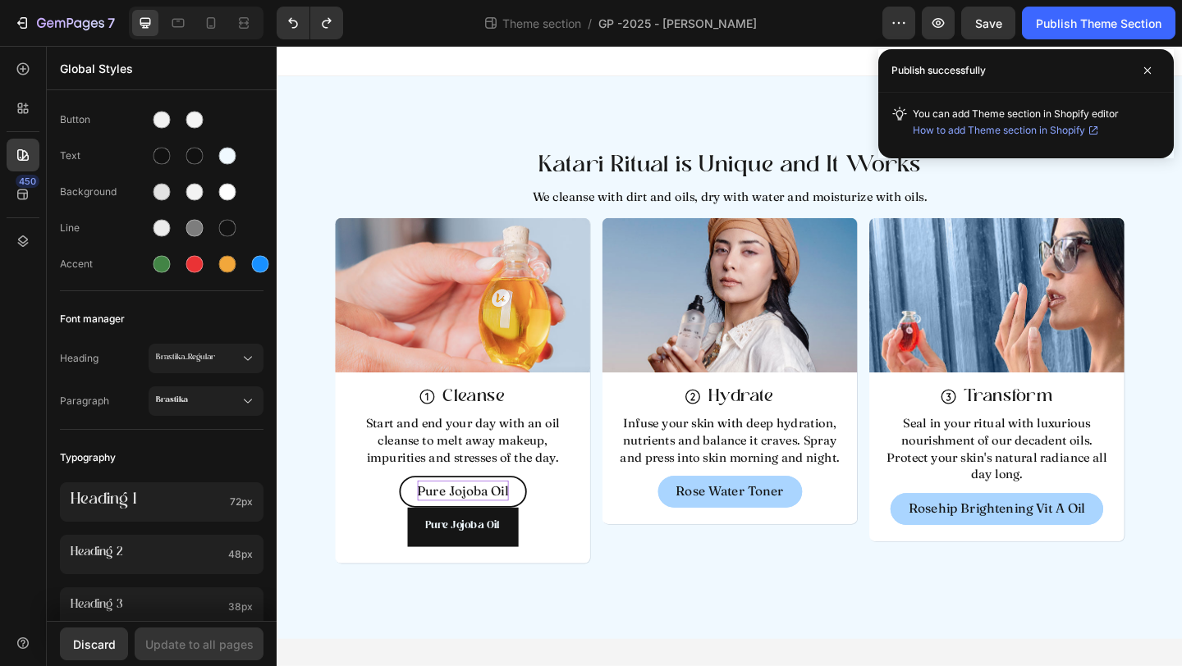
scroll to position [0, 0]
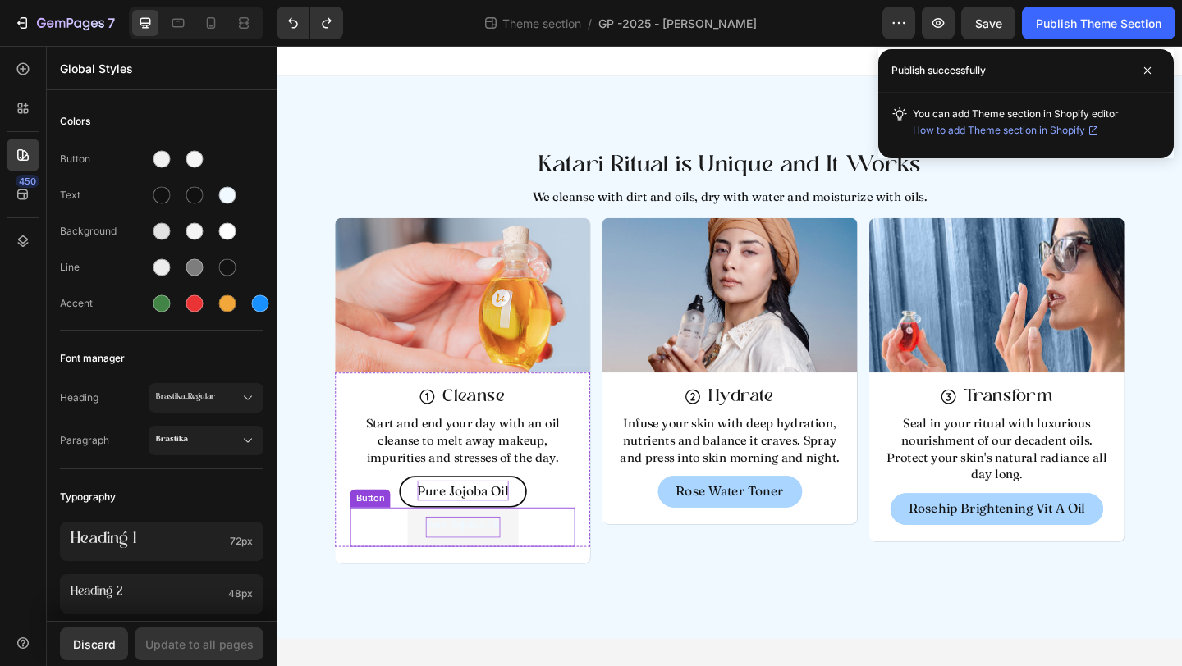
click at [517, 573] on p "Pure Jojoba Oil" at bounding box center [478, 569] width 81 height 22
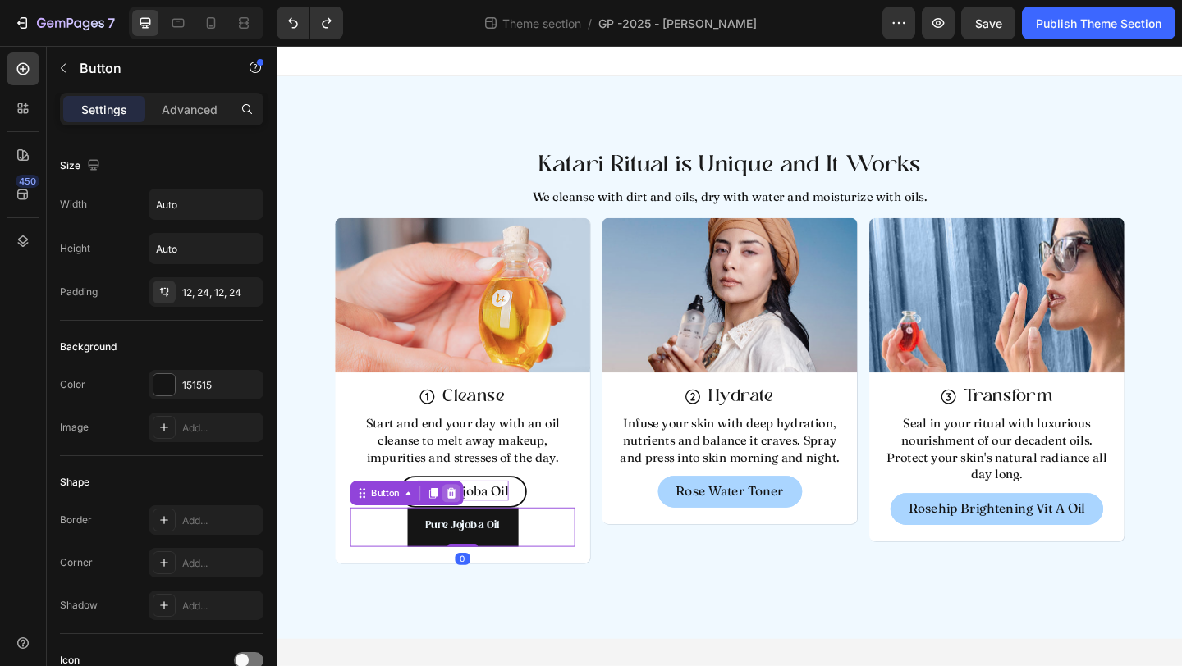
click at [469, 533] on icon at bounding box center [466, 532] width 11 height 11
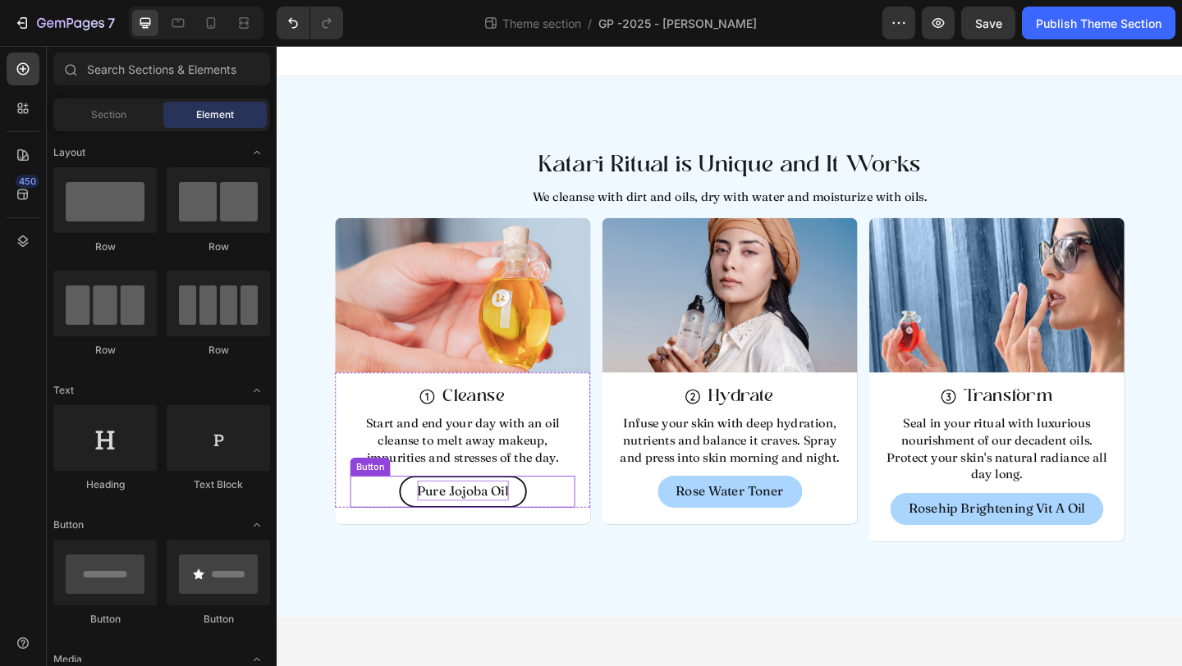
click at [390, 535] on div "Pure Jojoba Oil Button" at bounding box center [478, 531] width 245 height 34
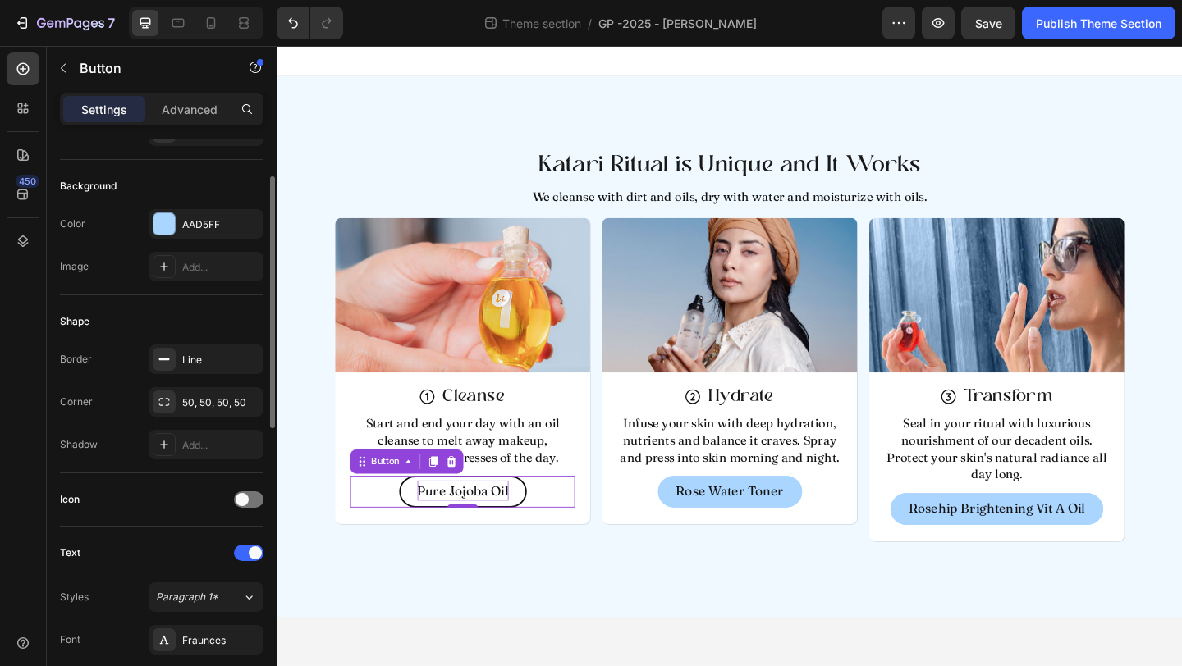
scroll to position [229, 0]
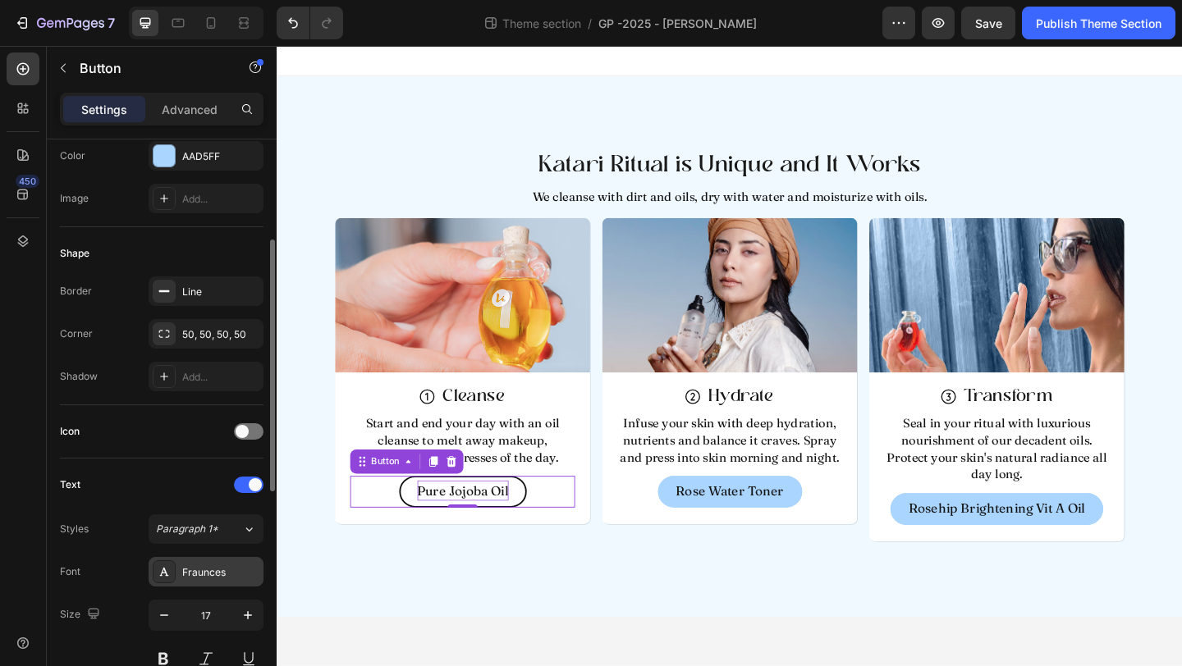
click at [197, 579] on div "Fraunces" at bounding box center [220, 572] width 77 height 15
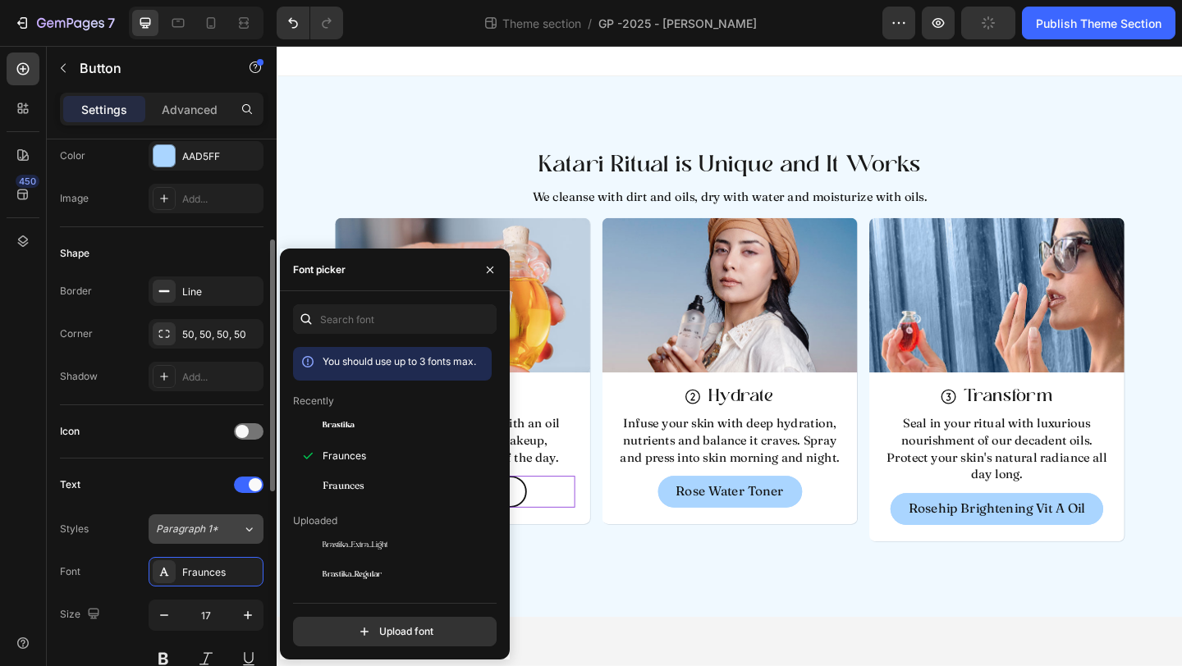
click at [225, 519] on button "Paragraph 1*" at bounding box center [206, 530] width 115 height 30
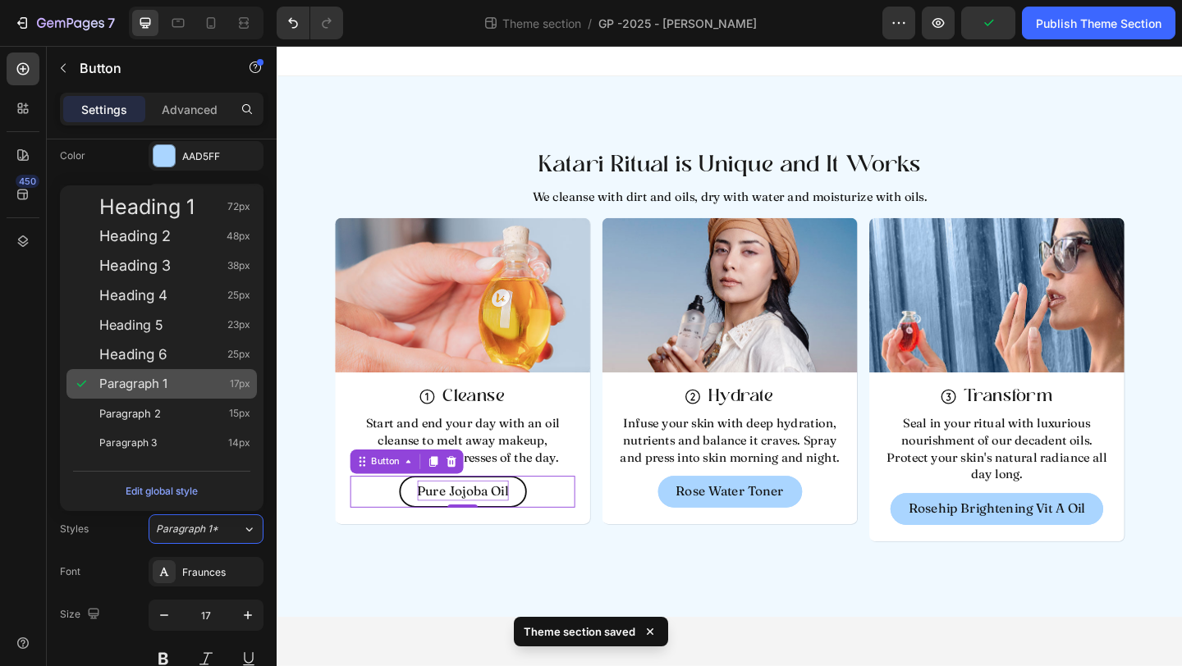
click at [169, 389] on div "Paragraph 1 17px" at bounding box center [174, 384] width 151 height 16
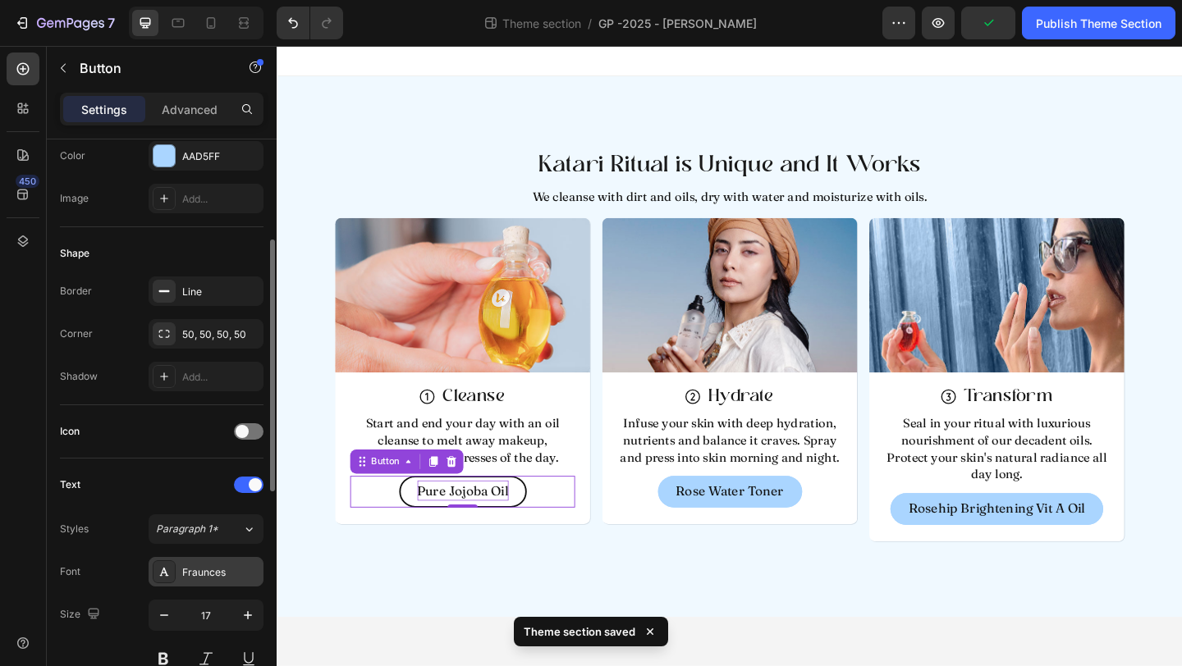
click at [219, 572] on div "Fraunces" at bounding box center [220, 572] width 77 height 15
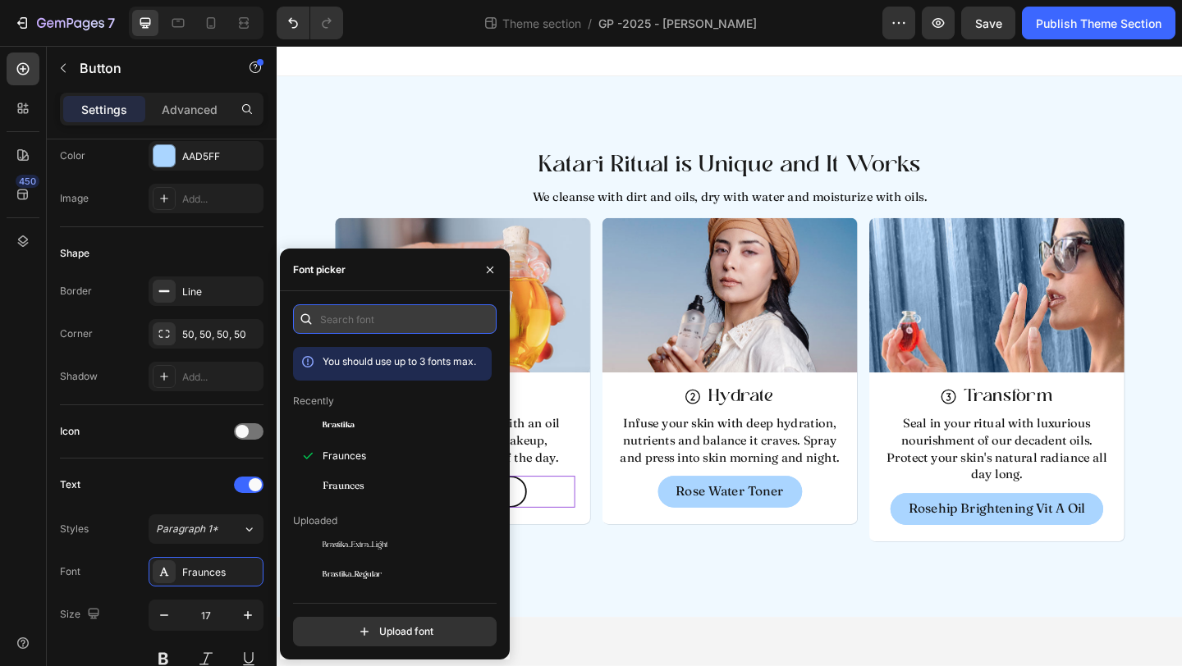
click at [355, 325] on input "text" at bounding box center [395, 319] width 204 height 30
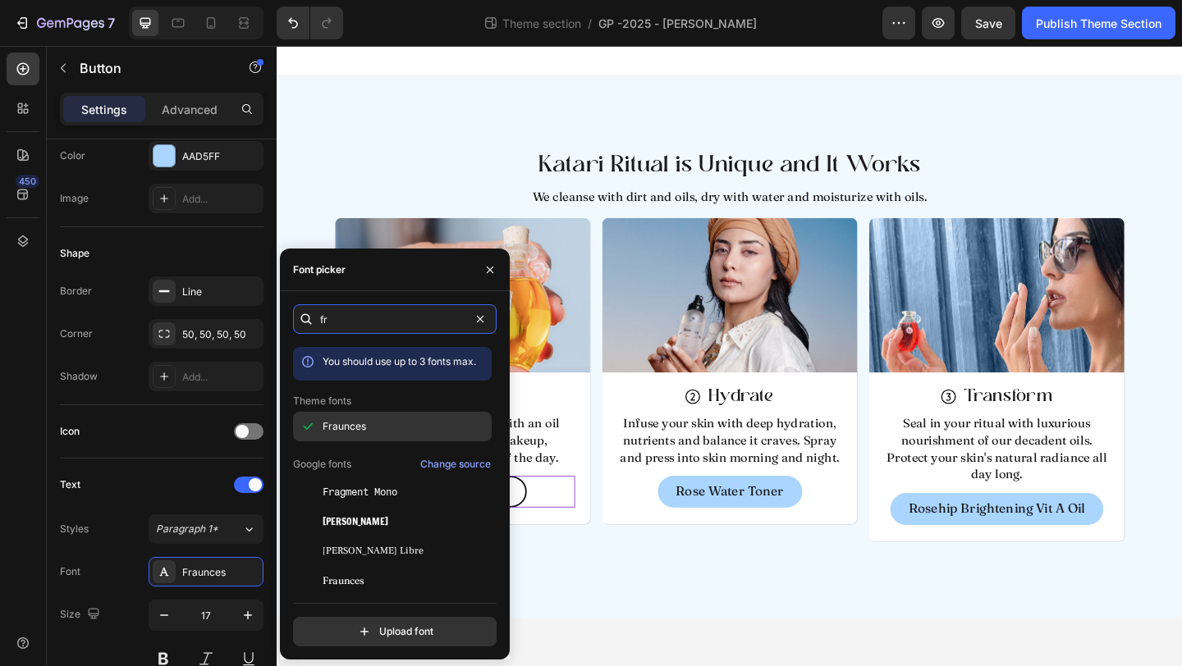
type input "fr"
click at [355, 423] on span "Fraunces" at bounding box center [344, 426] width 43 height 15
click at [353, 428] on span "Fraunces" at bounding box center [344, 426] width 43 height 15
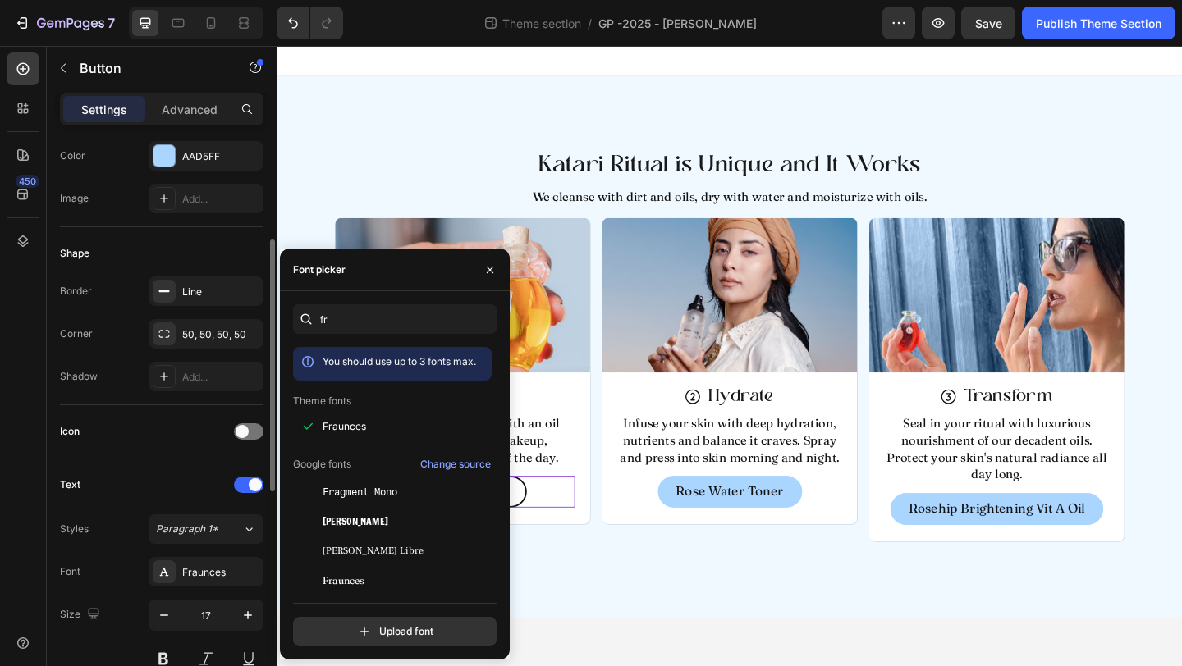
click at [138, 477] on div "Text" at bounding box center [162, 485] width 204 height 26
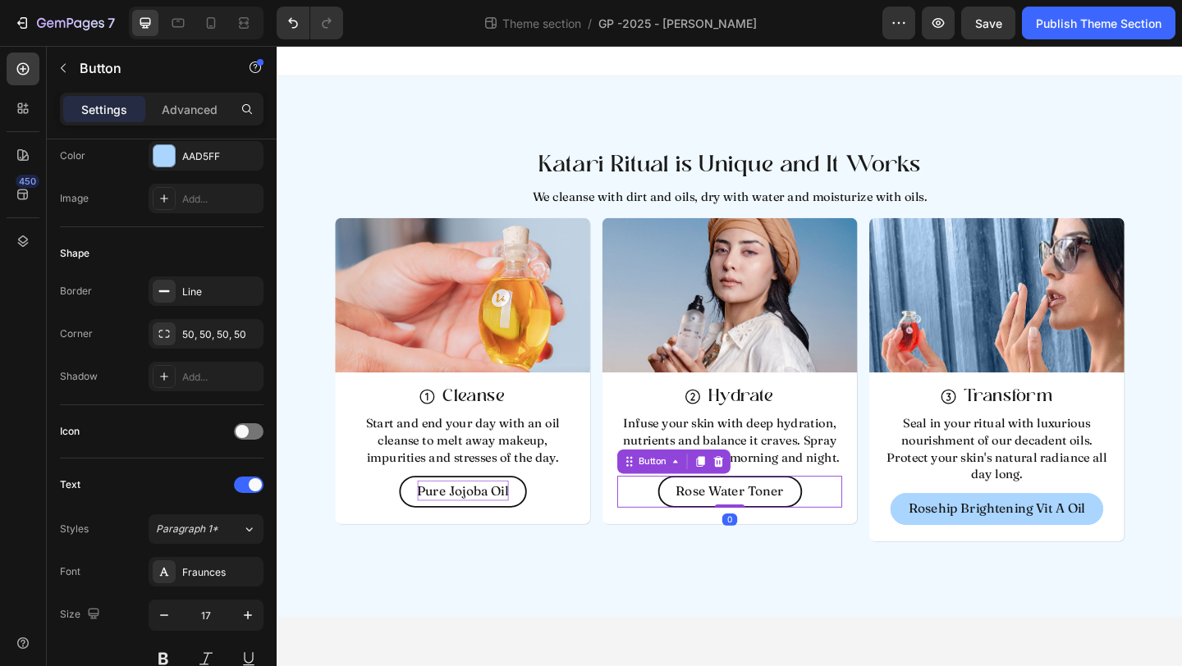
click at [694, 534] on link "Rose Water Toner" at bounding box center [769, 531] width 157 height 34
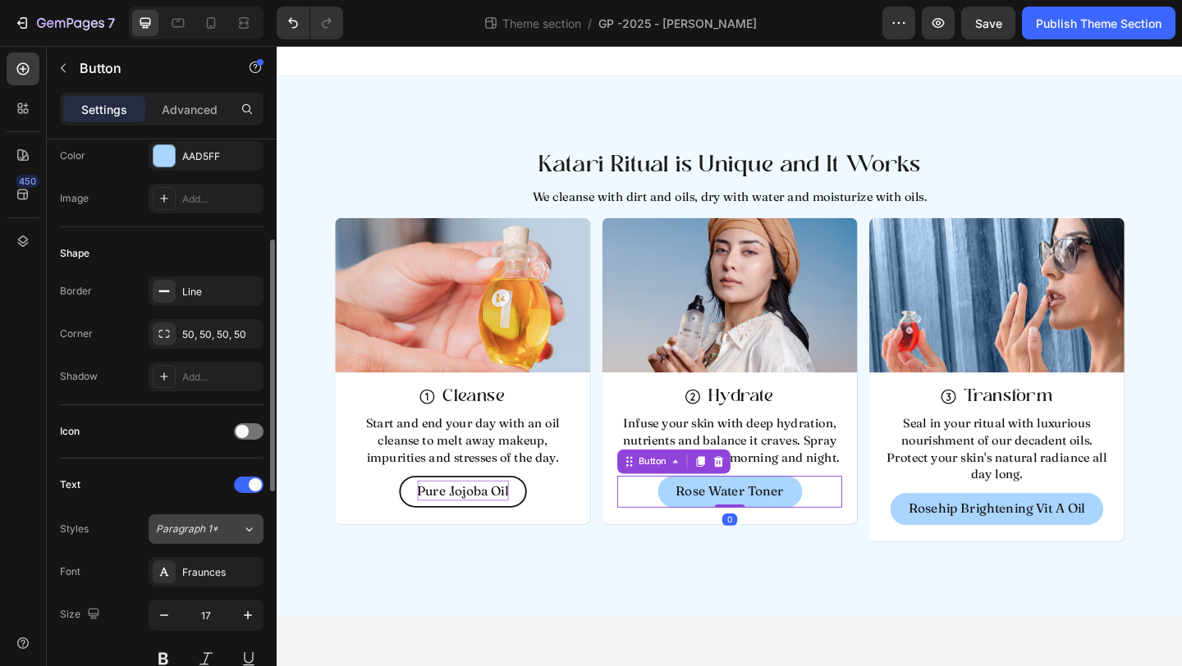
click at [233, 542] on button "Paragraph 1*" at bounding box center [206, 530] width 115 height 30
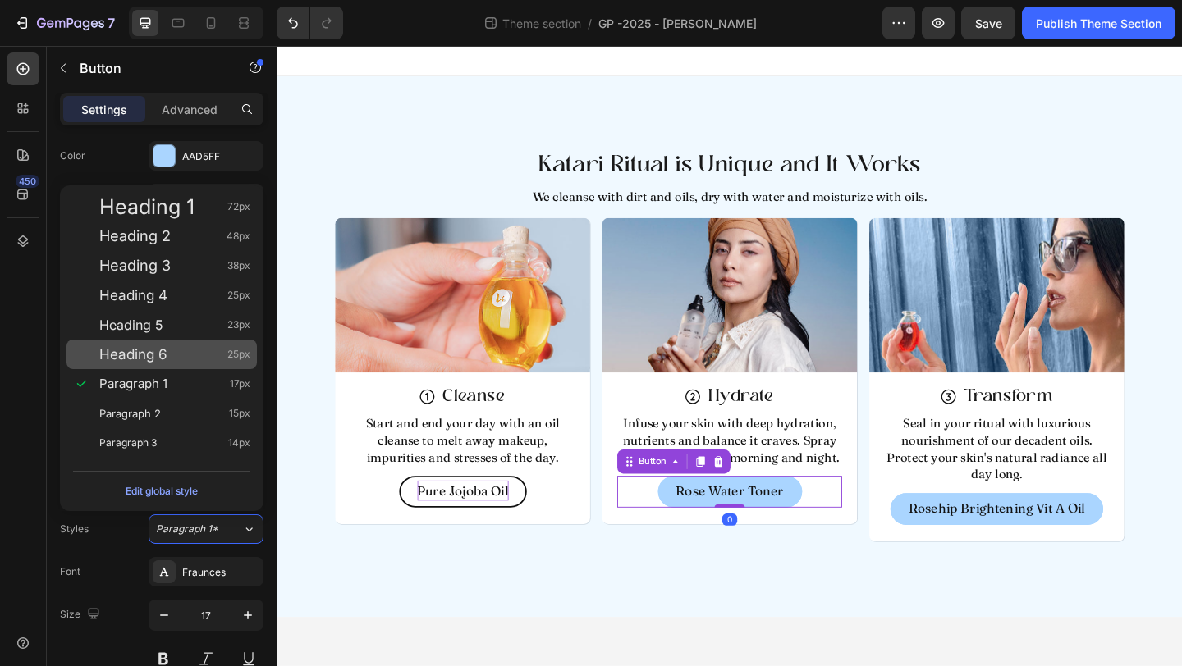
click at [169, 342] on div "Heading 6 25px" at bounding box center [161, 355] width 190 height 30
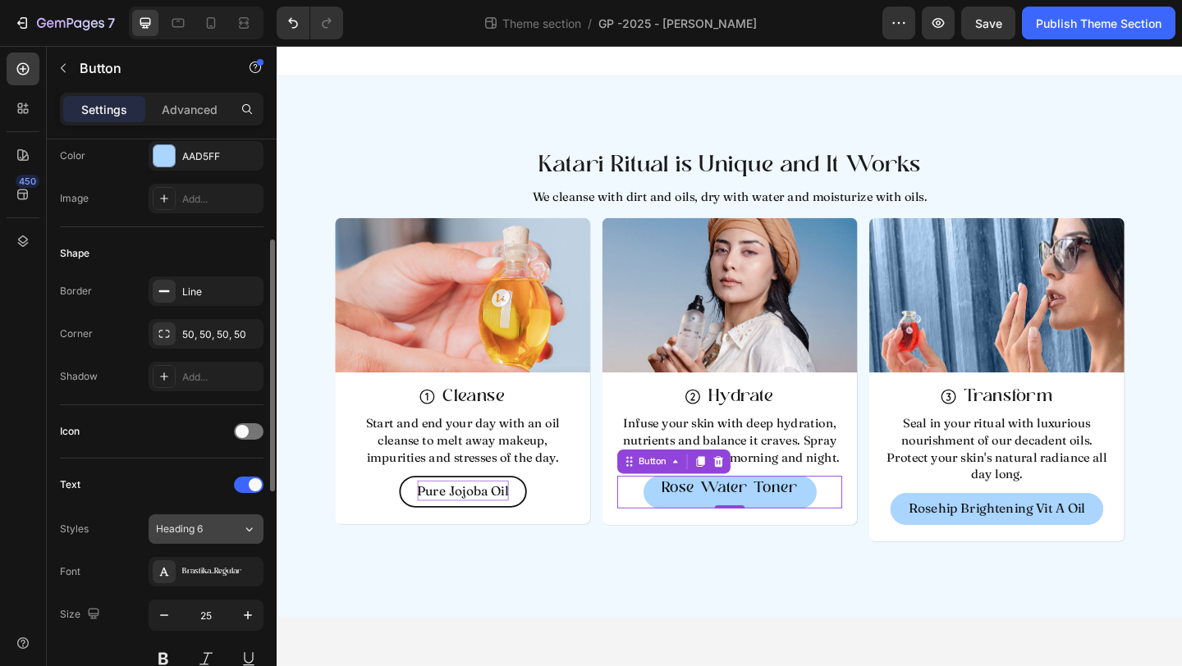
click at [219, 528] on div "Heading 6" at bounding box center [189, 529] width 66 height 15
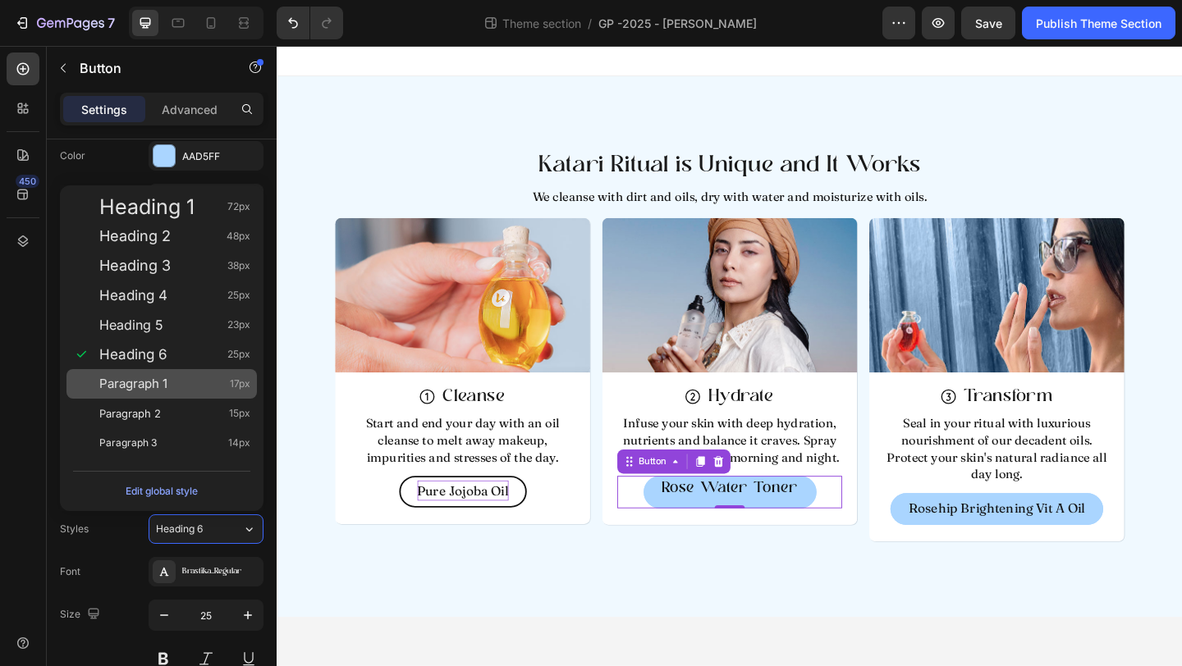
click at [184, 382] on div "Paragraph 1 17px" at bounding box center [174, 384] width 151 height 16
type input "17"
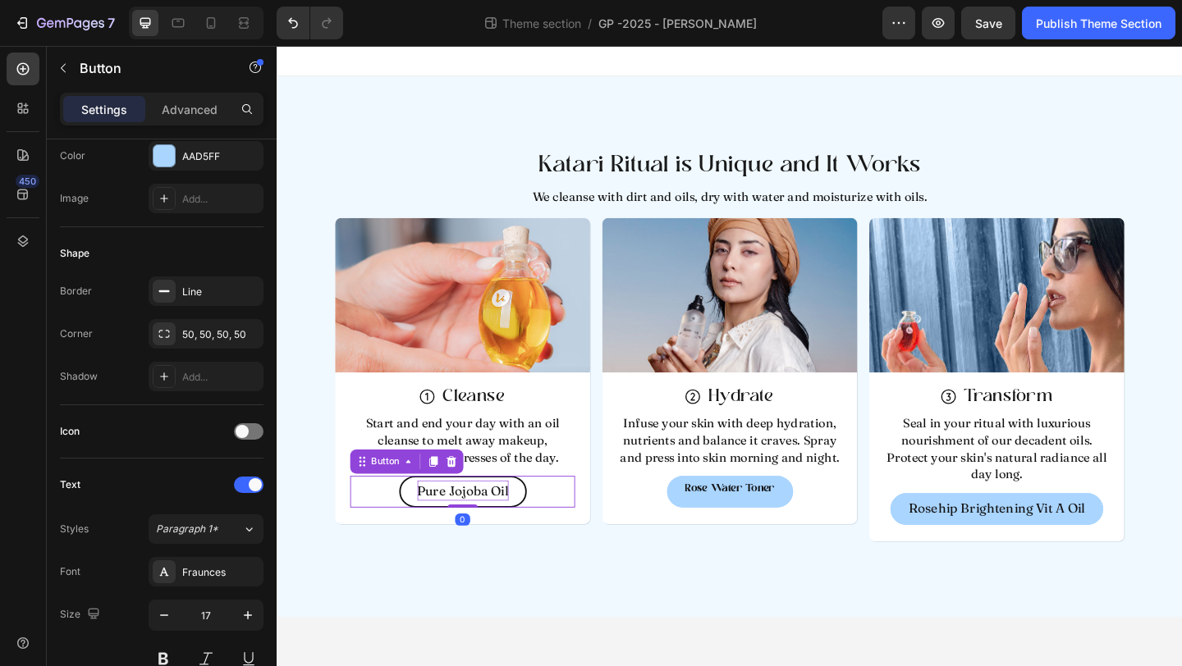
click at [482, 524] on p "Pure Jojoba Oil" at bounding box center [478, 530] width 99 height 22
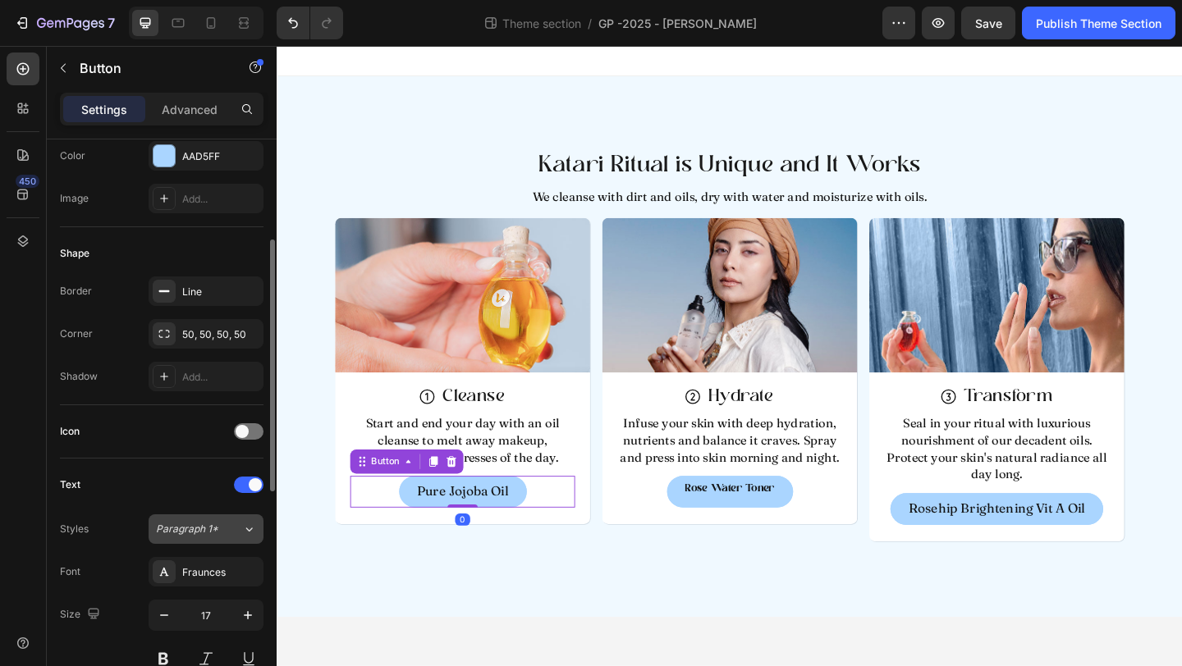
click at [226, 534] on div "Paragraph 1*" at bounding box center [199, 529] width 86 height 15
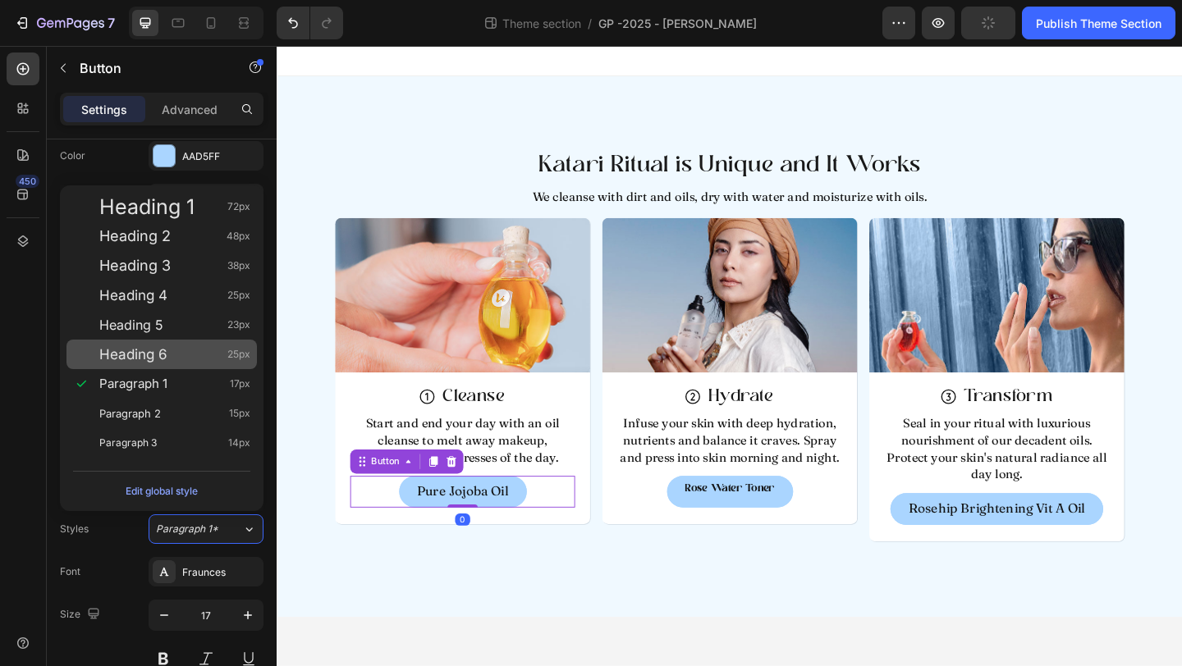
click at [171, 360] on div "Heading 6 25px" at bounding box center [174, 354] width 151 height 16
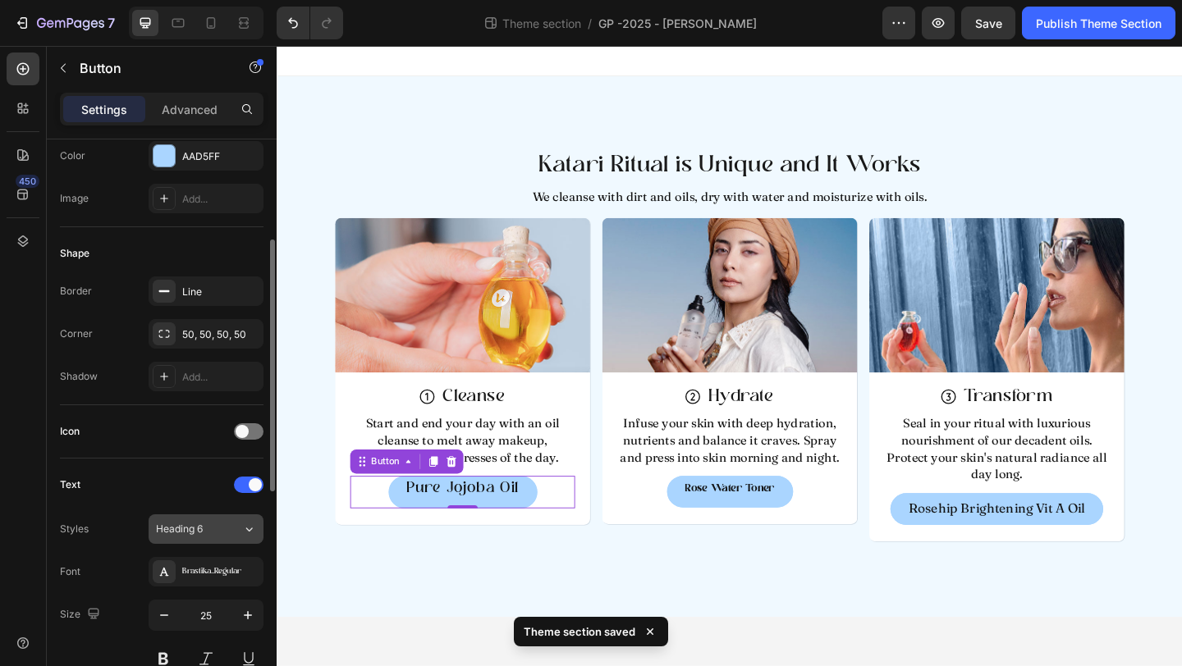
click at [202, 534] on span "Heading 6" at bounding box center [179, 529] width 47 height 15
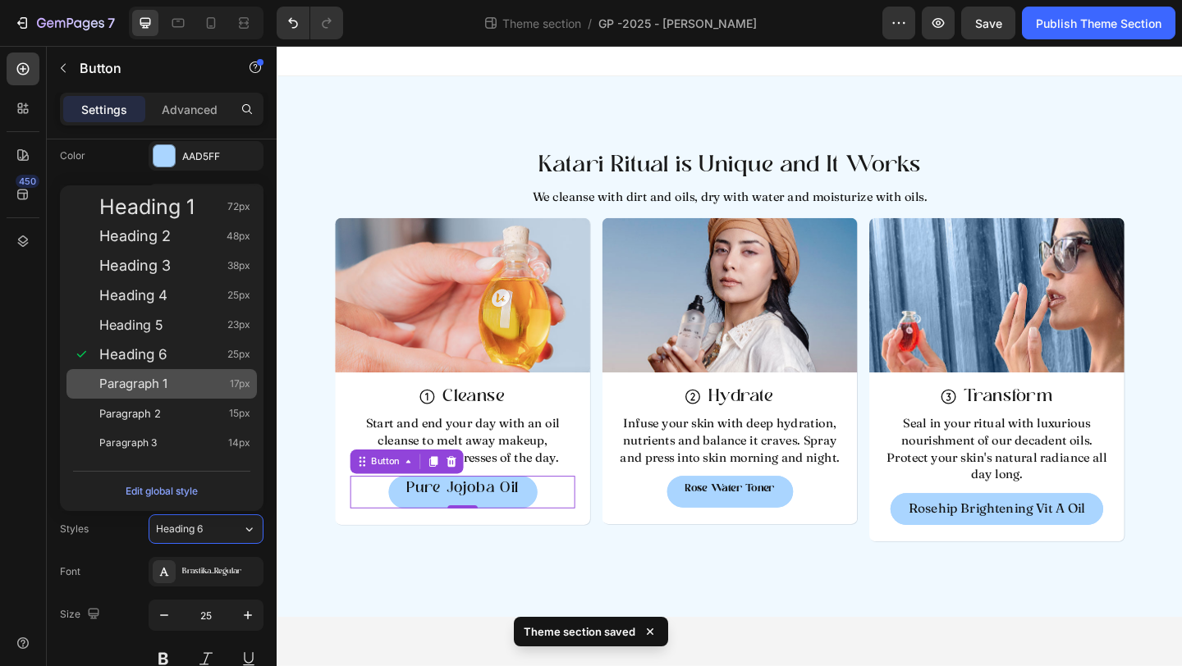
click at [167, 387] on span "Paragraph 1" at bounding box center [133, 384] width 68 height 16
type input "17"
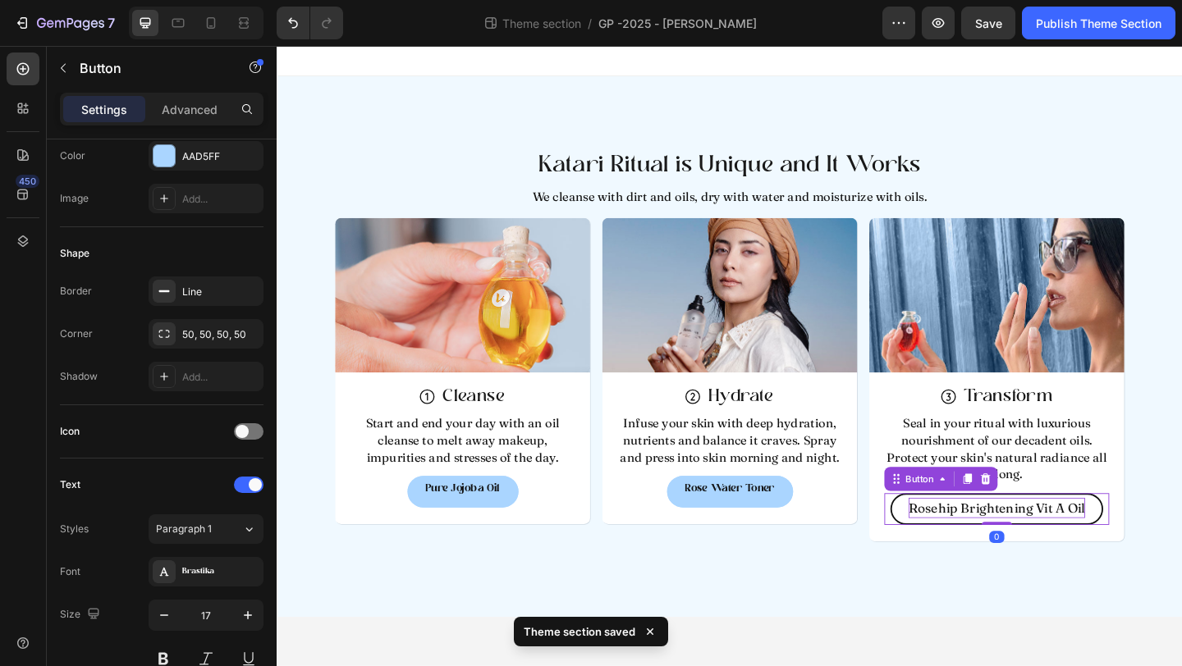
click at [986, 539] on p "Rosehip Brightening Vit A Oil" at bounding box center [1059, 549] width 192 height 22
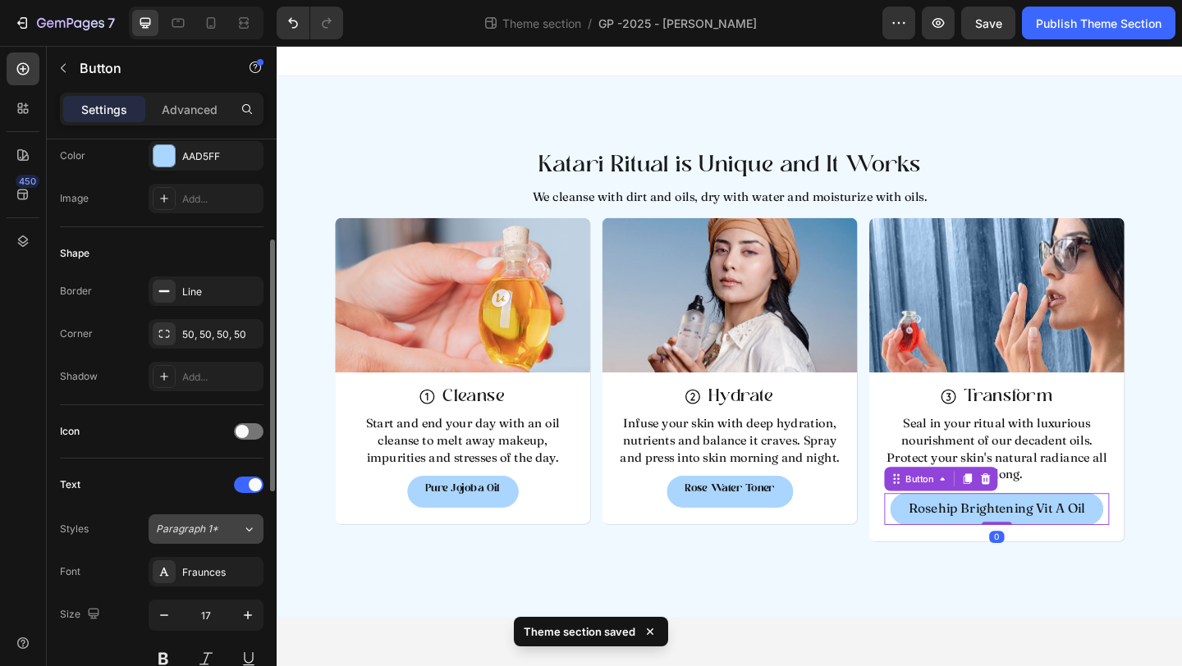
click at [222, 525] on div "Paragraph 1*" at bounding box center [199, 529] width 86 height 15
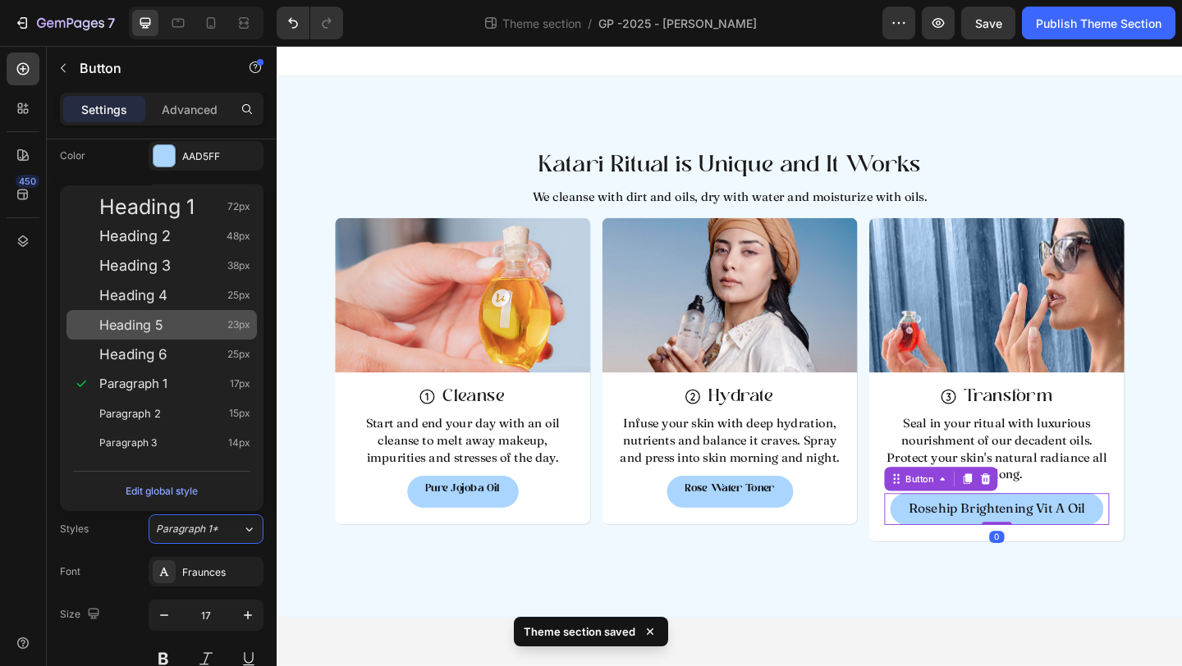
click at [158, 323] on span "Heading 5" at bounding box center [131, 325] width 64 height 16
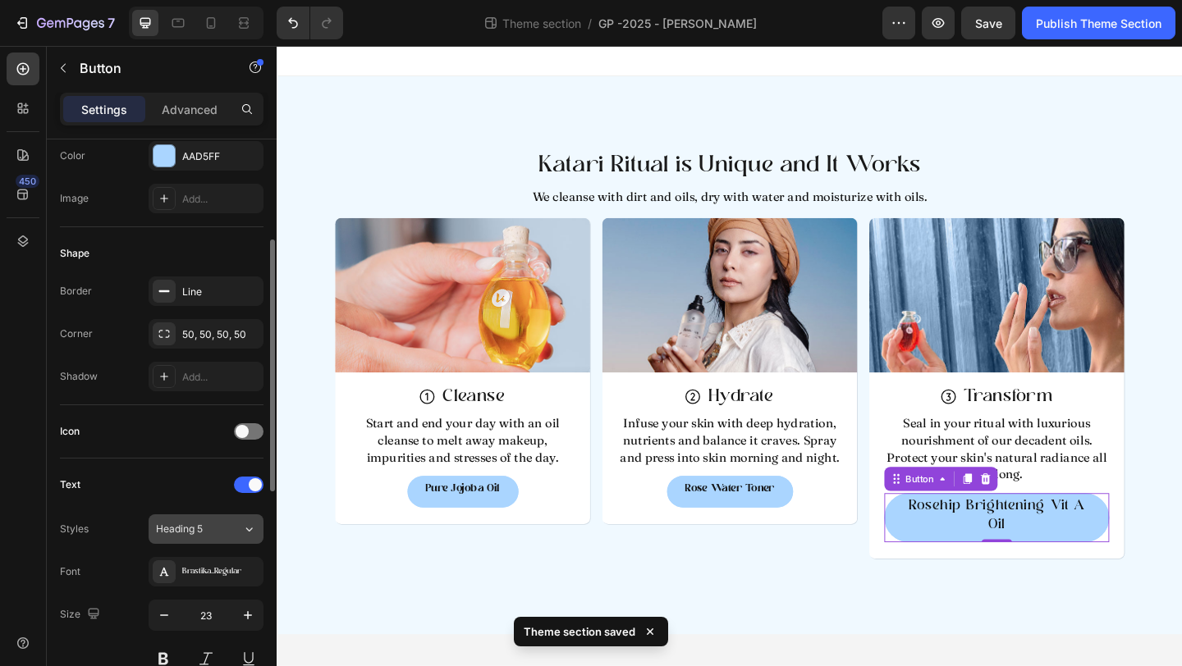
click at [190, 524] on span "Heading 5" at bounding box center [179, 529] width 47 height 15
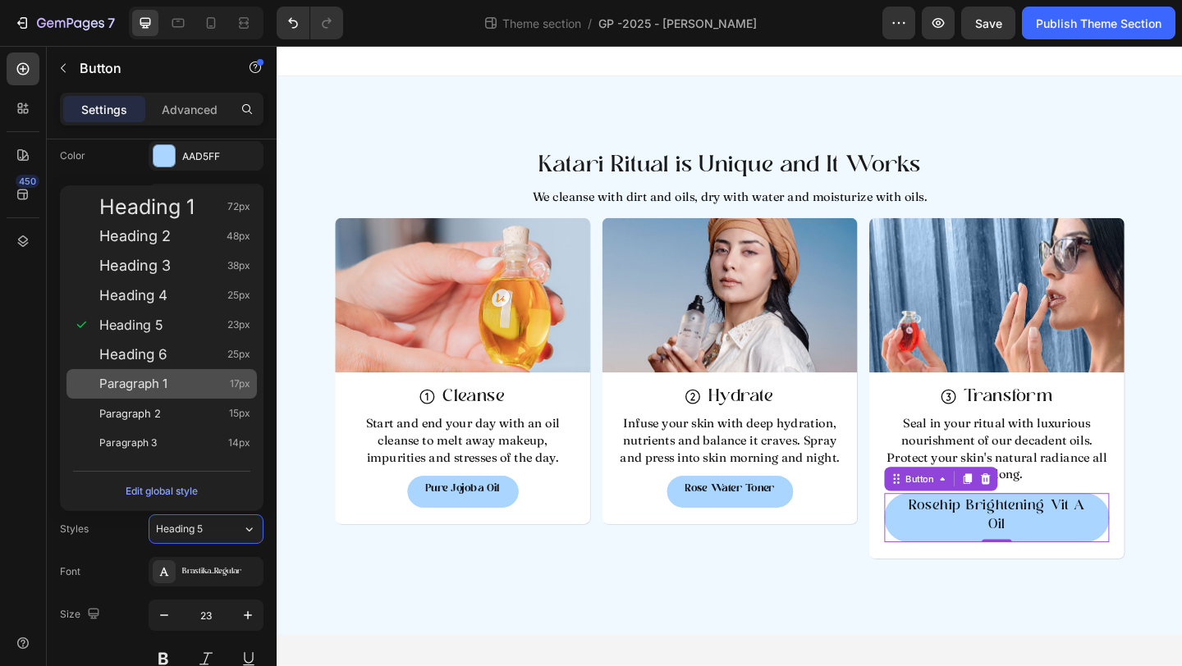
click at [180, 384] on div "Paragraph 1 17px" at bounding box center [174, 384] width 151 height 16
type input "17"
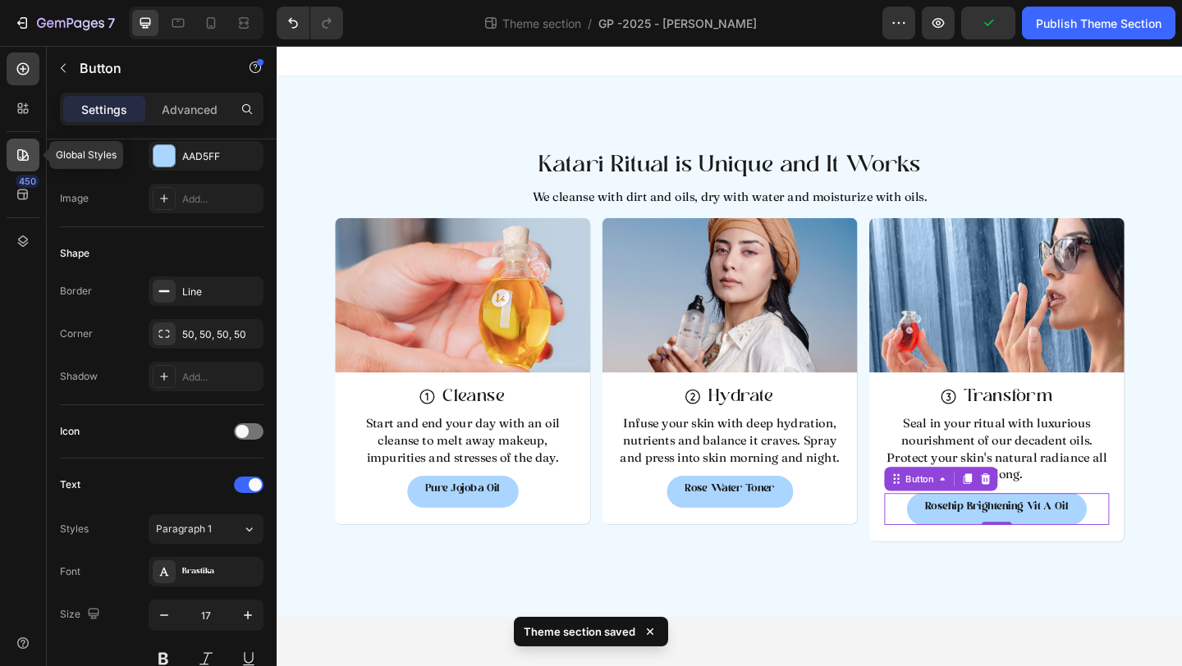
click at [24, 149] on icon at bounding box center [23, 155] width 16 height 16
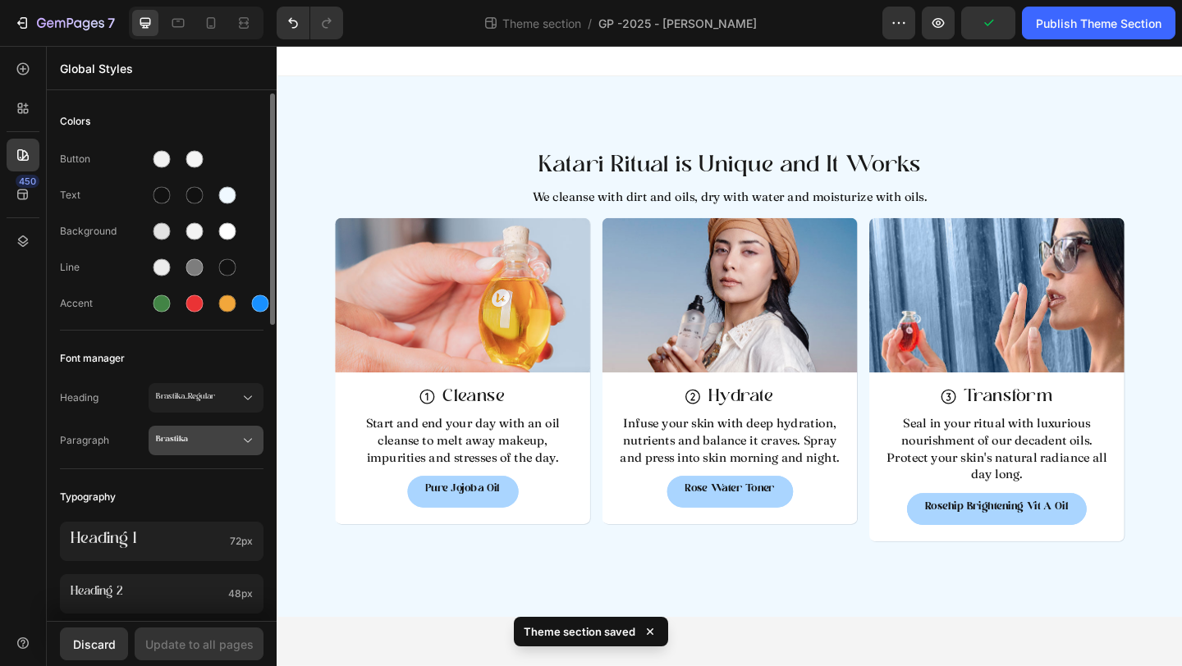
click at [207, 433] on span "Brastika" at bounding box center [198, 440] width 84 height 15
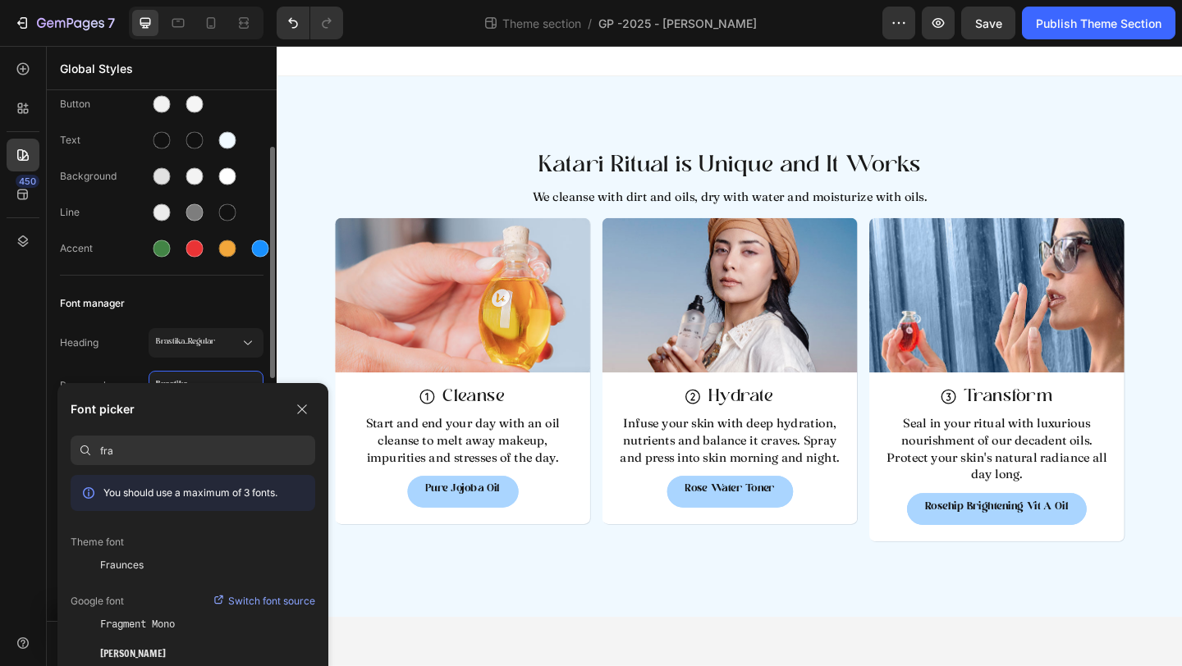
scroll to position [85, 0]
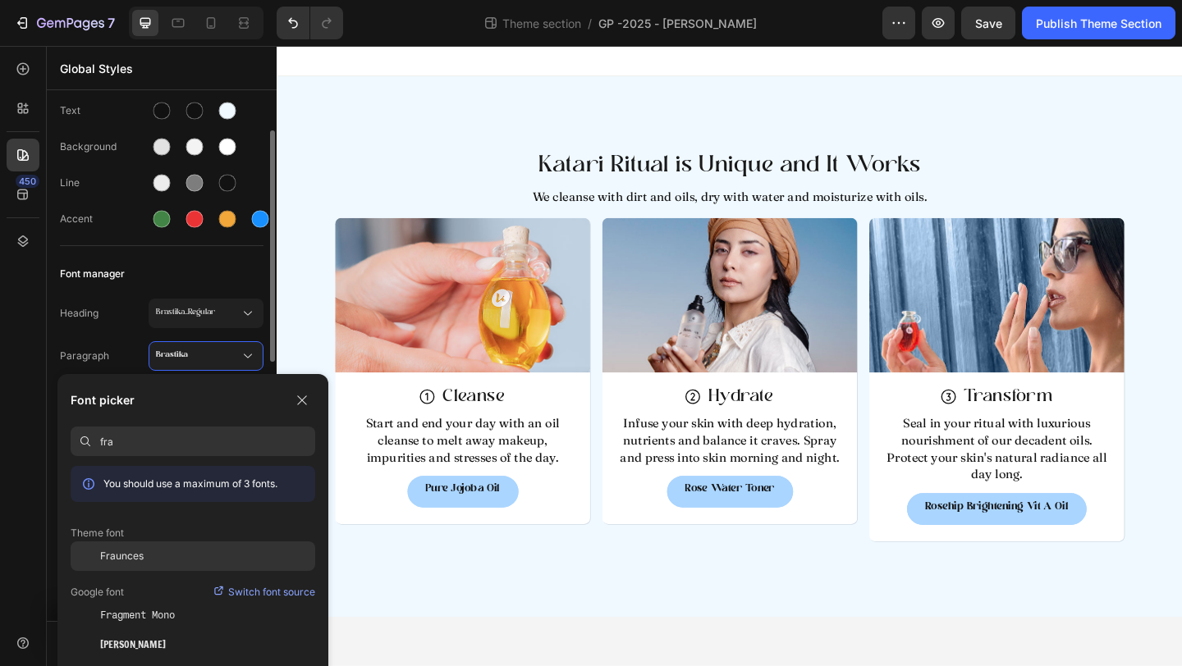
type input "fra"
click at [156, 565] on div "Fraunces" at bounding box center [193, 557] width 245 height 30
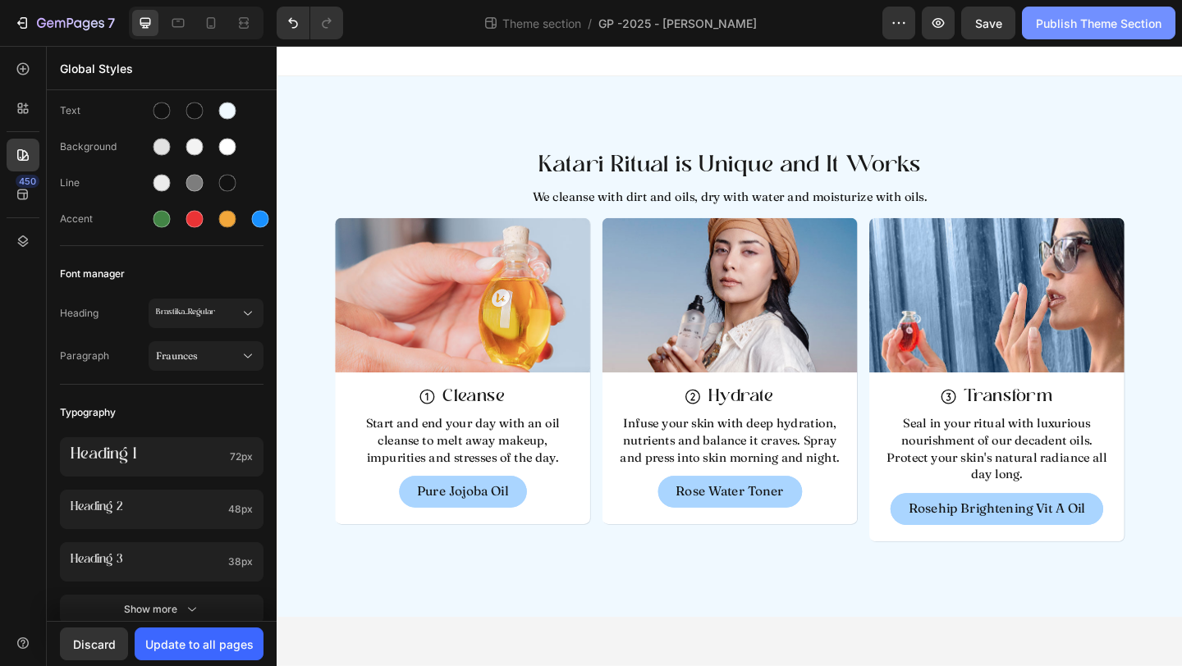
click at [1100, 27] on div "Publish Theme Section" at bounding box center [1099, 23] width 126 height 17
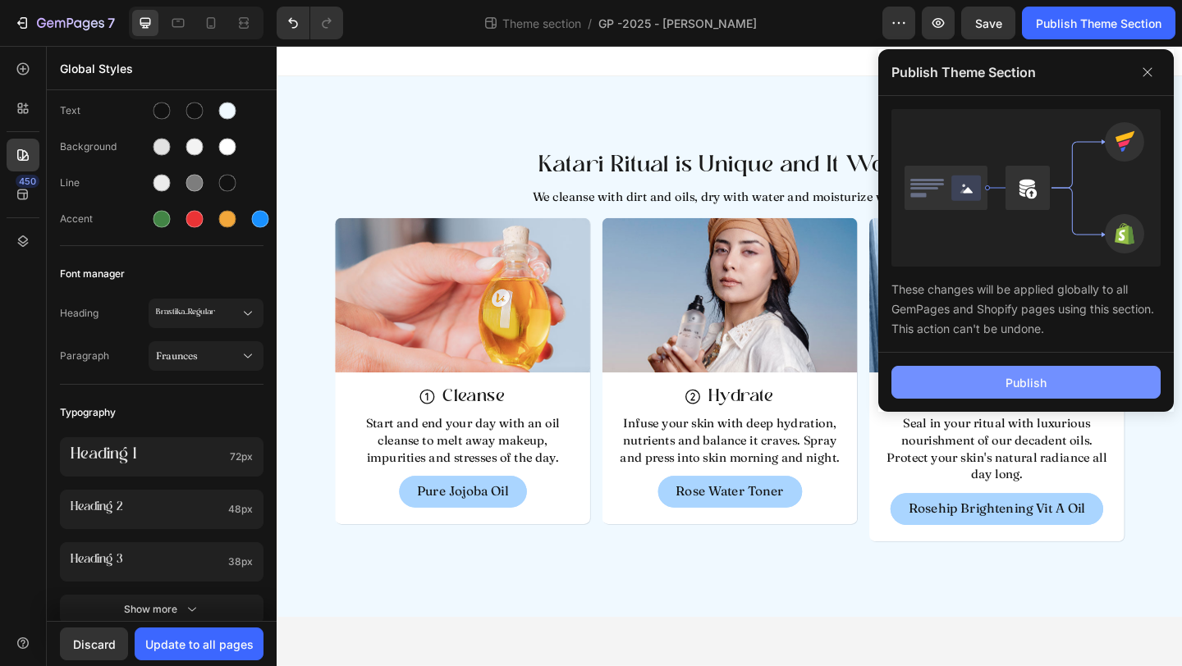
click at [988, 391] on button "Publish" at bounding box center [1025, 382] width 269 height 33
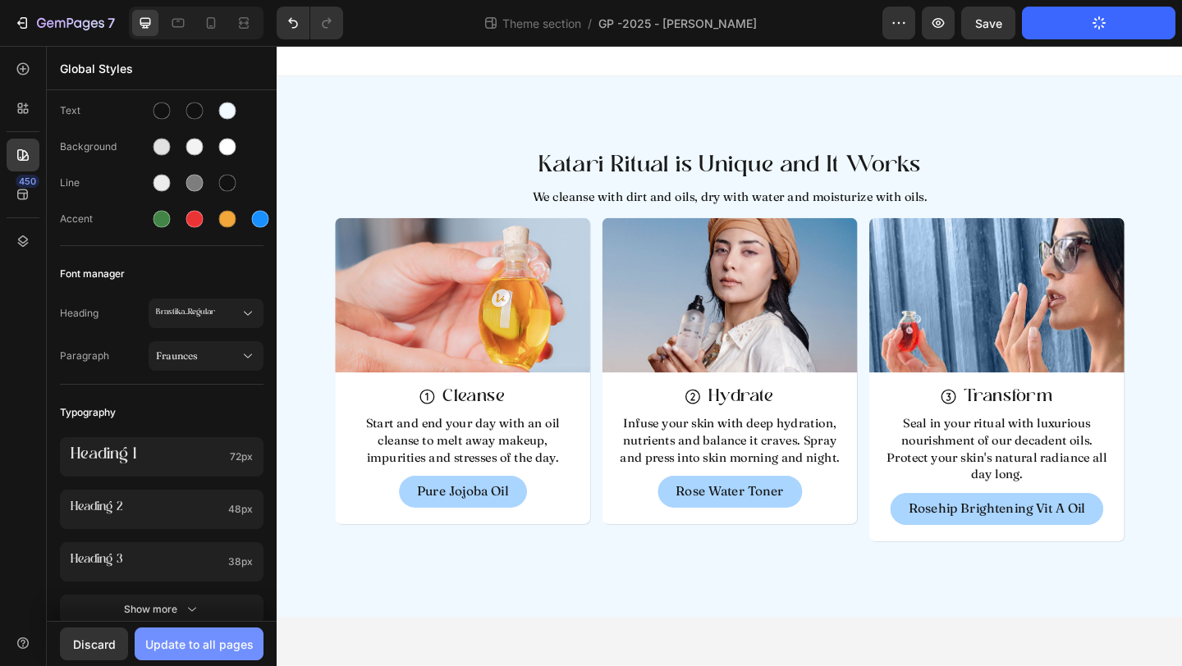
click at [176, 648] on div "Update to all pages" at bounding box center [199, 644] width 108 height 17
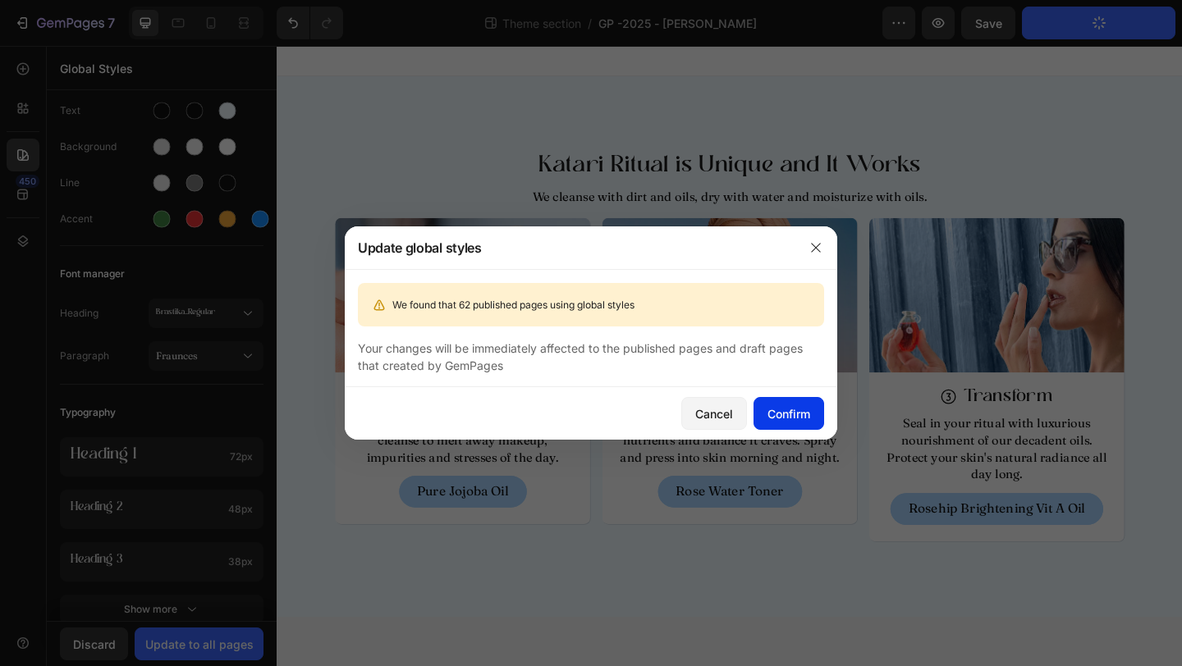
click at [788, 428] on button "Confirm" at bounding box center [788, 413] width 71 height 33
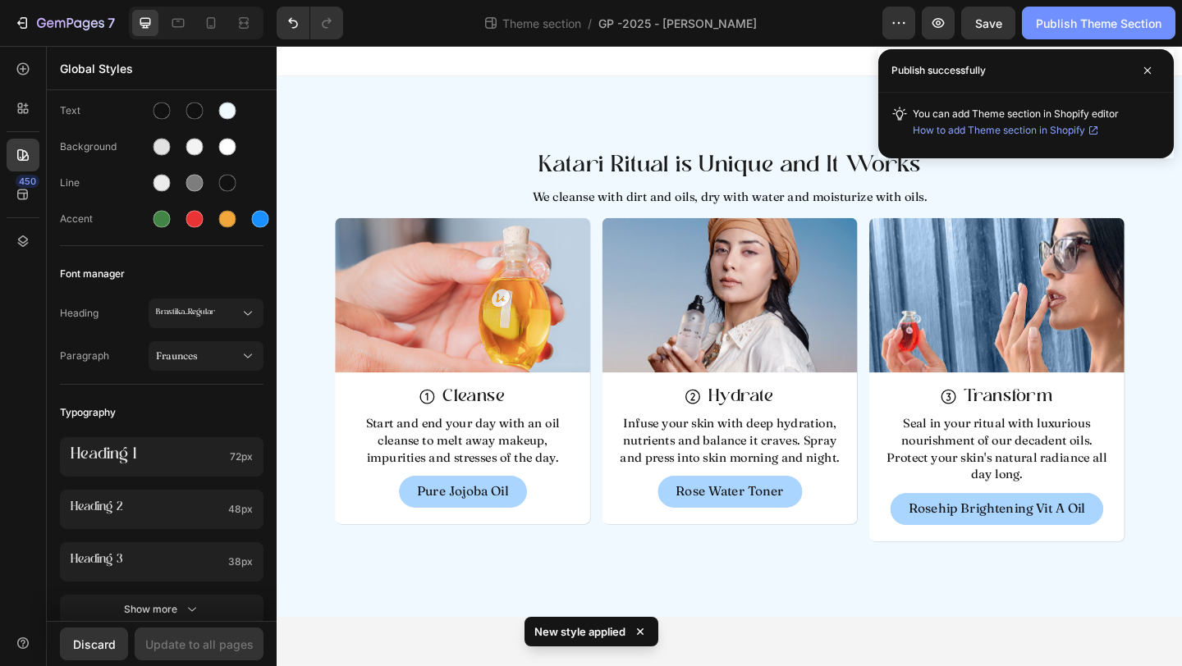
click at [1126, 19] on div "Publish Theme Section" at bounding box center [1099, 23] width 126 height 17
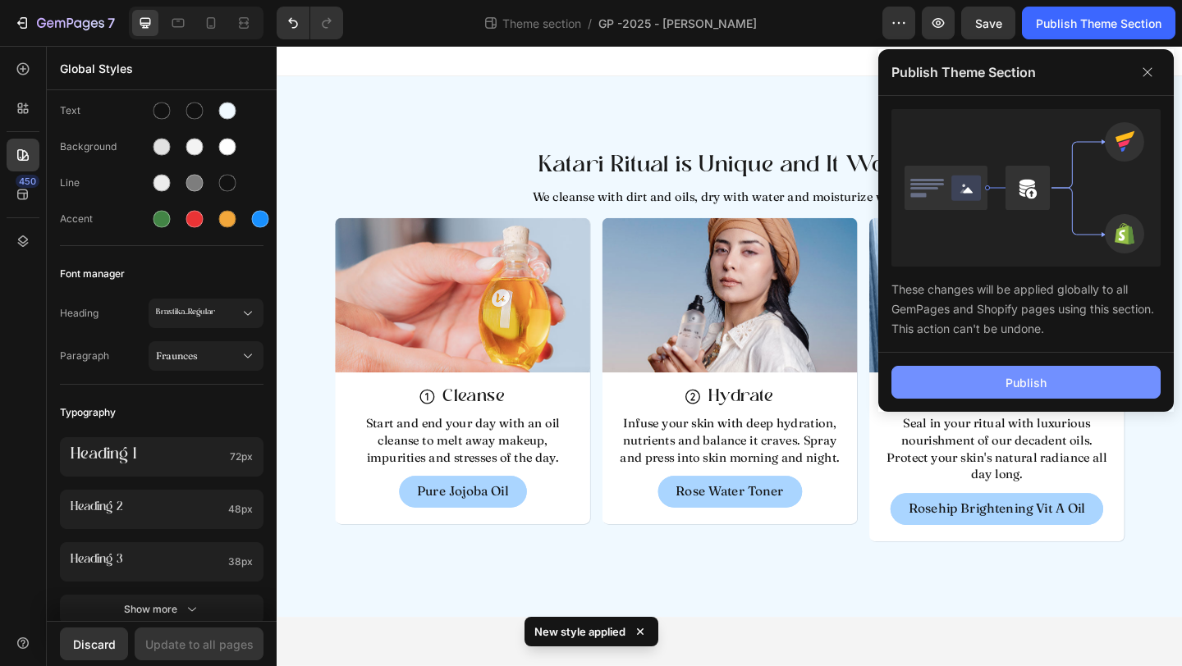
click at [1018, 393] on button "Publish" at bounding box center [1025, 382] width 269 height 33
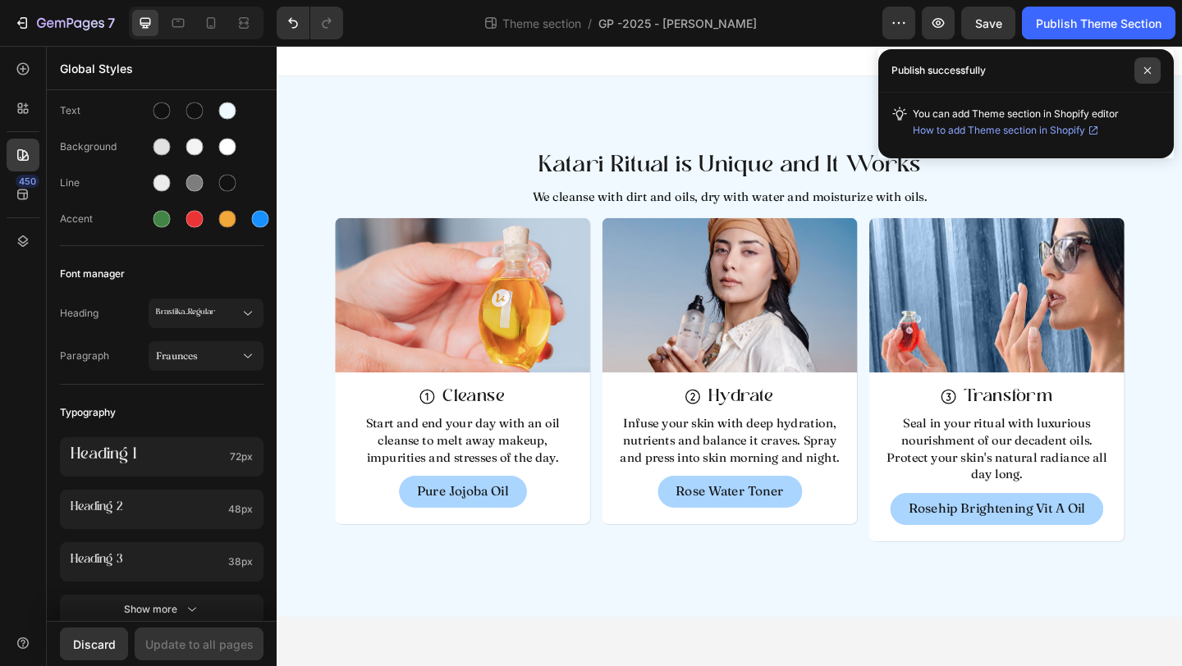
click at [1153, 72] on span at bounding box center [1147, 70] width 26 height 26
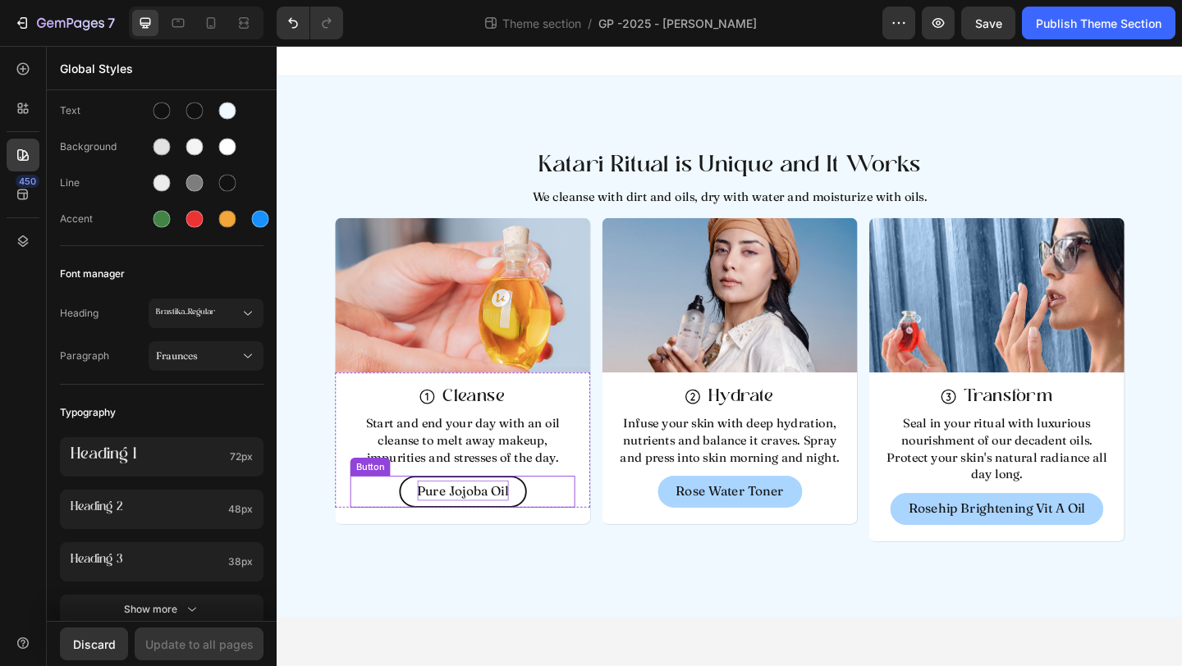
click at [451, 538] on p "Pure Jojoba Oil" at bounding box center [478, 530] width 99 height 22
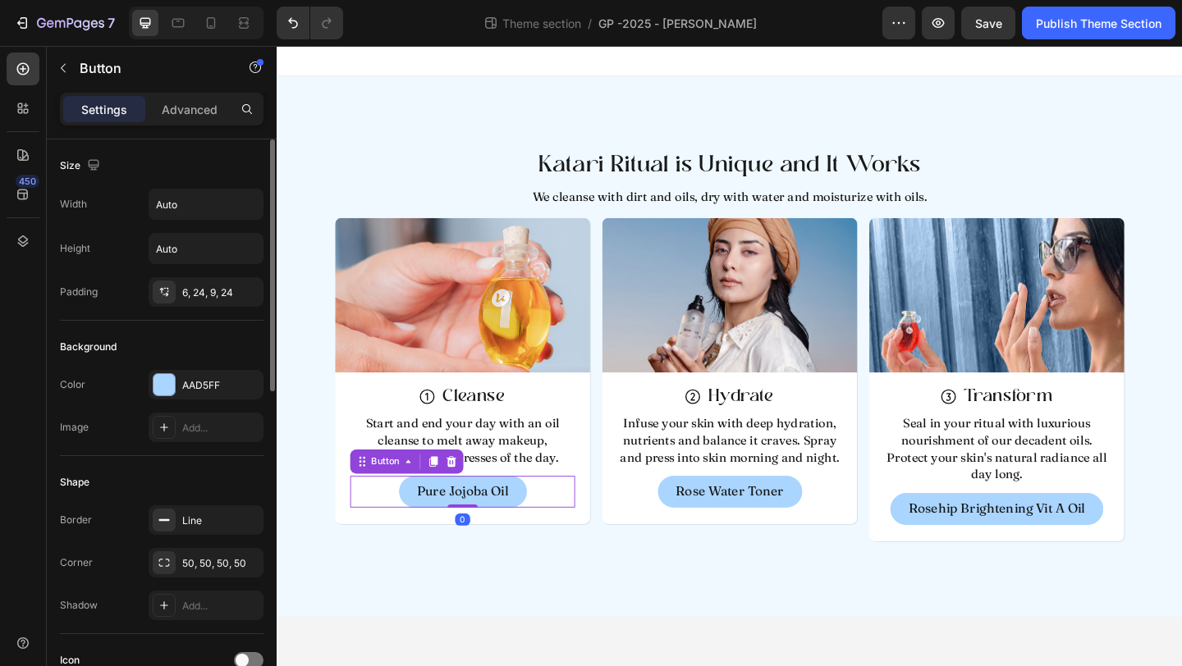
scroll to position [318, 0]
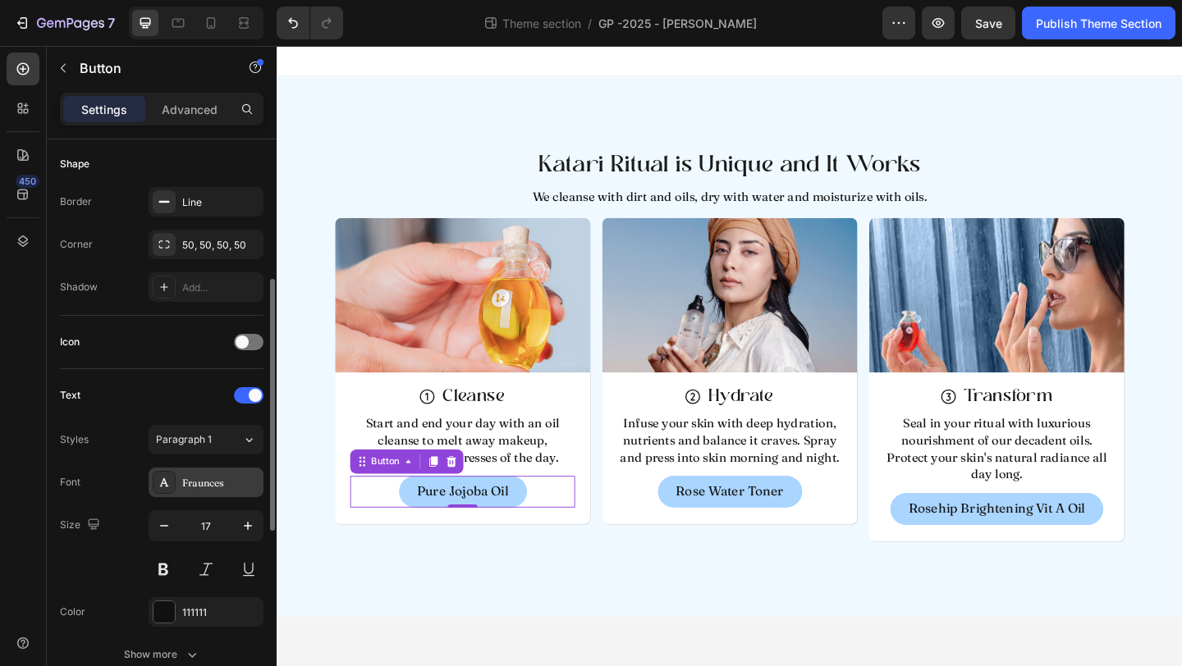
click at [204, 493] on div "Fraunces" at bounding box center [206, 483] width 115 height 30
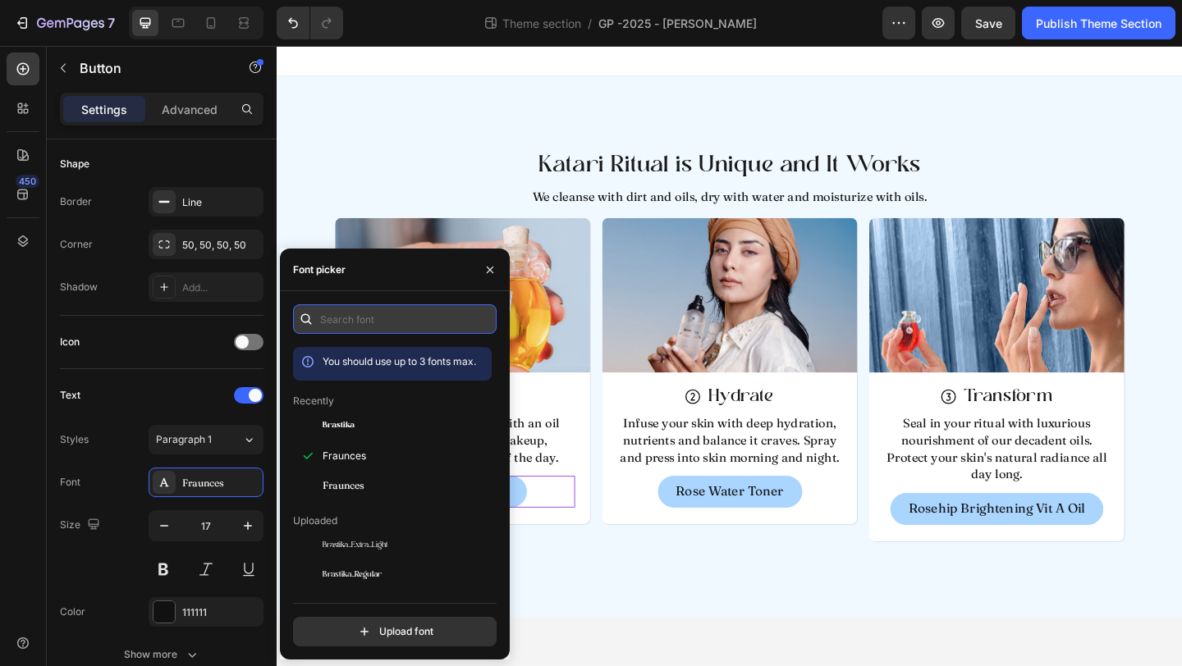
click at [373, 320] on input "text" at bounding box center [395, 319] width 204 height 30
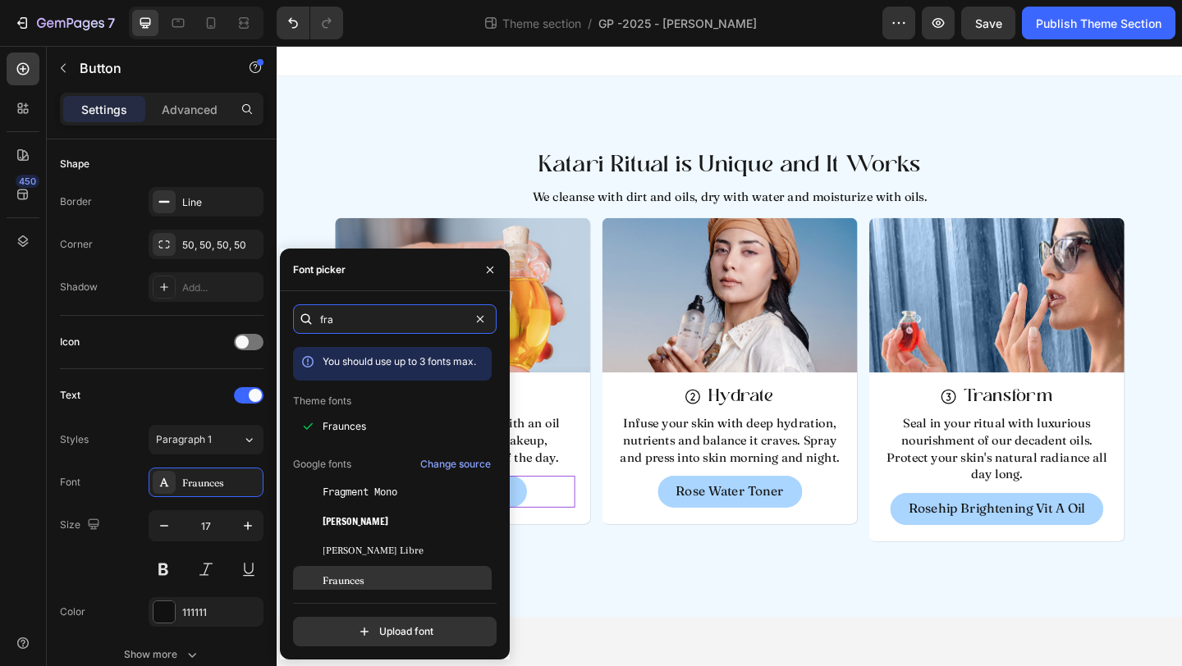
type input "fra"
click at [374, 579] on div "Fraunces" at bounding box center [406, 581] width 166 height 15
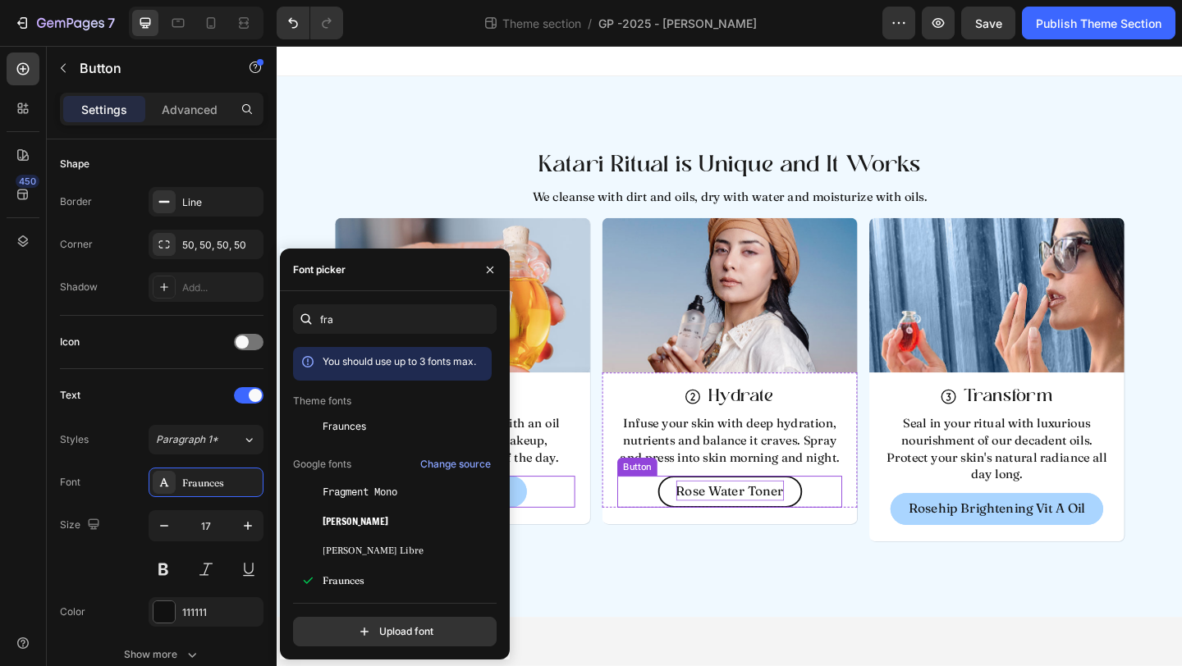
click at [748, 537] on p "Rose Water Toner" at bounding box center [769, 530] width 117 height 22
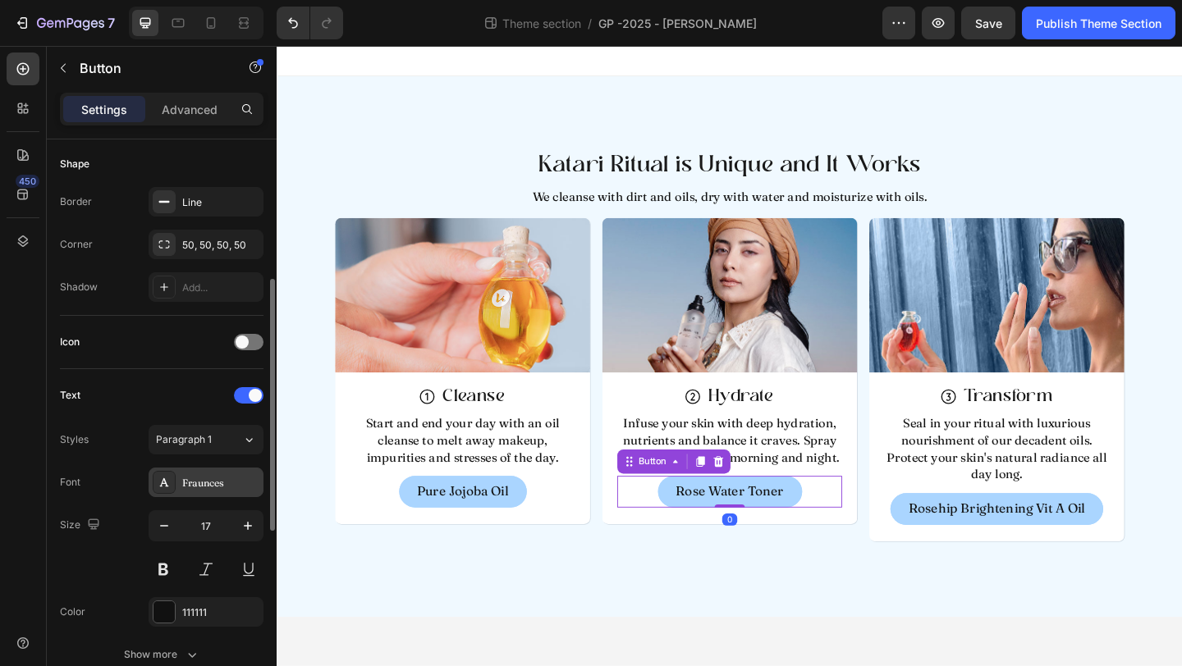
click at [193, 493] on div "Fraunces" at bounding box center [206, 483] width 115 height 30
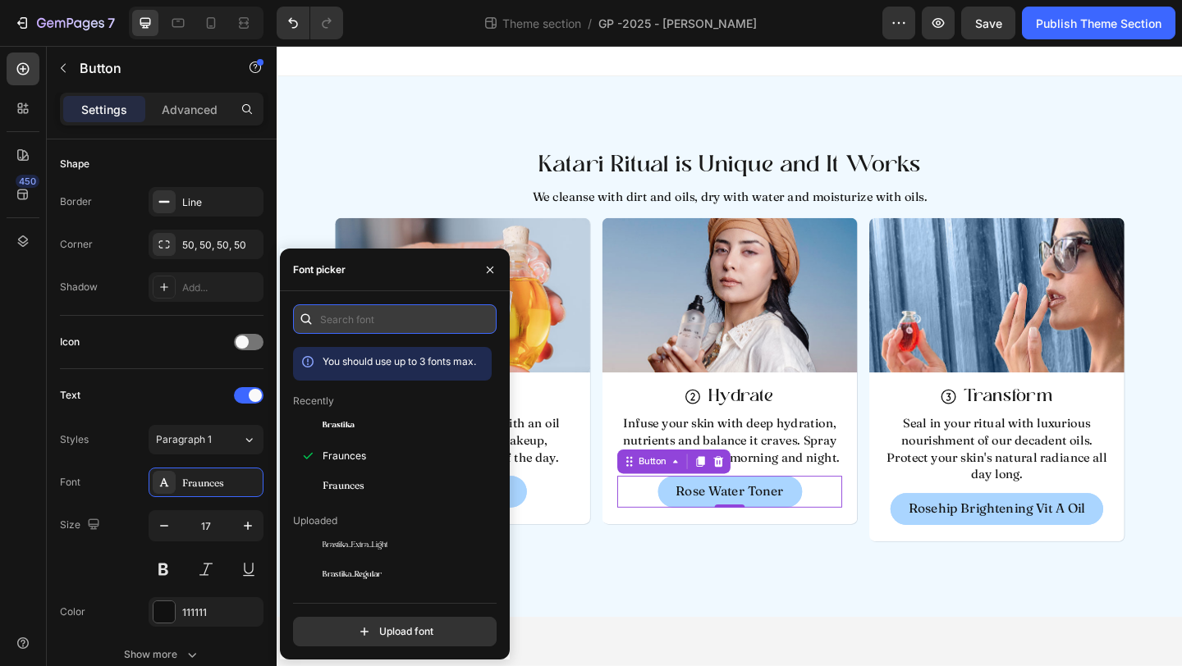
click at [374, 331] on input "text" at bounding box center [395, 319] width 204 height 30
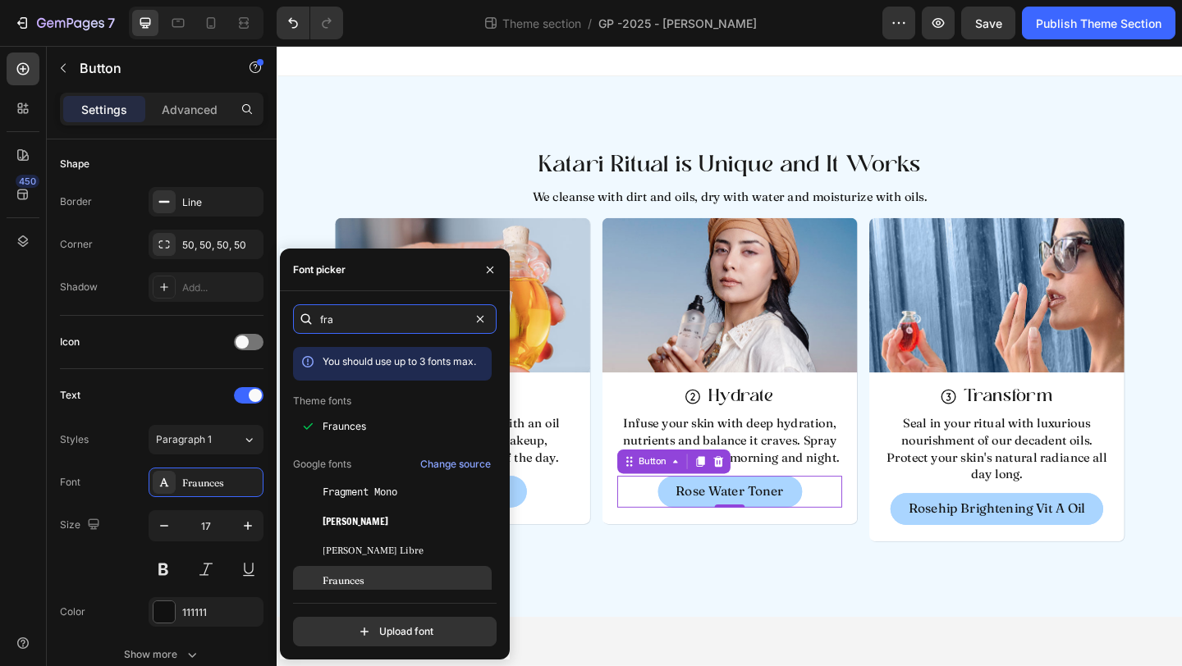
type input "fra"
click at [364, 587] on span "Fraunces" at bounding box center [344, 581] width 42 height 15
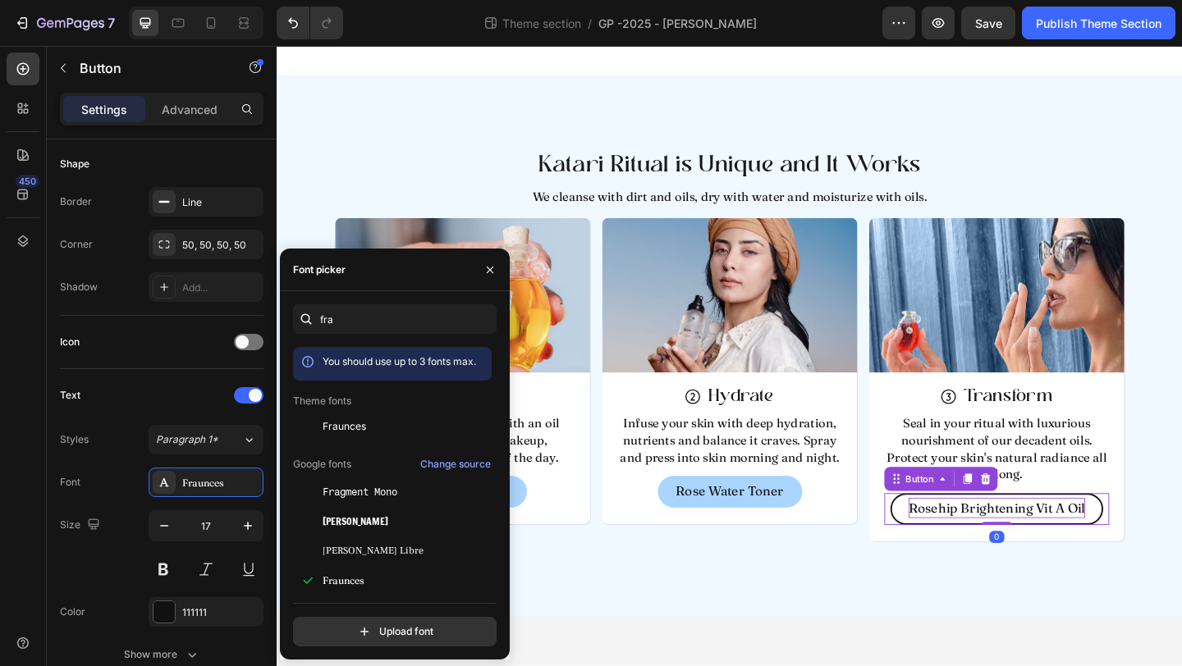
click at [1032, 552] on p "Rosehip Brightening Vit A Oil" at bounding box center [1059, 549] width 192 height 22
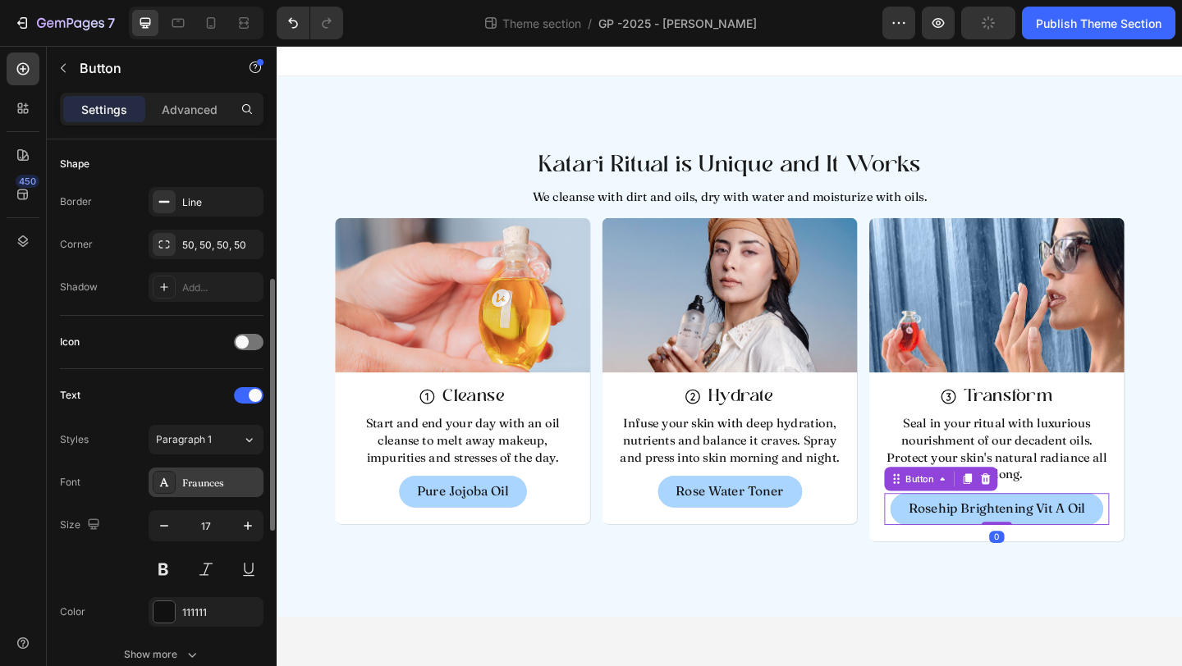
click at [208, 483] on div "Fraunces" at bounding box center [220, 483] width 77 height 15
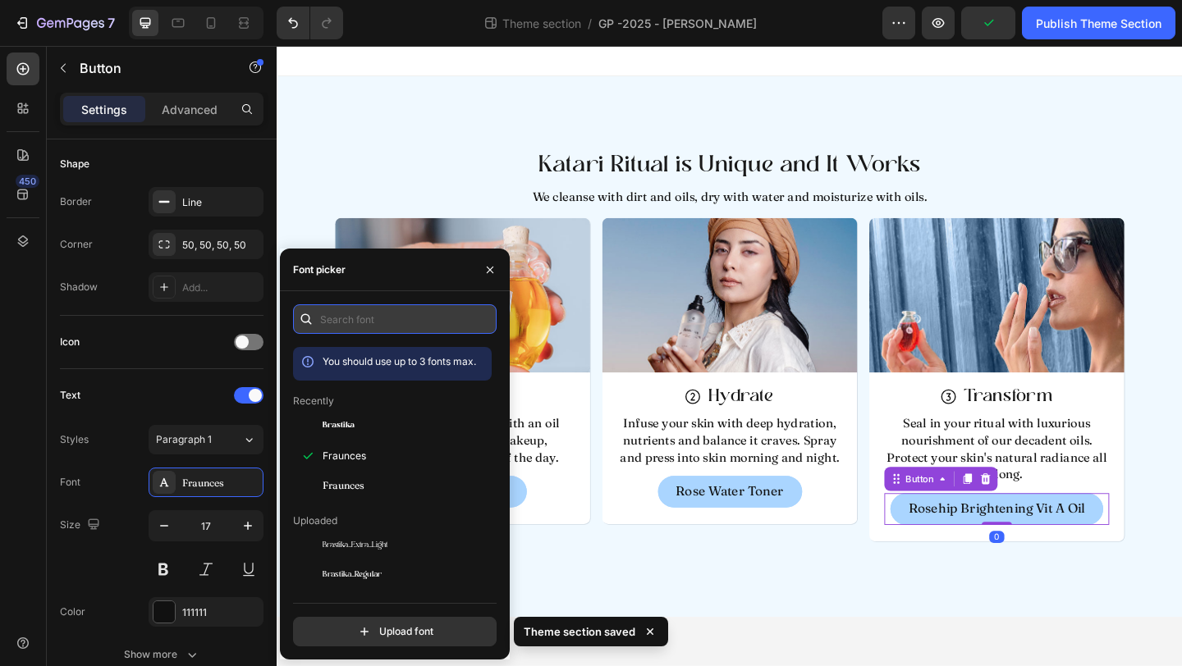
click at [387, 327] on input "text" at bounding box center [395, 319] width 204 height 30
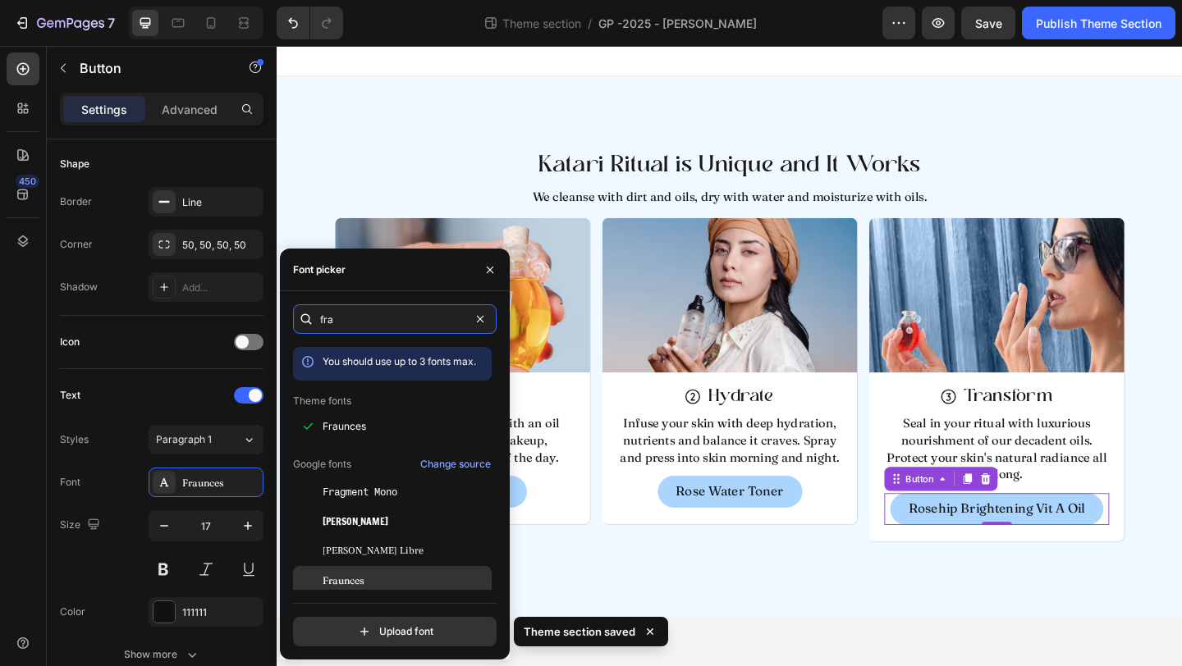
type input "fra"
click at [375, 586] on div "Fraunces" at bounding box center [406, 581] width 166 height 15
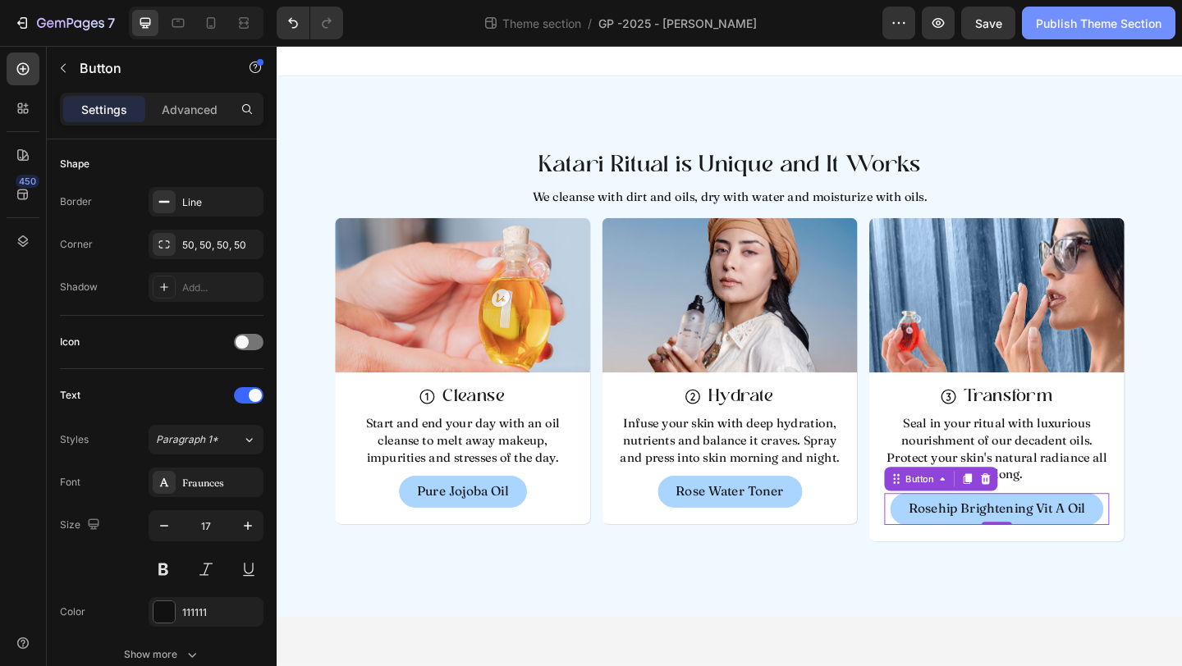
click at [1096, 22] on div "Publish Theme Section" at bounding box center [1099, 23] width 126 height 17
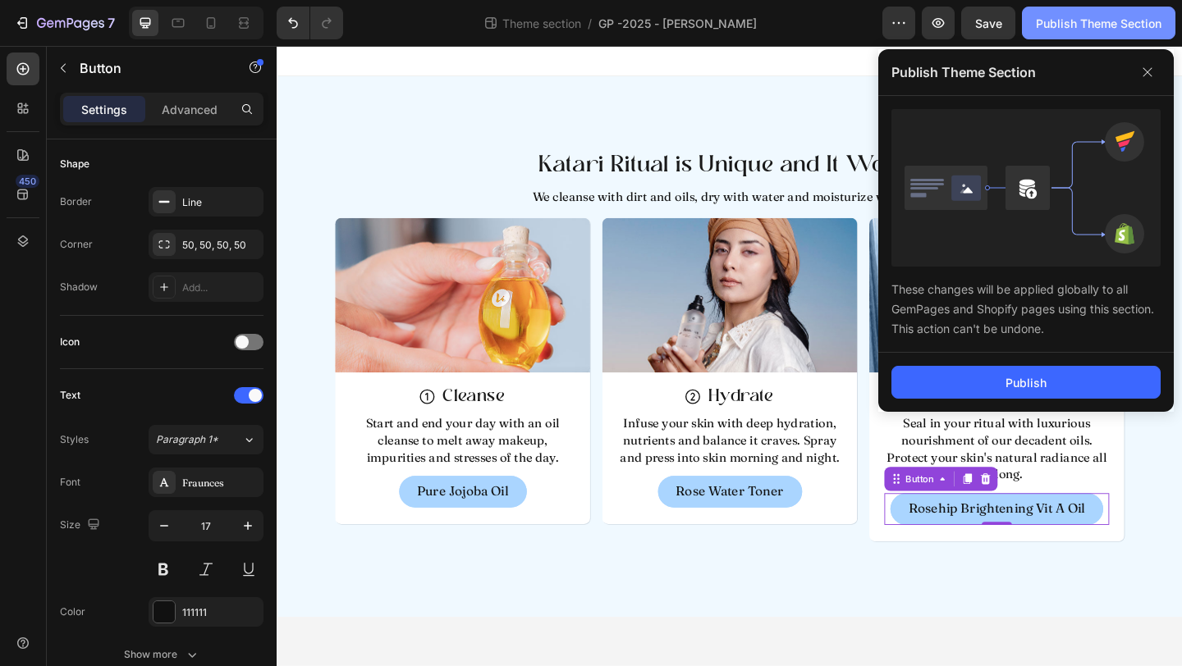
click at [1096, 22] on div "Publish Theme Section" at bounding box center [1099, 23] width 126 height 17
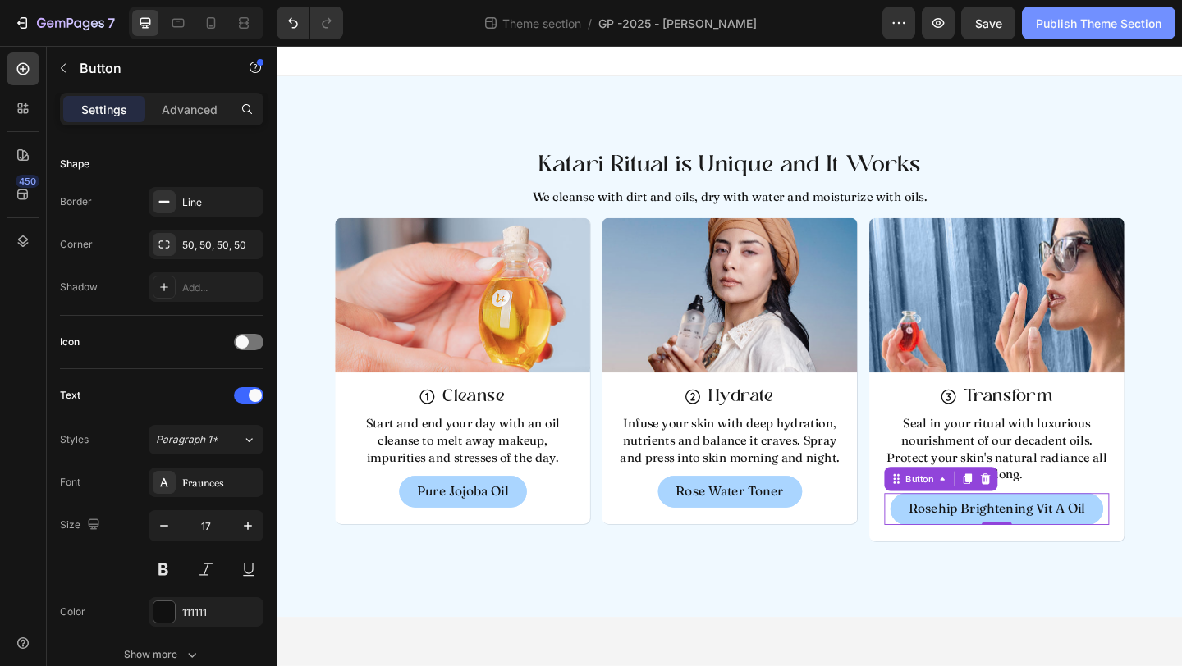
click at [1096, 22] on div "Publish Theme Section" at bounding box center [1099, 23] width 126 height 17
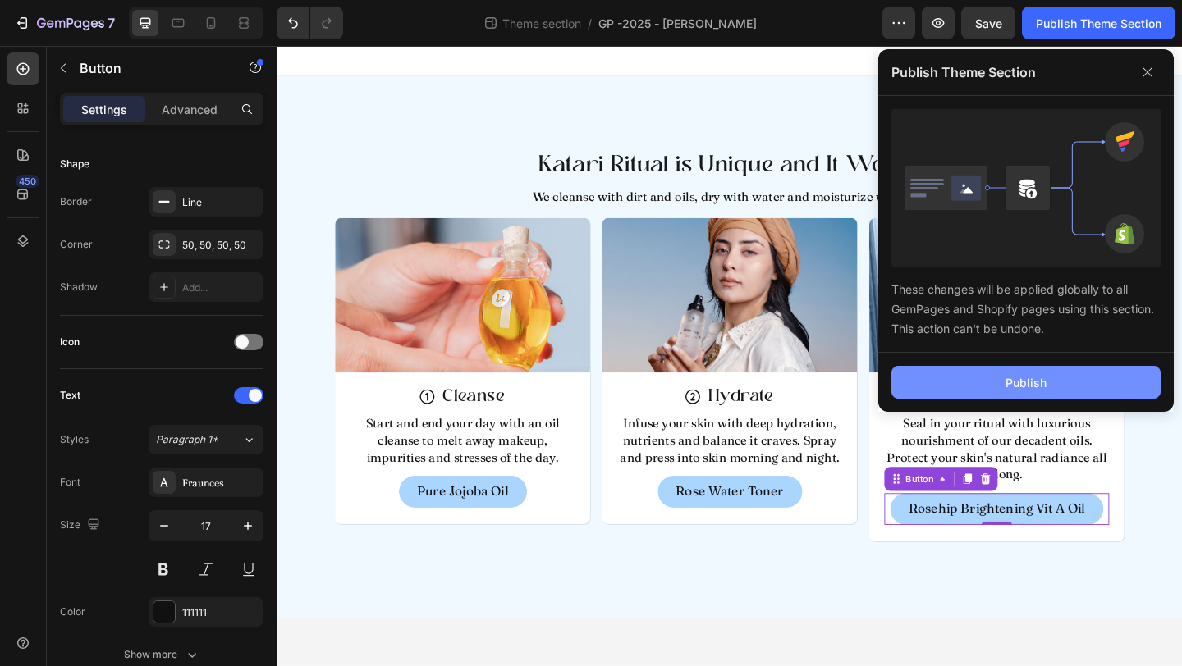
click at [1045, 375] on div "Publish" at bounding box center [1025, 382] width 41 height 17
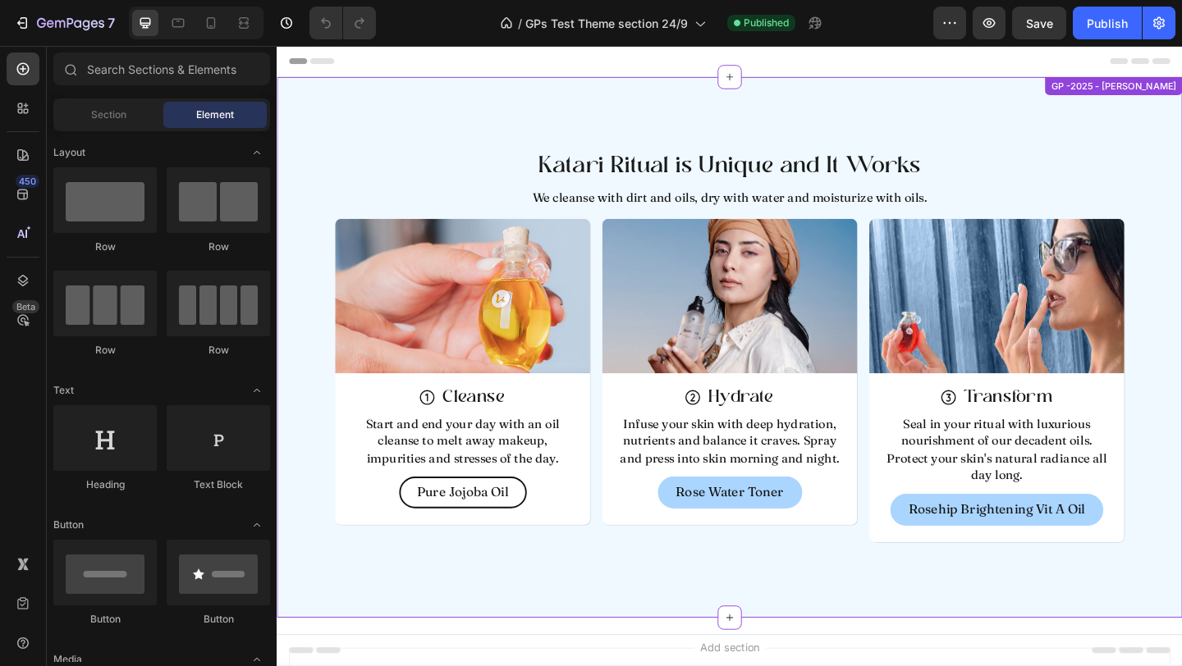
click at [448, 524] on p "Pure Jojoba Oil" at bounding box center [478, 530] width 99 height 22
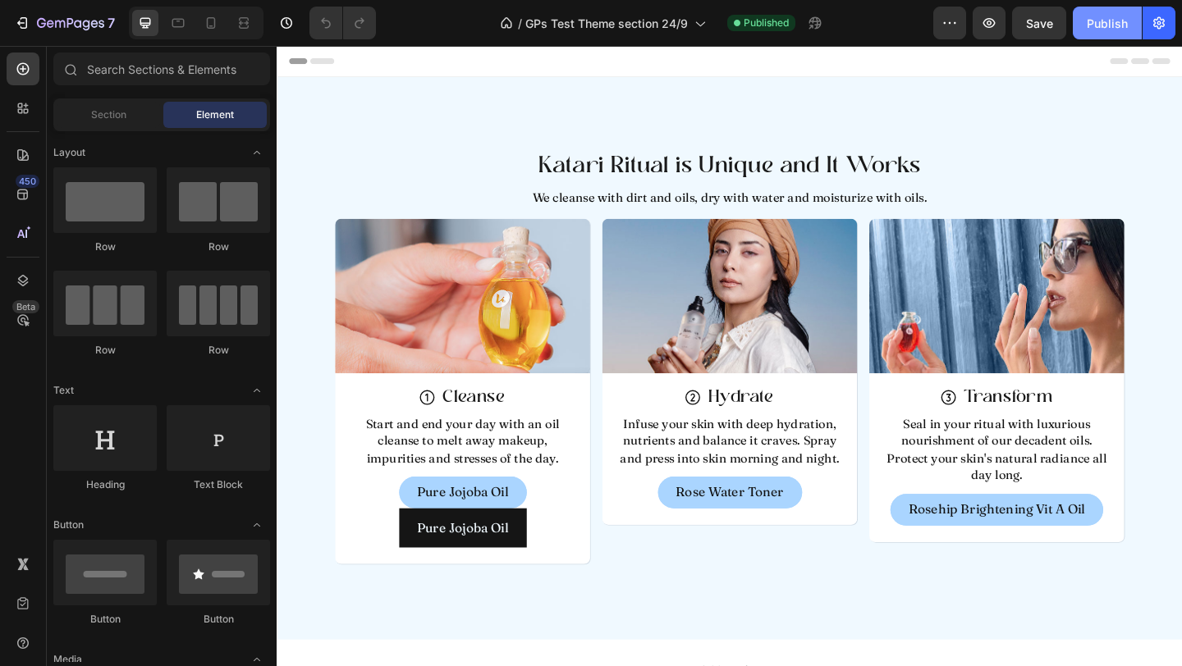
click at [1099, 24] on div "Publish" at bounding box center [1106, 23] width 41 height 17
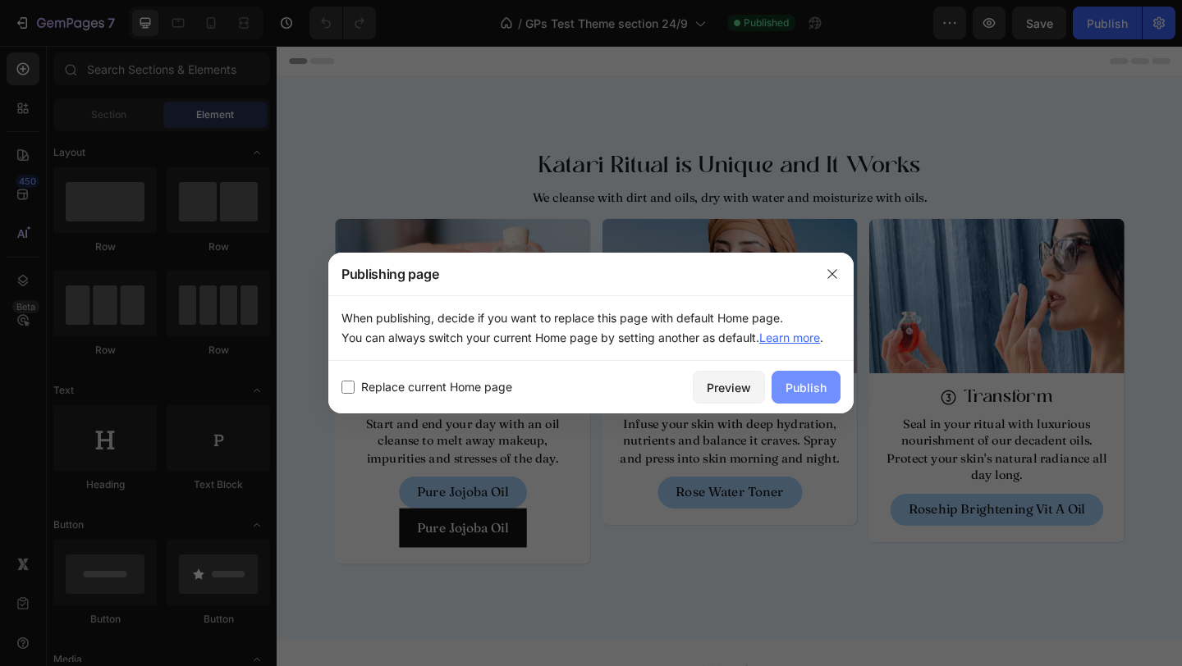
click at [787, 388] on div "Publish" at bounding box center [805, 387] width 41 height 17
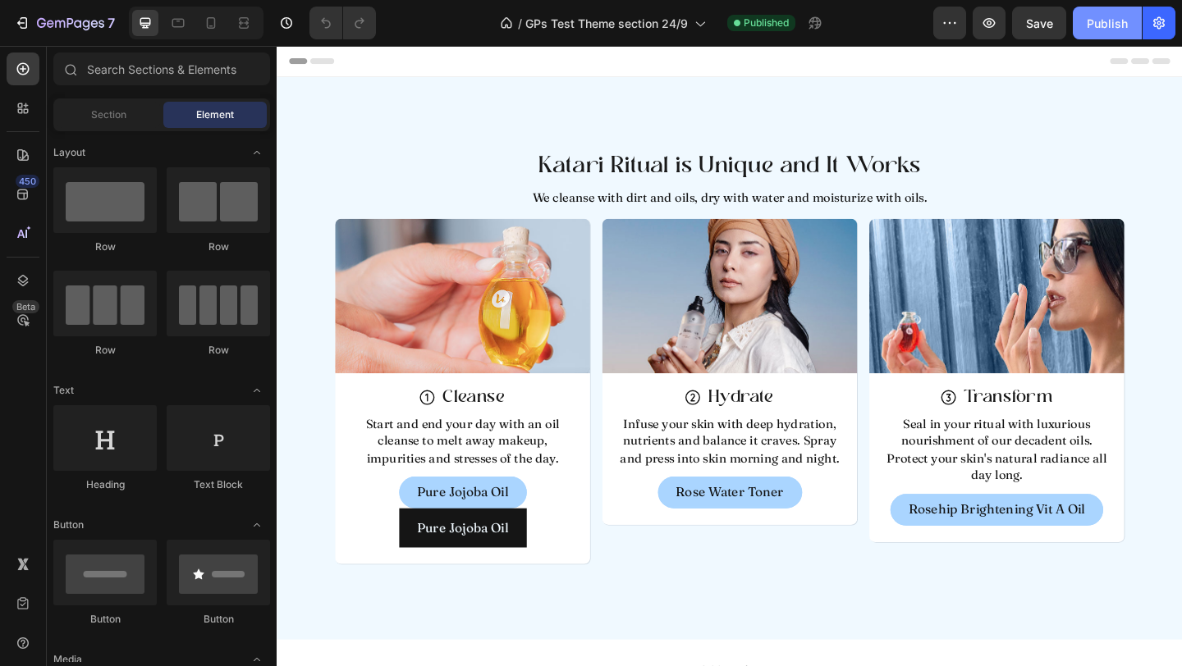
click at [1100, 16] on div "Publish" at bounding box center [1106, 23] width 41 height 17
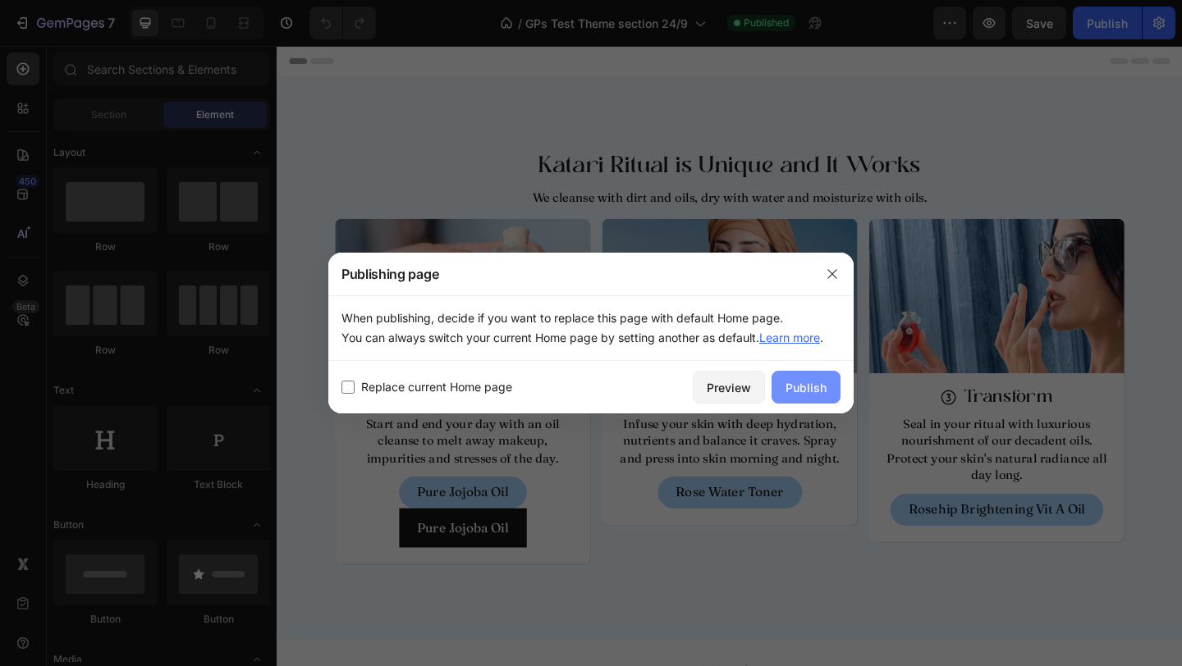
click at [796, 388] on div "Publish" at bounding box center [805, 387] width 41 height 17
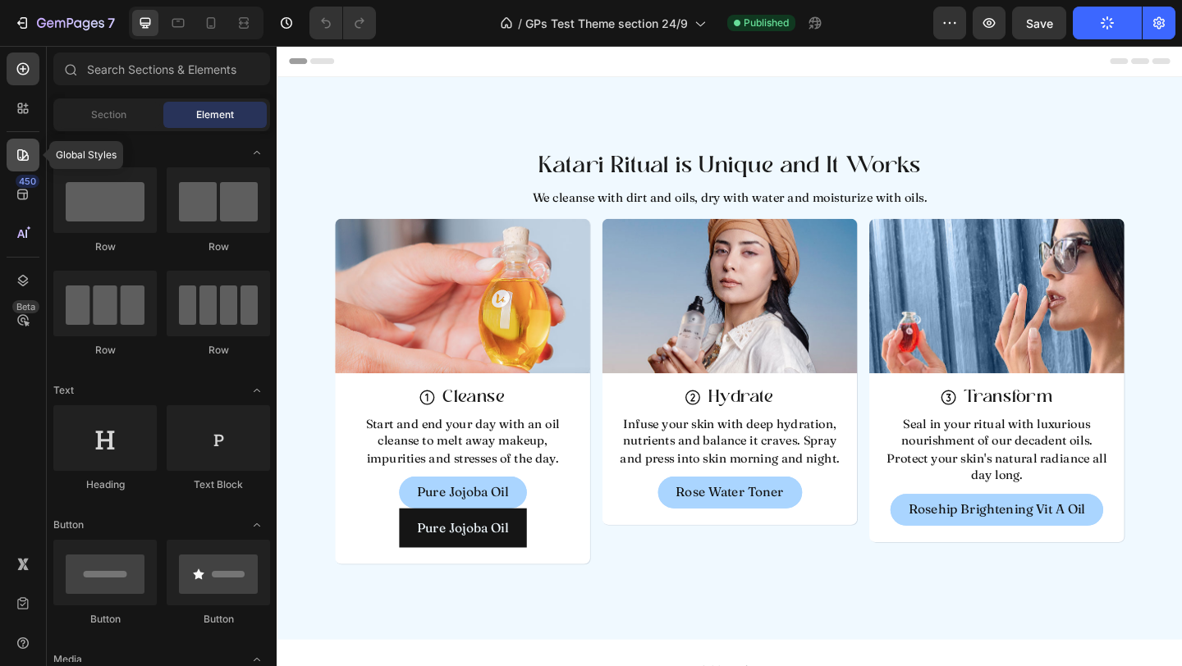
click at [26, 162] on icon at bounding box center [23, 155] width 16 height 16
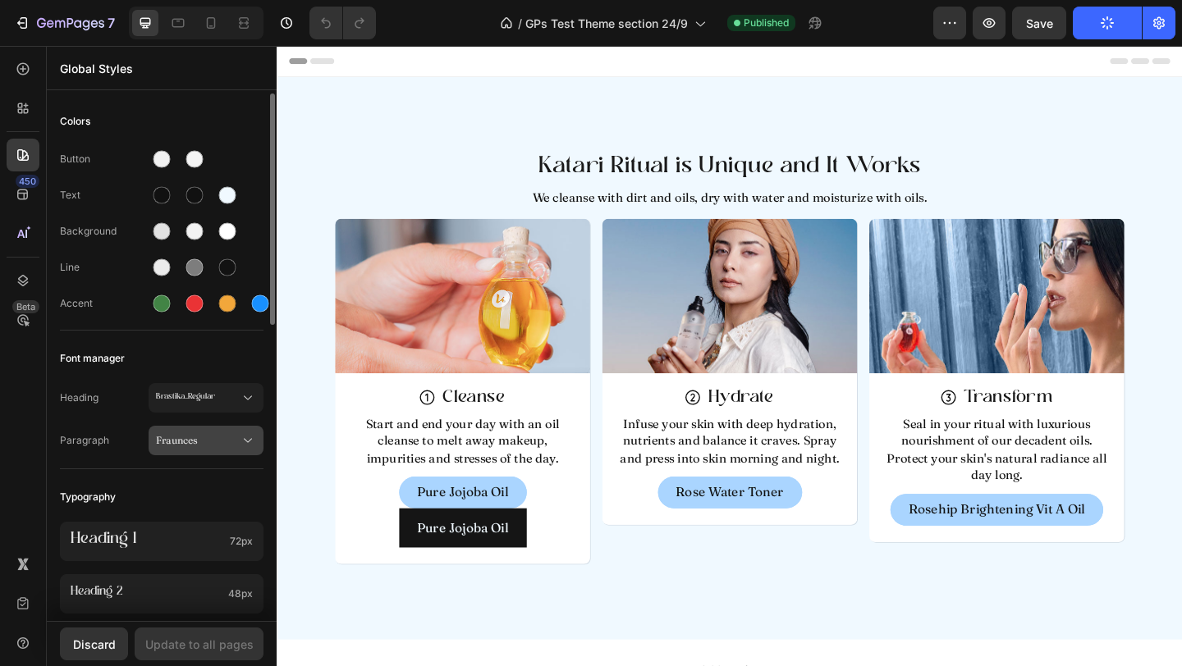
click at [168, 449] on button "Fraunces" at bounding box center [206, 441] width 115 height 30
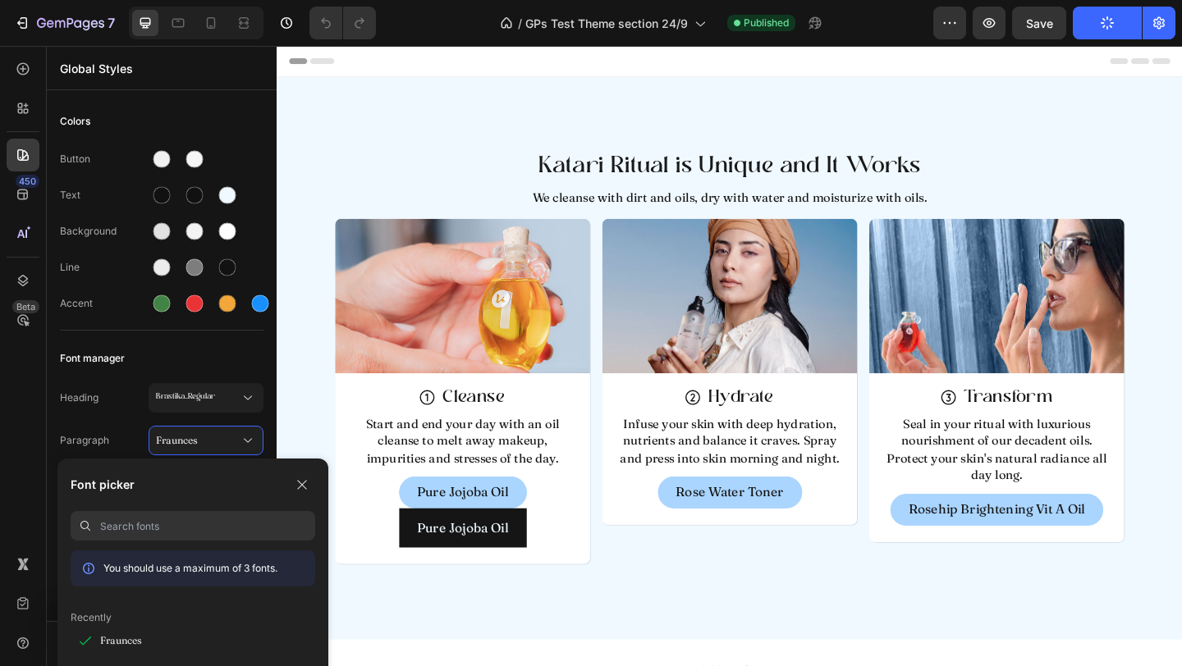
scroll to position [112, 0]
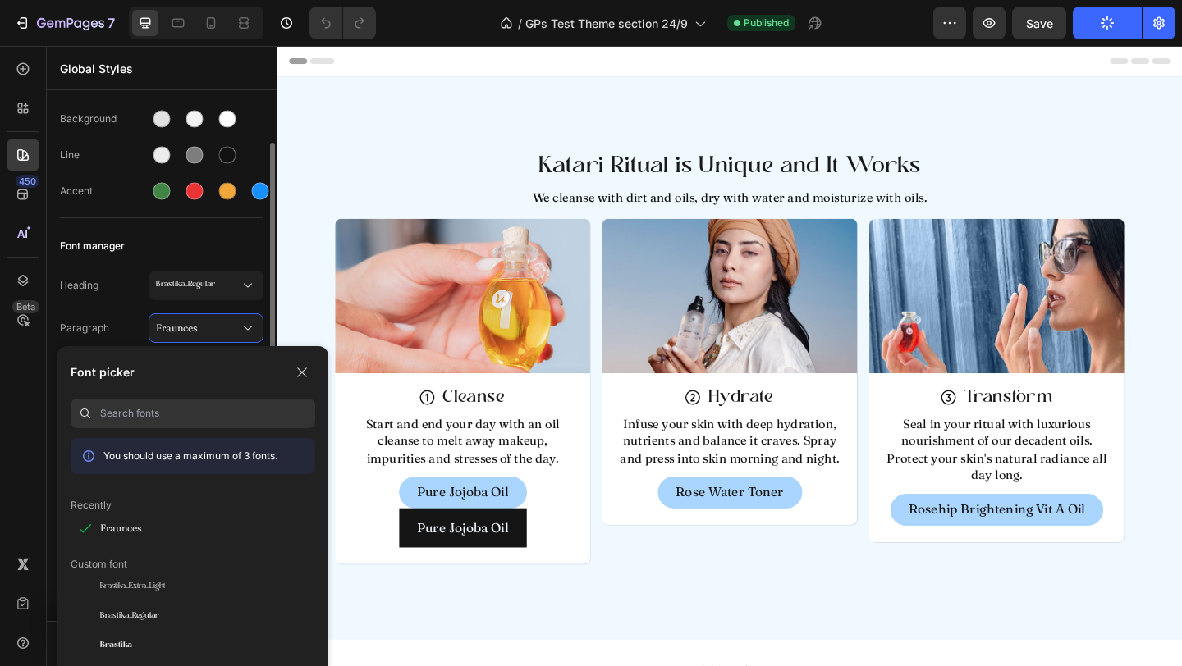
click at [199, 254] on div "Font manager" at bounding box center [162, 246] width 204 height 30
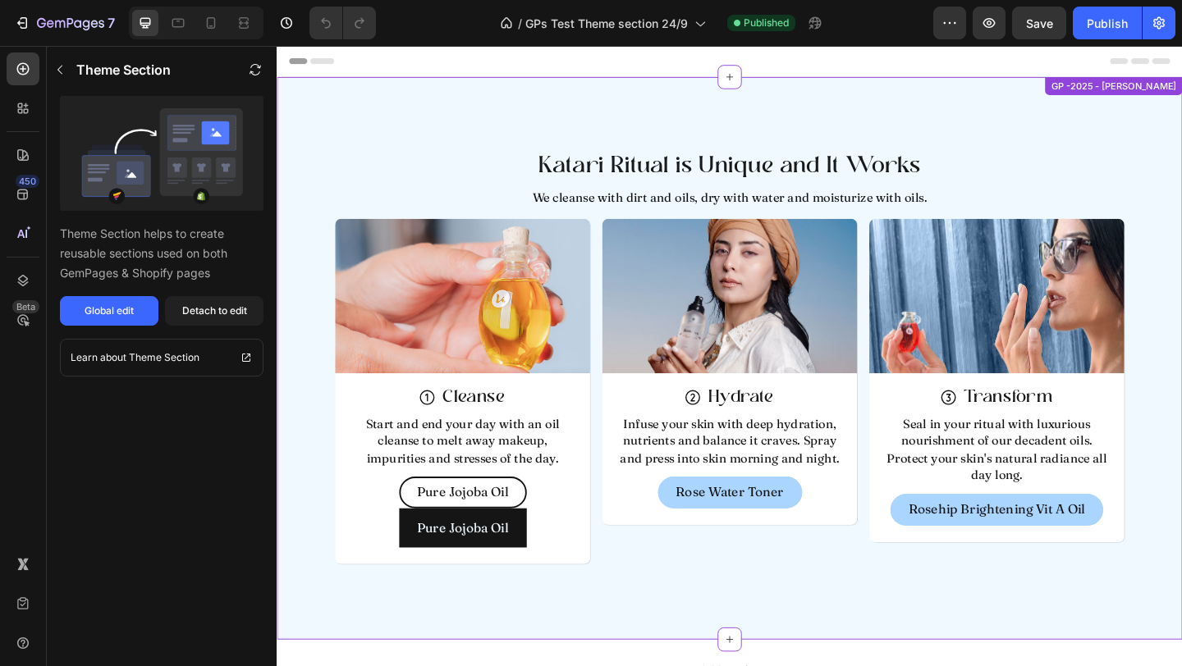
click at [415, 527] on link "Pure Jojoba Oil" at bounding box center [478, 532] width 139 height 34
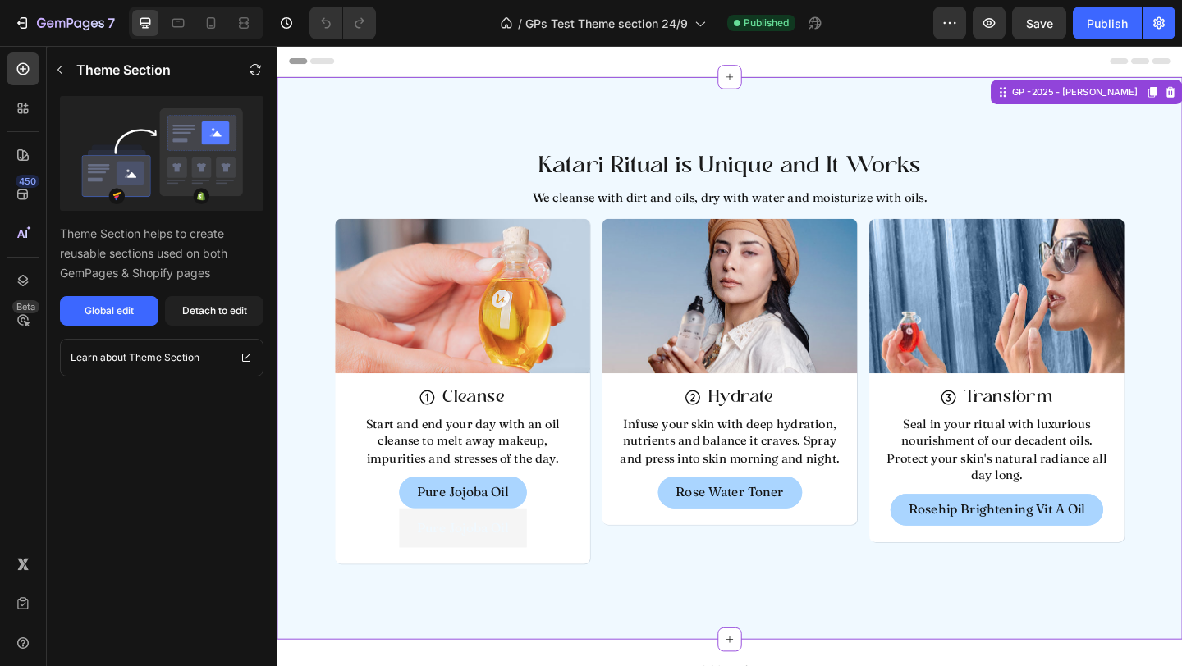
click at [538, 572] on button "Pure Jojoba Oil" at bounding box center [478, 570] width 139 height 42
